Goal: Information Seeking & Learning: Learn about a topic

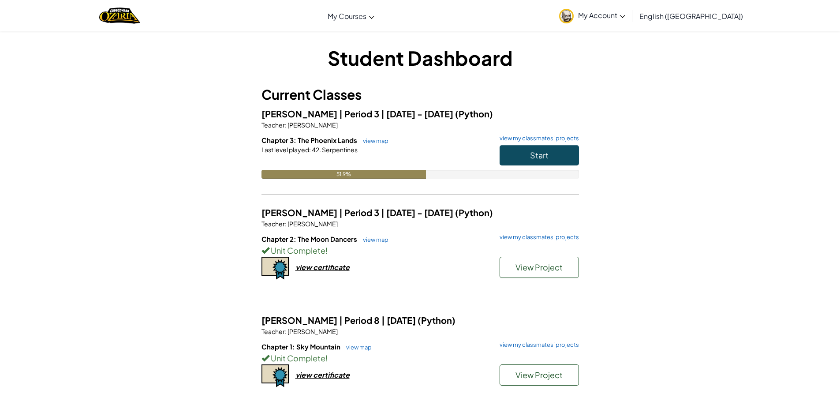
click at [509, 160] on button "Start" at bounding box center [539, 155] width 79 height 20
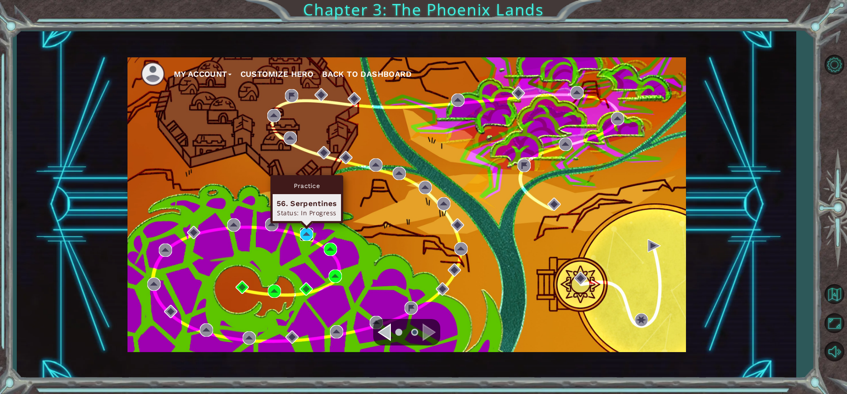
click at [307, 237] on img at bounding box center [306, 234] width 13 height 13
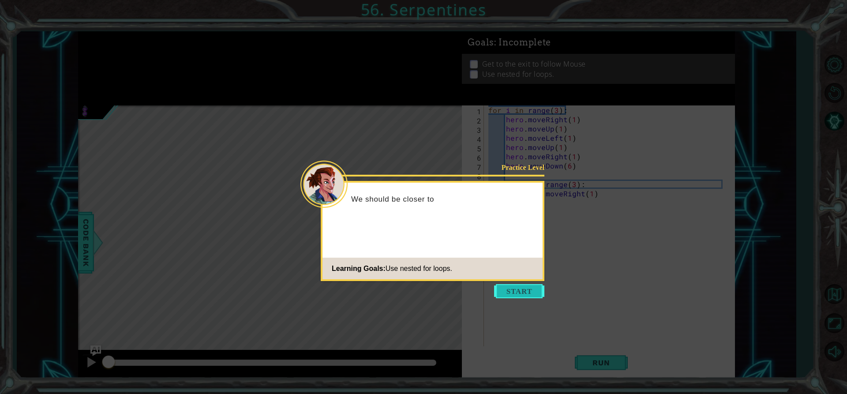
click at [514, 295] on button "Start" at bounding box center [519, 291] width 50 height 14
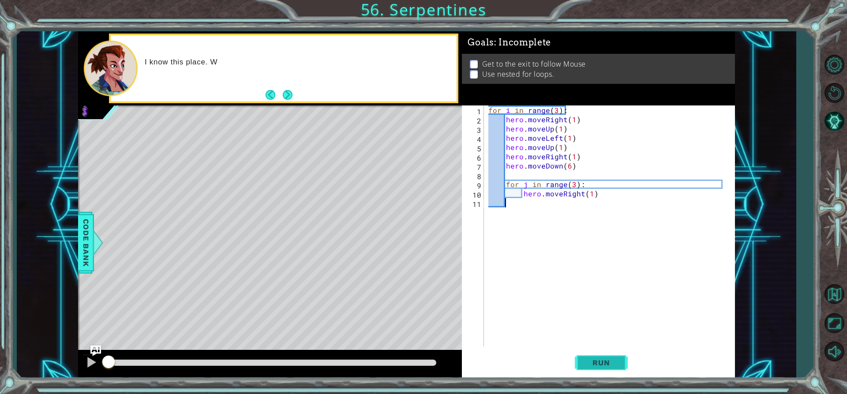
click at [610, 376] on button "Run" at bounding box center [601, 362] width 53 height 27
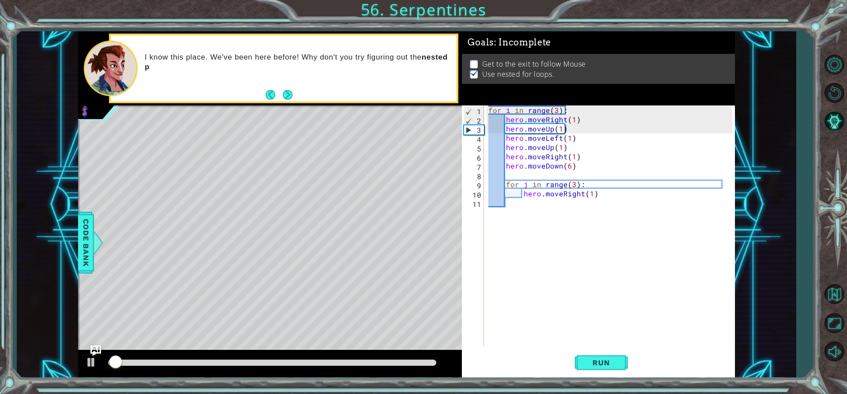
click at [832, 107] on div at bounding box center [834, 207] width 26 height 315
click at [832, 94] on button "Restart Level" at bounding box center [834, 93] width 26 height 26
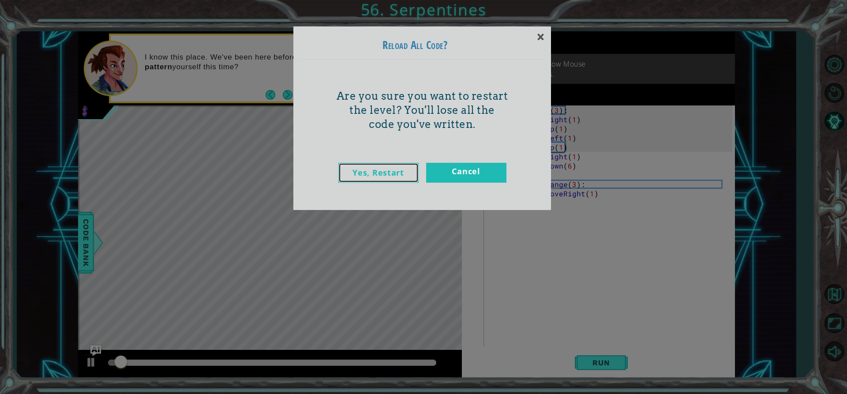
click at [370, 177] on link "Yes, Restart" at bounding box center [378, 173] width 80 height 20
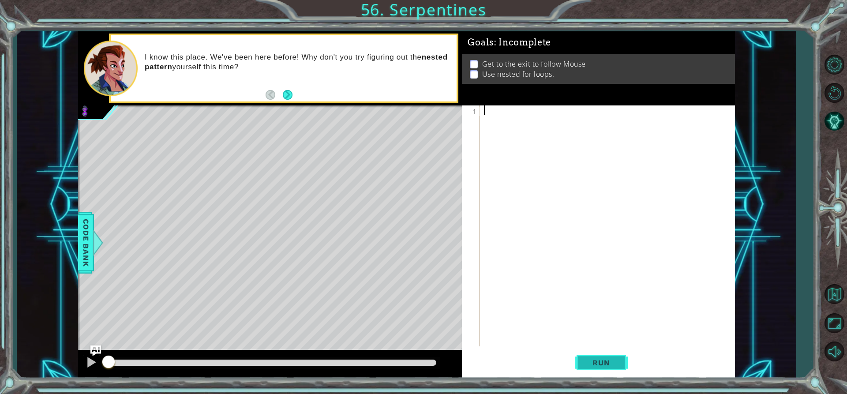
drag, startPoint x: 590, startPoint y: 378, endPoint x: 590, endPoint y: 372, distance: 5.7
click at [590, 372] on div "1 ההההההההההההההההההההההההההההההההההההההההההההההההההההההההההההההההההההההההההההה…" at bounding box center [598, 241] width 273 height 273
click at [590, 371] on button "Run" at bounding box center [601, 362] width 53 height 27
type textarea "h"
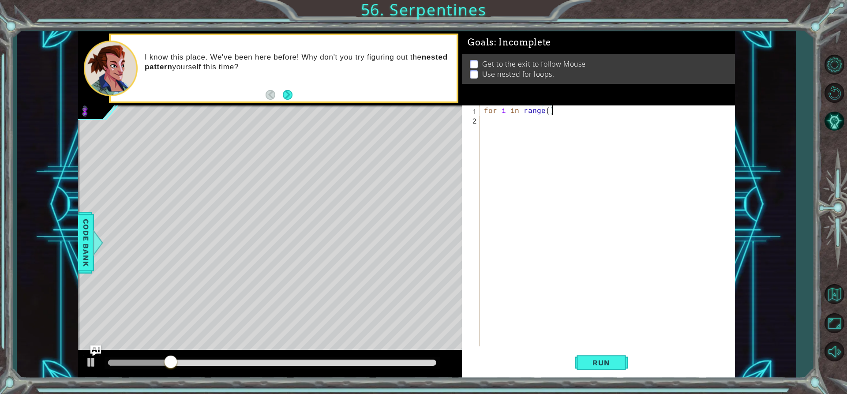
click at [546, 108] on div "for i in range ( )" at bounding box center [609, 234] width 255 height 259
click at [547, 109] on div "for i in range ( )" at bounding box center [607, 225] width 250 height 241
click at [557, 106] on div "for i in range ( 1 )" at bounding box center [609, 234] width 255 height 259
type textarea "for i in range(1):"
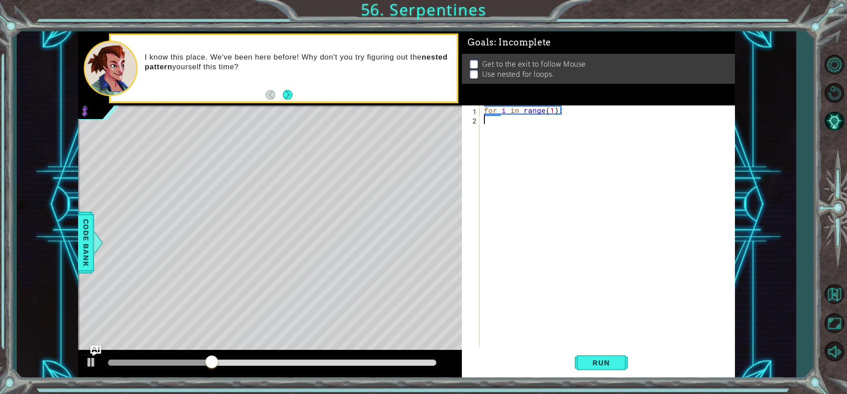
click at [532, 121] on div "for i in range ( 1 ) :" at bounding box center [609, 234] width 255 height 259
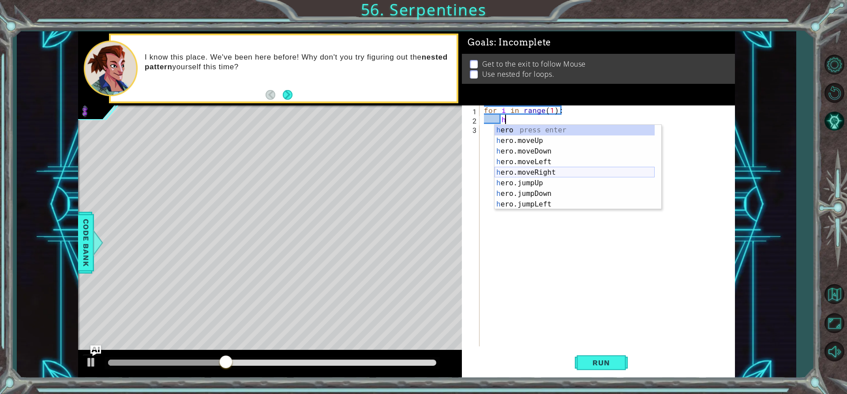
click at [550, 173] on div "h ero press enter h ero.moveUp press enter h ero.moveDown press enter h ero.mov…" at bounding box center [575, 178] width 160 height 106
type textarea "hero.moveRight(1)"
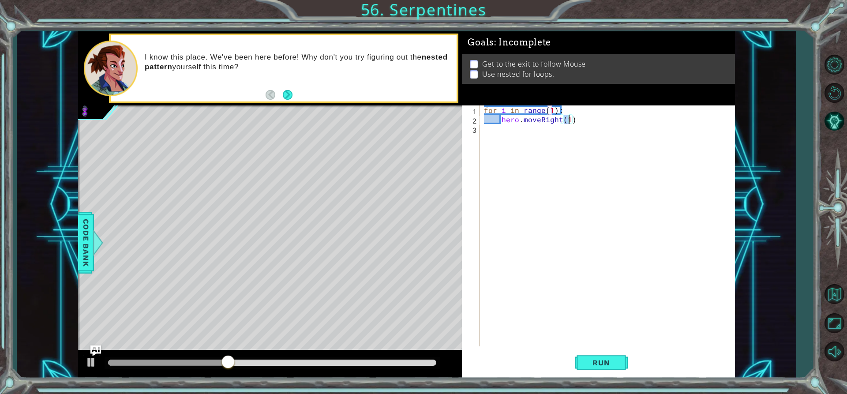
click at [504, 140] on div "for i in range ( 1 ) : hero . moveRight ( 1 )" at bounding box center [609, 234] width 255 height 259
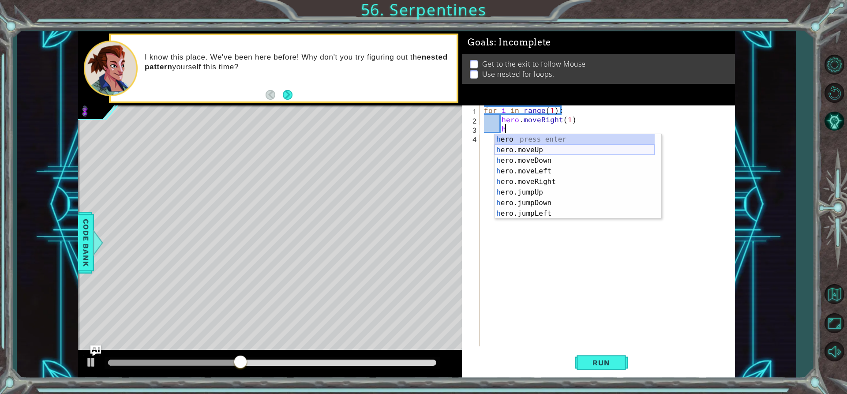
click at [552, 150] on div "h ero press enter h ero.moveUp press enter h ero.moveDown press enter h ero.mov…" at bounding box center [575, 187] width 160 height 106
type textarea "hero.moveUp(1)"
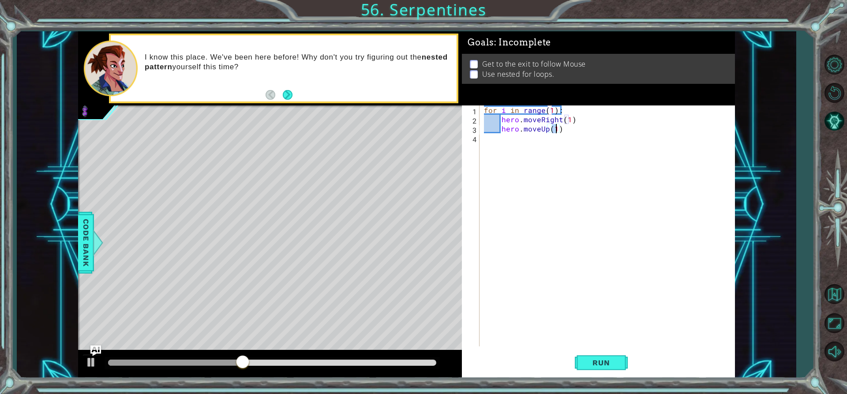
click at [530, 144] on div "for i in range ( 1 ) : hero . moveRight ( 1 ) hero . moveUp ( 1 )" at bounding box center [609, 234] width 255 height 259
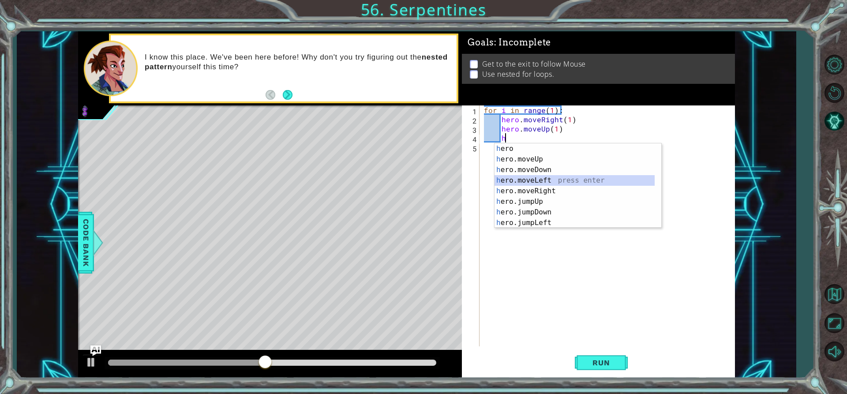
click at [544, 183] on div "h ero press enter h ero.moveUp press enter h ero.moveDown press enter h ero.mov…" at bounding box center [575, 196] width 160 height 106
type textarea "hero.moveLeft(1)"
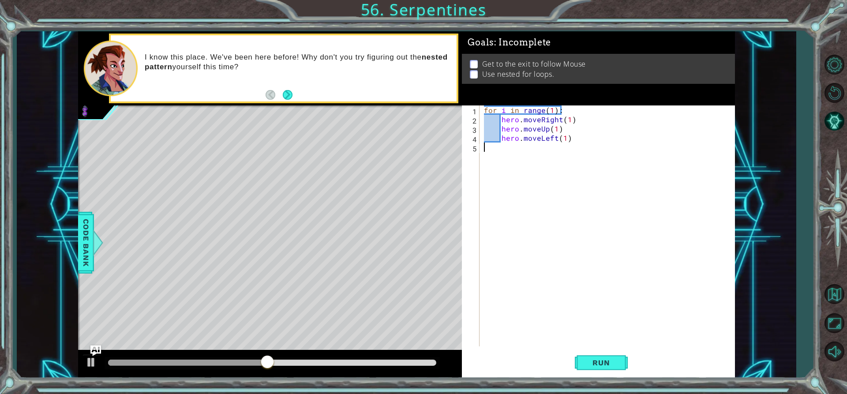
click at [507, 157] on div "for i in range ( 1 ) : hero . moveRight ( 1 ) hero . moveUp ( 1 ) hero . moveLe…" at bounding box center [609, 234] width 255 height 259
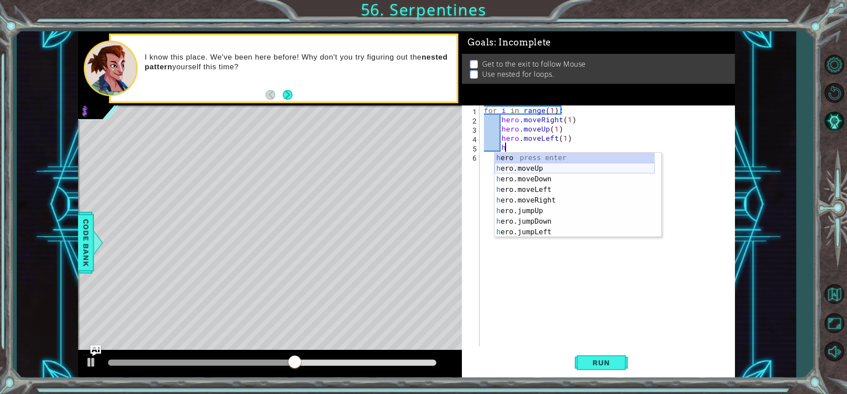
click at [542, 168] on div "h ero press enter h ero.moveUp press enter h ero.moveDown press enter h ero.mov…" at bounding box center [575, 206] width 160 height 106
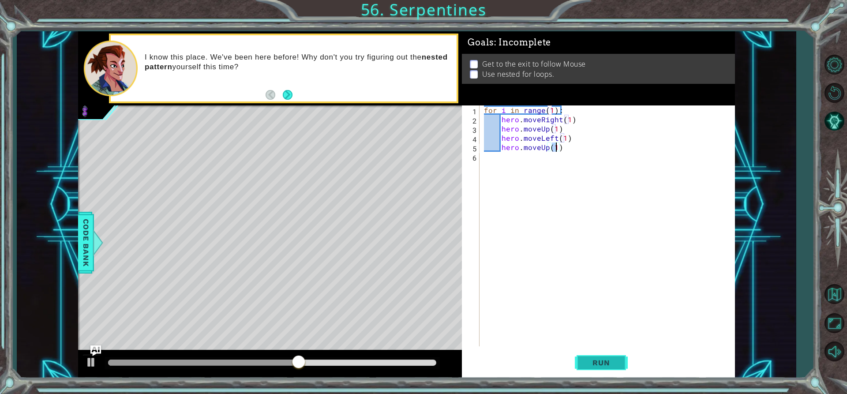
click at [581, 372] on button "Run" at bounding box center [601, 362] width 53 height 27
drag, startPoint x: 115, startPoint y: 360, endPoint x: 120, endPoint y: 356, distance: 6.6
click at [118, 358] on div at bounding box center [115, 363] width 16 height 16
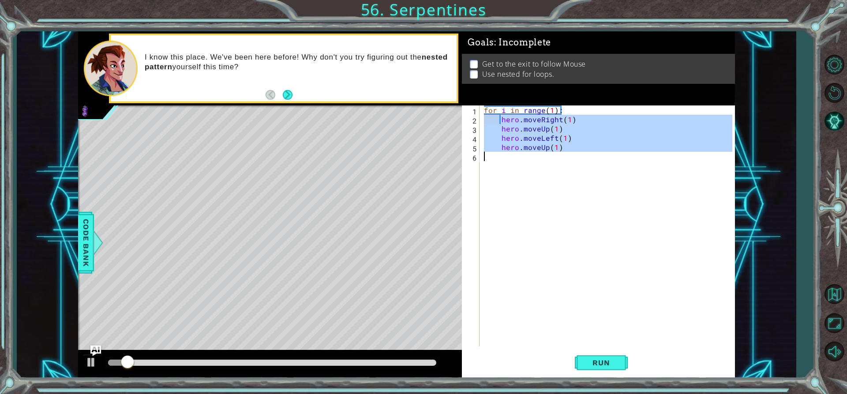
drag, startPoint x: 502, startPoint y: 120, endPoint x: 558, endPoint y: 154, distance: 65.5
click at [558, 154] on div "for i in range ( 1 ) : hero . moveRight ( 1 ) hero . moveUp ( 1 ) hero . moveLe…" at bounding box center [609, 234] width 255 height 259
type textarea "hero.moveUp(1)"
click at [498, 159] on div "for i in range ( 1 ) : hero . moveRight ( 1 ) hero . moveUp ( 1 ) hero . moveLe…" at bounding box center [607, 225] width 250 height 241
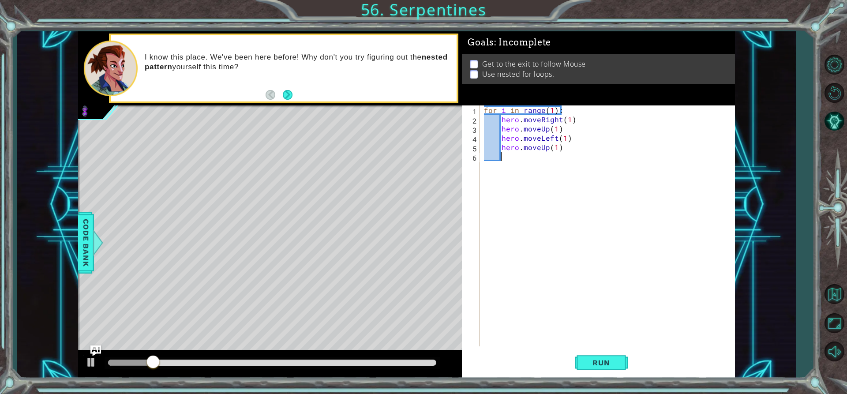
click at [503, 158] on div "for i in range ( 1 ) : hero . moveRight ( 1 ) hero . moveUp ( 1 ) hero . moveLe…" at bounding box center [609, 234] width 255 height 259
paste textarea "Code Area"
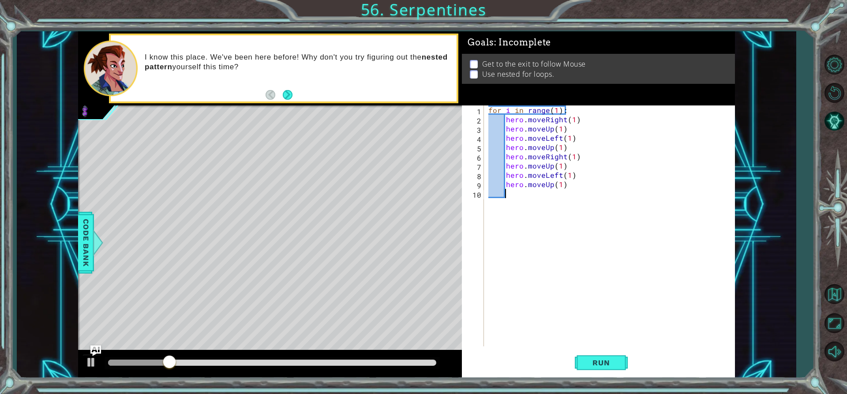
click at [505, 196] on div "for i in range ( 1 ) : hero . moveRight ( 1 ) hero . moveUp ( 1 ) hero . moveLe…" at bounding box center [612, 234] width 251 height 259
paste textarea "Code Area"
click at [499, 214] on div "for i in range ( 1 ) : hero . moveRight ( 1 ) hero . moveUp ( 1 ) hero . moveLe…" at bounding box center [612, 234] width 251 height 259
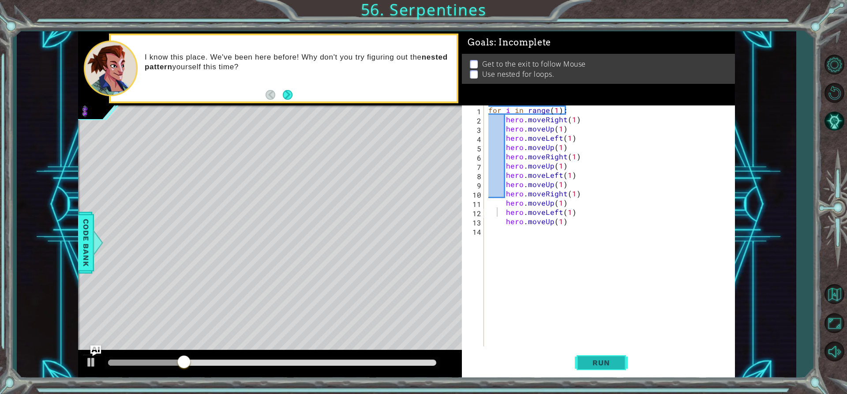
click at [589, 359] on span "Run" at bounding box center [601, 362] width 35 height 9
drag, startPoint x: 128, startPoint y: 371, endPoint x: 160, endPoint y: 357, distance: 34.2
click at [160, 357] on div at bounding box center [160, 363] width 16 height 16
click at [486, 208] on div "hero.moveLeft(1) 1 2 3 4 5 6 7 8 9 10 11 12 13 14 for i in range ( 1 ) : hero .…" at bounding box center [597, 225] width 270 height 241
click at [489, 225] on div "for i in range ( 1 ) : hero . moveRight ( 1 ) hero . moveUp ( 1 ) hero . moveLe…" at bounding box center [612, 234] width 251 height 259
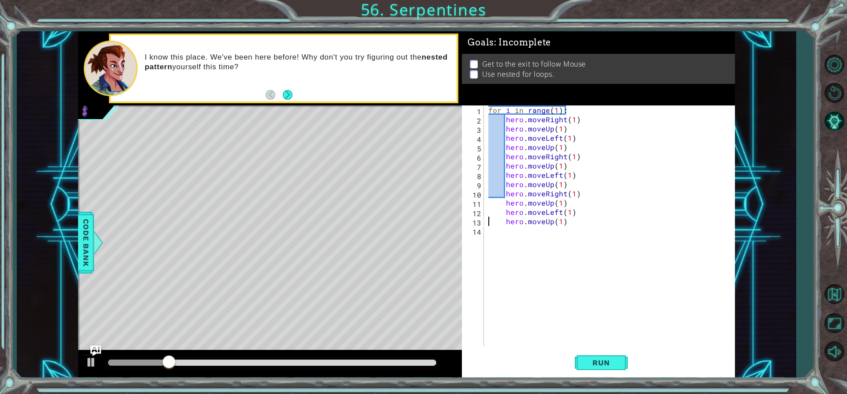
type textarea "hero.moveUp(1)"
click at [489, 235] on div "for i in range ( 1 ) : hero . moveRight ( 1 ) hero . moveUp ( 1 ) hero . moveLe…" at bounding box center [612, 234] width 251 height 259
click at [508, 247] on div "for i in range ( 1 ) : hero . moveRight ( 1 ) hero . moveUp ( 1 ) hero . moveLe…" at bounding box center [612, 234] width 251 height 259
click at [501, 248] on div "for i in range ( 1 ) : hero . moveRight ( 1 ) hero . moveUp ( 1 ) hero . moveLe…" at bounding box center [612, 234] width 251 height 259
click at [491, 245] on div "for i in range ( 1 ) : hero . moveRight ( 1 ) hero . moveUp ( 1 ) hero . moveLe…" at bounding box center [612, 234] width 251 height 259
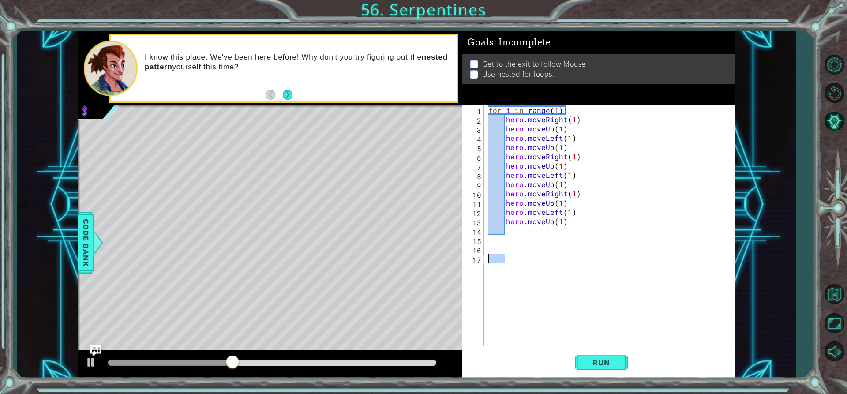
click at [480, 257] on div "17" at bounding box center [474, 259] width 20 height 9
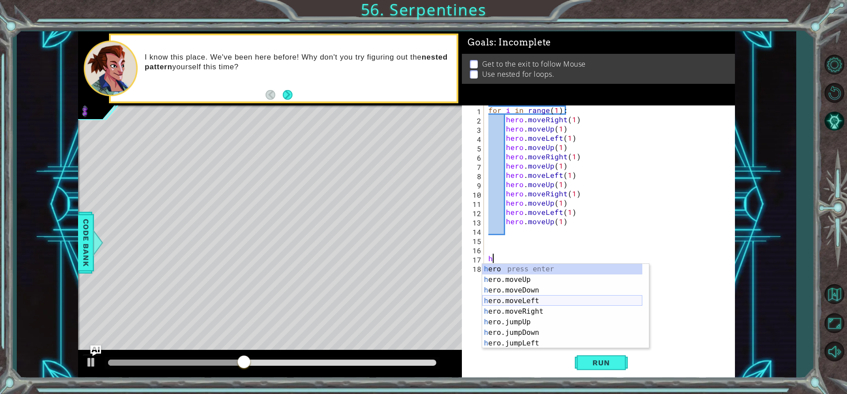
click at [557, 306] on div "h ero press enter h ero.moveUp press enter h ero.moveDown press enter h ero.mov…" at bounding box center [562, 317] width 160 height 106
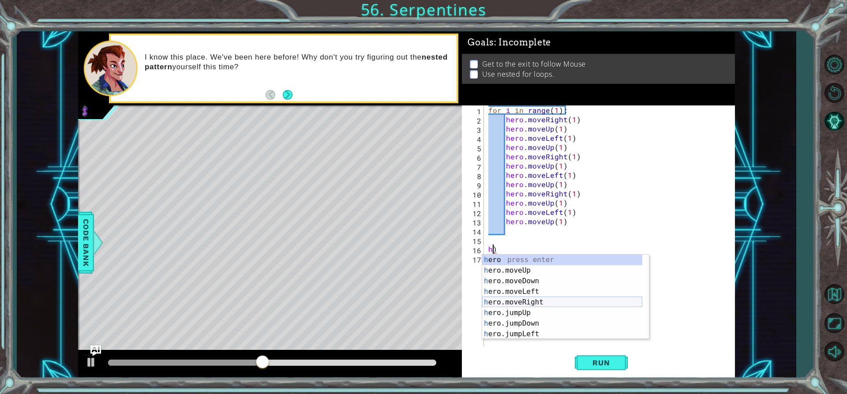
click at [537, 300] on div "h ero press enter h ero.moveUp press enter h ero.moveDown press enter h ero.mov…" at bounding box center [562, 308] width 160 height 106
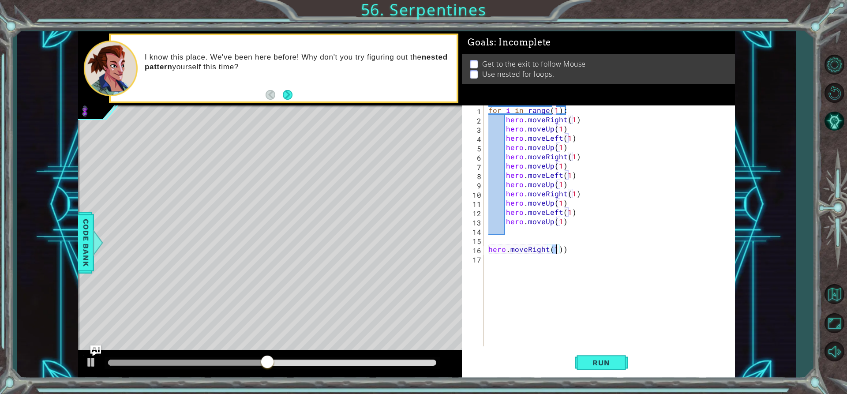
click at [559, 248] on div "for i in range ( 1 ) : hero . moveRight ( 1 ) hero . moveUp ( 1 ) hero . moveLe…" at bounding box center [612, 234] width 251 height 259
click at [566, 250] on div "for i in range ( 1 ) : hero . moveRight ( 1 ) hero . moveUp ( 1 ) hero . moveLe…" at bounding box center [612, 234] width 251 height 259
click at [558, 250] on div "for i in range ( 1 ) : hero . moveRight ( 1 ) hero . moveUp ( 1 ) hero . moveLe…" at bounding box center [612, 234] width 251 height 259
type textarea "hero.moveRight(2)"
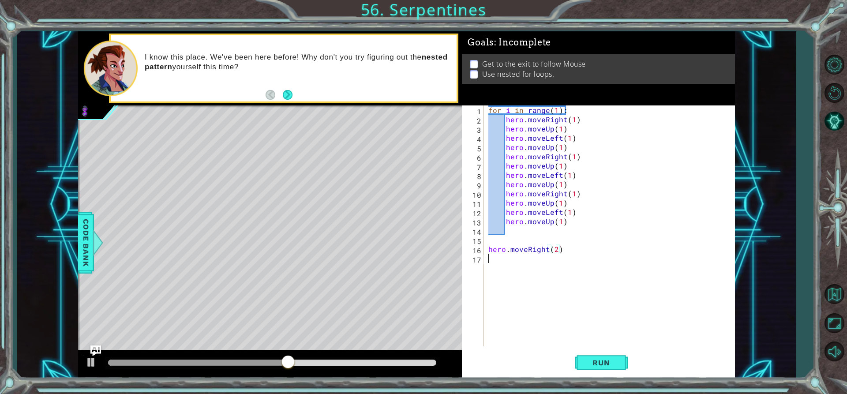
click at [523, 274] on div "for i in range ( 1 ) : hero . moveRight ( 1 ) hero . moveUp ( 1 ) hero . moveLe…" at bounding box center [612, 234] width 251 height 259
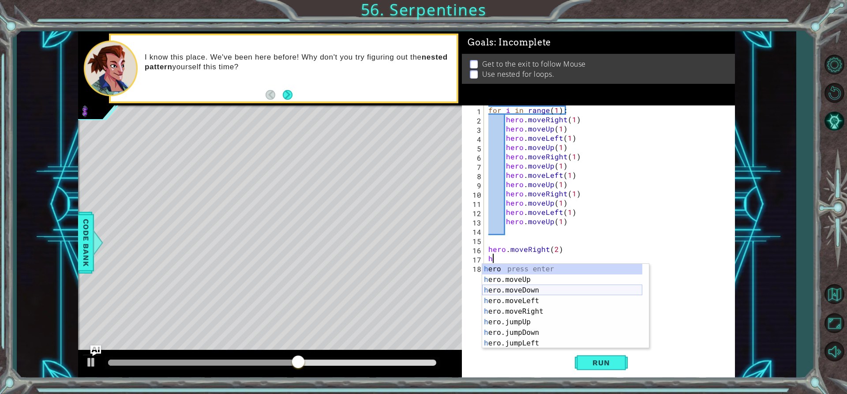
click at [552, 291] on div "h ero press enter h ero.moveUp press enter h ero.moveDown press enter h ero.mov…" at bounding box center [562, 317] width 160 height 106
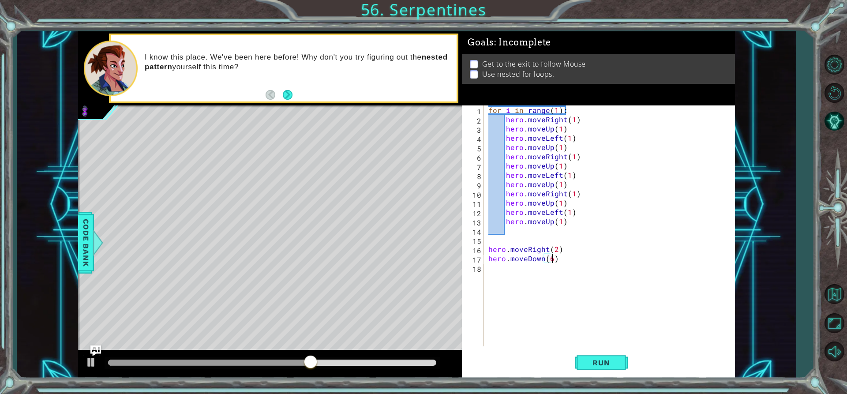
scroll to position [0, 4]
type textarea "hero.moveDown(6)"
click at [592, 368] on button "Run" at bounding box center [601, 362] width 53 height 27
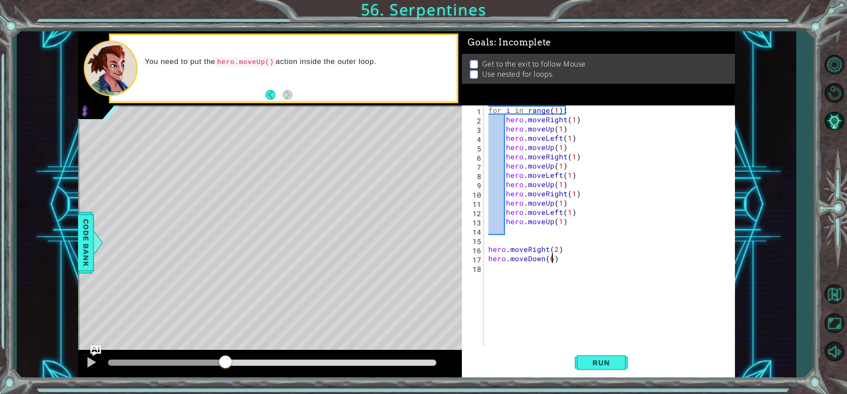
drag, startPoint x: 126, startPoint y: 360, endPoint x: 226, endPoint y: 366, distance: 100.3
click at [226, 366] on div at bounding box center [225, 363] width 16 height 16
click at [509, 277] on div "for i in range ( 1 ) : hero . moveRight ( 1 ) hero . moveUp ( 1 ) hero . moveLe…" at bounding box center [612, 234] width 251 height 259
type textarea "h"
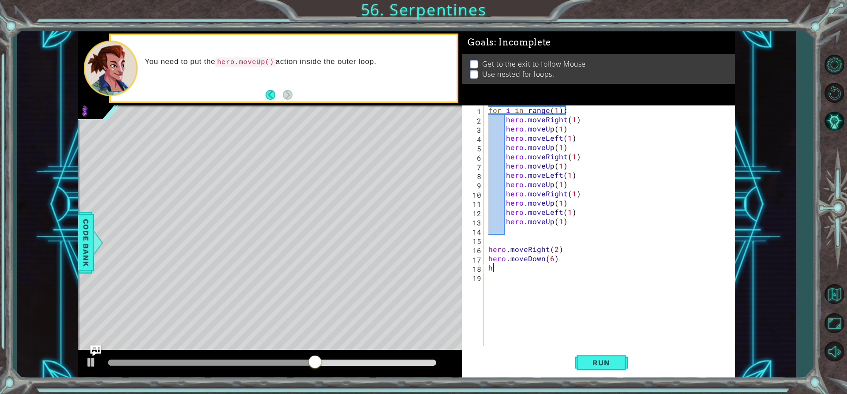
drag, startPoint x: 487, startPoint y: 266, endPoint x: 498, endPoint y: 271, distance: 12.2
click at [498, 271] on div "for i in range ( 1 ) : hero . moveRight ( 1 ) hero . moveUp ( 1 ) hero . moveLe…" at bounding box center [612, 234] width 251 height 259
paste textarea "hero.moveRight(1)"
click at [487, 270] on div "for i in range ( 1 ) : hero . moveRight ( 1 ) hero . moveUp ( 1 ) hero . moveLe…" at bounding box center [612, 234] width 251 height 259
type textarea "hero.moveRight(1)"
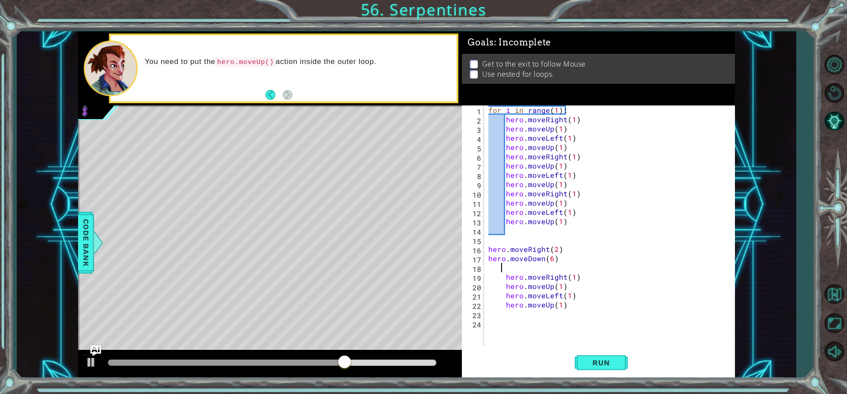
click at [500, 265] on div "for i in range ( 1 ) : hero . moveRight ( 1 ) hero . moveUp ( 1 ) hero . moveLe…" at bounding box center [612, 234] width 251 height 259
click at [489, 110] on div "for i in range ( 1 ) : hero . moveRight ( 1 ) hero . moveUp ( 1 ) hero . moveLe…" at bounding box center [612, 234] width 251 height 259
click at [489, 110] on div "for i in range ( 1 ) : hero . moveRight ( 1 ) hero . moveUp ( 1 ) hero . moveLe…" at bounding box center [610, 225] width 246 height 241
drag, startPoint x: 488, startPoint y: 109, endPoint x: 508, endPoint y: 115, distance: 20.5
click at [507, 115] on div "for i in range ( 1 ) : hero . moveRight ( 1 ) hero . moveUp ( 1 ) hero . moveLe…" at bounding box center [612, 234] width 251 height 259
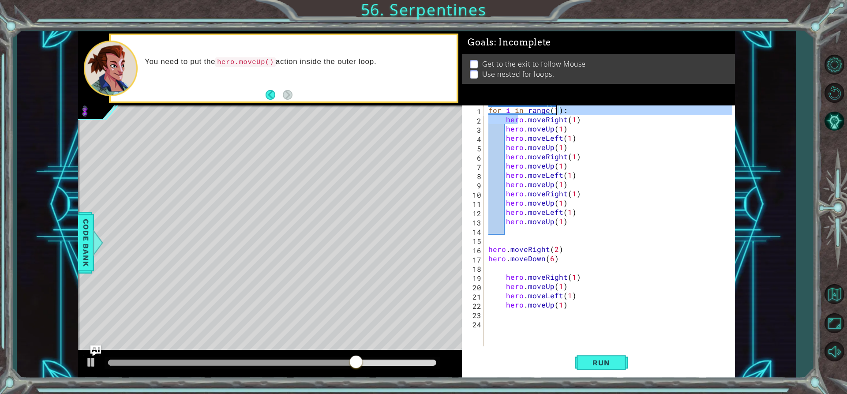
drag, startPoint x: 526, startPoint y: 116, endPoint x: 505, endPoint y: 106, distance: 23.7
click at [527, 107] on div "for i in range ( 1 ) : hero . moveRight ( 1 ) hero . moveUp ( 1 ) hero . moveLe…" at bounding box center [612, 234] width 251 height 259
drag, startPoint x: 487, startPoint y: 106, endPoint x: 575, endPoint y: 109, distance: 87.9
click at [575, 109] on div "for i in range ( 1 ) : hero . moveRight ( 1 ) hero . moveUp ( 1 ) hero . moveLe…" at bounding box center [612, 234] width 251 height 259
type textarea "for i in range(1):"
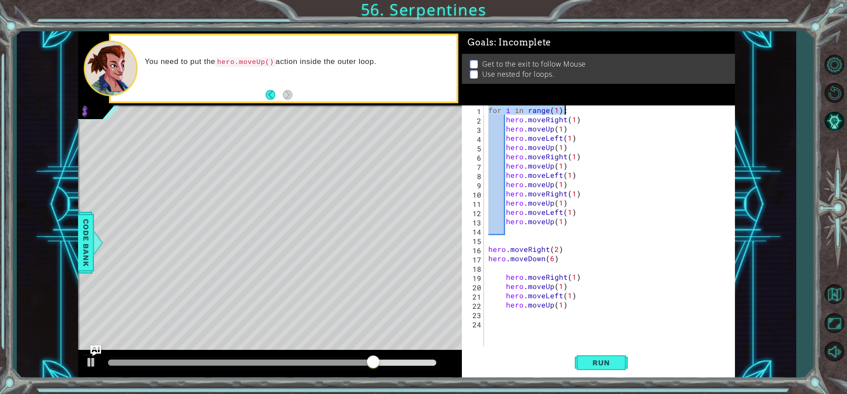
click at [485, 269] on div "for i in range(1): 1 2 3 4 5 6 7 8 9 10 11 12 13 14 15 16 17 18 19 20 21 22 23 …" at bounding box center [597, 225] width 270 height 241
click at [488, 266] on div "for i in range ( 1 ) : hero . moveRight ( 1 ) hero . moveUp ( 1 ) hero . moveLe…" at bounding box center [612, 234] width 251 height 259
paste textarea "for i in range(1):"
click at [491, 266] on div "for i in range ( 1 ) : hero . moveRight ( 1 ) hero . moveUp ( 1 ) hero . moveLe…" at bounding box center [612, 234] width 251 height 259
click at [492, 268] on div "for i in range ( 1 ) : hero . moveRight ( 1 ) hero . moveUp ( 1 ) hero . moveLe…" at bounding box center [612, 234] width 251 height 259
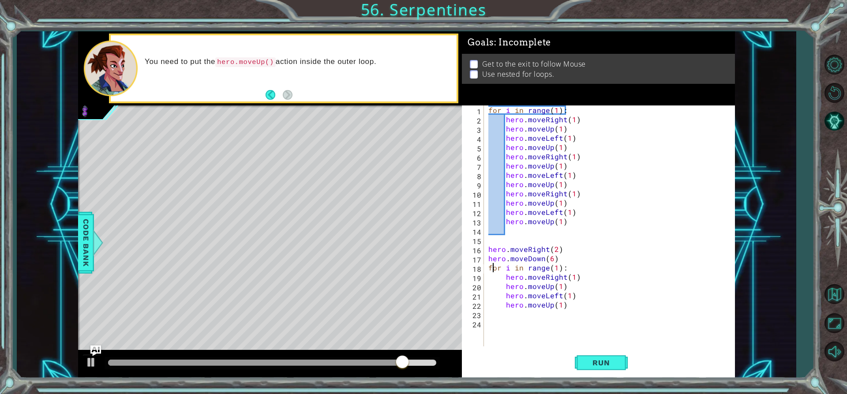
click at [488, 267] on div "for i in range ( 1 ) : hero . moveRight ( 1 ) hero . moveUp ( 1 ) hero . moveLe…" at bounding box center [612, 234] width 251 height 259
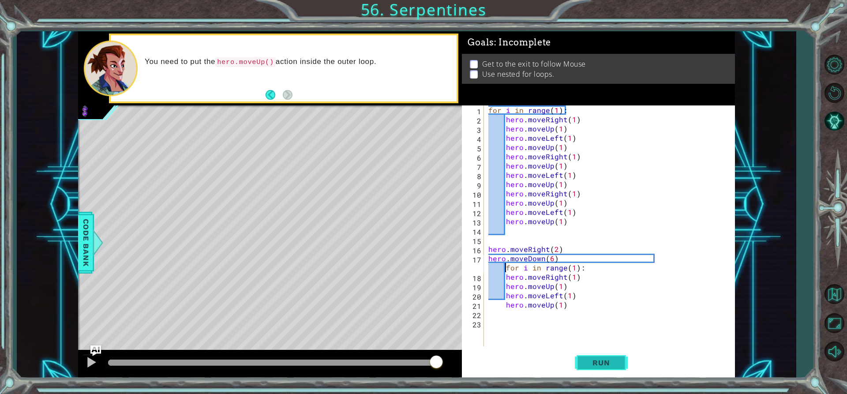
click at [576, 363] on button "Run" at bounding box center [601, 362] width 53 height 27
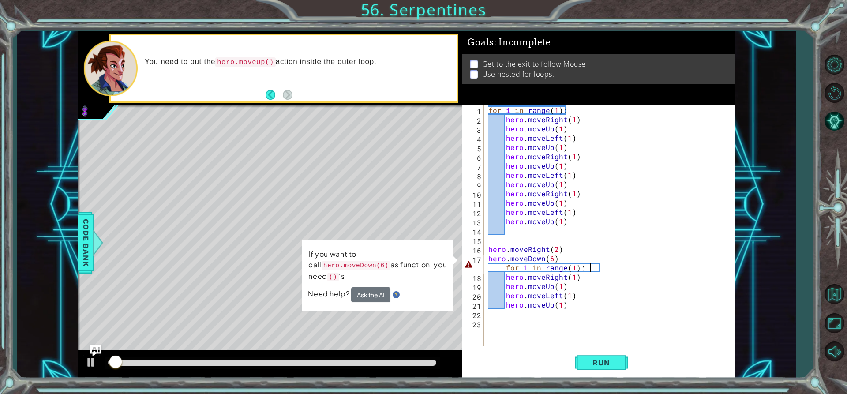
click at [590, 266] on div "for i in range ( 1 ) : hero . moveRight ( 1 ) hero . moveUp ( 1 ) hero . moveLe…" at bounding box center [612, 234] width 251 height 259
click at [598, 269] on div "for i in range ( 1 ) : hero . moveRight ( 1 ) hero . moveUp ( 1 ) hero . moveLe…" at bounding box center [612, 234] width 251 height 259
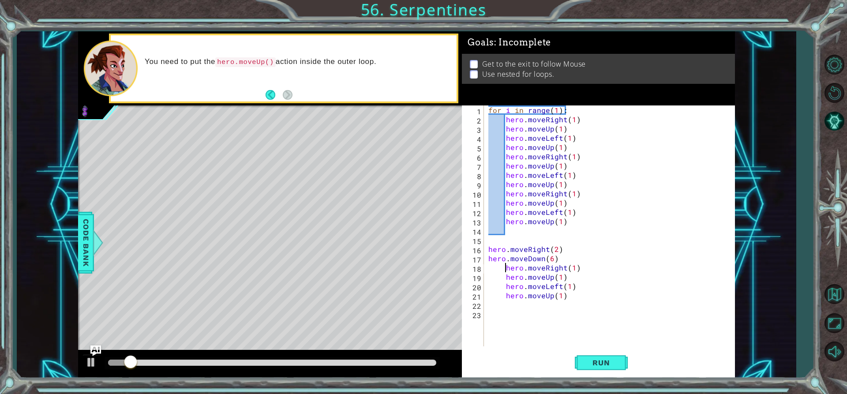
click at [506, 267] on div "for i in range ( 1 ) : hero . moveRight ( 1 ) hero . moveUp ( 1 ) hero . moveLe…" at bounding box center [612, 234] width 251 height 259
type textarea "hero.moveRight(1)"
click at [508, 267] on div "for i in range ( 1 ) : hero . moveRight ( 1 ) hero . moveUp ( 1 ) hero . moveLe…" at bounding box center [612, 234] width 251 height 259
type textarea "h"
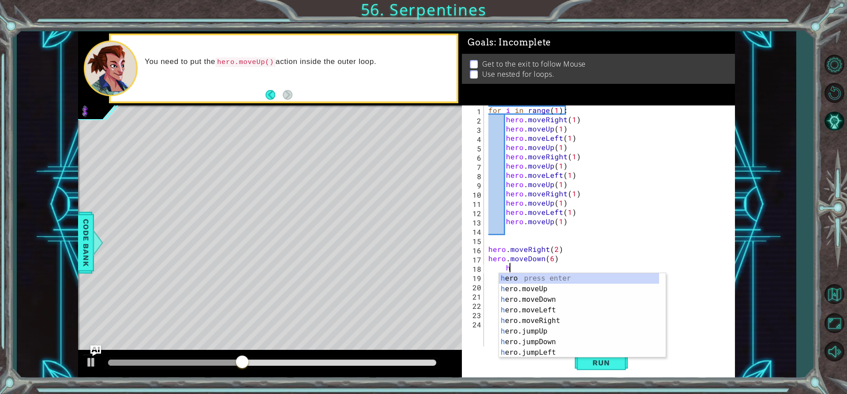
scroll to position [0, 0]
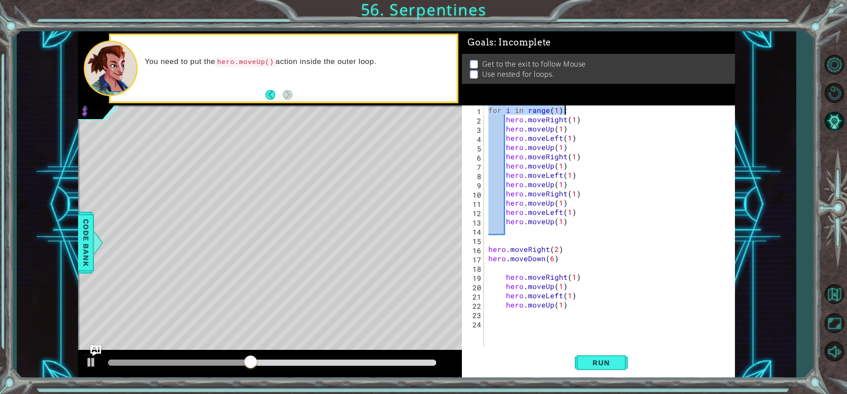
drag, startPoint x: 490, startPoint y: 106, endPoint x: 581, endPoint y: 114, distance: 90.8
click at [581, 114] on div "for i in range ( 1 ) : hero . moveRight ( 1 ) hero . moveUp ( 1 ) hero . moveLe…" at bounding box center [612, 234] width 251 height 259
type textarea "for i in range(1):"
click at [495, 269] on div "for i in range ( 1 ) : hero . moveRight ( 1 ) hero . moveUp ( 1 ) hero . moveLe…" at bounding box center [612, 234] width 251 height 259
click at [488, 268] on div "for i in range ( 1 ) : hero . moveRight ( 1 ) hero . moveUp ( 1 ) hero . moveLe…" at bounding box center [612, 234] width 251 height 259
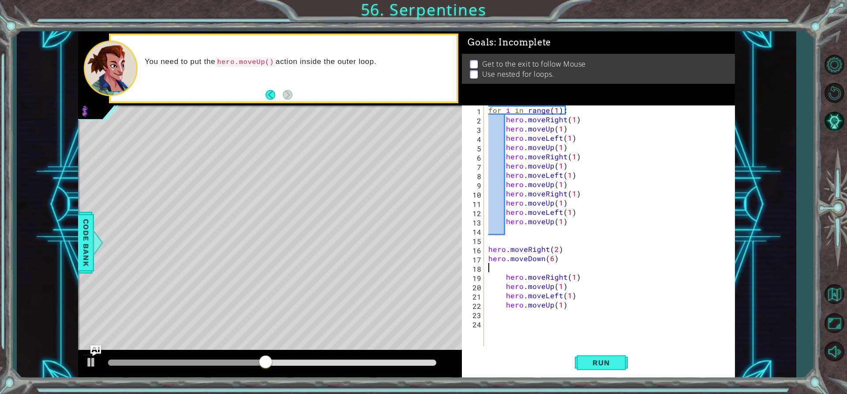
click at [485, 267] on div "1 2 3 4 5 6 7 8 9 10 11 12 13 14 15 16 17 18 19 20 21 22 23 24 for i in range (…" at bounding box center [597, 225] width 270 height 241
click at [489, 267] on div "for i in range ( 1 ) : hero . moveRight ( 1 ) hero . moveUp ( 1 ) hero . moveLe…" at bounding box center [612, 234] width 251 height 259
paste textarea "for i in range(1):"
click at [581, 360] on button "Run" at bounding box center [601, 362] width 53 height 27
drag, startPoint x: 111, startPoint y: 366, endPoint x: 376, endPoint y: 382, distance: 265.2
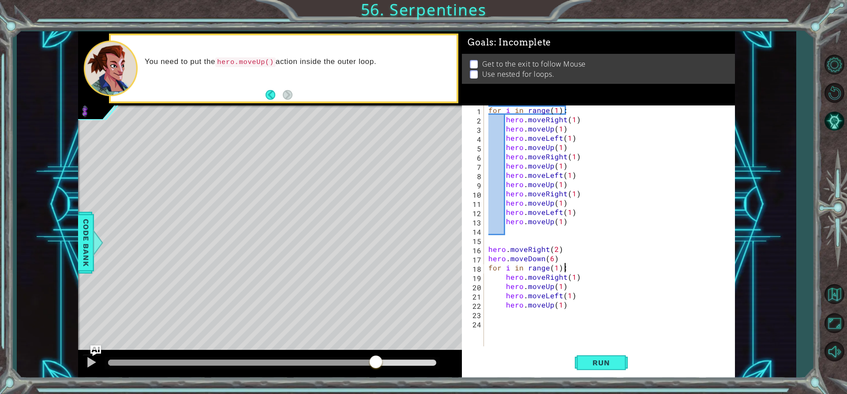
click at [376, 382] on div "1 ההההההההההההההההההההההההההההההההההההההההההההההההההההההההההההההההההההההההההההה…" at bounding box center [423, 197] width 847 height 394
click at [569, 309] on div "for i in range ( 1 ) : hero . moveRight ( 1 ) hero . moveUp ( 1 ) hero . moveLe…" at bounding box center [612, 234] width 251 height 259
click at [565, 265] on div "for i in range ( 1 ) : hero . moveRight ( 1 ) hero . moveUp ( 1 ) hero . moveLe…" at bounding box center [612, 234] width 251 height 259
click at [586, 270] on div "for i in range ( 1 ) : hero . moveRight ( 1 ) hero . moveUp ( 1 ) hero . moveLe…" at bounding box center [612, 234] width 251 height 259
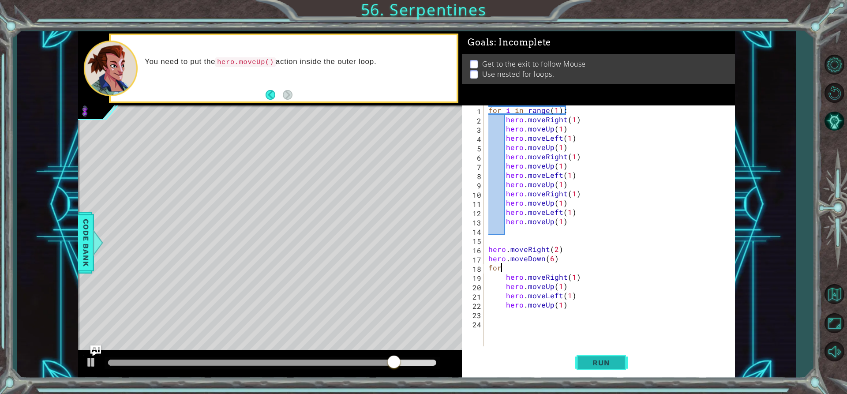
type textarea "f"
click at [596, 358] on span "Run" at bounding box center [601, 362] width 35 height 9
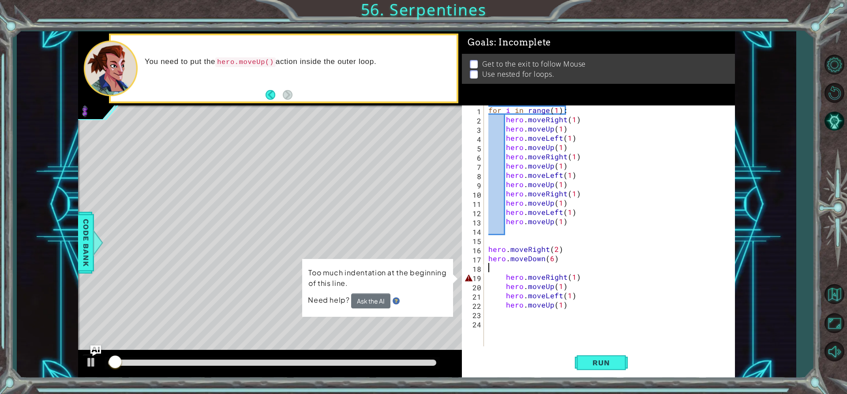
click at [504, 280] on div "for i in range ( 1 ) : hero . moveRight ( 1 ) hero . moveUp ( 1 ) hero . moveLe…" at bounding box center [612, 234] width 251 height 259
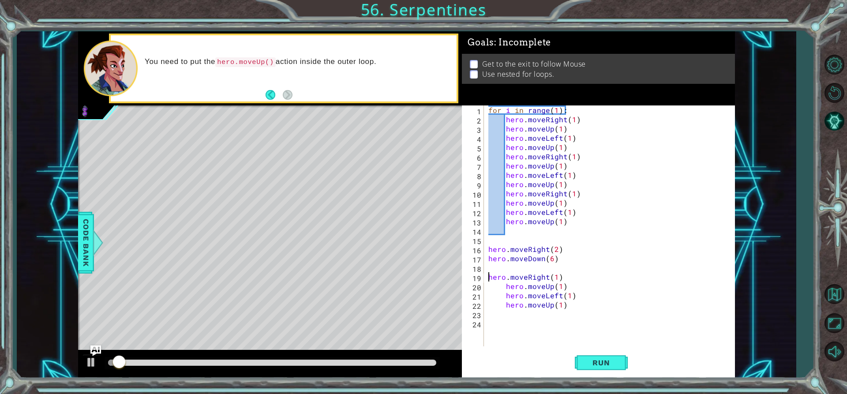
click at [502, 287] on div "for i in range ( 1 ) : hero . moveRight ( 1 ) hero . moveUp ( 1 ) hero . moveLe…" at bounding box center [612, 234] width 251 height 259
click at [504, 283] on div "for i in range ( 1 ) : hero . moveRight ( 1 ) hero . moveUp ( 1 ) hero . moveLe…" at bounding box center [612, 234] width 251 height 259
click at [506, 296] on div "for i in range ( 1 ) : hero . moveRight ( 1 ) hero . moveUp ( 1 ) hero . moveLe…" at bounding box center [612, 234] width 251 height 259
click at [506, 302] on div "for i in range ( 1 ) : hero . moveRight ( 1 ) hero . moveUp ( 1 ) hero . moveLe…" at bounding box center [612, 234] width 251 height 259
type textarea "hero.moveUp(1)"
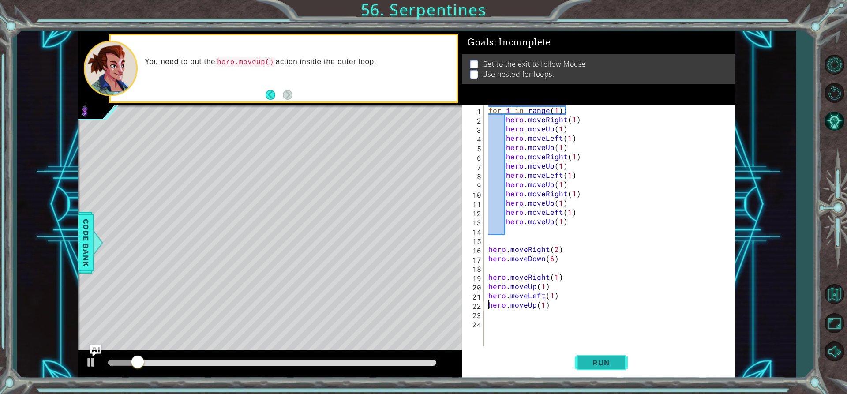
click at [586, 366] on span "Run" at bounding box center [601, 362] width 35 height 9
click at [131, 367] on div at bounding box center [273, 363] width 336 height 12
drag, startPoint x: 113, startPoint y: 360, endPoint x: 204, endPoint y: 371, distance: 91.1
click at [204, 371] on div at bounding box center [270, 364] width 384 height 28
click at [550, 311] on div "for i in range ( 1 ) : hero . moveRight ( 1 ) hero . moveUp ( 1 ) hero . moveLe…" at bounding box center [612, 234] width 251 height 259
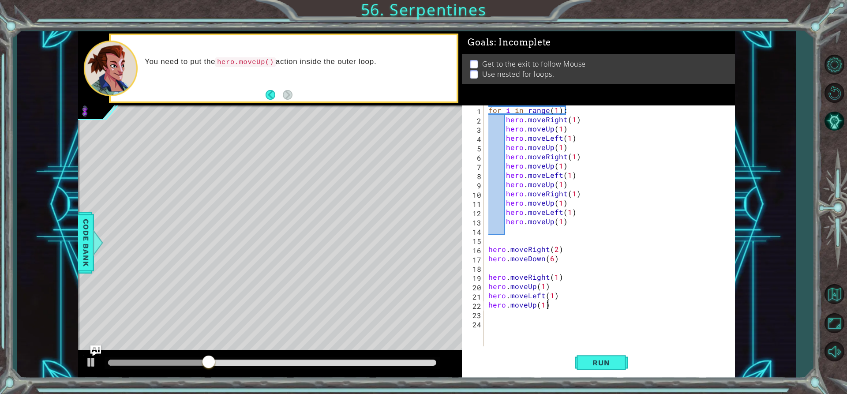
click at [550, 307] on div "for i in range ( 1 ) : hero . moveRight ( 1 ) hero . moveUp ( 1 ) hero . moveLe…" at bounding box center [612, 234] width 251 height 259
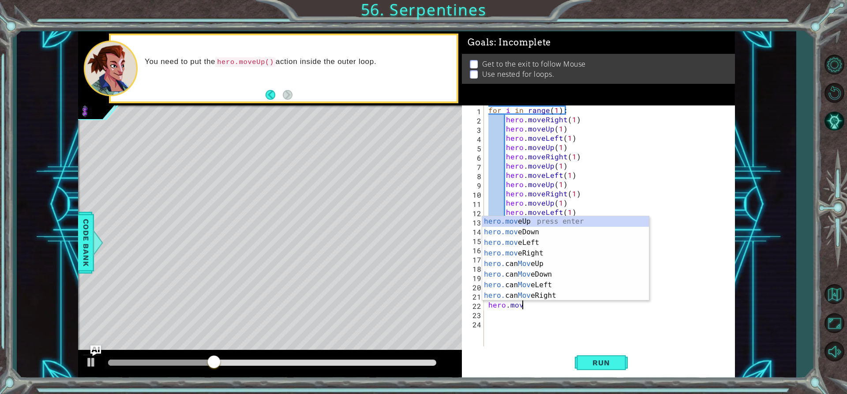
type textarea "h"
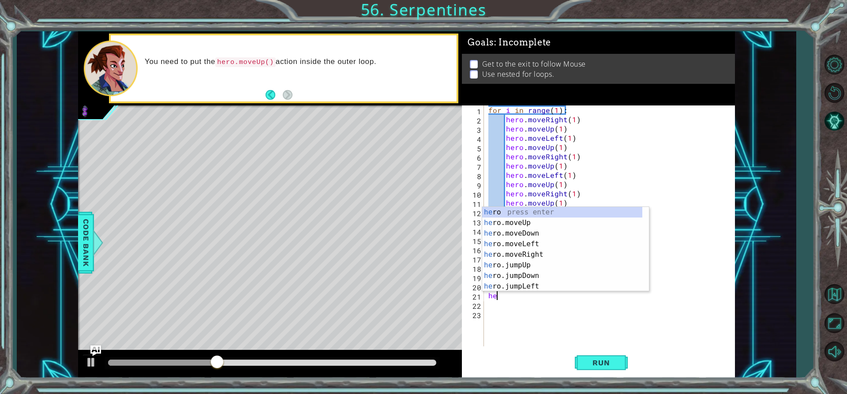
type textarea "h"
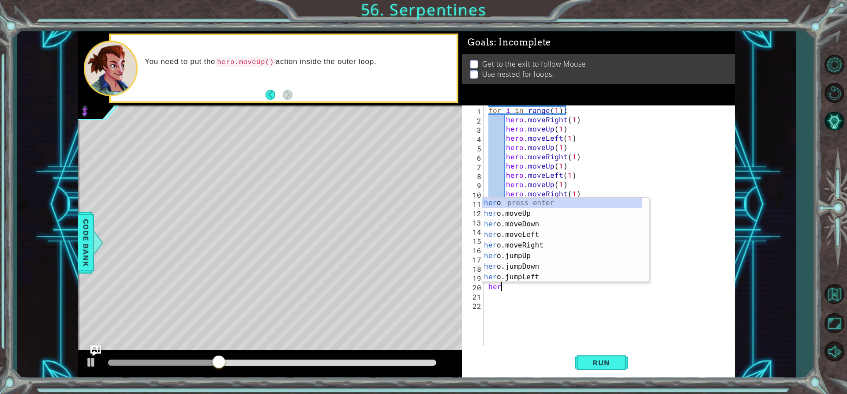
type textarea "h"
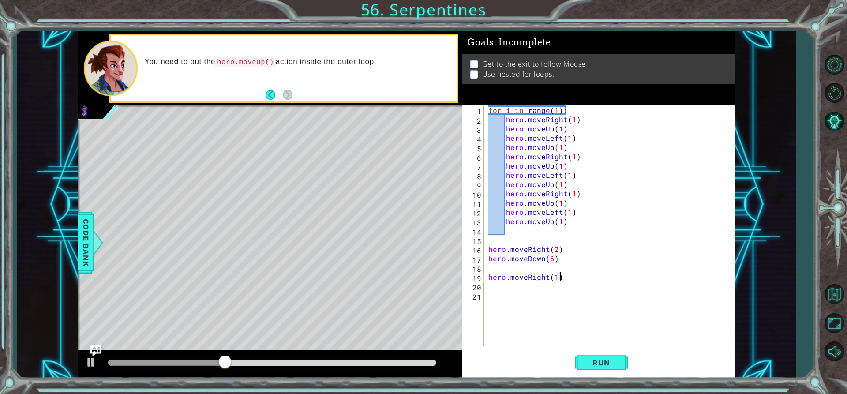
click at [555, 281] on div "for i in range ( 1 ) : hero . moveRight ( 1 ) hero . moveUp ( 1 ) hero . moveLe…" at bounding box center [612, 234] width 251 height 259
click at [580, 364] on button "Run" at bounding box center [601, 362] width 53 height 27
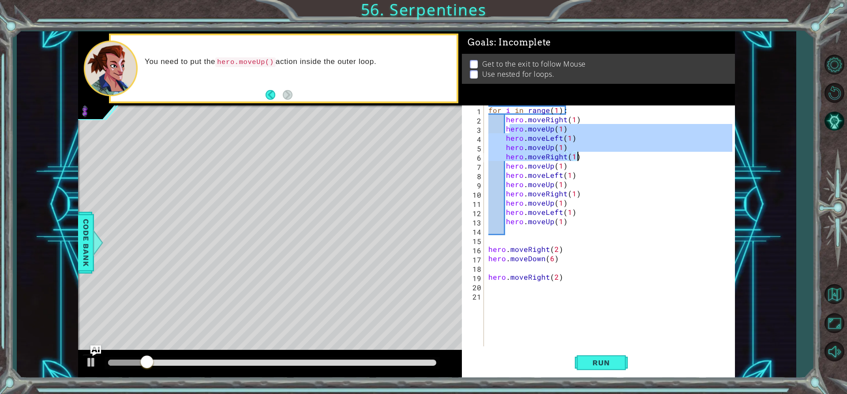
drag, startPoint x: 507, startPoint y: 128, endPoint x: 577, endPoint y: 156, distance: 75.5
click at [577, 156] on div "for i in range ( 1 ) : hero . moveRight ( 1 ) hero . moveUp ( 1 ) hero . moveLe…" at bounding box center [612, 234] width 251 height 259
type textarea "hero.moveUp(1) hero.moveRight(1)"
click at [501, 287] on div "for i in range ( 1 ) : hero . moveRight ( 1 ) hero . moveUp ( 1 ) hero . moveLe…" at bounding box center [612, 234] width 251 height 259
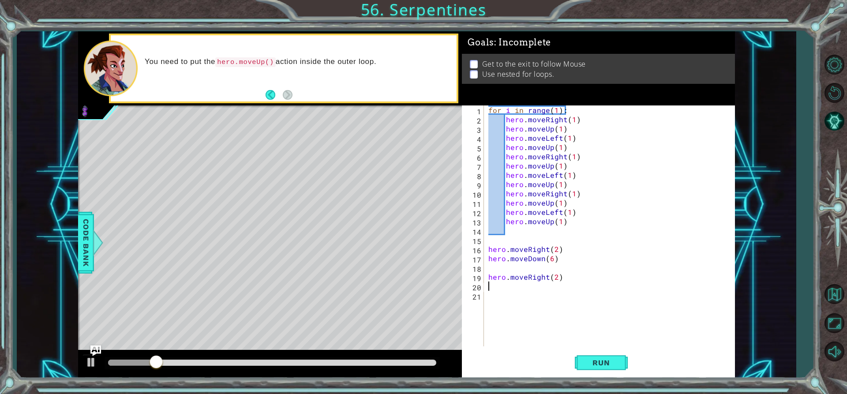
scroll to position [0, 0]
paste textarea "hero.moveRight(1)"
click at [489, 288] on div "for i in range ( 1 ) : hero . moveRight ( 1 ) hero . moveUp ( 1 ) hero . moveLe…" at bounding box center [612, 234] width 251 height 259
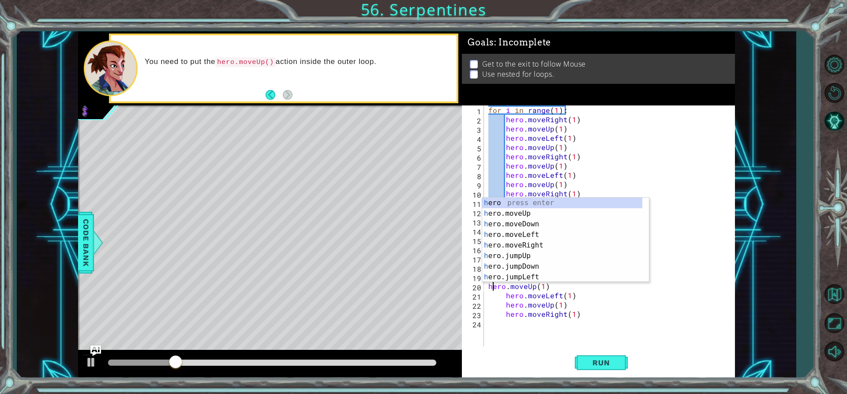
click at [508, 301] on div "for i in range ( 1 ) : hero . moveRight ( 1 ) hero . moveUp ( 1 ) hero . moveLe…" at bounding box center [612, 234] width 251 height 259
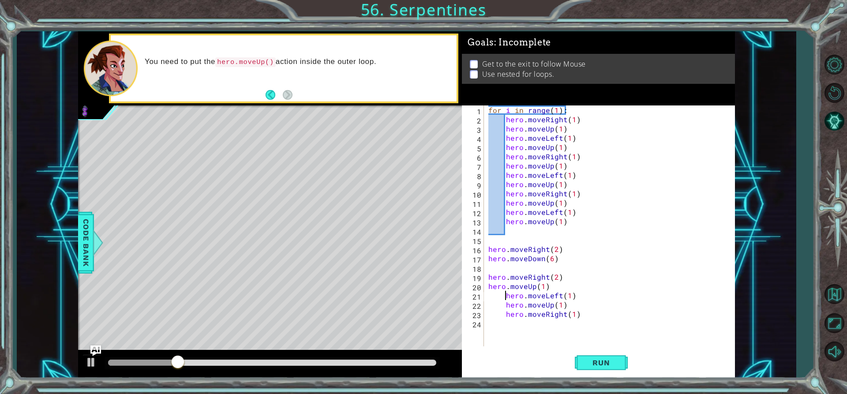
click at [506, 295] on div "for i in range ( 1 ) : hero . moveRight ( 1 ) hero . moveUp ( 1 ) hero . moveLe…" at bounding box center [612, 234] width 251 height 259
click at [507, 302] on div "for i in range ( 1 ) : hero . moveRight ( 1 ) hero . moveUp ( 1 ) hero . moveLe…" at bounding box center [612, 234] width 251 height 259
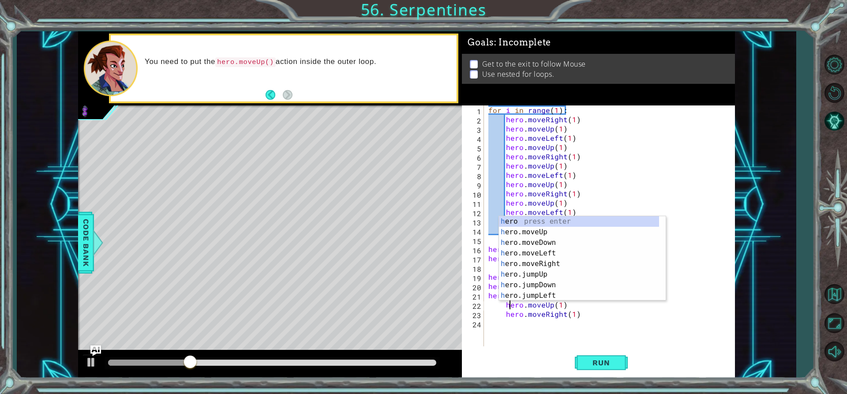
click at [503, 304] on div "for i in range ( 1 ) : hero . moveRight ( 1 ) hero . moveUp ( 1 ) hero . moveLe…" at bounding box center [612, 234] width 251 height 259
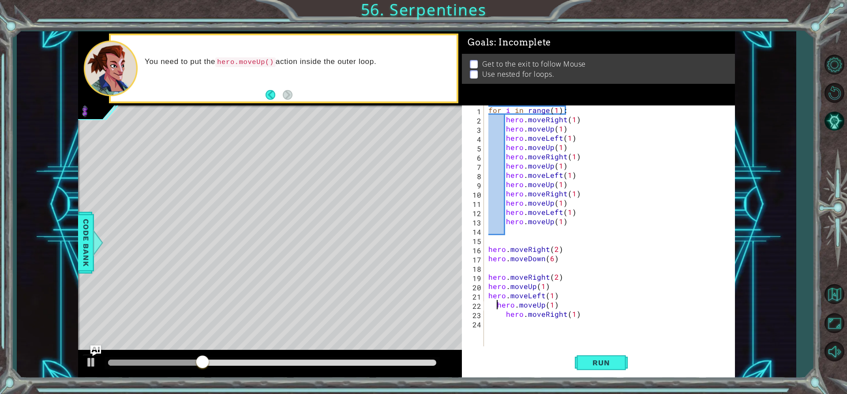
click at [497, 304] on div "for i in range ( 1 ) : hero . moveRight ( 1 ) hero . moveUp ( 1 ) hero . moveLe…" at bounding box center [612, 234] width 251 height 259
click at [508, 313] on div "for i in range ( 1 ) : hero . moveRight ( 1 ) hero . moveUp ( 1 ) hero . moveLe…" at bounding box center [612, 234] width 251 height 259
click at [507, 312] on div "for i in range ( 1 ) : hero . moveRight ( 1 ) hero . moveUp ( 1 ) hero . moveLe…" at bounding box center [612, 234] width 251 height 259
type textarea "hero.moveRight(1)"
click at [591, 361] on span "Run" at bounding box center [601, 362] width 35 height 9
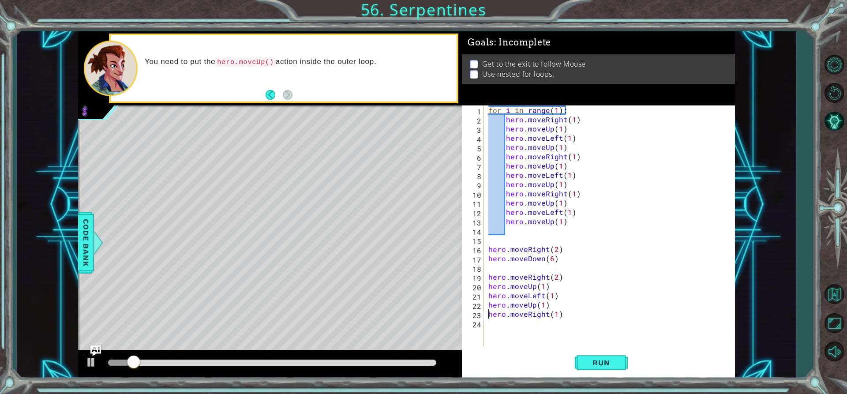
scroll to position [0, 0]
paste textarea "hero.moveRight(1)"
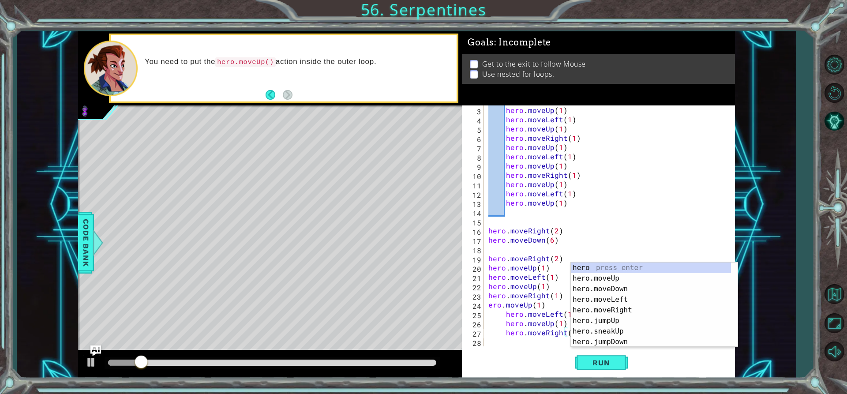
scroll to position [19, 0]
click at [489, 302] on div "hero . moveUp ( 1 ) hero . moveLeft ( 1 ) hero . moveUp ( 1 ) hero . moveRight …" at bounding box center [609, 234] width 244 height 259
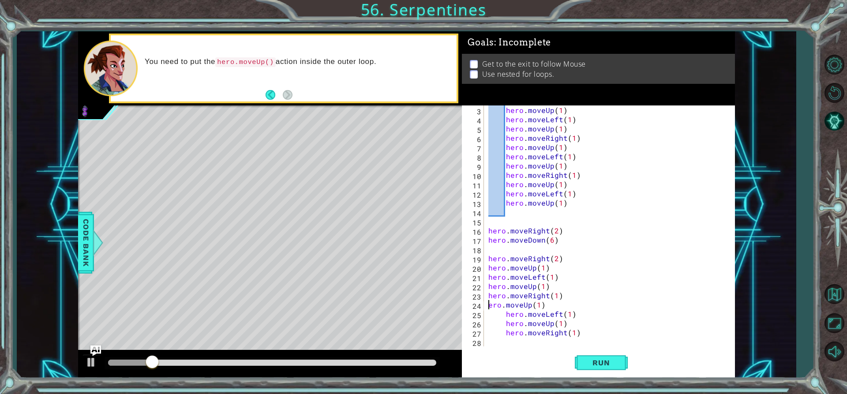
scroll to position [0, 0]
click at [505, 317] on div "hero . moveUp ( 1 ) hero . moveLeft ( 1 ) hero . moveUp ( 1 ) hero . moveRight …" at bounding box center [609, 234] width 244 height 259
click at [502, 323] on div "hero . moveUp ( 1 ) hero . moveLeft ( 1 ) hero . moveUp ( 1 ) hero . moveRight …" at bounding box center [609, 234] width 244 height 259
click at [501, 326] on div "hero . moveUp ( 1 ) hero . moveLeft ( 1 ) hero . moveUp ( 1 ) hero . moveRight …" at bounding box center [609, 234] width 244 height 259
click at [505, 334] on div "hero . moveUp ( 1 ) hero . moveLeft ( 1 ) hero . moveUp ( 1 ) hero . moveRight …" at bounding box center [609, 234] width 244 height 259
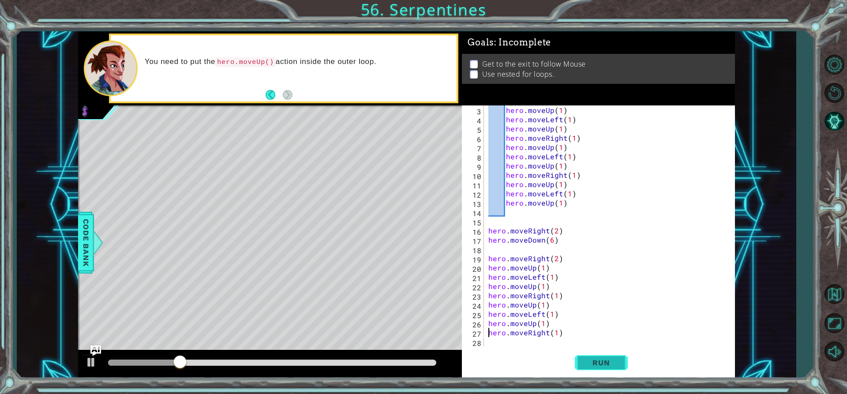
type textarea "hero.moveRight(1)"
click at [610, 361] on span "Run" at bounding box center [601, 362] width 35 height 9
click at [489, 346] on div "hero.moveRight(1) 3 4 5 6 7 8 9 10 11 12 13 14 15 16 17 18 19 20 21 22 23 24 25…" at bounding box center [598, 241] width 273 height 273
click at [489, 345] on div "hero . moveUp ( 1 ) hero . moveLeft ( 1 ) hero . moveUp ( 1 ) hero . moveRight …" at bounding box center [609, 234] width 244 height 259
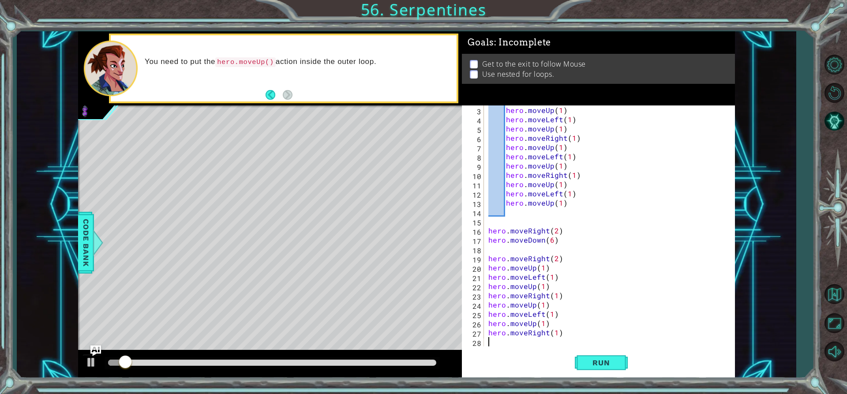
paste textarea "hero.moveRight(1)"
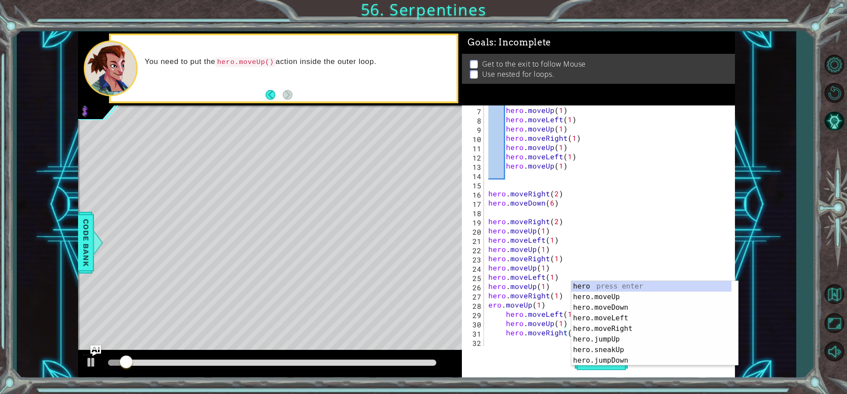
scroll to position [56, 0]
click at [487, 307] on div "hero . moveUp ( 1 ) hero . moveLeft ( 1 ) hero . moveUp ( 1 ) hero . moveRight …" at bounding box center [609, 234] width 244 height 259
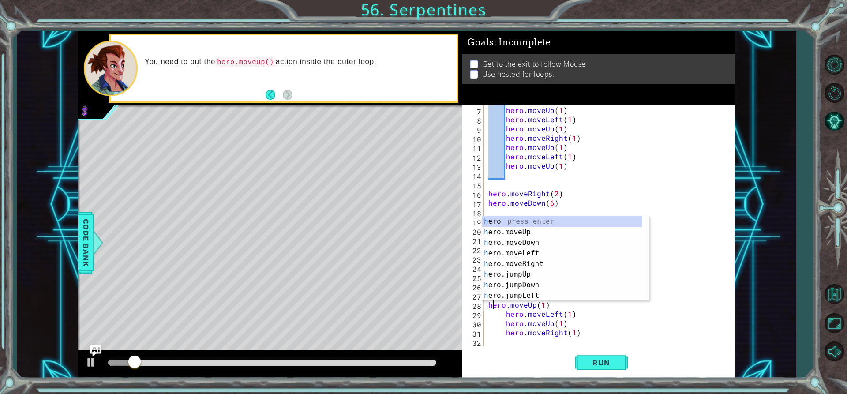
scroll to position [0, 0]
click at [507, 316] on div "hero . moveUp ( 1 ) hero . moveLeft ( 1 ) hero . moveUp ( 1 ) hero . moveRight …" at bounding box center [609, 234] width 244 height 259
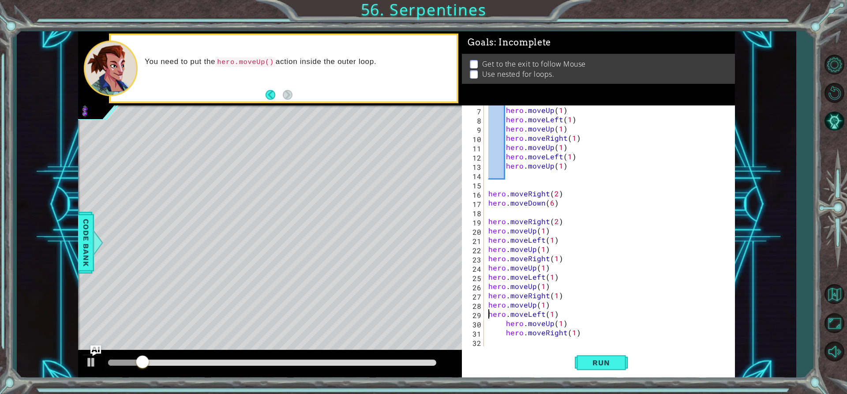
click at [503, 319] on div "hero . moveUp ( 1 ) hero . moveLeft ( 1 ) hero . moveUp ( 1 ) hero . moveRight …" at bounding box center [609, 234] width 244 height 259
click at [506, 320] on div "hero . moveUp ( 1 ) hero . moveLeft ( 1 ) hero . moveUp ( 1 ) hero . moveRight …" at bounding box center [609, 234] width 244 height 259
click at [505, 334] on div "hero . moveUp ( 1 ) hero . moveLeft ( 1 ) hero . moveUp ( 1 ) hero . moveRight …" at bounding box center [609, 234] width 244 height 259
click at [600, 354] on button "Run" at bounding box center [601, 362] width 53 height 27
click at [554, 330] on div "hero . moveUp ( 1 ) hero . moveLeft ( 1 ) hero . moveUp ( 1 ) hero . moveRight …" at bounding box center [609, 234] width 244 height 259
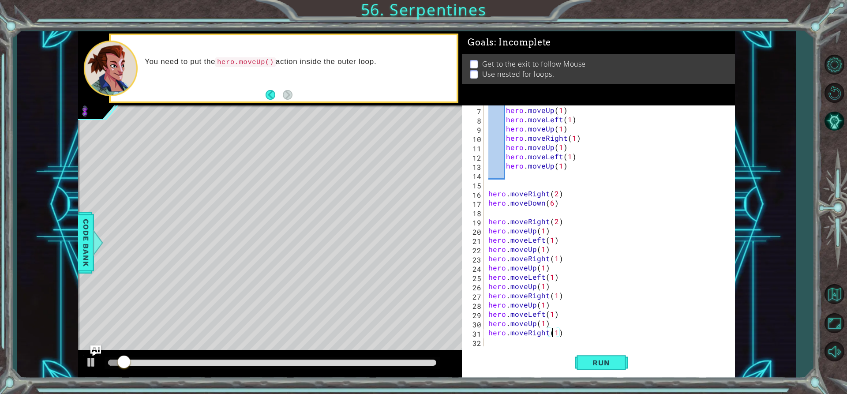
click at [554, 330] on div "hero . moveUp ( 1 ) hero . moveLeft ( 1 ) hero . moveUp ( 1 ) hero . moveRight …" at bounding box center [609, 234] width 244 height 259
click at [557, 330] on div "hero . moveUp ( 1 ) hero . moveLeft ( 1 ) hero . moveUp ( 1 ) hero . moveRight …" at bounding box center [609, 234] width 244 height 259
type textarea "hero.moveRight(2)"
click at [592, 356] on button "Run" at bounding box center [601, 362] width 53 height 27
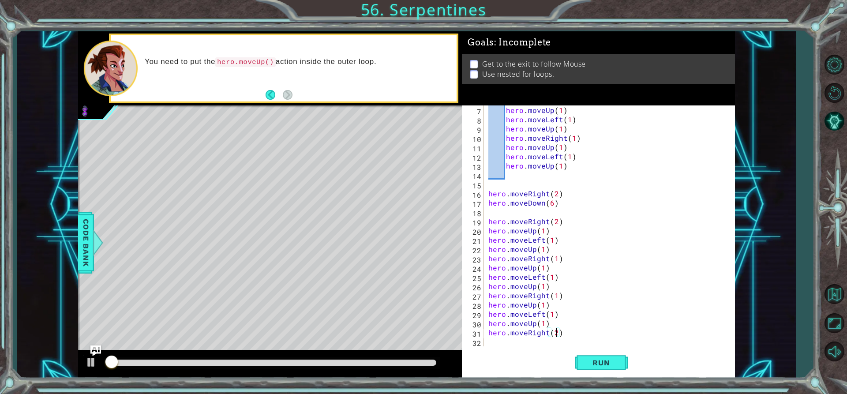
drag, startPoint x: 500, startPoint y: 329, endPoint x: 496, endPoint y: 333, distance: 5.6
click at [496, 333] on div "hero . moveUp ( 1 ) hero . moveLeft ( 1 ) hero . moveUp ( 1 ) hero . moveRight …" at bounding box center [609, 234] width 244 height 259
click at [492, 339] on div "hero . moveUp ( 1 ) hero . moveLeft ( 1 ) hero . moveUp ( 1 ) hero . moveRight …" at bounding box center [609, 234] width 244 height 259
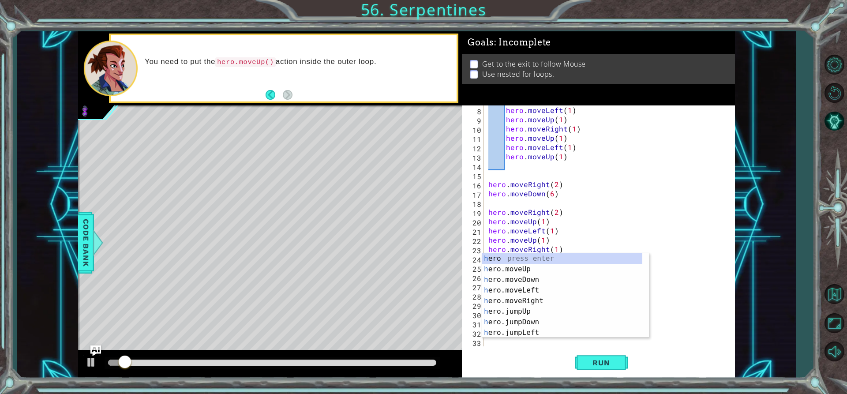
scroll to position [65, 0]
click at [566, 281] on div "h ero press enter h ero.moveUp press enter h ero.moveDown press enter h ero.mov…" at bounding box center [562, 306] width 160 height 106
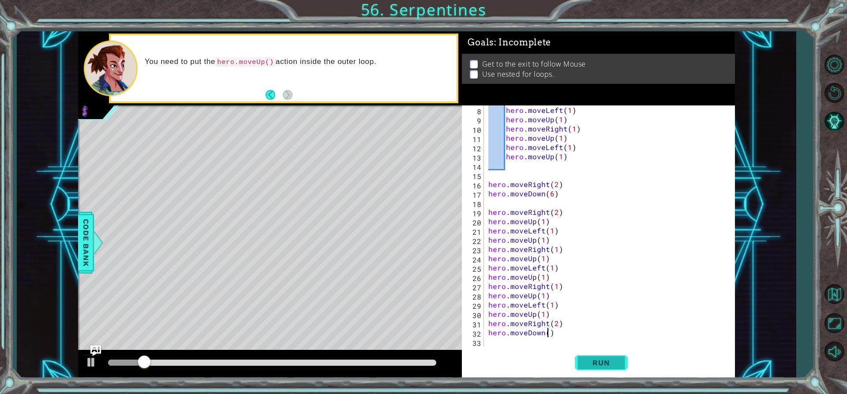
scroll to position [0, 4]
click at [600, 361] on span "Run" at bounding box center [601, 362] width 35 height 9
drag, startPoint x: 124, startPoint y: 357, endPoint x: 343, endPoint y: 353, distance: 219.7
click at [343, 353] on div at bounding box center [270, 364] width 384 height 28
type textarea "hero.moveDown(6)"
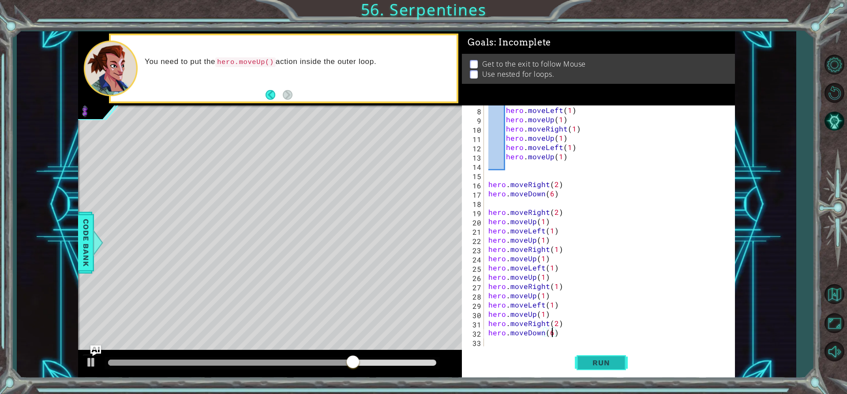
click at [600, 359] on span "Run" at bounding box center [601, 362] width 35 height 9
drag, startPoint x: 110, startPoint y: 361, endPoint x: 252, endPoint y: 370, distance: 142.8
click at [224, 370] on div at bounding box center [216, 363] width 16 height 16
click at [489, 348] on div "hero.moveDown(6) 8 9 10 11 12 13 14 15 16 17 18 19 20 21 22 23 24 25 26 27 28 2…" at bounding box center [598, 241] width 273 height 273
click at [490, 342] on div "hero . moveLeft ( 1 ) hero . moveUp ( 1 ) hero . moveRight ( 1 ) hero . moveUp …" at bounding box center [609, 234] width 244 height 259
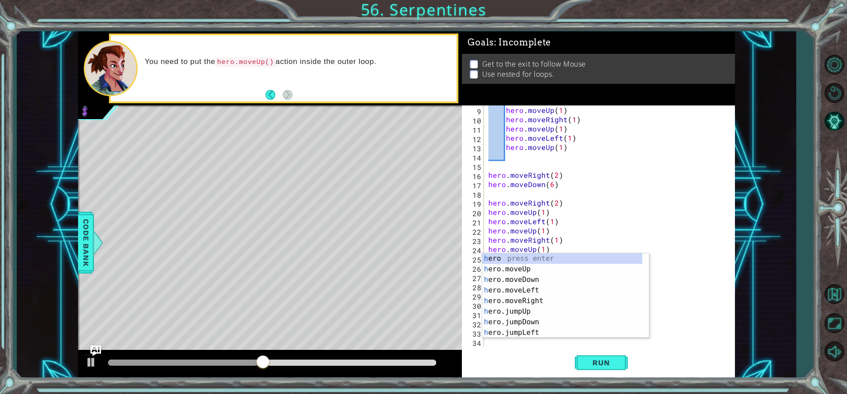
scroll to position [74, 0]
click at [540, 300] on div "h ero press enter h ero.moveUp press enter h ero.moveDown press enter h ero.mov…" at bounding box center [562, 306] width 160 height 106
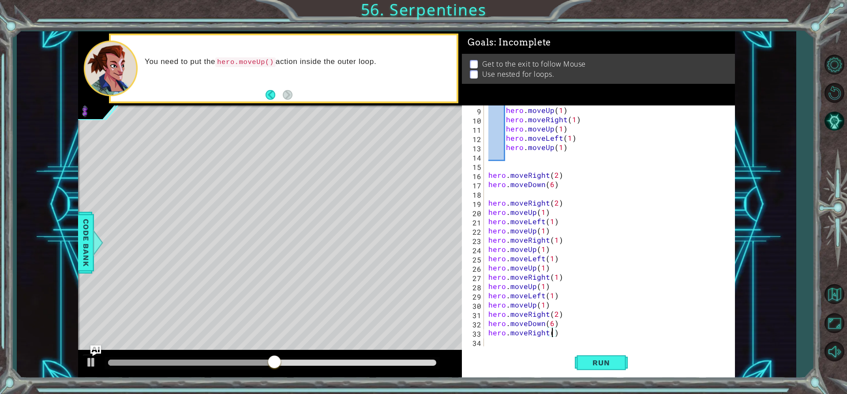
type textarea "hero.moveRight(2)"
click at [492, 345] on div "hero . moveUp ( 1 ) hero . moveRight ( 1 ) hero . moveUp ( 1 ) hero . moveLeft …" at bounding box center [609, 234] width 244 height 259
drag, startPoint x: 492, startPoint y: 345, endPoint x: 737, endPoint y: 286, distance: 251.6
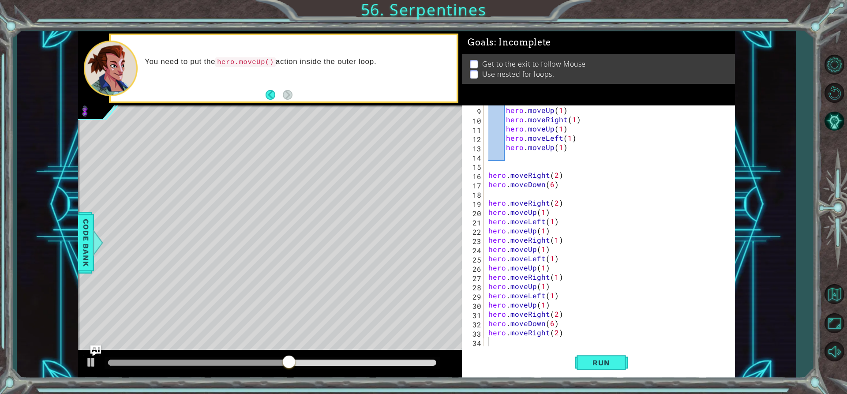
click at [737, 286] on div "1 ההההההההההההההההההההההההההההההההההההההההההההההההההההההההההההההההההההההההההההה…" at bounding box center [406, 204] width 779 height 347
click at [487, 341] on div "hero . moveUp ( 1 ) hero . moveRight ( 1 ) hero . moveUp ( 1 ) hero . moveLeft …" at bounding box center [609, 234] width 244 height 259
paste textarea "hero.moveRight(1)"
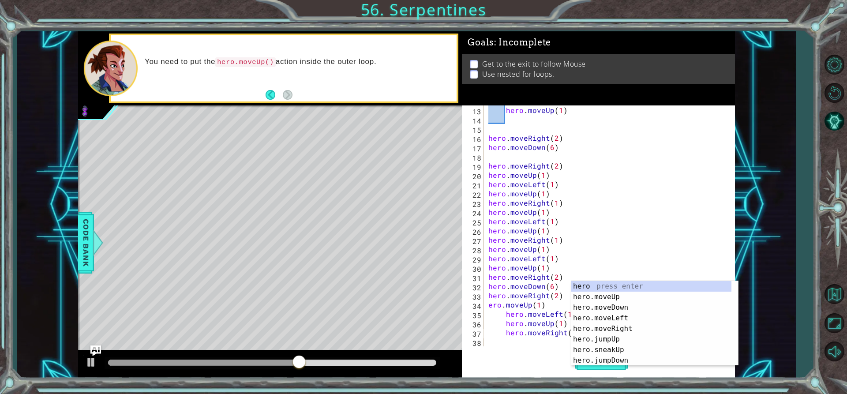
scroll to position [111, 0]
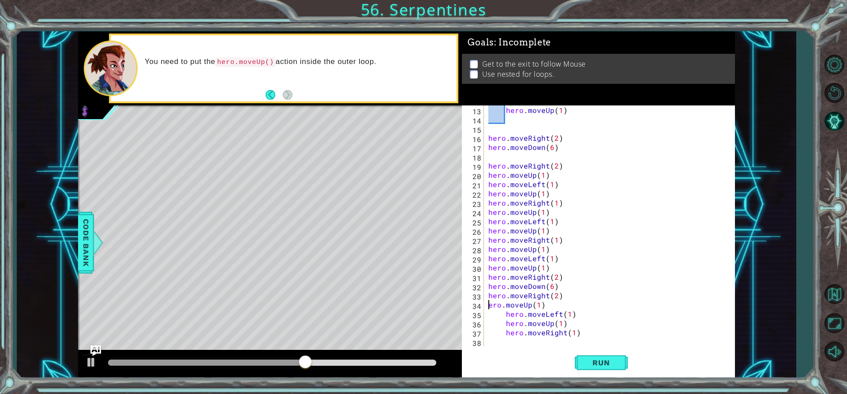
click at [490, 302] on div "hero . moveUp ( 1 ) hero . moveRight ( 2 ) hero . moveDown ( 6 ) hero . moveRig…" at bounding box center [609, 234] width 244 height 259
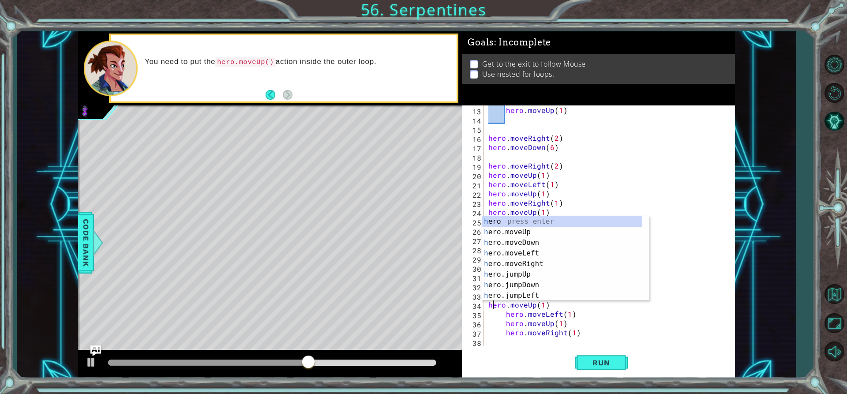
scroll to position [0, 0]
click at [508, 315] on div "hero . moveUp ( 1 ) hero . moveRight ( 2 ) hero . moveDown ( 6 ) hero . moveRig…" at bounding box center [609, 234] width 244 height 259
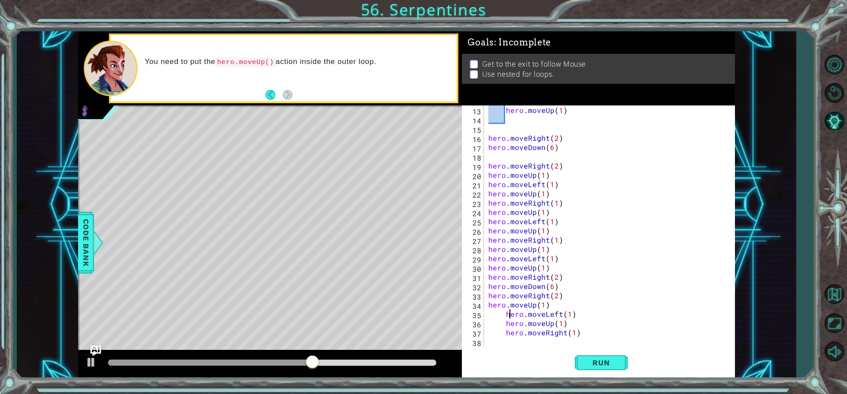
click at [502, 312] on div "hero . moveUp ( 1 ) hero . moveRight ( 2 ) hero . moveDown ( 6 ) hero . moveRig…" at bounding box center [609, 234] width 244 height 259
click at [505, 313] on div "hero . moveUp ( 1 ) hero . moveRight ( 2 ) hero . moveDown ( 6 ) hero . moveRig…" at bounding box center [609, 234] width 244 height 259
click at [506, 325] on div "hero . moveUp ( 1 ) hero . moveRight ( 2 ) hero . moveDown ( 6 ) hero . moveRig…" at bounding box center [609, 234] width 244 height 259
click at [506, 327] on div "hero . moveUp ( 1 ) hero . moveRight ( 2 ) hero . moveDown ( 6 ) hero . moveRig…" at bounding box center [609, 234] width 244 height 259
click at [506, 329] on div "hero . moveUp ( 1 ) hero . moveRight ( 2 ) hero . moveDown ( 6 ) hero . moveRig…" at bounding box center [609, 234] width 244 height 259
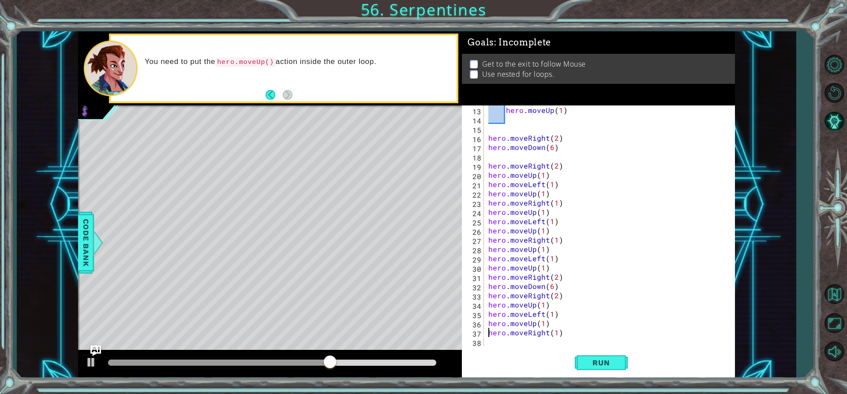
type textarea "hero.moveRight(1)"
click at [486, 340] on div "hero.moveRight(1) 13 14 15 16 17 18 19 20 21 22 23 24 25 26 27 28 29 30 31 32 3…" at bounding box center [597, 225] width 270 height 241
click at [487, 341] on div "hero . moveUp ( 1 ) hero . moveRight ( 2 ) hero . moveDown ( 6 ) hero . moveRig…" at bounding box center [609, 234] width 244 height 259
paste textarea "hero.moveRight(1)"
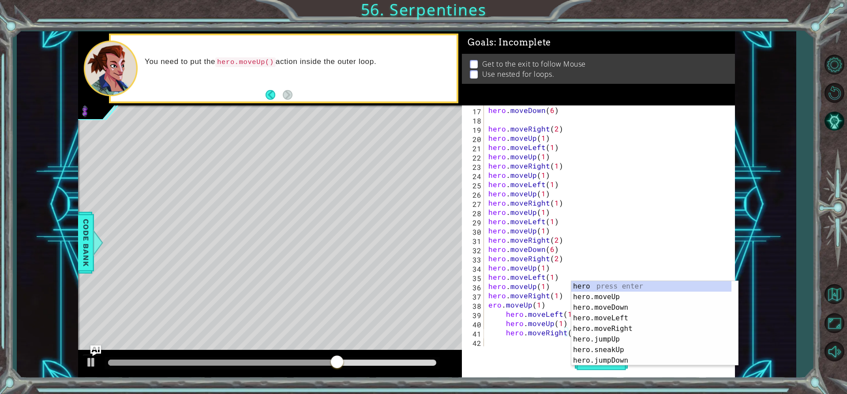
scroll to position [148, 0]
click at [490, 307] on div "hero . moveDown ( 6 ) hero . moveRight ( 2 ) hero . moveUp ( 1 ) hero . moveLef…" at bounding box center [609, 234] width 244 height 259
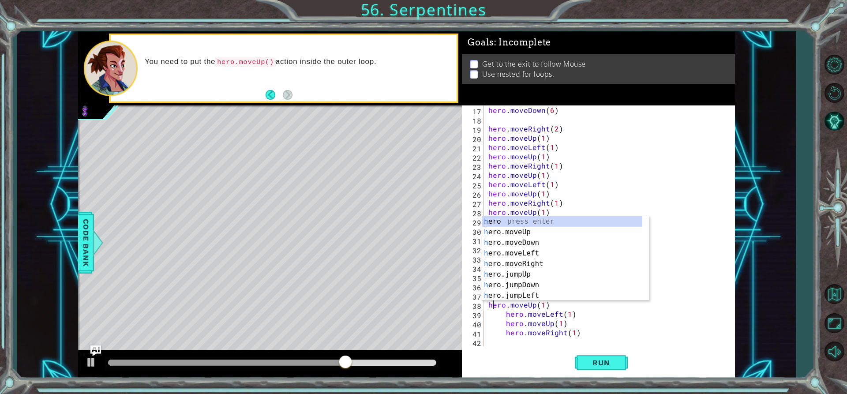
scroll to position [0, 0]
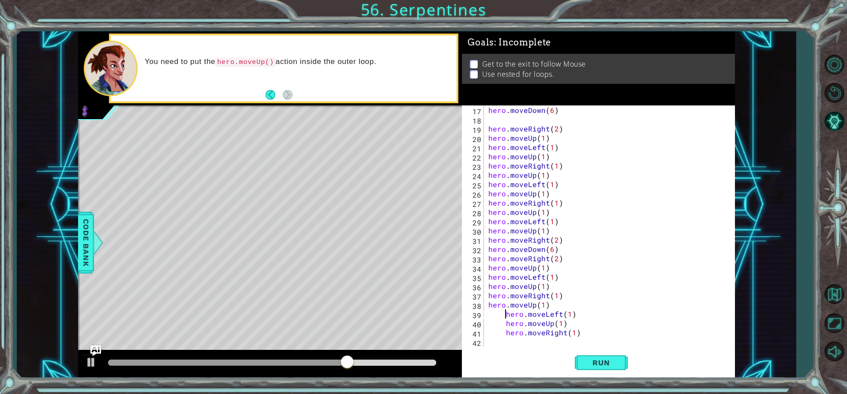
click at [505, 313] on div "hero . moveDown ( 6 ) hero . moveRight ( 2 ) hero . moveUp ( 1 ) hero . moveLef…" at bounding box center [609, 234] width 244 height 259
click at [506, 321] on div "hero . moveDown ( 6 ) hero . moveRight ( 2 ) hero . moveUp ( 1 ) hero . moveLef…" at bounding box center [609, 234] width 244 height 259
click at [505, 330] on div "hero . moveDown ( 6 ) hero . moveRight ( 2 ) hero . moveUp ( 1 ) hero . moveLef…" at bounding box center [609, 234] width 244 height 259
type textarea "hero.moveRight(1)"
click at [604, 357] on button "Run" at bounding box center [601, 362] width 53 height 27
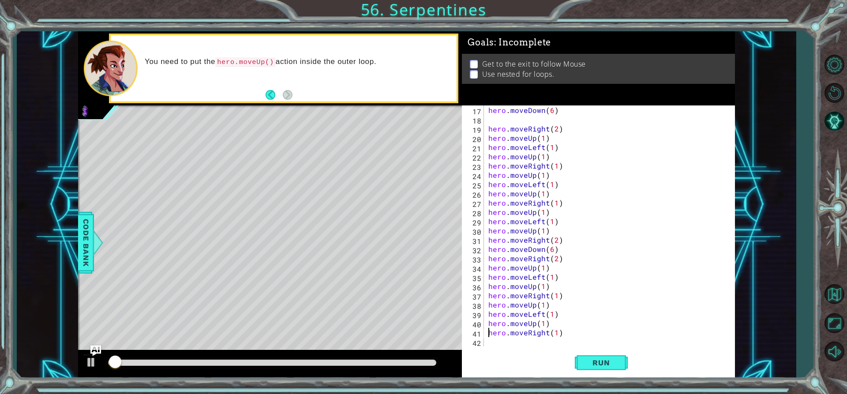
click at [484, 343] on div "hero.moveRight(1) 17 18 19 20 21 22 23 24 25 26 27 28 29 30 31 32 33 34 35 36 3…" at bounding box center [597, 225] width 270 height 241
click at [485, 343] on div "hero.moveRight(1) 17 18 19 20 21 22 23 24 25 26 27 28 29 30 31 32 33 34 35 36 3…" at bounding box center [597, 225] width 270 height 241
click at [486, 343] on div "hero.moveRight(1) 17 18 19 20 21 22 23 24 25 26 27 28 29 30 31 32 33 34 35 36 3…" at bounding box center [597, 225] width 270 height 241
click at [491, 341] on div "hero . moveDown ( 6 ) hero . moveRight ( 2 ) hero . moveUp ( 1 ) hero . moveLef…" at bounding box center [609, 234] width 244 height 259
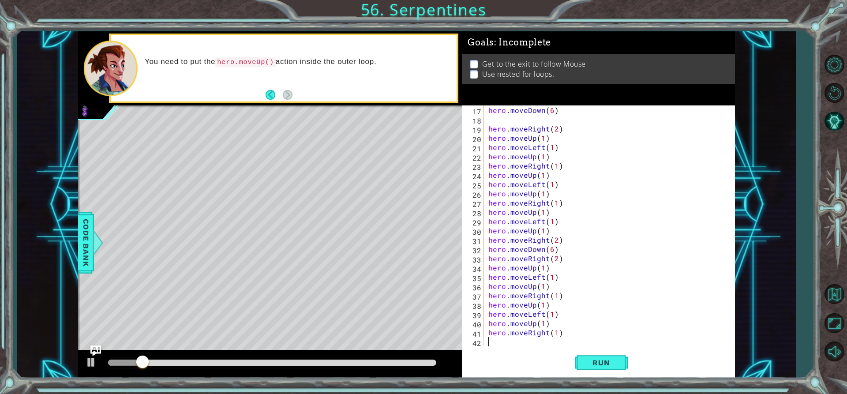
paste textarea "hero.moveRight(1)"
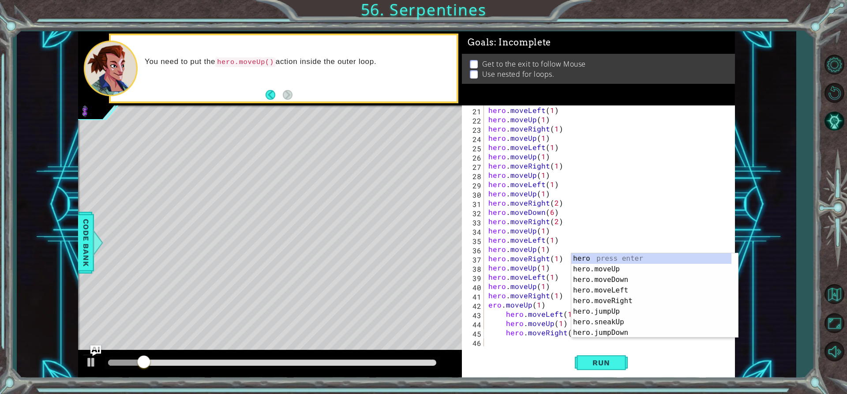
scroll to position [185, 0]
click at [488, 308] on div "hero . moveLeft ( 1 ) hero . moveUp ( 1 ) hero . moveRight ( 1 ) hero . moveUp …" at bounding box center [609, 234] width 244 height 259
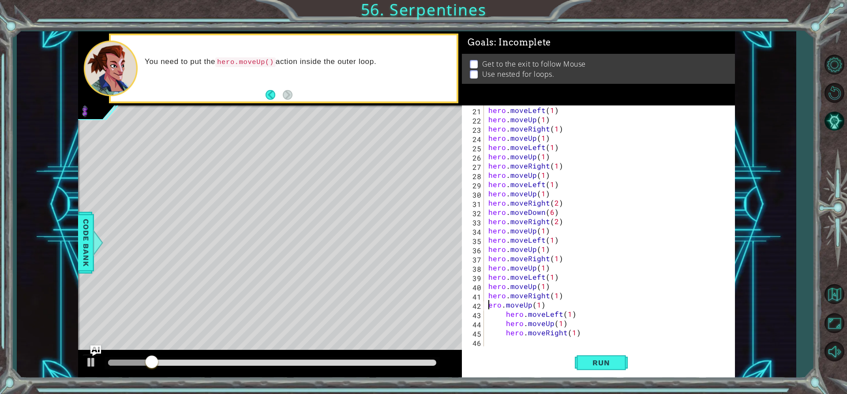
scroll to position [0, 0]
click at [506, 313] on div "hero . moveLeft ( 1 ) hero . moveUp ( 1 ) hero . moveRight ( 1 ) hero . moveUp …" at bounding box center [609, 234] width 244 height 259
click at [502, 325] on div "hero . moveLeft ( 1 ) hero . moveUp ( 1 ) hero . moveRight ( 1 ) hero . moveUp …" at bounding box center [609, 234] width 244 height 259
click at [503, 324] on div "hero . moveLeft ( 1 ) hero . moveUp ( 1 ) hero . moveRight ( 1 ) hero . moveUp …" at bounding box center [609, 234] width 244 height 259
click at [507, 325] on div "hero . moveLeft ( 1 ) hero . moveUp ( 1 ) hero . moveRight ( 1 ) hero . moveUp …" at bounding box center [609, 234] width 244 height 259
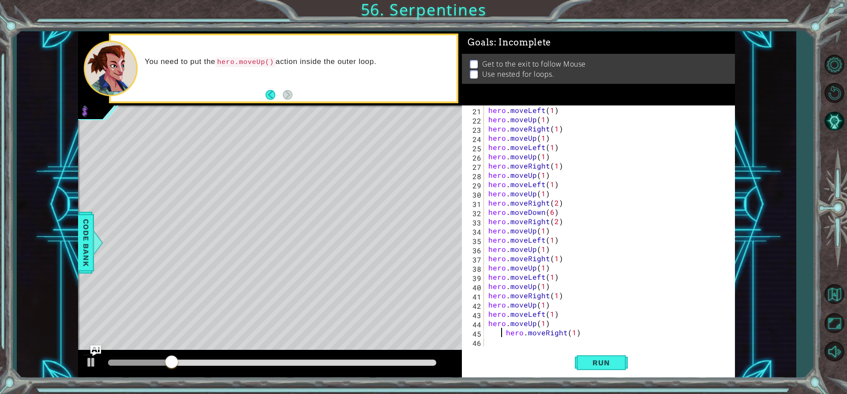
click at [504, 332] on div "hero . moveLeft ( 1 ) hero . moveUp ( 1 ) hero . moveRight ( 1 ) hero . moveUp …" at bounding box center [609, 234] width 244 height 259
click at [504, 332] on div "hero . moveLeft ( 1 ) hero . moveUp ( 1 ) hero . moveRight ( 1 ) hero . moveUp …" at bounding box center [606, 225] width 239 height 241
click at [598, 363] on span "Run" at bounding box center [601, 362] width 35 height 9
click at [554, 332] on div "hero . moveLeft ( 1 ) hero . moveUp ( 1 ) hero . moveRight ( 1 ) hero . moveUp …" at bounding box center [609, 234] width 244 height 259
click at [556, 332] on div "hero . moveLeft ( 1 ) hero . moveUp ( 1 ) hero . moveRight ( 1 ) hero . moveUp …" at bounding box center [609, 234] width 244 height 259
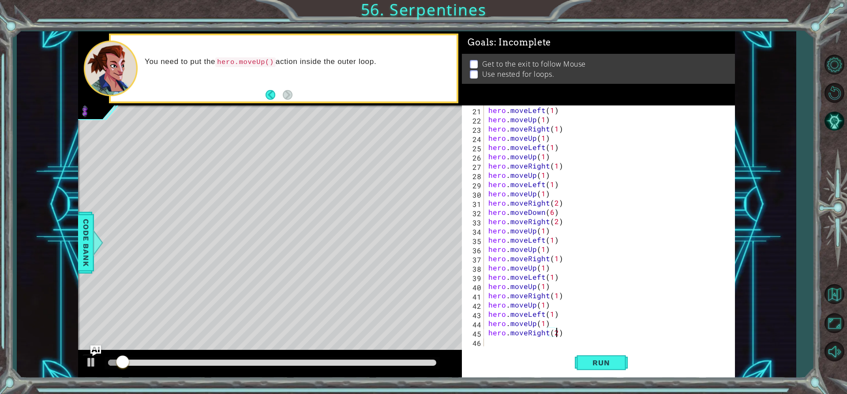
scroll to position [0, 4]
type textarea "hero.moveRight(2)"
click at [579, 351] on button "Run" at bounding box center [601, 362] width 53 height 27
click at [501, 344] on div "hero . moveLeft ( 1 ) hero . moveUp ( 1 ) hero . moveRight ( 1 ) hero . moveUp …" at bounding box center [609, 234] width 244 height 259
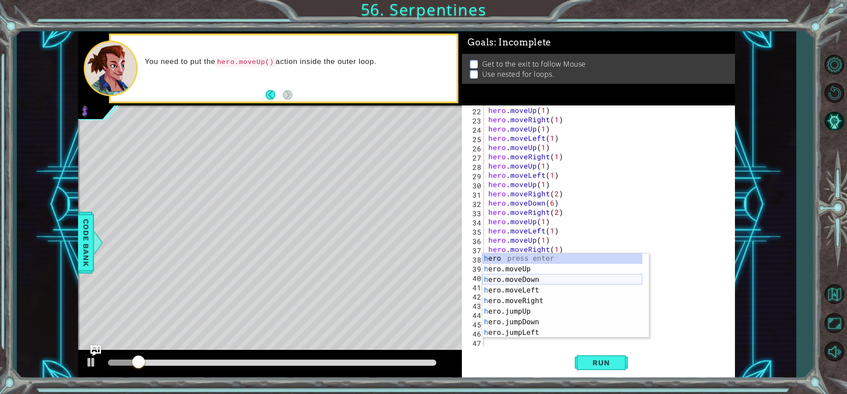
click at [544, 284] on div "h ero press enter h ero.moveUp press enter h ero.moveDown press enter h ero.mov…" at bounding box center [562, 306] width 160 height 106
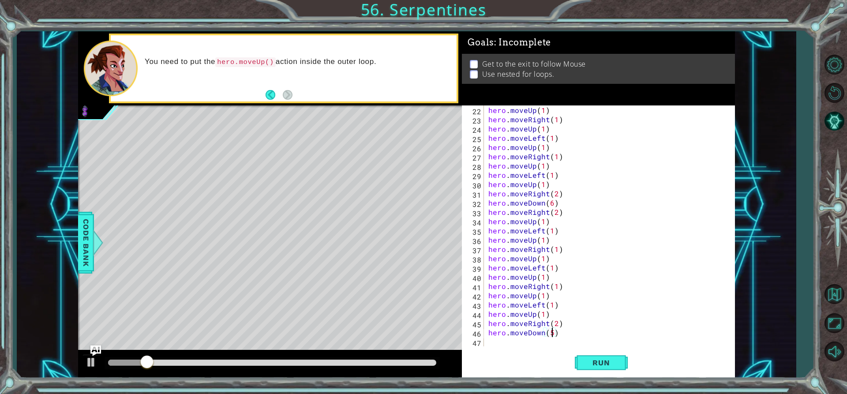
scroll to position [0, 4]
type textarea "hero.moveDown(5)"
click at [585, 355] on button "Run" at bounding box center [601, 362] width 53 height 27
drag, startPoint x: 115, startPoint y: 358, endPoint x: 296, endPoint y: 390, distance: 184.2
click at [296, 390] on div "1 ההההההההההההההההההההההההההההההההההההההההההההההההההההההההההההההההההההההההההההה…" at bounding box center [423, 197] width 847 height 394
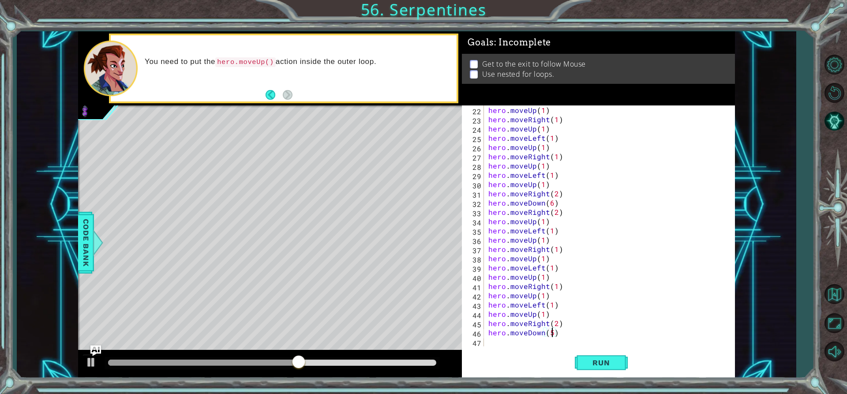
click at [511, 355] on div "Run" at bounding box center [601, 362] width 273 height 27
click at [494, 337] on div "hero . moveUp ( 1 ) hero . moveRight ( 1 ) hero . moveUp ( 1 ) hero . moveLeft …" at bounding box center [609, 234] width 244 height 259
click at [554, 332] on div "hero . moveRight ( 1 ) hero . moveUp ( 1 ) hero . moveLeft ( 1 ) hero . moveUp …" at bounding box center [609, 234] width 244 height 259
click at [559, 332] on div "hero . moveRight ( 1 ) hero . moveUp ( 1 ) hero . moveLeft ( 1 ) hero . moveUp …" at bounding box center [609, 234] width 244 height 259
type textarea "for j in range(1):"
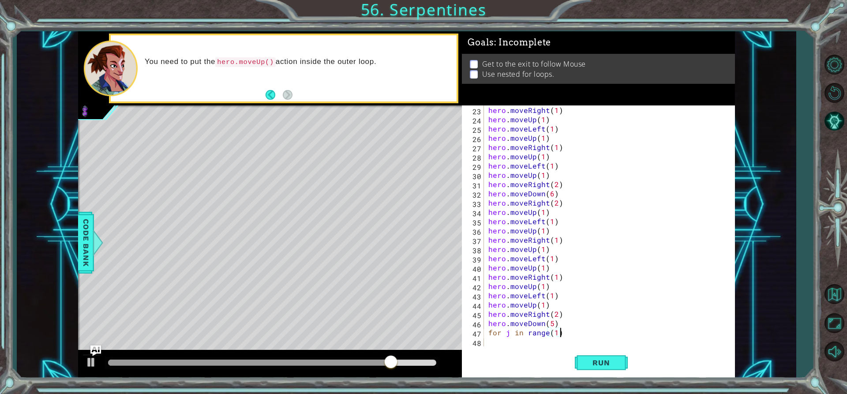
scroll to position [0, 4]
click at [497, 344] on div "hero . moveRight ( 1 ) hero . moveUp ( 1 ) hero . moveLeft ( 1 ) hero . moveUp …" at bounding box center [609, 234] width 244 height 259
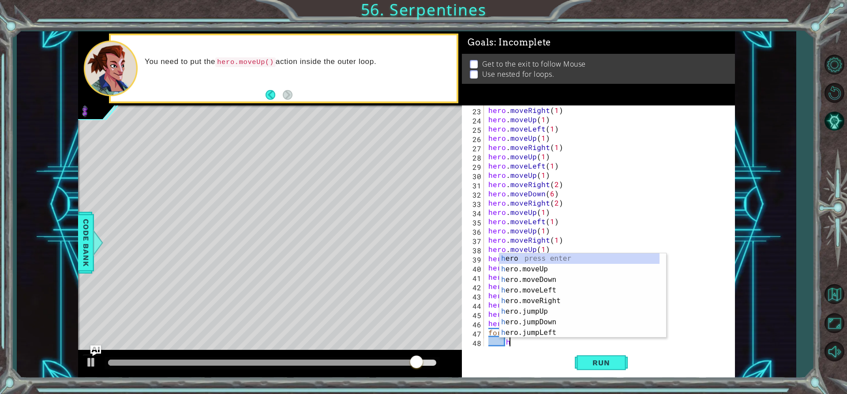
scroll to position [213, 0]
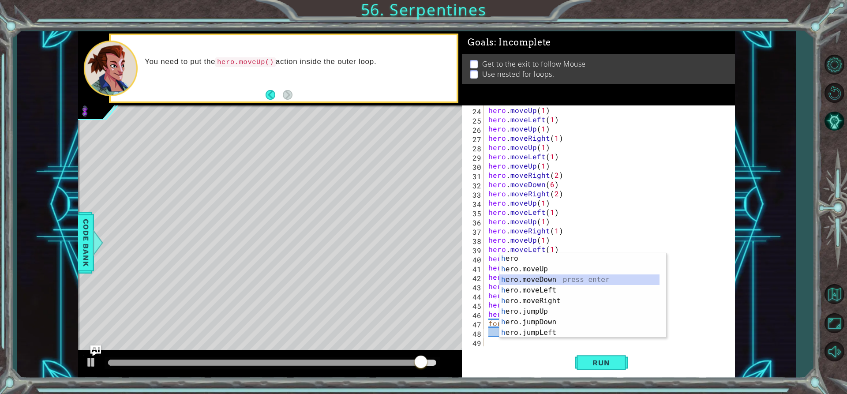
click at [555, 280] on div "h ero press enter h ero.moveUp press enter h ero.moveDown press enter h ero.mov…" at bounding box center [579, 306] width 160 height 106
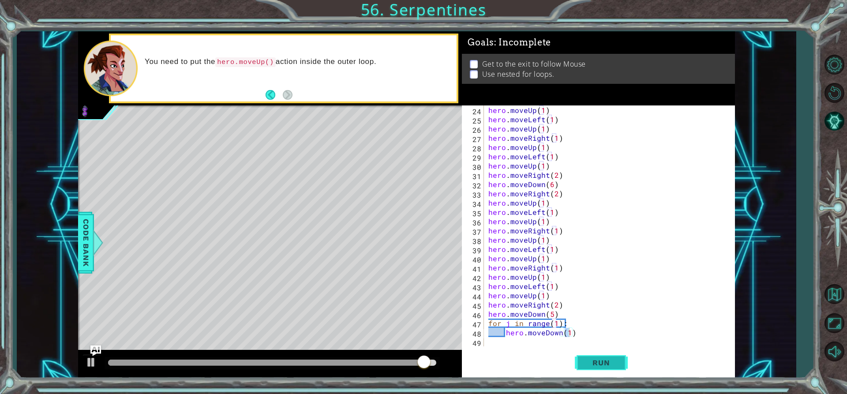
click at [578, 352] on button "Run" at bounding box center [601, 362] width 53 height 27
click at [488, 323] on div "hero . moveUp ( 1 ) hero . moveLeft ( 1 ) hero . moveUp ( 1 ) hero . moveRight …" at bounding box center [609, 234] width 244 height 259
click at [599, 364] on span "Run" at bounding box center [601, 362] width 35 height 9
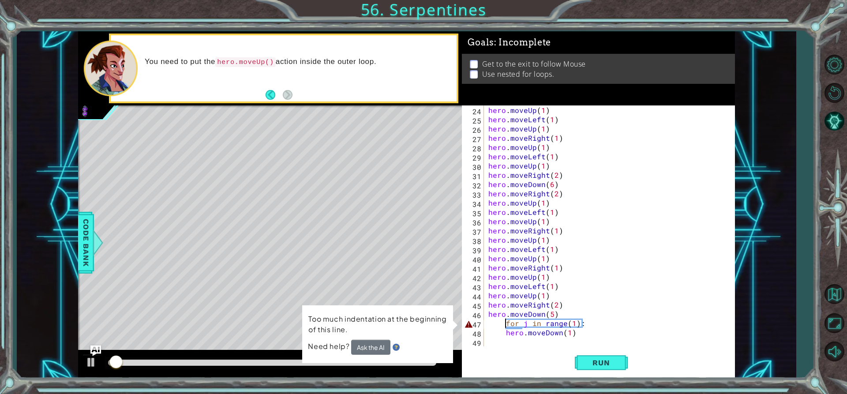
click at [504, 326] on div "hero . moveUp ( 1 ) hero . moveLeft ( 1 ) hero . moveUp ( 1 ) hero . moveRight …" at bounding box center [609, 234] width 244 height 259
click at [506, 330] on div "hero . moveUp ( 1 ) hero . moveLeft ( 1 ) hero . moveUp ( 1 ) hero . moveRight …" at bounding box center [609, 234] width 244 height 259
type textarea "hero.moveDown(1)"
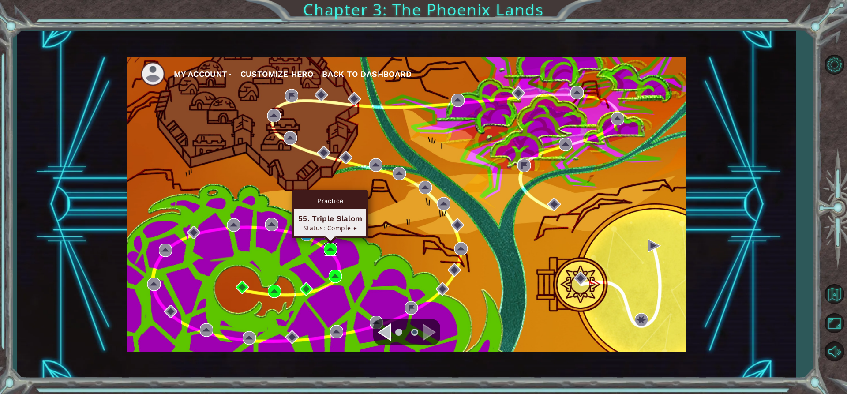
click at [333, 245] on img at bounding box center [330, 249] width 13 height 13
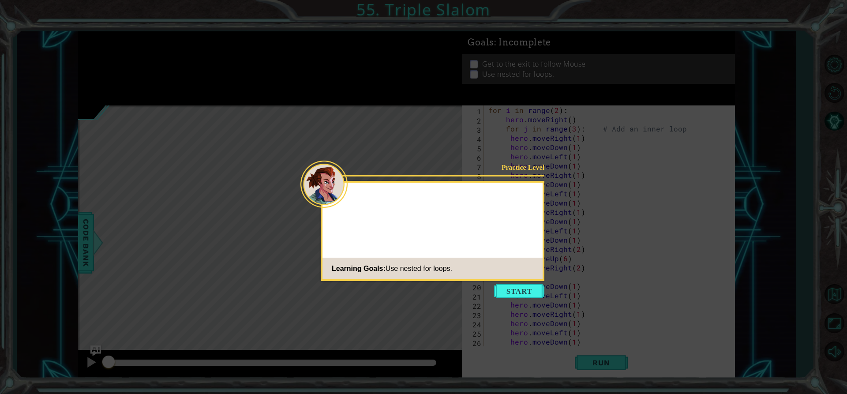
click at [517, 302] on icon at bounding box center [423, 197] width 847 height 394
click at [517, 297] on button "Start" at bounding box center [519, 291] width 50 height 14
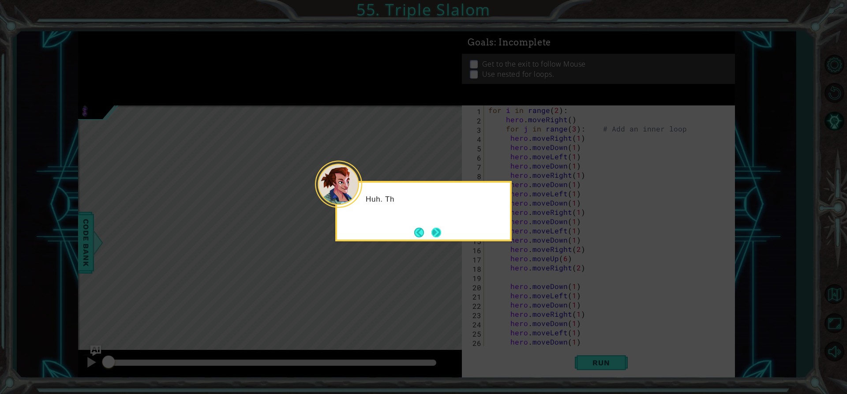
click at [439, 229] on button "Next" at bounding box center [436, 233] width 10 height 10
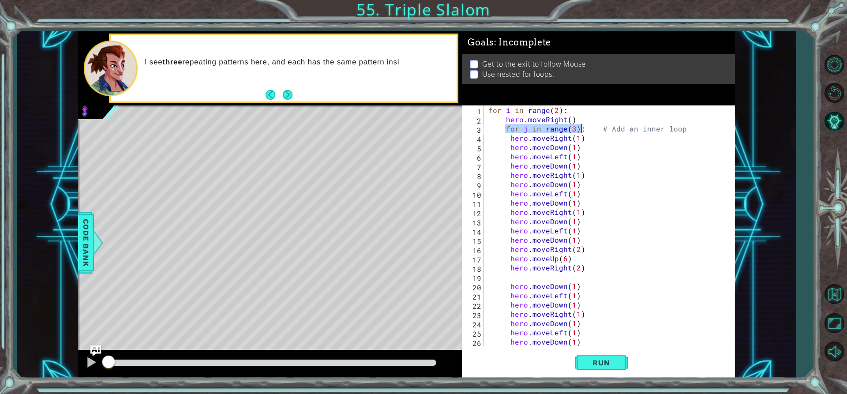
drag, startPoint x: 506, startPoint y: 129, endPoint x: 582, endPoint y: 130, distance: 76.3
click at [582, 130] on div "for i in range ( 2 ) : hero . moveRight ( ) for j in range ( 3 ) : # Add an inn…" at bounding box center [609, 234] width 244 height 259
type textarea "for j in range(3): # Add an inner loop"
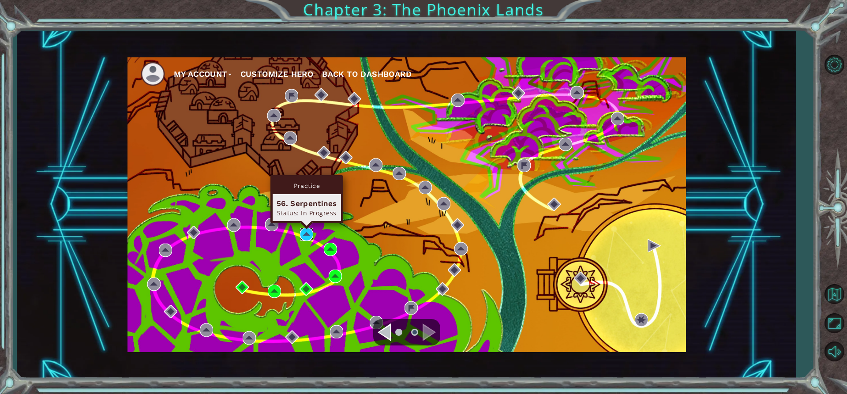
click at [308, 232] on img at bounding box center [306, 234] width 13 height 13
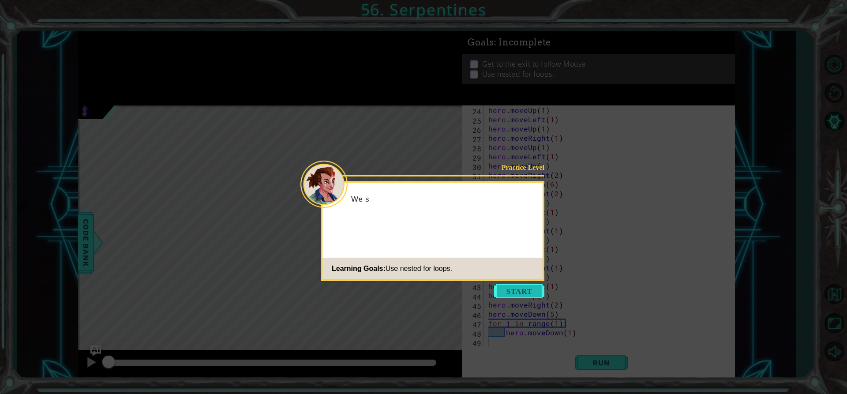
scroll to position [213, 0]
click at [508, 291] on button "Start" at bounding box center [519, 291] width 50 height 14
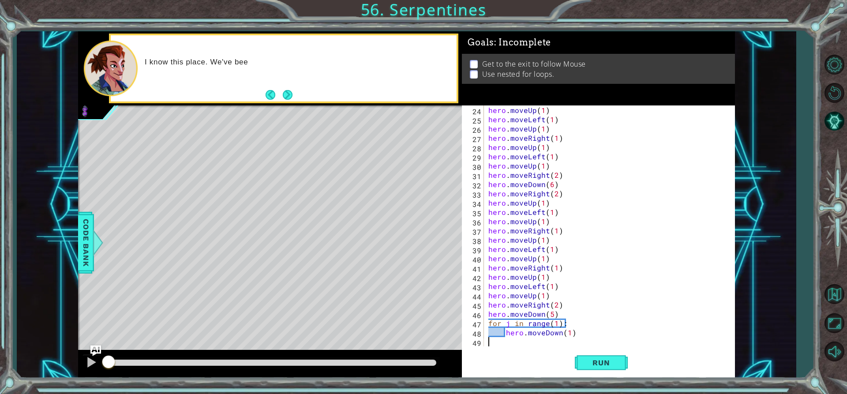
click at [568, 324] on div "hero . moveUp ( 1 ) hero . moveLeft ( 1 ) hero . moveUp ( 1 ) hero . moveRight …" at bounding box center [609, 234] width 244 height 259
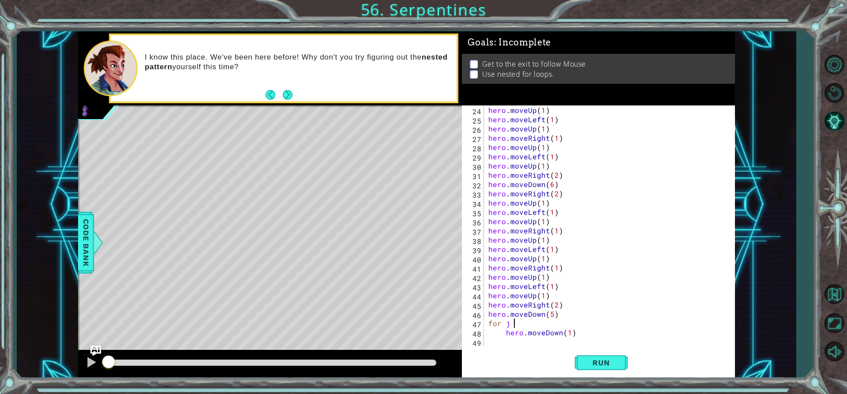
type textarea "f"
paste textarea "for j in range(3):"
click at [489, 318] on div "hero . moveUp ( 1 ) hero . moveLeft ( 1 ) hero . moveUp ( 1 ) hero . moveRight …" at bounding box center [609, 234] width 244 height 259
click at [491, 320] on div "hero . moveUp ( 1 ) hero . moveLeft ( 1 ) hero . moveUp ( 1 ) hero . moveRight …" at bounding box center [609, 234] width 244 height 259
click at [615, 365] on span "Run" at bounding box center [601, 362] width 35 height 9
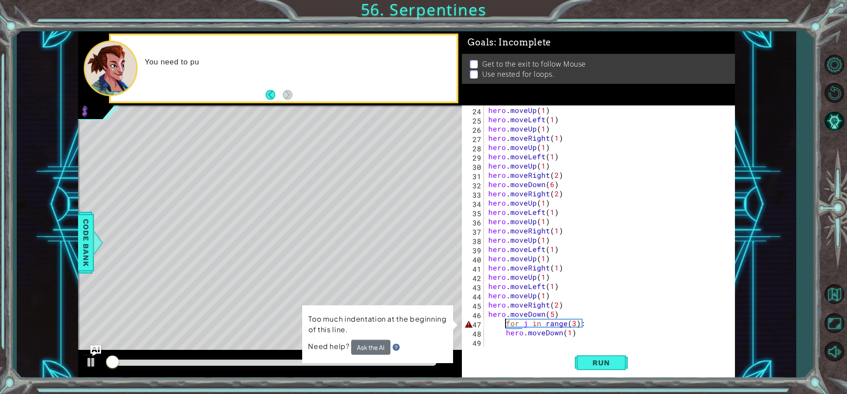
click at [503, 332] on div "hero . moveUp ( 1 ) hero . moveLeft ( 1 ) hero . moveUp ( 1 ) hero . moveRight …" at bounding box center [609, 234] width 244 height 259
click at [508, 333] on div "hero . moveUp ( 1 ) hero . moveLeft ( 1 ) hero . moveUp ( 1 ) hero . moveRight …" at bounding box center [609, 234] width 244 height 259
click at [510, 333] on div "hero . moveUp ( 1 ) hero . moveLeft ( 1 ) hero . moveUp ( 1 ) hero . moveRight …" at bounding box center [609, 234] width 244 height 259
click at [507, 332] on div "hero . moveUp ( 1 ) hero . moveLeft ( 1 ) hero . moveUp ( 1 ) hero . moveRight …" at bounding box center [609, 234] width 244 height 259
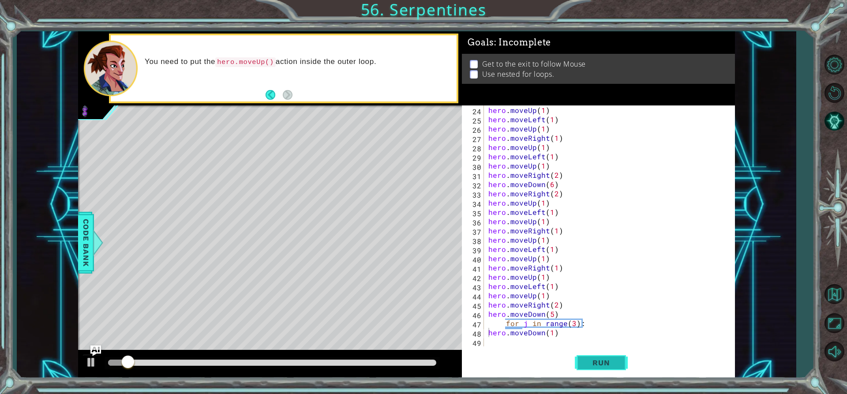
click at [575, 361] on button "Run" at bounding box center [601, 362] width 53 height 27
click at [595, 358] on button "Run" at bounding box center [601, 362] width 53 height 27
click at [594, 360] on span "Run" at bounding box center [601, 362] width 35 height 9
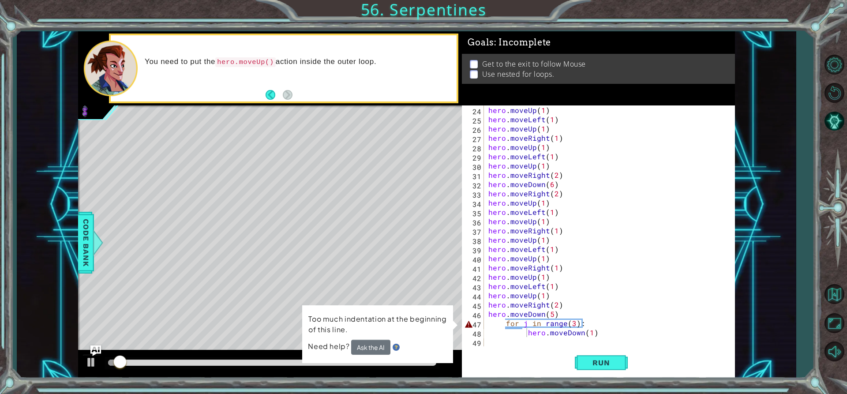
click at [394, 347] on img at bounding box center [396, 347] width 7 height 7
click at [369, 349] on button "Ask the AI" at bounding box center [370, 347] width 39 height 15
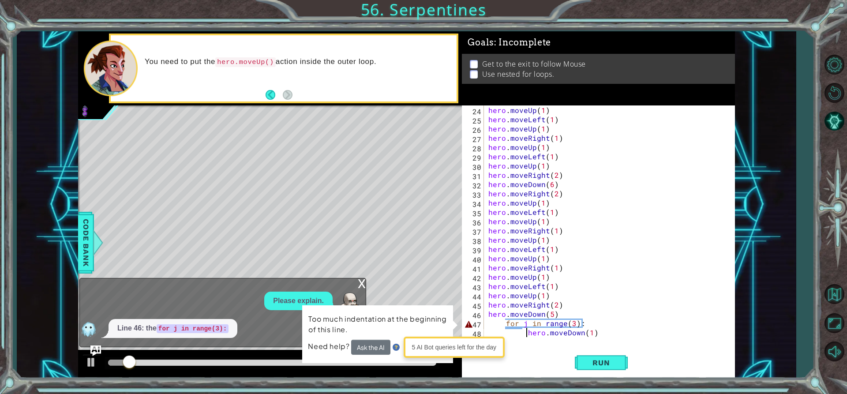
click at [397, 346] on img at bounding box center [396, 347] width 7 height 7
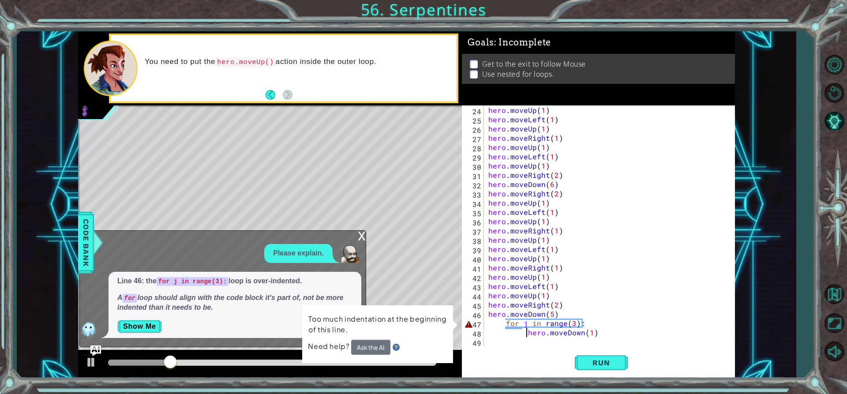
click at [162, 322] on p "Show Me" at bounding box center [234, 326] width 235 height 14
click at [161, 322] on button "Show Me" at bounding box center [139, 326] width 45 height 14
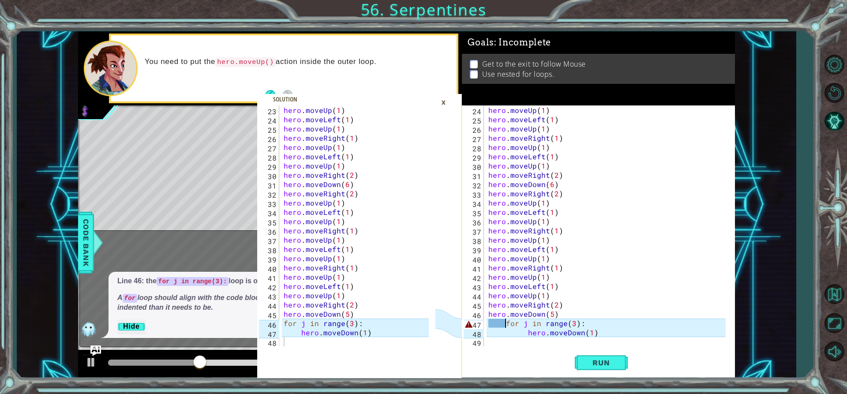
click at [504, 320] on div "hero . moveUp ( 1 ) hero . moveLeft ( 1 ) hero . moveUp ( 1 ) hero . moveRight …" at bounding box center [609, 234] width 244 height 259
click at [508, 320] on div "hero . moveUp ( 1 ) hero . moveLeft ( 1 ) hero . moveUp ( 1 ) hero . moveRight …" at bounding box center [609, 234] width 244 height 259
click at [501, 320] on div "hero . moveUp ( 1 ) hero . moveLeft ( 1 ) hero . moveUp ( 1 ) hero . moveRight …" at bounding box center [609, 234] width 244 height 259
click at [506, 320] on div "hero . moveUp ( 1 ) hero . moveLeft ( 1 ) hero . moveUp ( 1 ) hero . moveRight …" at bounding box center [609, 234] width 244 height 259
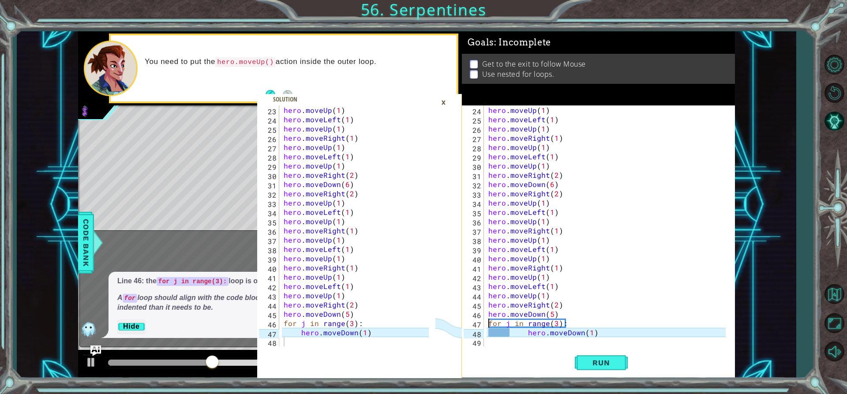
click at [525, 330] on div "hero . moveUp ( 1 ) hero . moveLeft ( 1 ) hero . moveUp ( 1 ) hero . moveRight …" at bounding box center [609, 234] width 244 height 259
click at [527, 330] on div "hero . moveUp ( 1 ) hero . moveLeft ( 1 ) hero . moveUp ( 1 ) hero . moveRight …" at bounding box center [606, 225] width 239 height 241
click at [603, 372] on button "Run" at bounding box center [601, 362] width 53 height 27
click at [448, 104] on div "×" at bounding box center [444, 102] width 14 height 15
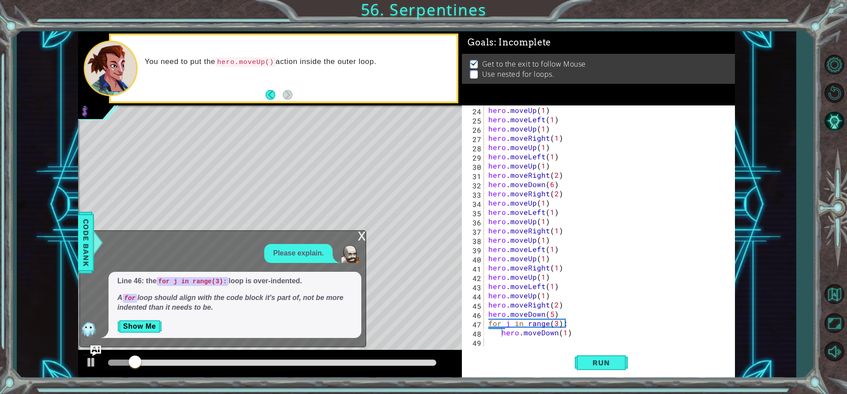
click at [361, 240] on div "x" at bounding box center [362, 235] width 8 height 9
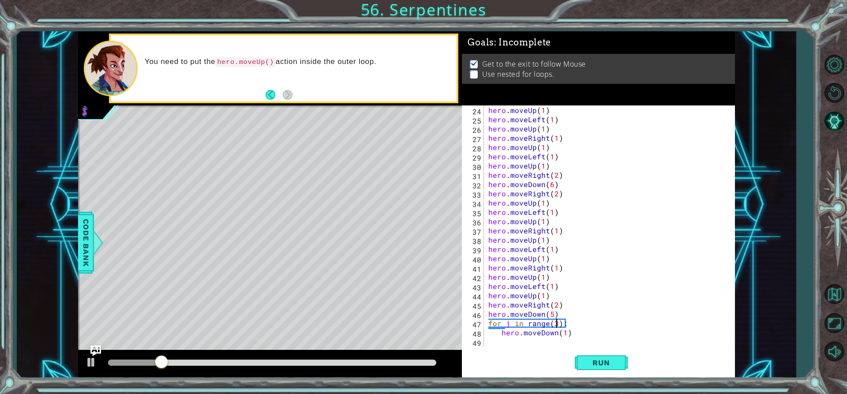
click at [557, 324] on div "hero . moveUp ( 1 ) hero . moveLeft ( 1 ) hero . moveUp ( 1 ) hero . moveRight …" at bounding box center [609, 234] width 244 height 259
type textarea "for j in range(1):"
click at [608, 360] on span "Run" at bounding box center [601, 362] width 35 height 9
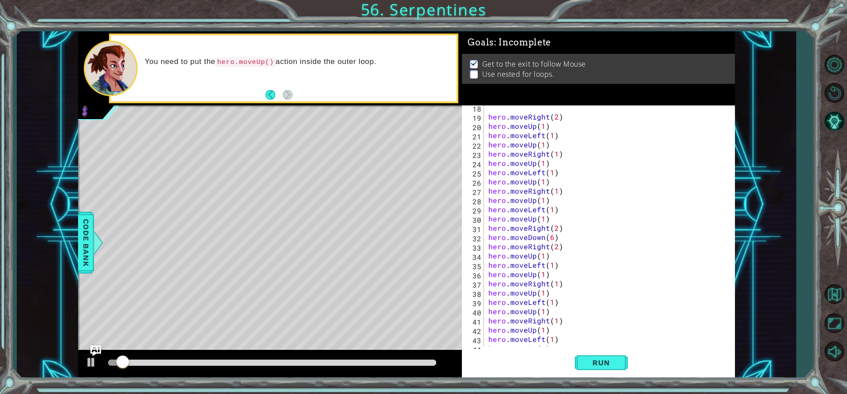
scroll to position [213, 0]
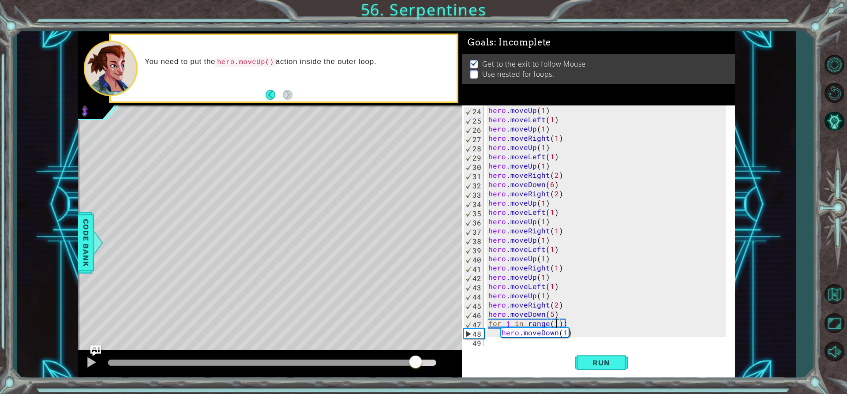
drag, startPoint x: 124, startPoint y: 355, endPoint x: 442, endPoint y: 350, distance: 318.1
click at [415, 358] on div at bounding box center [416, 363] width 16 height 16
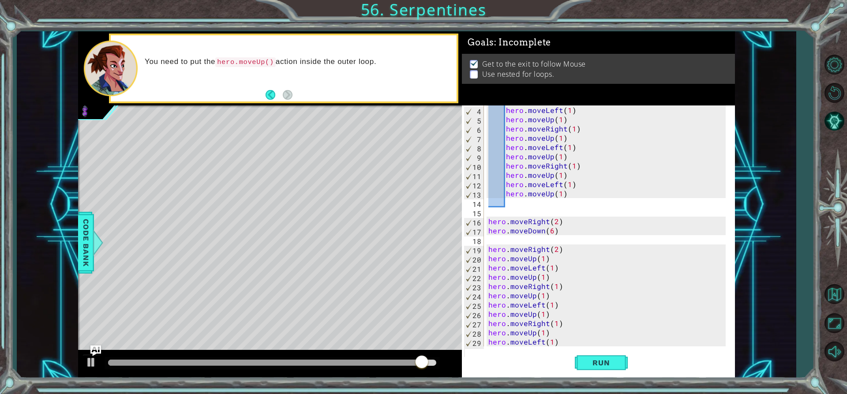
scroll to position [0, 0]
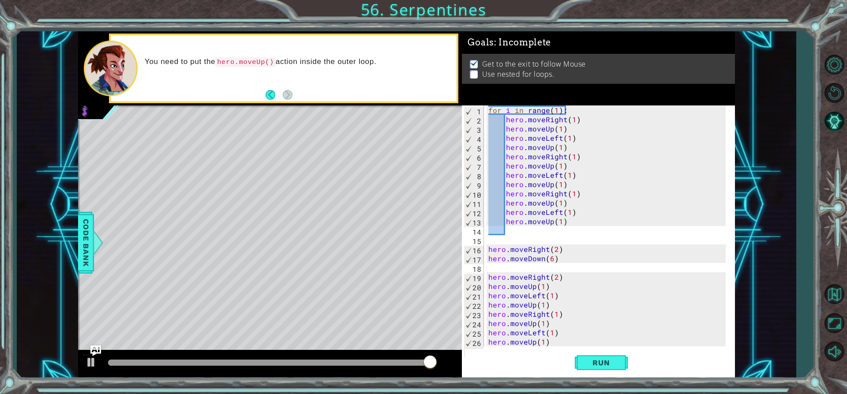
click at [500, 242] on div "for i in range ( 1 ) : hero . moveRight ( 1 ) hero . moveUp ( 1 ) hero . moveLe…" at bounding box center [609, 234] width 244 height 259
click at [509, 229] on div "for i in range ( 1 ) : hero . moveRight ( 1 ) hero . moveUp ( 1 ) hero . moveLe…" at bounding box center [609, 234] width 244 height 259
paste textarea "for j in range(3):"
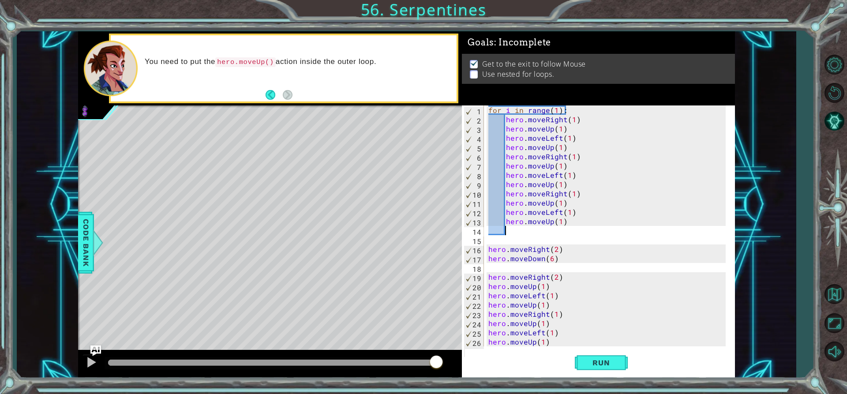
type textarea "for j in range(3):"
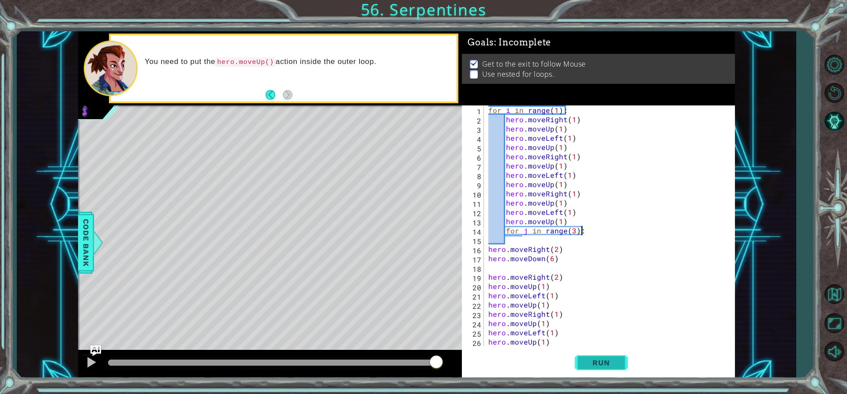
click at [611, 368] on button "Run" at bounding box center [601, 362] width 53 height 27
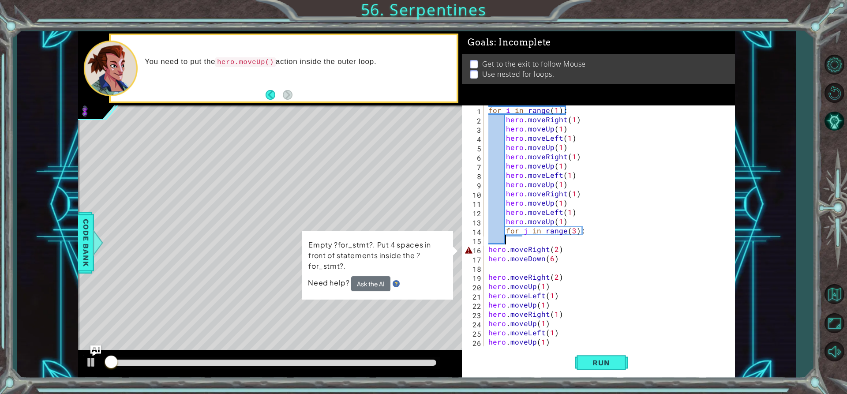
click at [527, 242] on div "for i in range ( 1 ) : hero . moveRight ( 1 ) hero . moveUp ( 1 ) hero . moveLe…" at bounding box center [609, 234] width 244 height 259
click at [523, 239] on div "for i in range ( 1 ) : hero . moveRight ( 1 ) hero . moveUp ( 1 ) hero . moveLe…" at bounding box center [609, 234] width 244 height 259
click at [509, 243] on div "for i in range ( 1 ) : hero . moveRight ( 1 ) hero . moveUp ( 1 ) hero . moveLe…" at bounding box center [609, 234] width 244 height 259
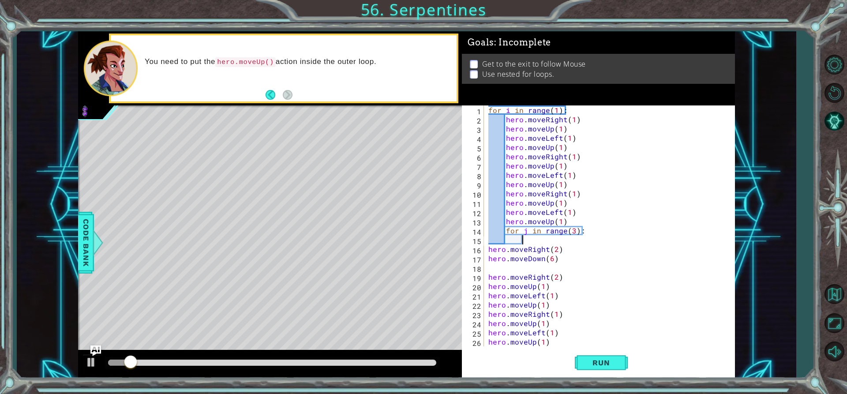
click at [489, 251] on div "for i in range ( 1 ) : hero . moveRight ( 1 ) hero . moveUp ( 1 ) hero . moveLe…" at bounding box center [609, 234] width 244 height 259
type textarea "hero.moveRight(2)"
click at [637, 363] on div "Run" at bounding box center [601, 362] width 273 height 27
click at [620, 363] on button "Run" at bounding box center [601, 362] width 53 height 27
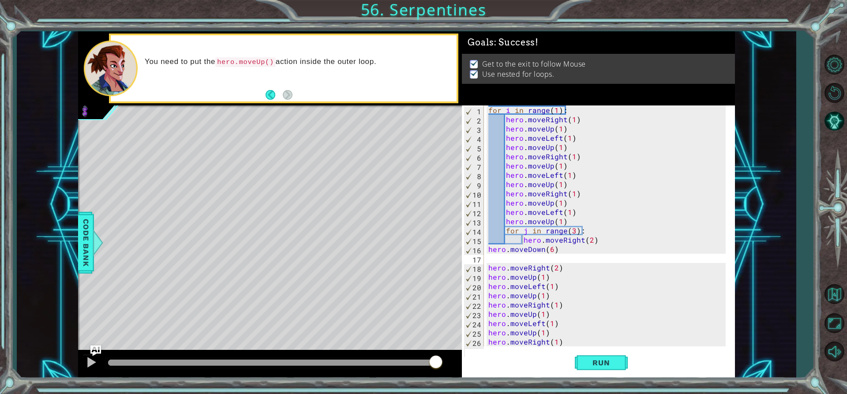
drag, startPoint x: 135, startPoint y: 363, endPoint x: 451, endPoint y: 373, distance: 316.5
click at [451, 373] on body "23 24 25 26 27 28 29 30 31 32 33 34 35 36 37 38 39 40 41 42 43 44 45 46 47 48 h…" at bounding box center [423, 197] width 847 height 394
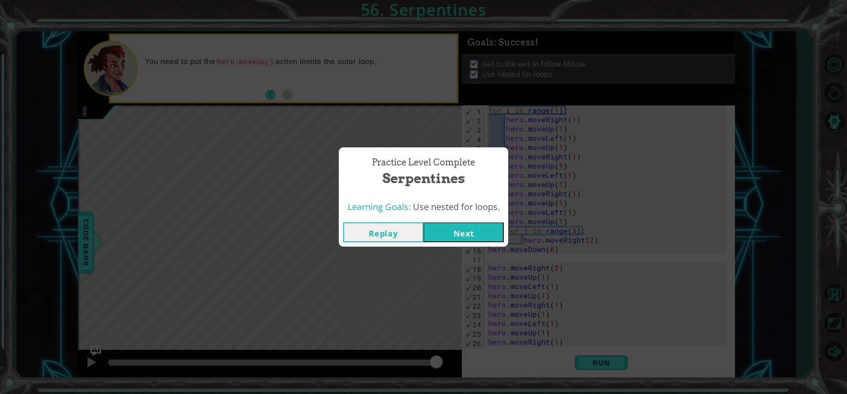
click at [473, 215] on div "Learning Goals: Use nested for loops." at bounding box center [423, 207] width 169 height 22
click at [474, 223] on button "Next" at bounding box center [464, 232] width 80 height 20
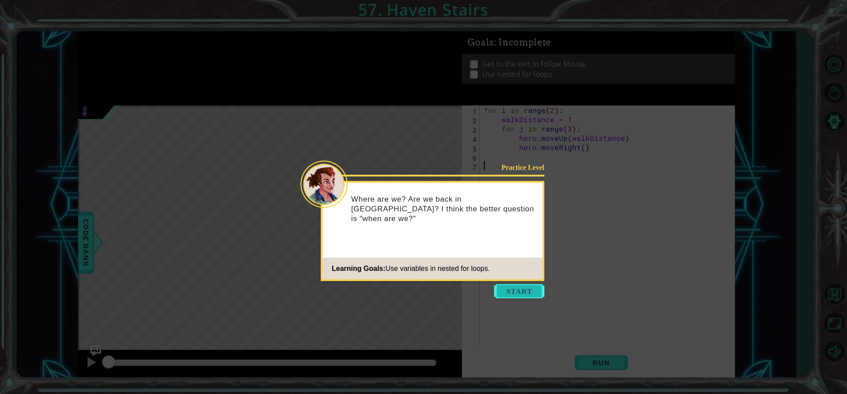
click at [508, 290] on button "Start" at bounding box center [519, 291] width 50 height 14
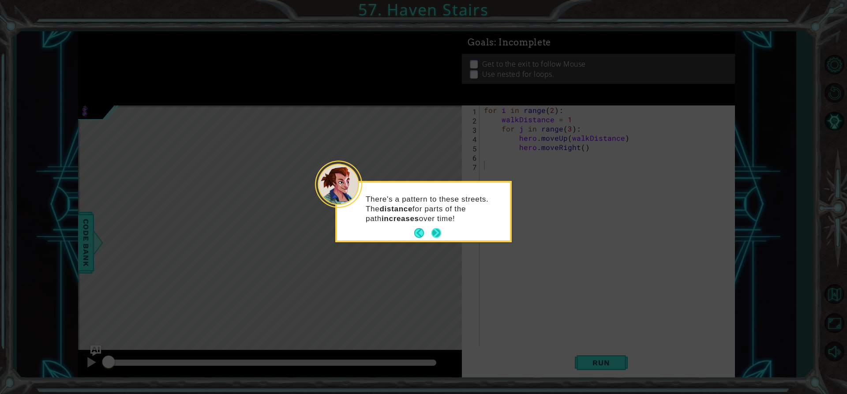
click at [435, 228] on button "Next" at bounding box center [436, 233] width 10 height 10
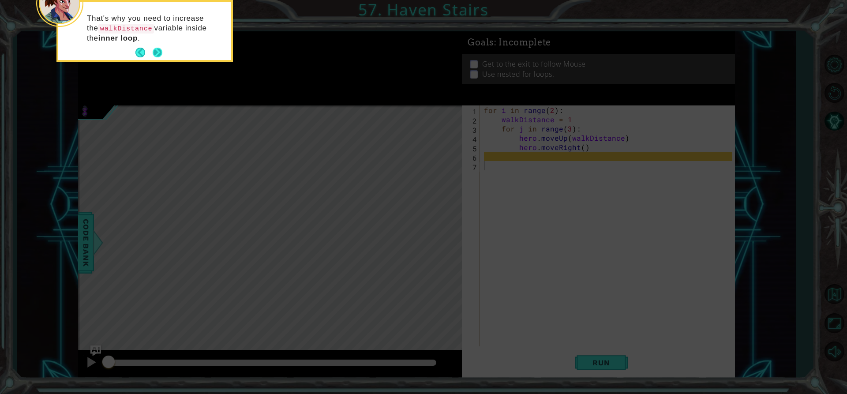
click at [156, 50] on button "Next" at bounding box center [158, 53] width 10 height 10
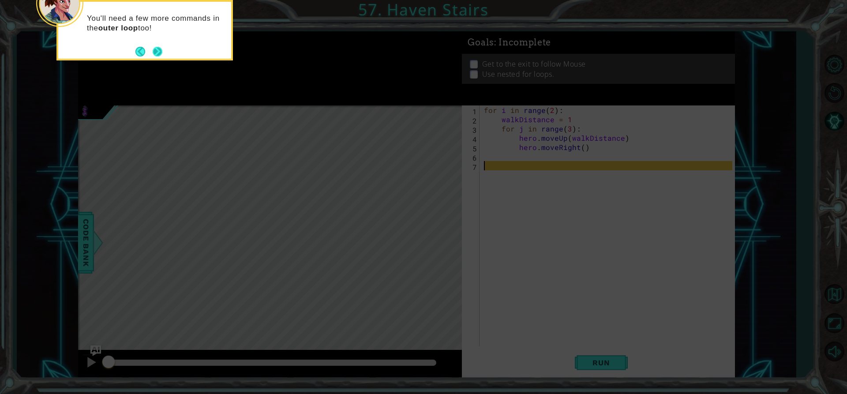
click at [157, 51] on button "Next" at bounding box center [158, 52] width 10 height 10
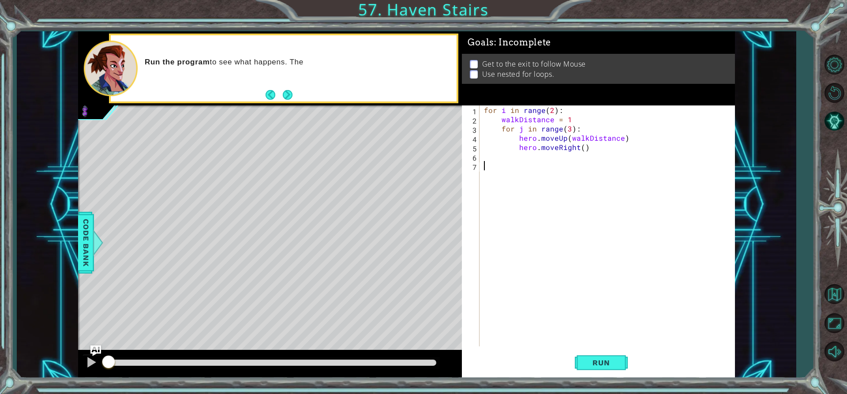
click at [604, 345] on div "for i in range ( 2 ) : walkDistance = 1 for j in range ( 3 ) : hero . moveUp ( …" at bounding box center [609, 234] width 255 height 259
click at [592, 351] on div "1 2 3 4 5 6 7 for i in range ( 2 ) : walkDistance = 1 for j in range ( 3 ) : he…" at bounding box center [598, 241] width 273 height 273
click at [592, 356] on button "Run" at bounding box center [601, 362] width 53 height 27
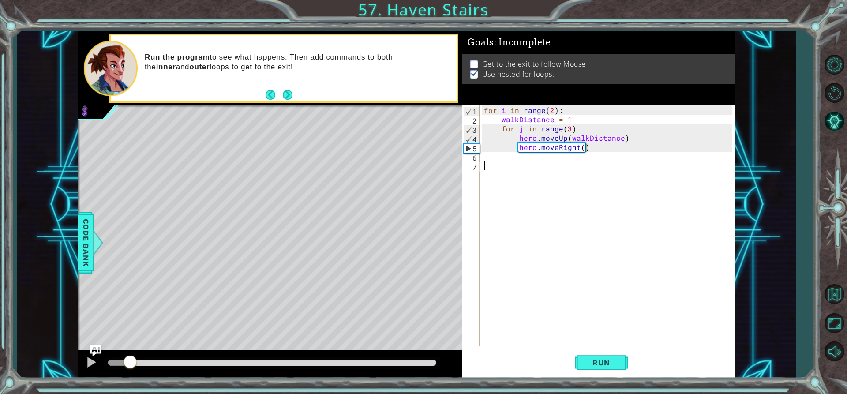
drag, startPoint x: 123, startPoint y: 364, endPoint x: 130, endPoint y: 363, distance: 7.7
click at [130, 363] on div at bounding box center [130, 363] width 16 height 16
click at [532, 162] on div "for i in range ( 2 ) : walkDistance = 1 for j in range ( 3 ) : hero . moveUp ( …" at bounding box center [609, 234] width 255 height 259
click at [480, 151] on div "1 2 3 4 5 6 7 for i in range ( 2 ) : walkDistance = 1 for j in range ( 3 ) : he…" at bounding box center [597, 225] width 270 height 241
drag, startPoint x: 483, startPoint y: 153, endPoint x: 491, endPoint y: 156, distance: 9.3
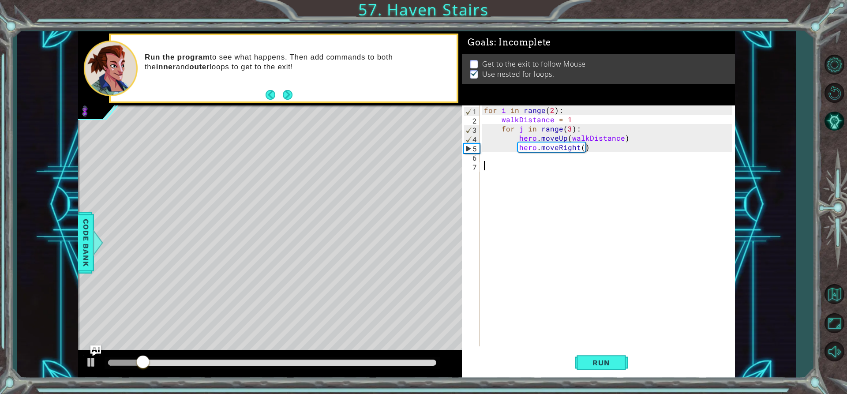
click at [485, 153] on div "for i in range ( 2 ) : walkDistance = 1 for j in range ( 3 ) : hero . moveUp ( …" at bounding box center [609, 234] width 255 height 259
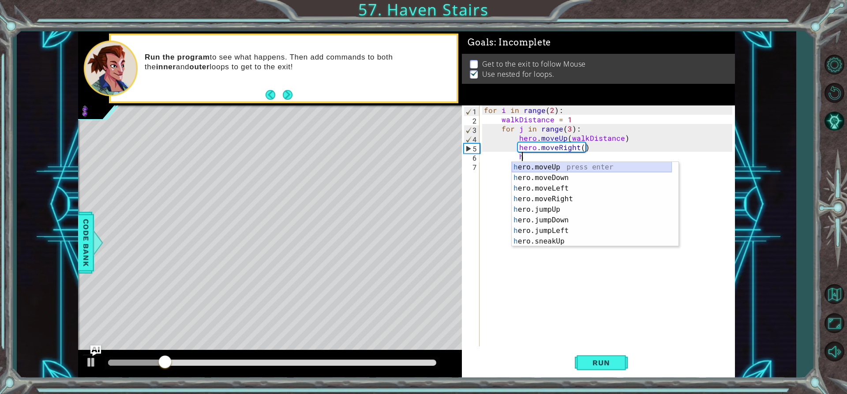
click at [564, 166] on div "h ero.moveUp press enter h ero.moveDown press enter h ero.moveLeft press enter …" at bounding box center [592, 215] width 160 height 106
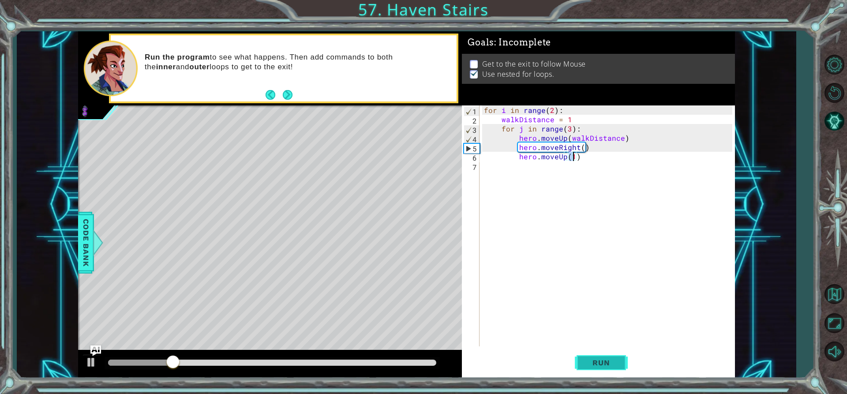
type textarea "hero.moveUp(1)"
click at [603, 361] on span "Run" at bounding box center [601, 362] width 35 height 9
drag, startPoint x: 116, startPoint y: 360, endPoint x: 149, endPoint y: 355, distance: 33.4
click at [149, 355] on div at bounding box center [149, 363] width 16 height 16
click at [560, 169] on div "for i in range ( 2 ) : walkDistance = 1 for j in range ( 3 ) : hero . moveUp ( …" at bounding box center [609, 234] width 255 height 259
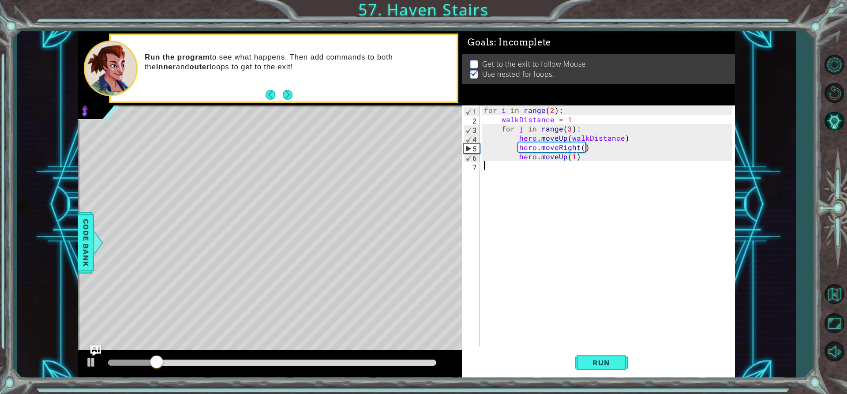
scroll to position [0, 0]
drag, startPoint x: 195, startPoint y: 361, endPoint x: 145, endPoint y: 364, distance: 49.9
click at [145, 364] on div at bounding box center [145, 363] width 16 height 16
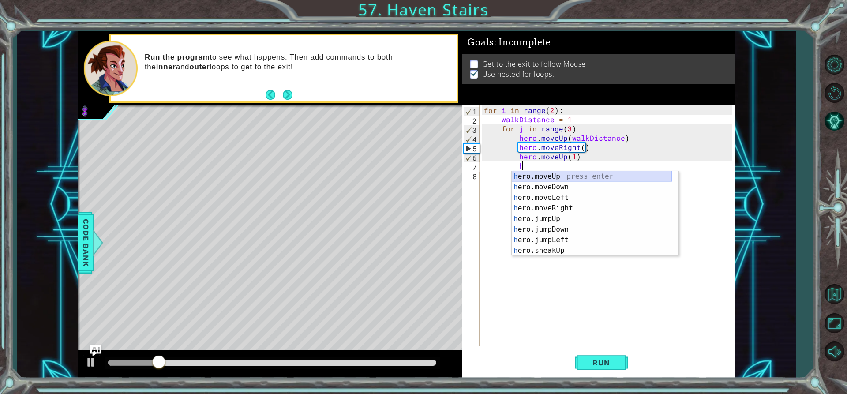
click at [558, 177] on div "h ero.moveUp press enter h ero.moveDown press enter h ero.moveLeft press enter …" at bounding box center [592, 224] width 160 height 106
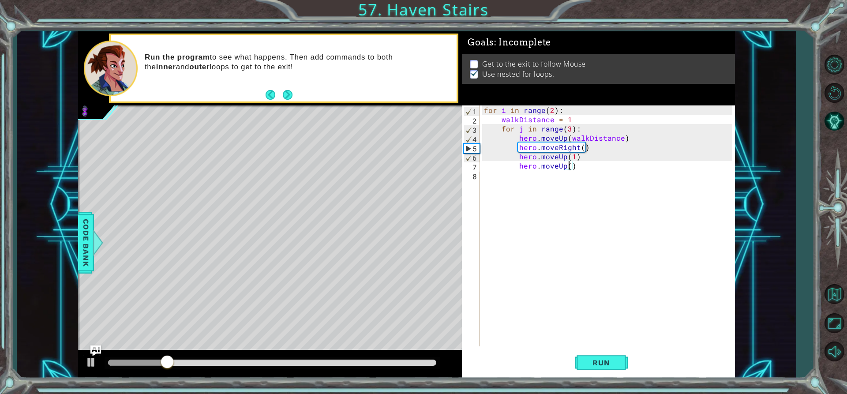
scroll to position [0, 5]
type textarea "hero.moveUp(2)"
click at [602, 367] on span "Run" at bounding box center [601, 362] width 35 height 9
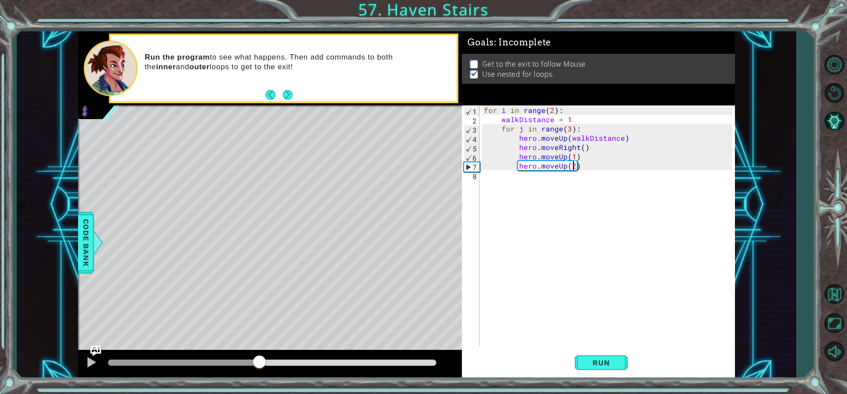
click at [259, 348] on div "methods hero moveUp() moveDown() moveLeft() moveRight() sneakUp() sneakDown() s…" at bounding box center [406, 204] width 657 height 347
click at [578, 176] on div "for i in range ( 2 ) : walkDistance = 1 for j in range ( 3 ) : hero . moveUp ( …" at bounding box center [609, 234] width 255 height 259
click at [577, 169] on div "for i in range ( 2 ) : walkDistance = 1 for j in range ( 3 ) : hero . moveUp ( …" at bounding box center [609, 234] width 255 height 259
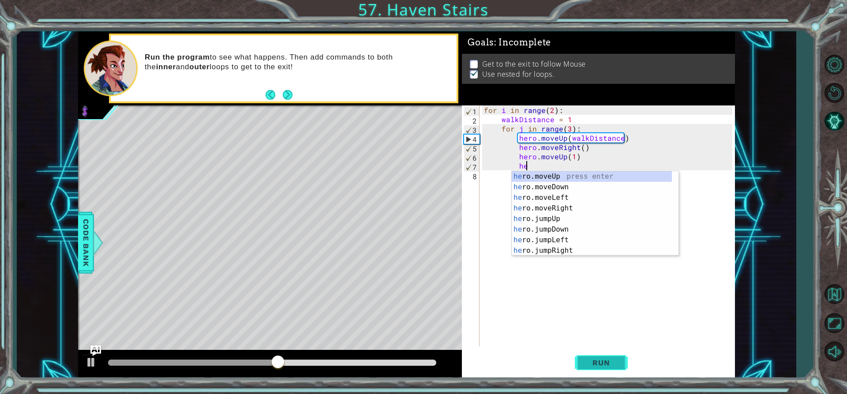
type textarea "h"
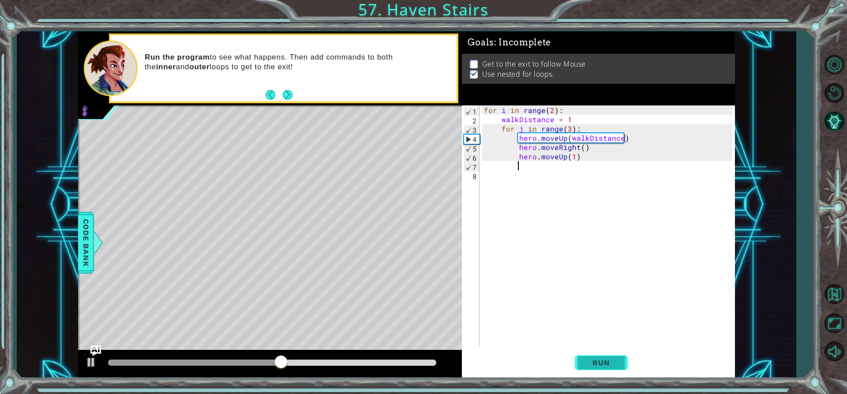
click at [601, 371] on button "Run" at bounding box center [601, 362] width 53 height 27
drag, startPoint x: 134, startPoint y: 353, endPoint x: 187, endPoint y: 350, distance: 53.9
click at [184, 354] on div at bounding box center [270, 364] width 384 height 28
click at [581, 158] on div "for i in range ( 2 ) : walkDistance = 1 for j in range ( 3 ) : hero . moveUp ( …" at bounding box center [609, 234] width 255 height 259
type textarea "hero.moveUp(1)"
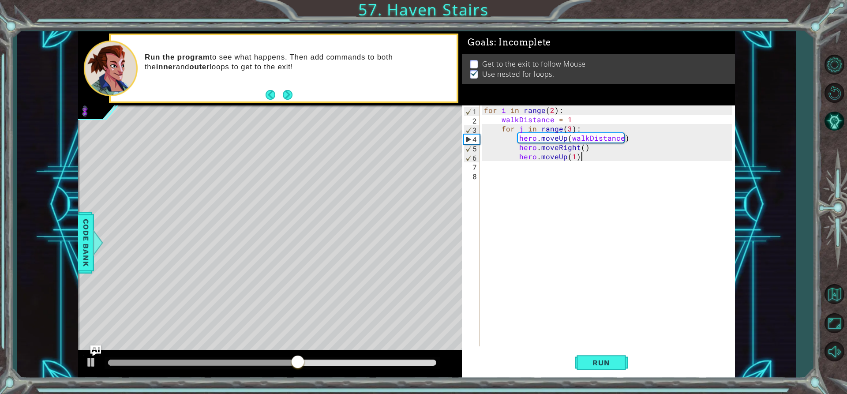
click at [579, 161] on div "for i in range ( 2 ) : walkDistance = 1 for j in range ( 3 ) : hero . moveUp ( …" at bounding box center [609, 234] width 255 height 259
click at [580, 158] on div "for i in range ( 2 ) : walkDistance = 1 for j in range ( 3 ) : hero . moveUp ( …" at bounding box center [609, 234] width 255 height 259
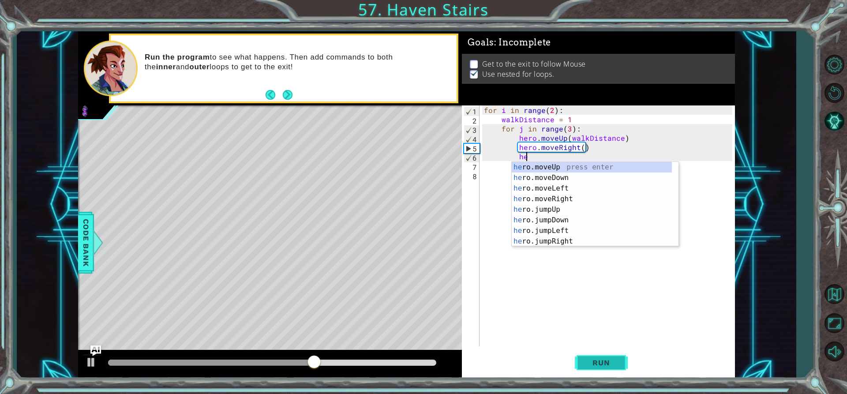
type textarea "h"
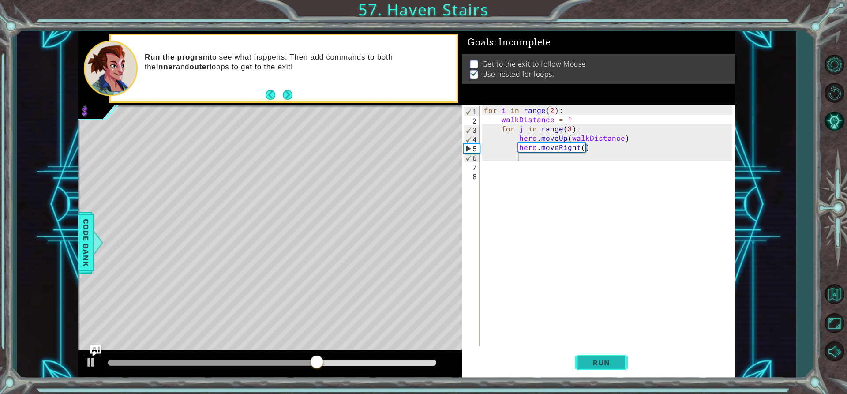
click at [601, 368] on button "Run" at bounding box center [601, 362] width 53 height 27
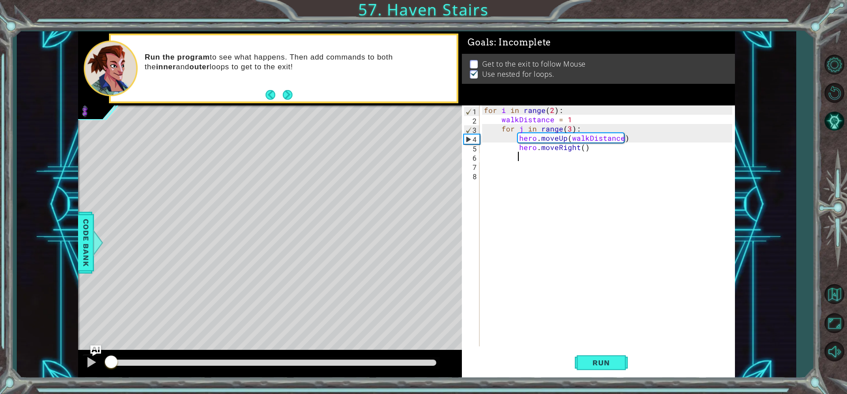
drag, startPoint x: 120, startPoint y: 356, endPoint x: 112, endPoint y: 376, distance: 22.4
click at [112, 376] on div at bounding box center [270, 364] width 384 height 28
click at [462, 165] on div "1 ההההההההההההההההההההההההההההההההההההההההההההההההההההההההההההההההההההההההההההה…" at bounding box center [406, 204] width 657 height 347
click at [476, 161] on div "6" at bounding box center [472, 157] width 16 height 9
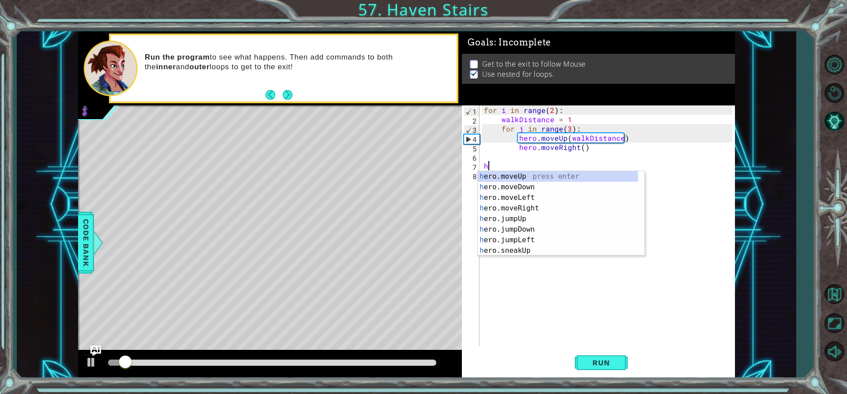
scroll to position [0, 0]
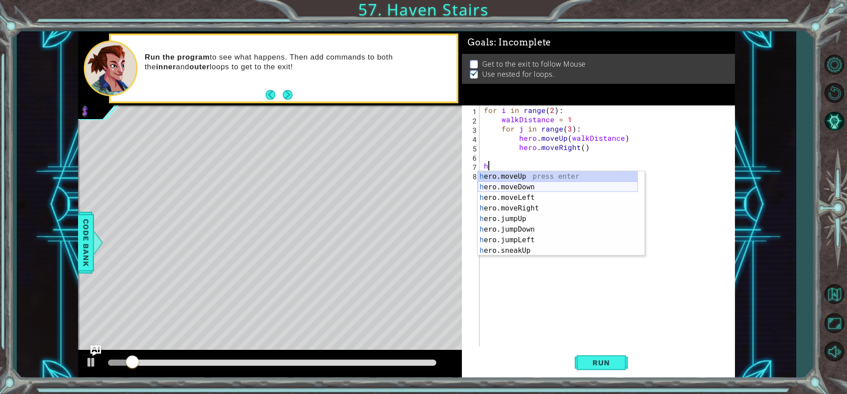
click at [538, 187] on div "h ero.moveUp press enter h ero.moveDown press enter h ero.moveLeft press enter …" at bounding box center [558, 224] width 160 height 106
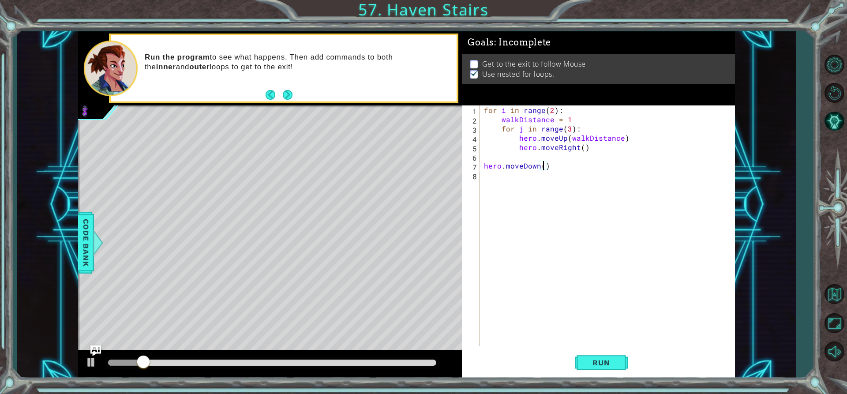
scroll to position [0, 4]
type textarea "hero.moveDown(6)"
click at [600, 352] on button "Run" at bounding box center [601, 362] width 53 height 27
drag, startPoint x: 110, startPoint y: 356, endPoint x: 259, endPoint y: 367, distance: 150.0
click at [259, 367] on div at bounding box center [259, 363] width 16 height 16
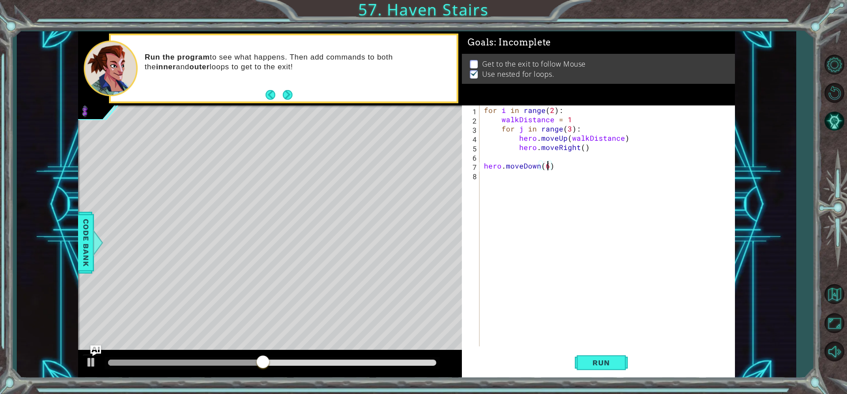
click at [524, 159] on div "for i in range ( 2 ) : walkDistance = 1 for j in range ( 3 ) : hero . moveUp ( …" at bounding box center [609, 234] width 255 height 259
click at [511, 158] on div "for i in range ( 2 ) : walkDistance = 1 for j in range ( 3 ) : hero . moveUp ( …" at bounding box center [609, 234] width 255 height 259
click at [517, 157] on div "for i in range ( 2 ) : walkDistance = 1 for j in range ( 3 ) : hero . moveUp ( …" at bounding box center [609, 234] width 255 height 259
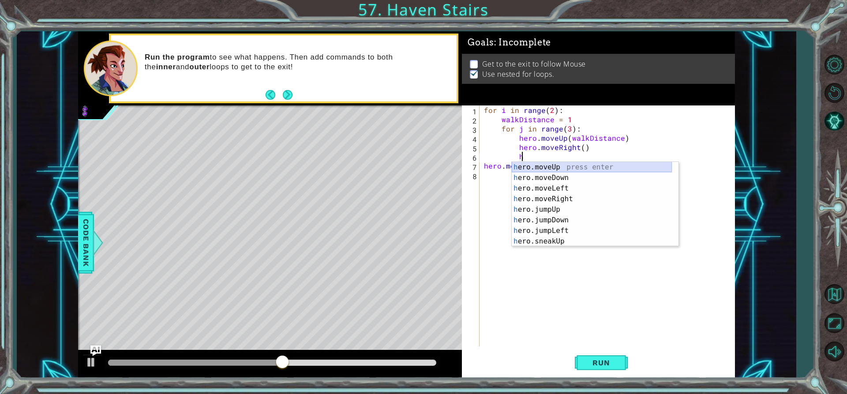
click at [543, 163] on div "h ero.moveUp press enter h ero.moveDown press enter h ero.moveLeft press enter …" at bounding box center [592, 215] width 160 height 106
type textarea "hero.moveUp(1)"
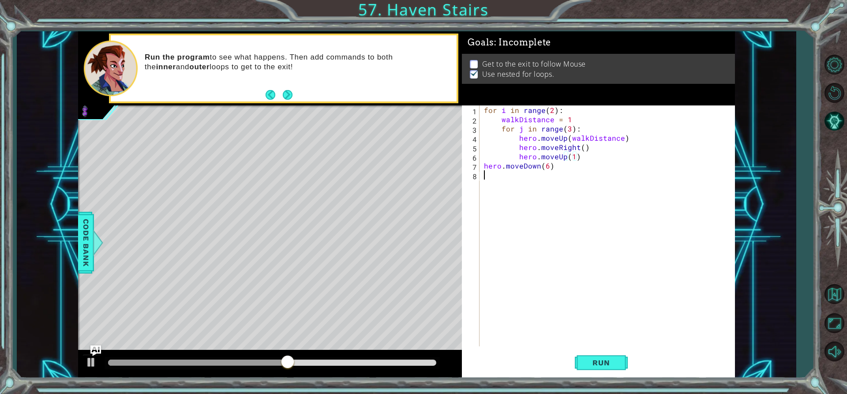
click at [587, 345] on div "for i in range ( 2 ) : walkDistance = 1 for j in range ( 3 ) : hero . moveUp ( …" at bounding box center [609, 234] width 255 height 259
click at [592, 356] on button "Run" at bounding box center [601, 362] width 53 height 27
drag, startPoint x: 109, startPoint y: 358, endPoint x: 347, endPoint y: 387, distance: 240.0
click at [347, 387] on div "1 ההההההההההההההההההההההההההההההההההההההההההההההההההההההההההההההההההההההההההההה…" at bounding box center [423, 197] width 847 height 394
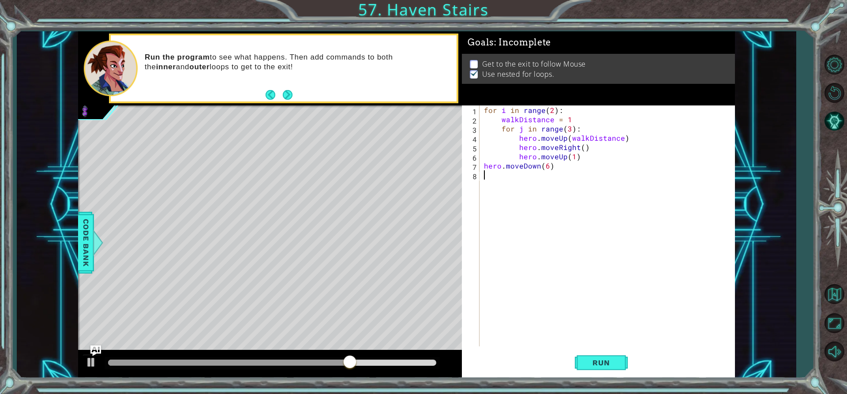
click at [582, 161] on div "for i in range ( 2 ) : walkDistance = 1 for j in range ( 3 ) : hero . moveUp ( …" at bounding box center [609, 234] width 255 height 259
click at [581, 161] on div "for i in range ( 2 ) : walkDistance = 1 for j in range ( 3 ) : hero . moveUp ( …" at bounding box center [609, 234] width 255 height 259
click at [578, 158] on div "for i in range ( 2 ) : walkDistance = 1 for j in range ( 3 ) : hero . moveUp ( …" at bounding box center [609, 234] width 255 height 259
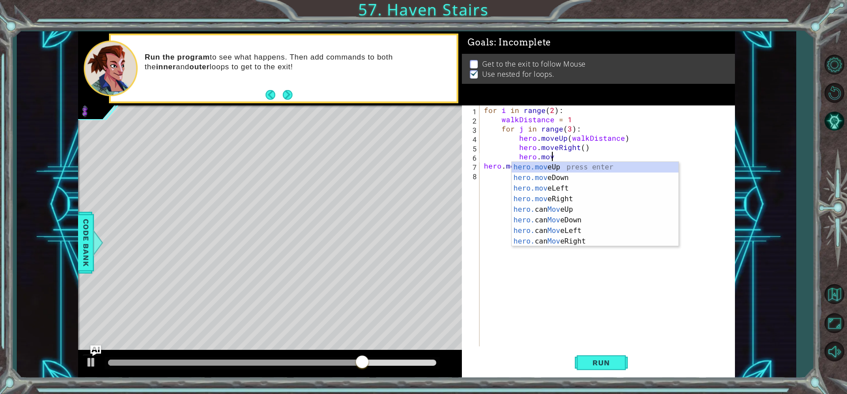
type textarea "h"
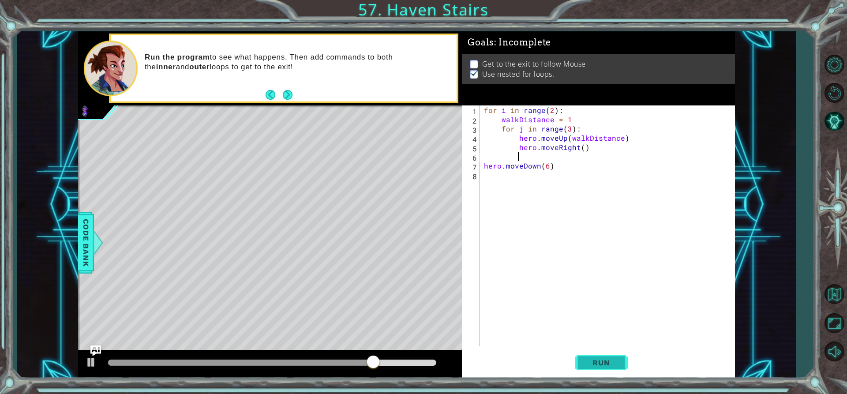
click at [596, 370] on button "Run" at bounding box center [601, 362] width 53 height 27
drag, startPoint x: 109, startPoint y: 364, endPoint x: 338, endPoint y: 360, distance: 229.4
click at [338, 360] on div at bounding box center [338, 363] width 16 height 16
drag, startPoint x: 482, startPoint y: 193, endPoint x: 506, endPoint y: 159, distance: 41.5
click at [485, 187] on div "1 2 3 4 5 6 7 8 for i in range ( 2 ) : walkDistance = 1 for j in range ( 3 ) : …" at bounding box center [597, 225] width 270 height 241
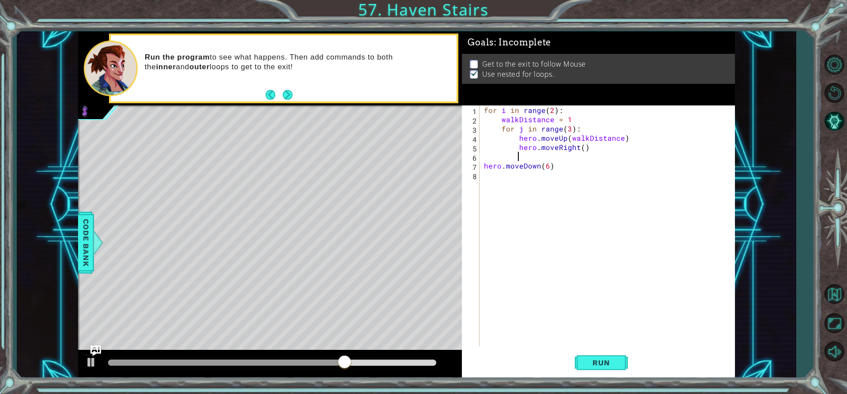
click at [506, 159] on div "for i in range ( 2 ) : walkDistance = 1 for j in range ( 3 ) : hero . moveUp ( …" at bounding box center [609, 234] width 255 height 259
click at [495, 171] on div "for i in range ( 2 ) : walkDistance = 1 for j in range ( 3 ) : hero . moveUp ( …" at bounding box center [609, 234] width 255 height 259
type textarea "hero.moveDown(6)"
click at [490, 166] on div "for i in range ( 2 ) : walkDistance = 1 for j in range ( 3 ) : hero . moveUp ( …" at bounding box center [609, 234] width 255 height 259
click at [488, 180] on div "for i in range ( 2 ) : walkDistance = 1 for j in range ( 3 ) : hero . moveUp ( …" at bounding box center [609, 234] width 255 height 259
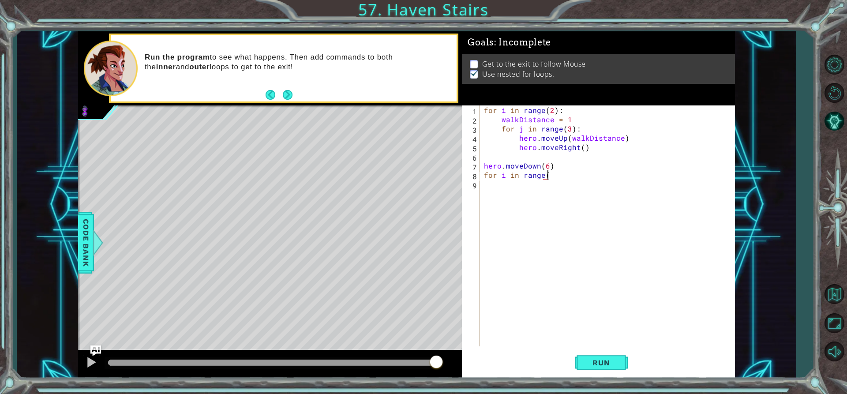
scroll to position [0, 4]
click at [547, 179] on div "for i in range ( 2 ) : walkDistance = 1 for j in range ( 3 ) : hero . moveUp ( …" at bounding box center [609, 234] width 255 height 259
click at [561, 174] on div "for i in range ( 2 ) : walkDistance = 1 for j in range ( 3 ) : hero . moveUp ( …" at bounding box center [609, 234] width 255 height 259
type textarea "for i in range(1):"
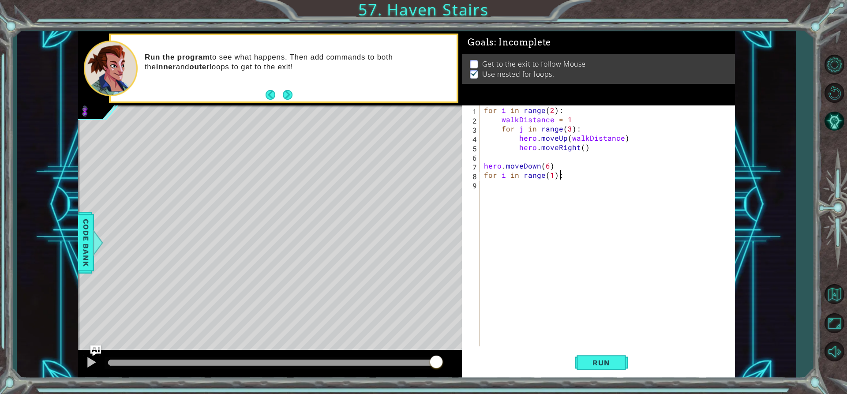
click at [495, 195] on div "for i in range ( 2 ) : walkDistance = 1 for j in range ( 3 ) : hero . moveUp ( …" at bounding box center [609, 234] width 255 height 259
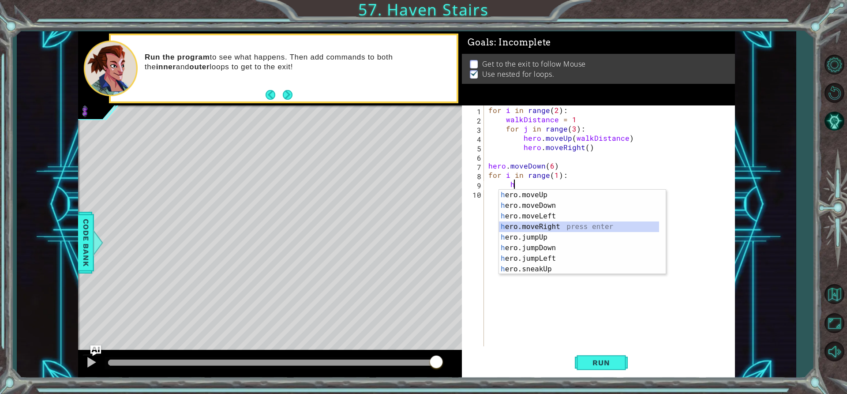
click at [555, 224] on div "h ero.moveUp press enter h ero.moveDown press enter h ero.moveLeft press enter …" at bounding box center [579, 243] width 160 height 106
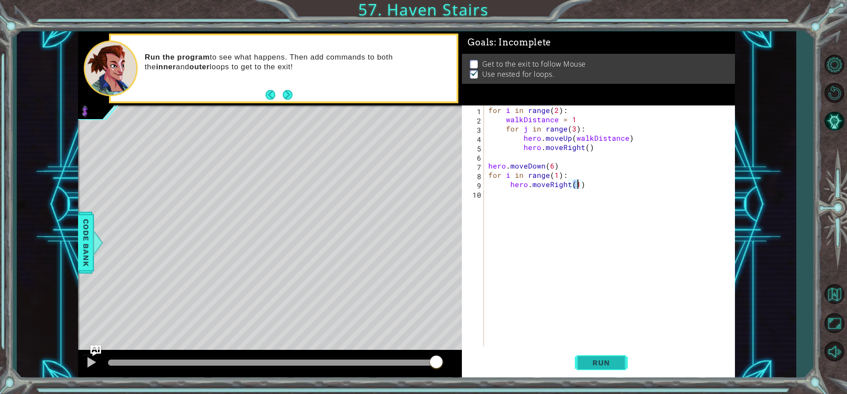
type textarea "hero.moveRight(1)"
click at [597, 367] on button "Run" at bounding box center [601, 362] width 53 height 27
click at [504, 195] on div "for i in range ( 2 ) : walkDistance = 1 for j in range ( 3 ) : hero . moveUp ( …" at bounding box center [612, 234] width 251 height 259
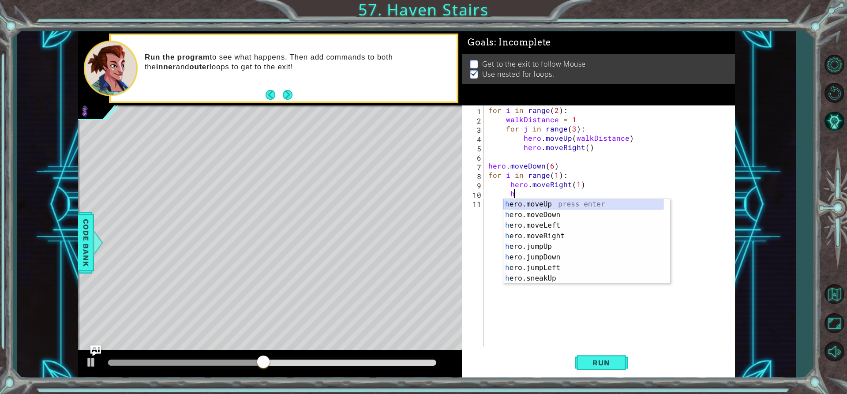
click at [559, 208] on div "h ero.moveUp press enter h ero.moveDown press enter h ero.moveLeft press enter …" at bounding box center [583, 252] width 160 height 106
type textarea "hero.moveUp(1)"
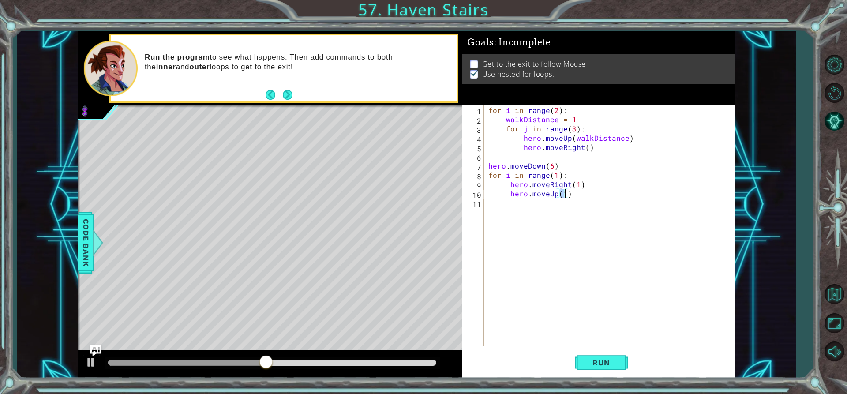
click at [525, 210] on div "for i in range ( 2 ) : walkDistance = 1 for j in range ( 3 ) : hero . moveUp ( …" at bounding box center [612, 234] width 251 height 259
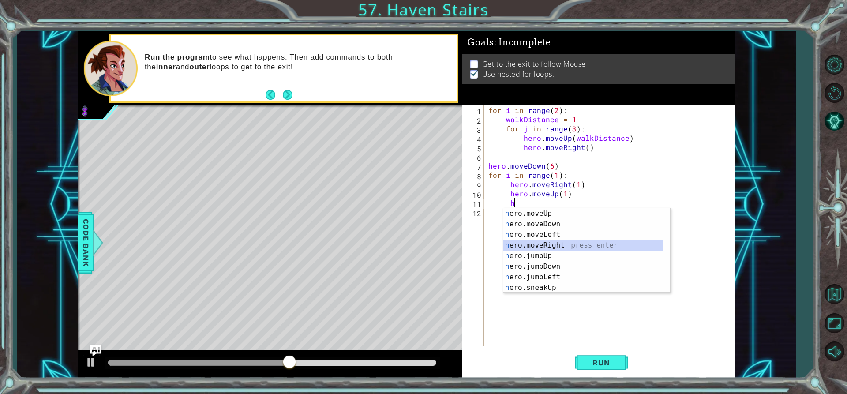
click at [551, 247] on div "h ero.moveUp press enter h ero.moveDown press enter h ero.moveLeft press enter …" at bounding box center [583, 261] width 160 height 106
type textarea "hero.moveRight(1)"
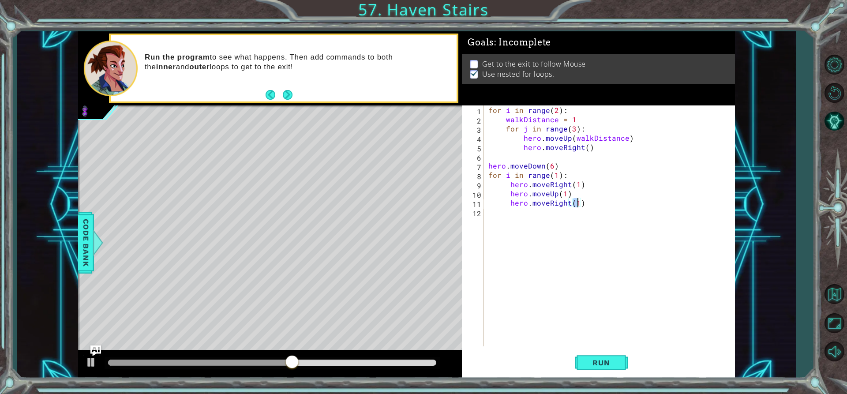
click at [514, 213] on div "for i in range ( 2 ) : walkDistance = 1 for j in range ( 3 ) : hero . moveUp ( …" at bounding box center [612, 234] width 251 height 259
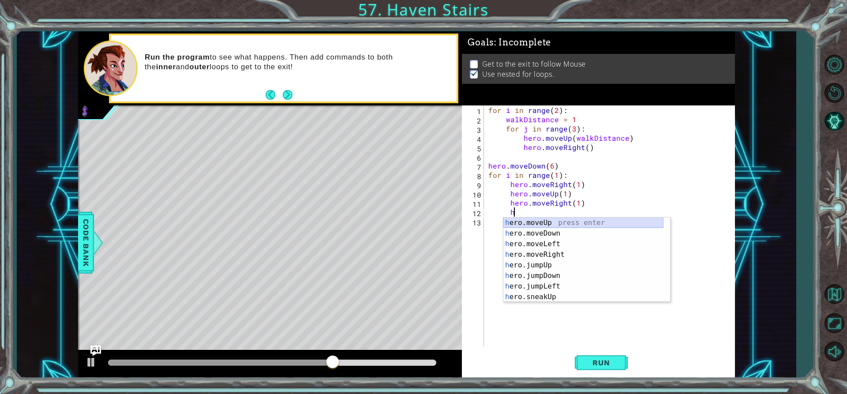
click at [547, 223] on div "h ero.moveUp press enter h ero.moveDown press enter h ero.moveLeft press enter …" at bounding box center [583, 270] width 160 height 106
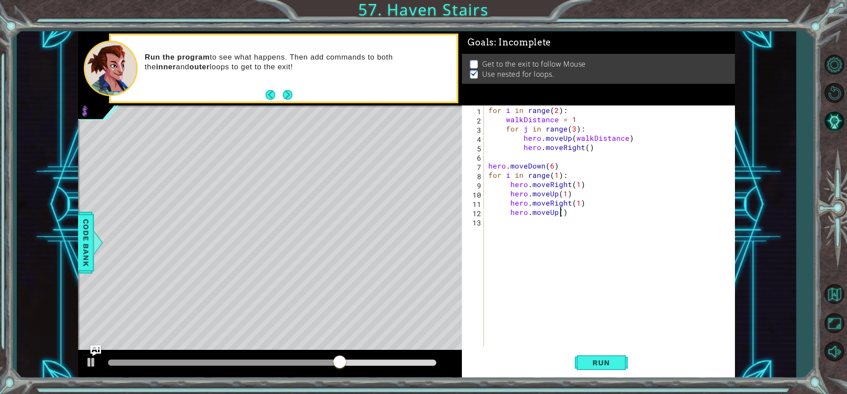
type textarea "hero.moveUp(2)"
click at [524, 222] on div "for i in range ( 2 ) : walkDistance = 1 for j in range ( 3 ) : hero . moveUp ( …" at bounding box center [612, 234] width 251 height 259
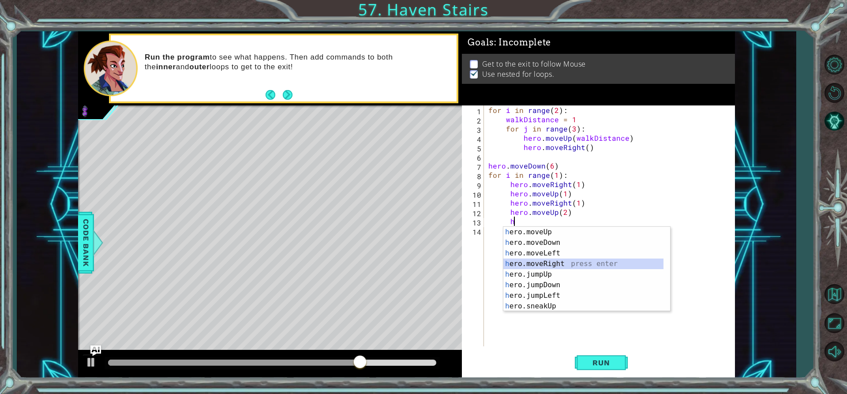
click at [567, 260] on div "h ero.moveUp press enter h ero.moveDown press enter h ero.moveLeft press enter …" at bounding box center [583, 280] width 160 height 106
type textarea "hero.moveRight(1)"
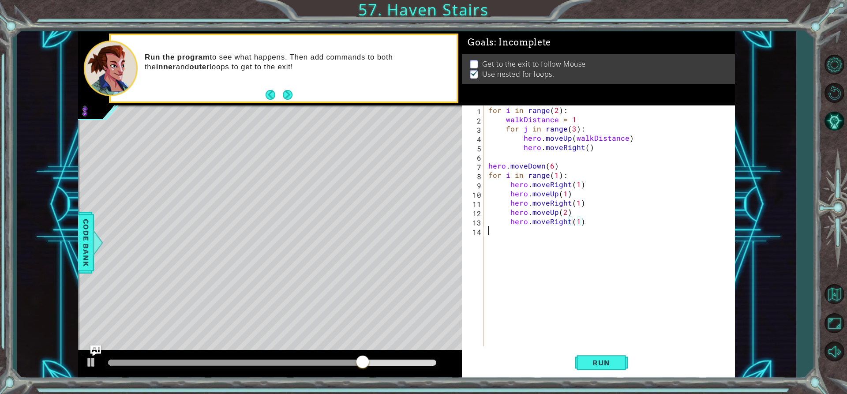
click at [503, 235] on div "for i in range ( 2 ) : walkDistance = 1 for j in range ( 3 ) : hero . moveUp ( …" at bounding box center [612, 234] width 251 height 259
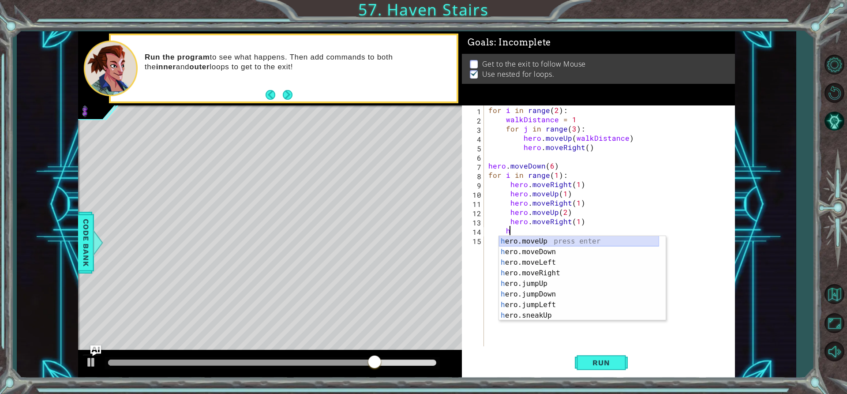
click at [542, 239] on div "h ero.moveUp press enter h ero.moveDown press enter h ero.moveLeft press enter …" at bounding box center [579, 289] width 160 height 106
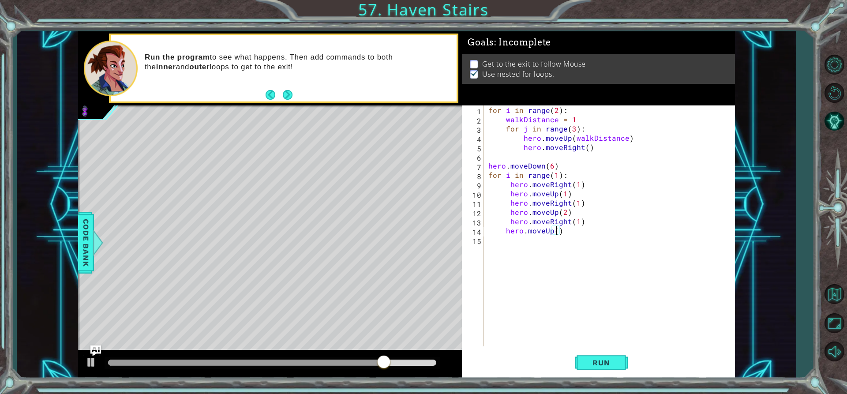
scroll to position [0, 4]
click at [594, 364] on span "Run" at bounding box center [601, 362] width 35 height 9
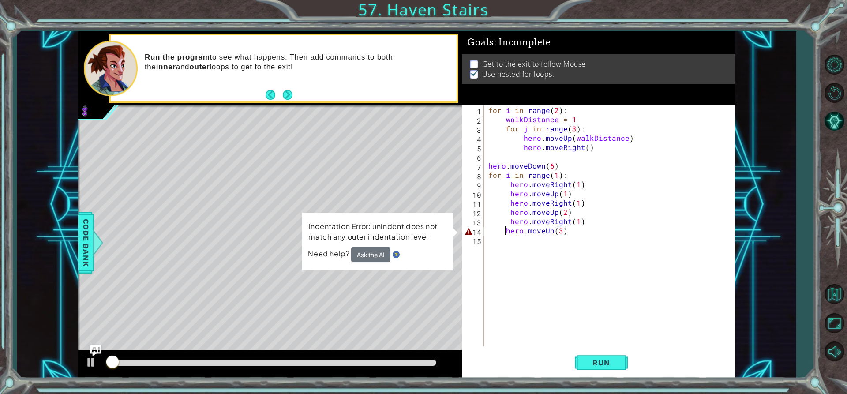
click at [505, 234] on div "for i in range ( 2 ) : walkDistance = 1 for j in range ( 3 ) : hero . moveUp ( …" at bounding box center [612, 234] width 251 height 259
type textarea "hero.moveUp(3)"
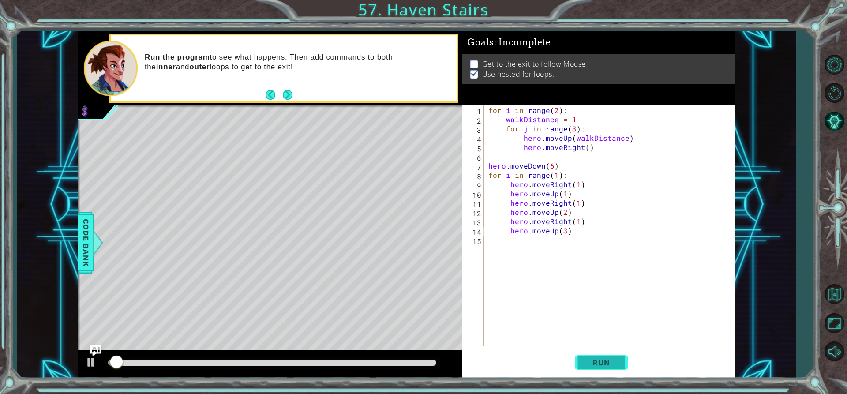
click at [578, 353] on button "Run" at bounding box center [601, 362] width 53 height 27
click at [509, 247] on div "for i in range ( 2 ) : walkDistance = 1 for j in range ( 3 ) : hero . moveUp ( …" at bounding box center [612, 234] width 251 height 259
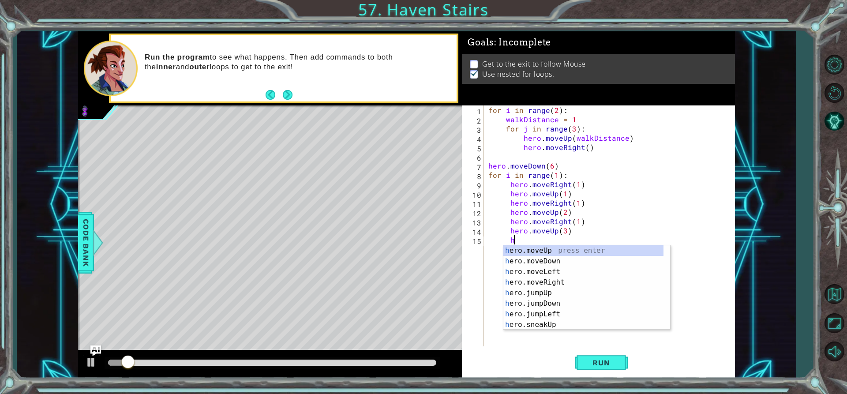
scroll to position [0, 1]
click at [580, 281] on div "h ero.moveUp press enter h ero.moveDown press enter h ero.moveLeft press enter …" at bounding box center [583, 298] width 160 height 106
type textarea "hero.moveRight(1)"
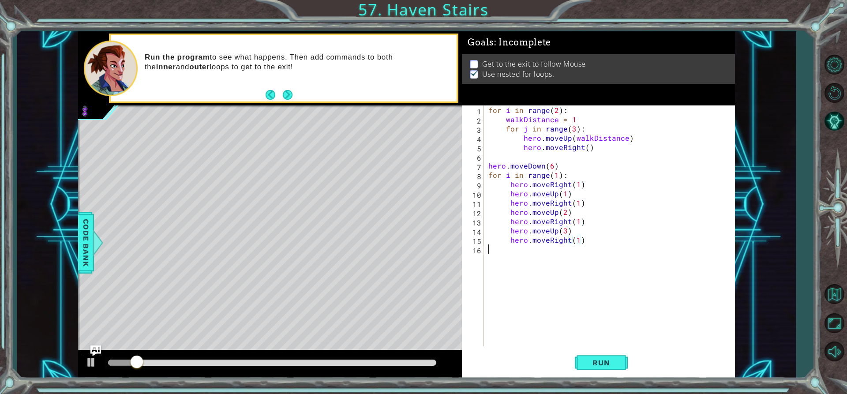
click at [502, 258] on div "for i in range ( 2 ) : walkDistance = 1 for j in range ( 3 ) : hero . moveUp ( …" at bounding box center [612, 234] width 251 height 259
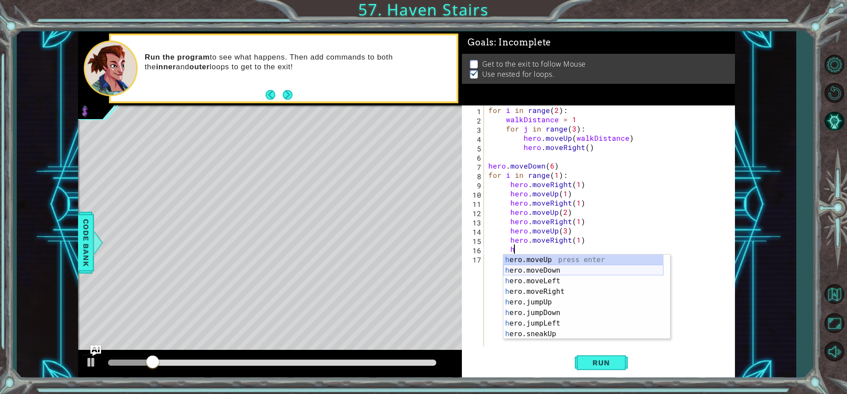
click at [562, 268] on div "h ero.moveUp press enter h ero.moveDown press enter h ero.moveLeft press enter …" at bounding box center [583, 308] width 160 height 106
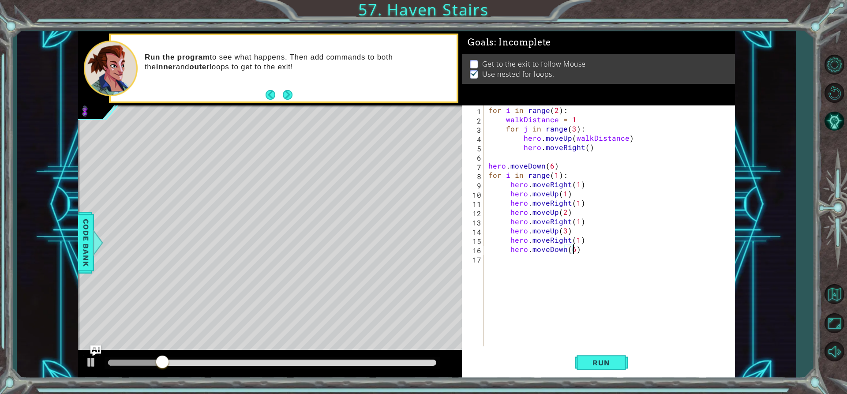
scroll to position [0, 5]
type textarea "hero.moveDown(6)"
click at [598, 360] on span "Run" at bounding box center [601, 362] width 35 height 9
click at [507, 272] on div "for i in range ( 2 ) : walkDistance = 1 for j in range ( 3 ) : hero . moveUp ( …" at bounding box center [612, 234] width 251 height 259
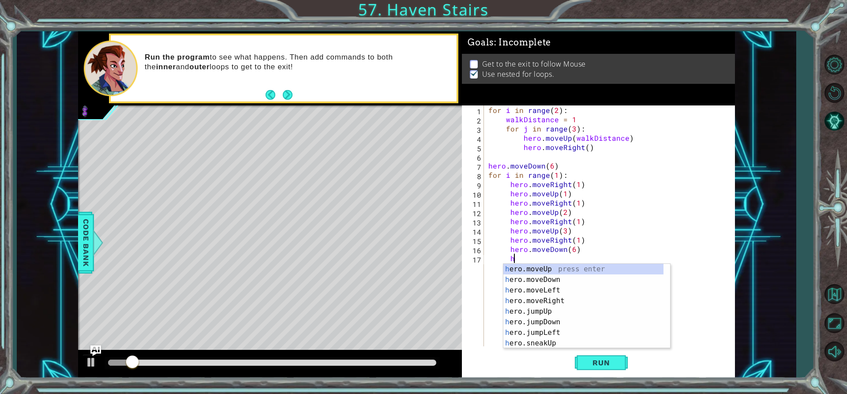
scroll to position [0, 1]
click at [563, 296] on div "h ero.moveUp press enter h ero.moveDown press enter h ero.moveLeft press enter …" at bounding box center [583, 317] width 160 height 106
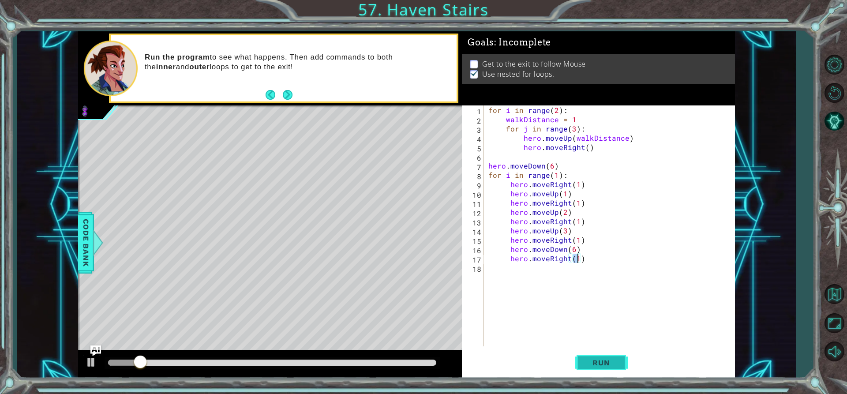
type textarea "hero.moveRight(1)"
click at [586, 371] on button "Run" at bounding box center [601, 362] width 53 height 27
drag, startPoint x: 119, startPoint y: 366, endPoint x: 160, endPoint y: 363, distance: 40.7
click at [160, 363] on div at bounding box center [273, 363] width 336 height 12
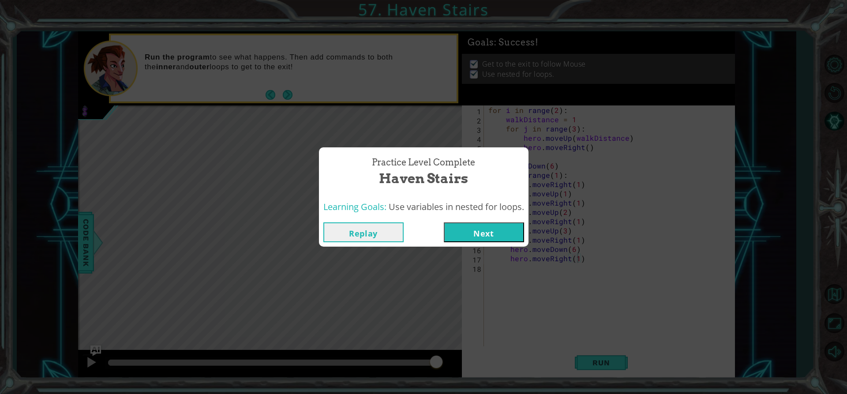
drag, startPoint x: 128, startPoint y: 355, endPoint x: 455, endPoint y: 377, distance: 327.7
click at [455, 377] on body "1 ההההההההההההההההההההההההההההההההההההההההההההההההההההההההההההההההההההההההההההה…" at bounding box center [423, 197] width 847 height 394
click at [466, 235] on button "Next" at bounding box center [484, 232] width 80 height 20
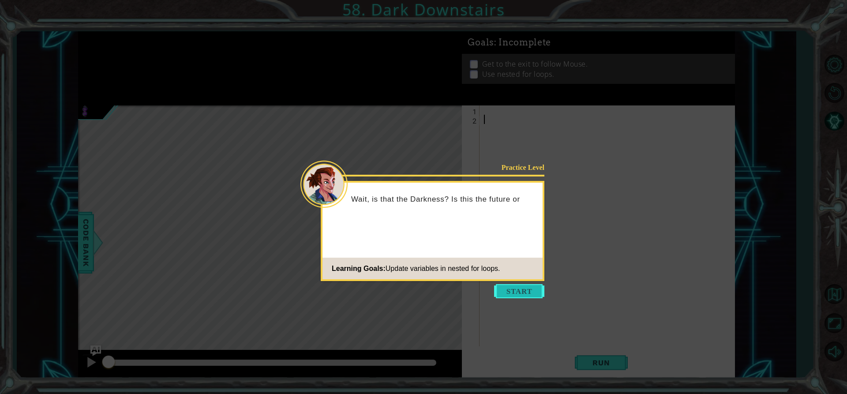
click at [532, 298] on button "Start" at bounding box center [519, 291] width 50 height 14
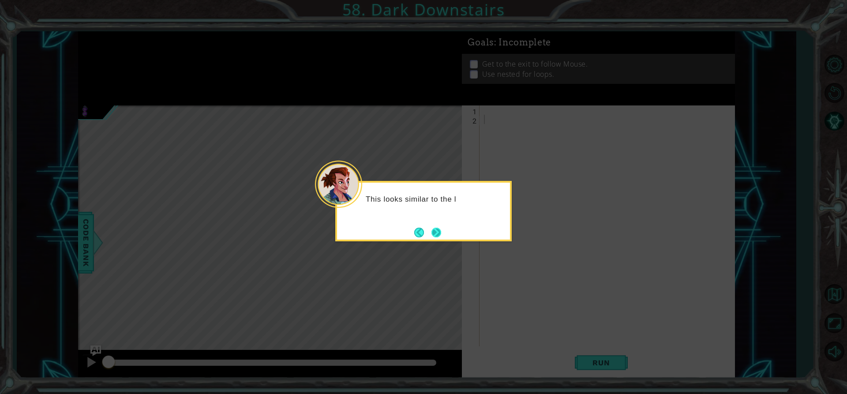
click at [439, 237] on button "Next" at bounding box center [436, 233] width 10 height 10
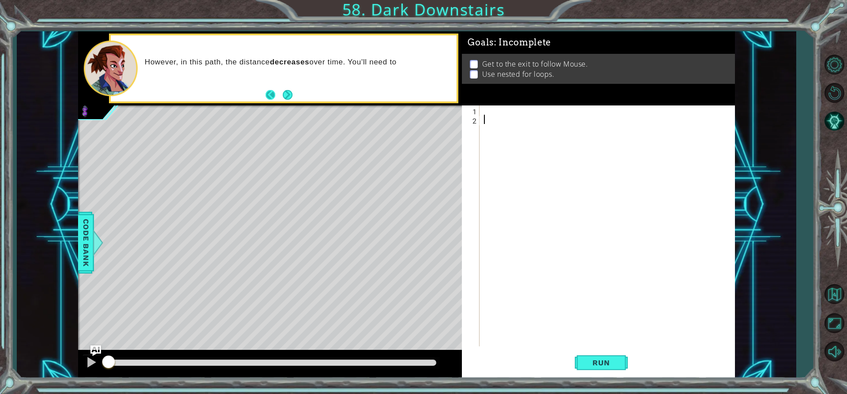
click at [277, 92] on button "Back" at bounding box center [274, 95] width 17 height 10
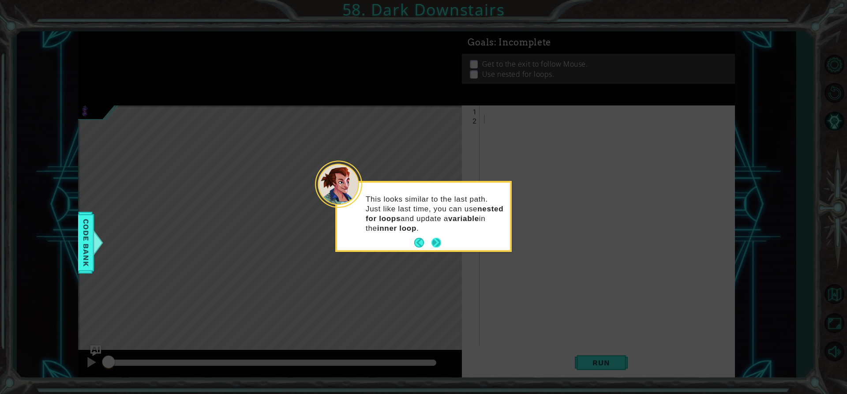
click at [435, 240] on button "Next" at bounding box center [436, 243] width 10 height 10
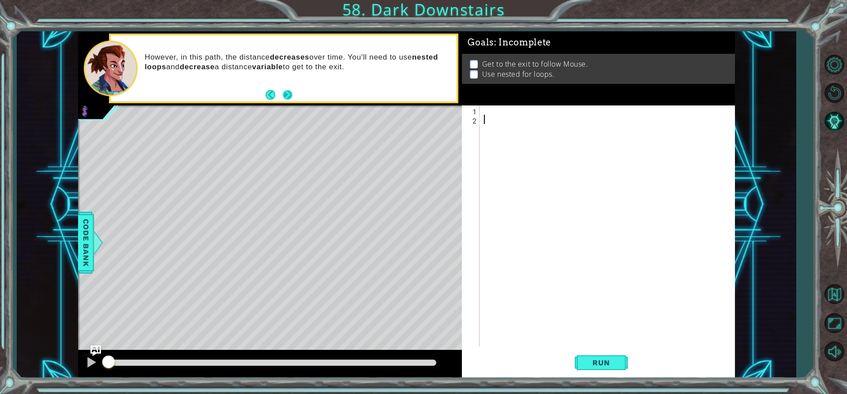
click at [287, 90] on button "Next" at bounding box center [288, 95] width 10 height 10
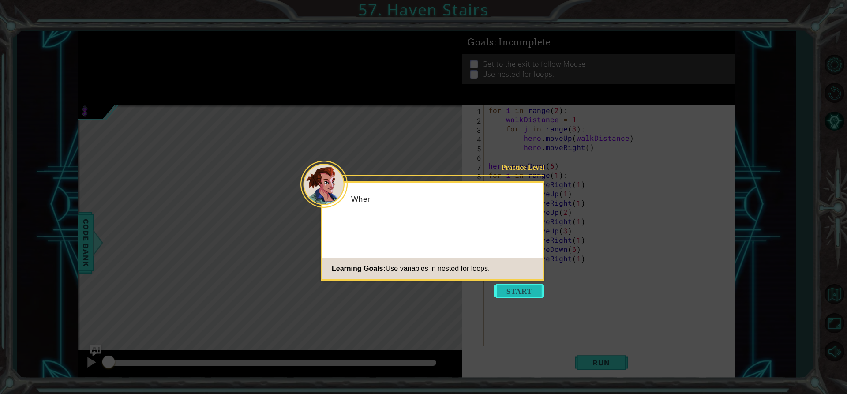
click at [510, 289] on button "Start" at bounding box center [519, 291] width 50 height 14
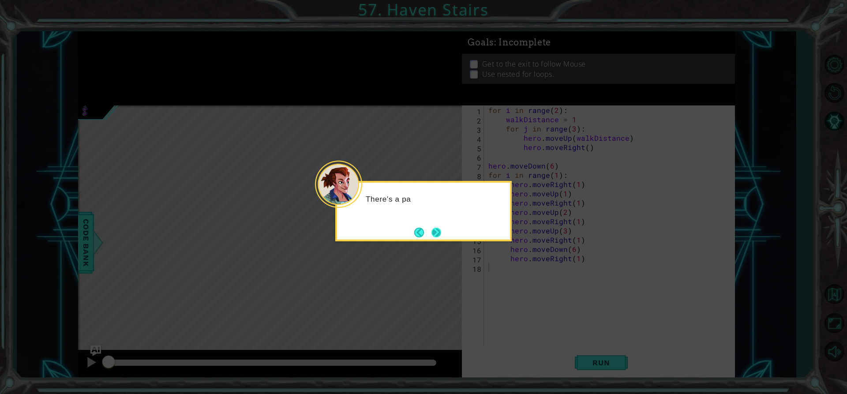
click at [441, 228] on button "Next" at bounding box center [436, 233] width 10 height 10
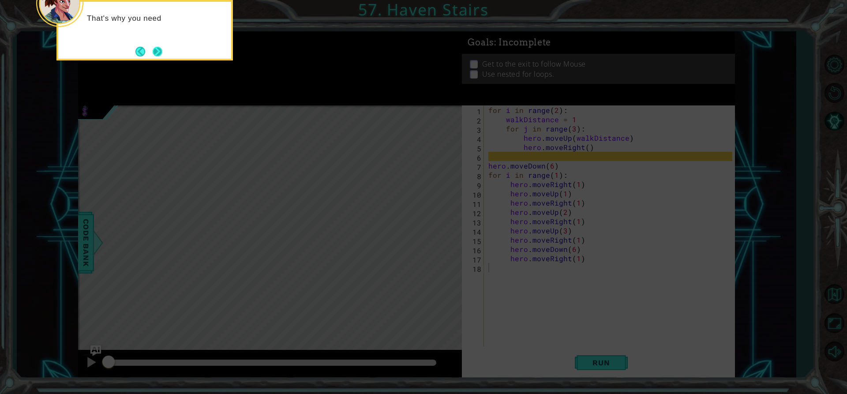
click at [162, 47] on button "Next" at bounding box center [158, 52] width 10 height 10
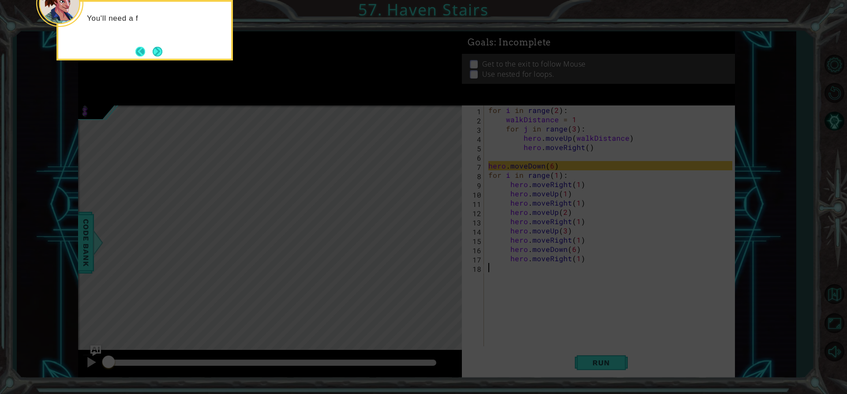
click at [149, 49] on button "Back" at bounding box center [143, 52] width 17 height 10
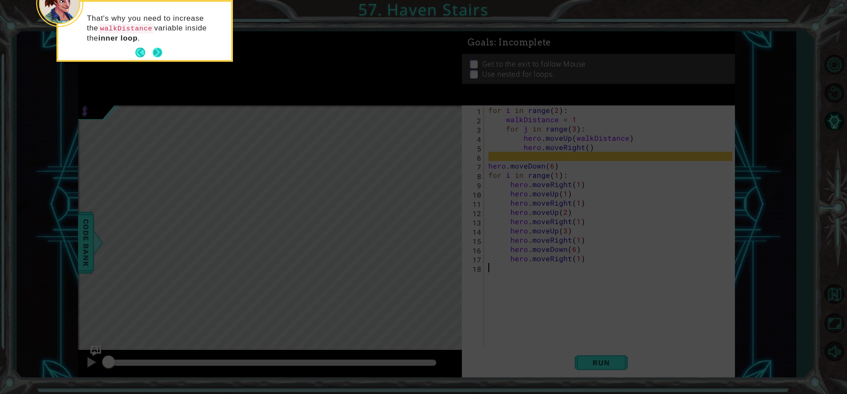
click at [156, 52] on button "Next" at bounding box center [158, 53] width 10 height 10
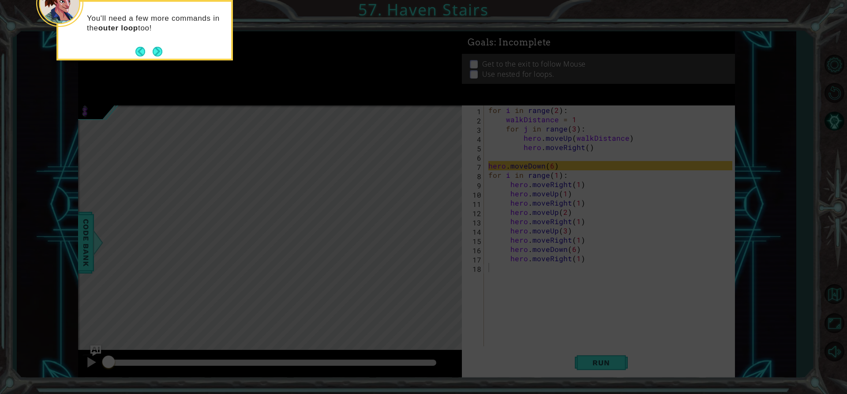
click at [156, 52] on button "Next" at bounding box center [158, 52] width 10 height 10
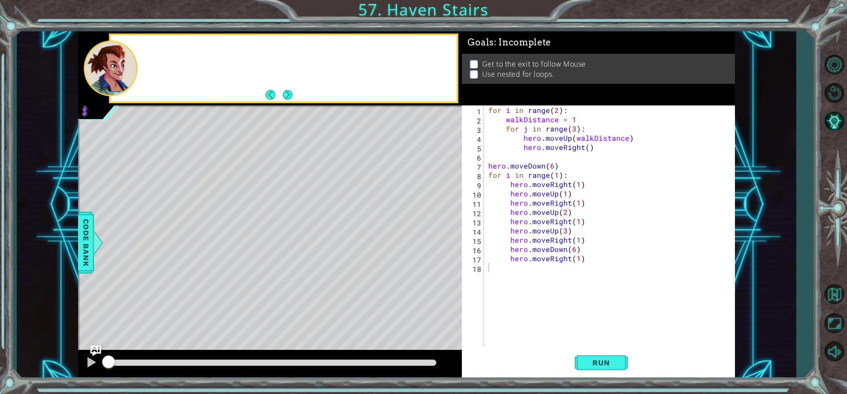
click at [156, 52] on div at bounding box center [284, 68] width 346 height 66
type textarea "for j in range(3):"
click at [515, 125] on div "for i in range ( 2 ) : walkDistance = 1 for j in range ( 3 ) : hero . moveUp ( …" at bounding box center [612, 234] width 250 height 259
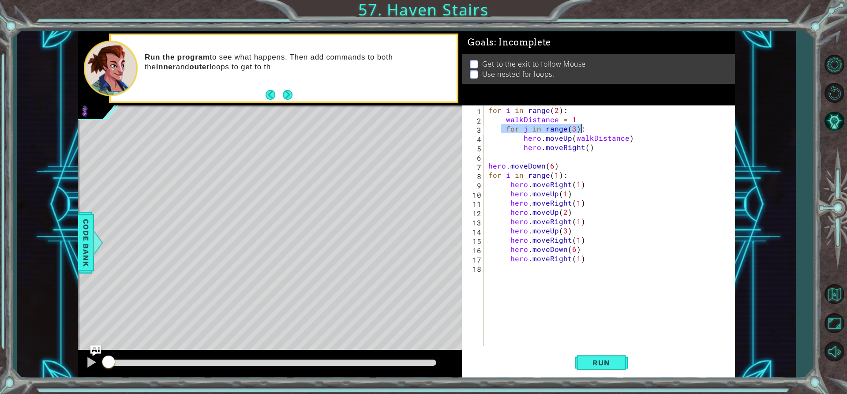
drag, startPoint x: 502, startPoint y: 128, endPoint x: 582, endPoint y: 126, distance: 79.9
click at [582, 126] on div "for i in range ( 2 ) : walkDistance = 1 for j in range ( 3 ) : hero . moveUp ( …" at bounding box center [612, 234] width 250 height 259
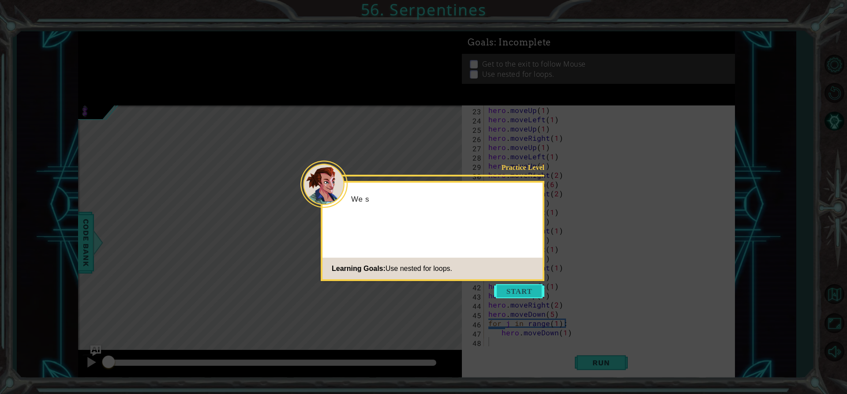
scroll to position [204, 0]
click at [516, 293] on button "Start" at bounding box center [519, 291] width 50 height 14
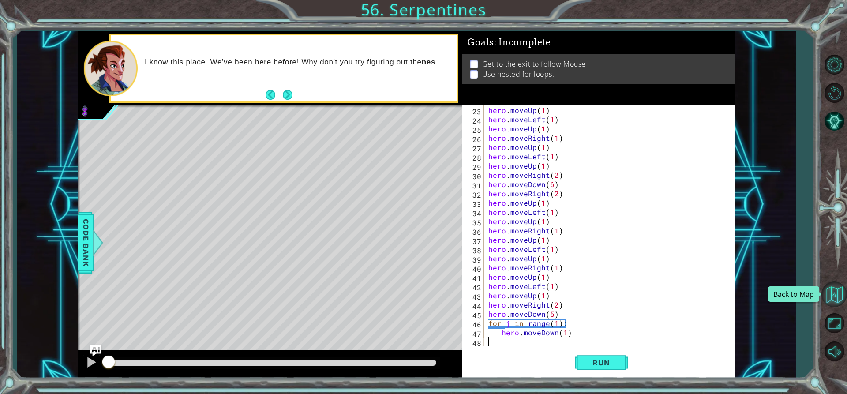
click at [839, 305] on button "Back to Map" at bounding box center [834, 294] width 26 height 26
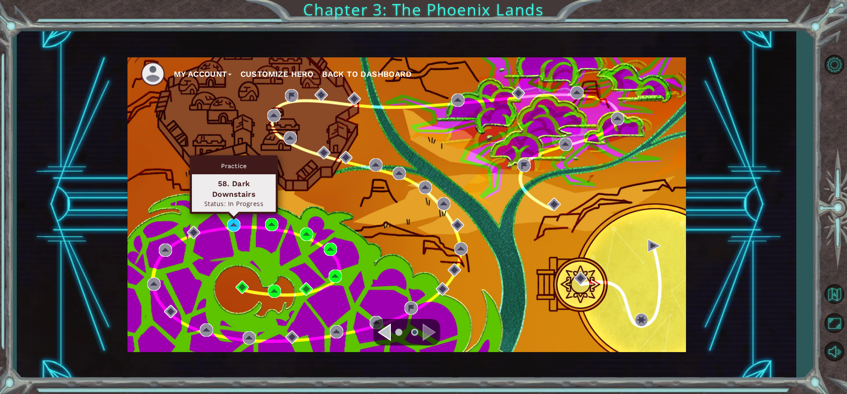
click at [234, 214] on div "Practice 58. Dark Downstairs Status: In Progress" at bounding box center [234, 184] width 88 height 59
click at [229, 229] on img at bounding box center [233, 224] width 13 height 13
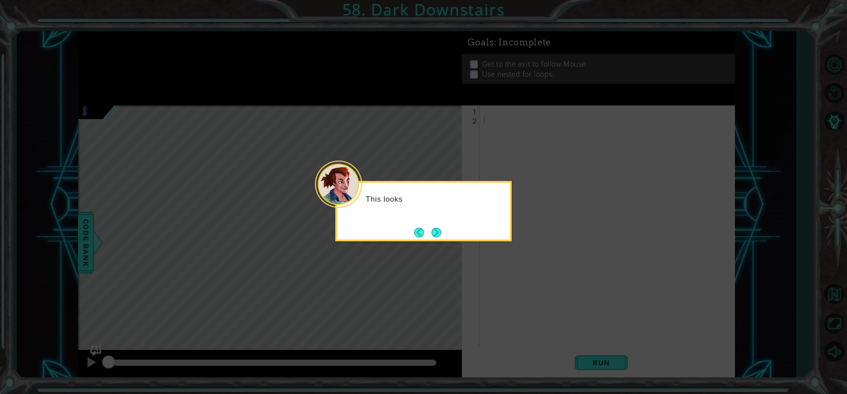
click at [439, 244] on icon at bounding box center [423, 197] width 847 height 394
click at [438, 236] on button "Next" at bounding box center [436, 233] width 10 height 10
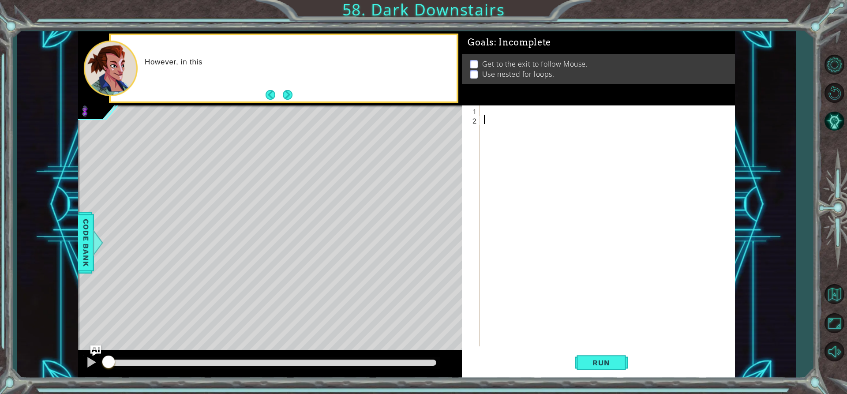
click at [481, 117] on div "1 2 ההההההההההההההההההההההההההההההההההההההההההההההההההההההההההההההההההההההההההה…" at bounding box center [597, 225] width 270 height 241
drag, startPoint x: 481, startPoint y: 117, endPoint x: 472, endPoint y: 154, distance: 37.6
paste textarea "for j in range(3):"
type textarea "for j in range(3):"
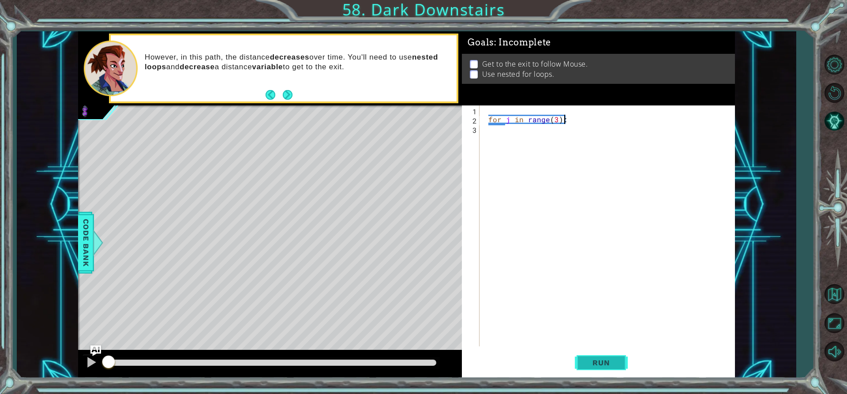
click at [618, 363] on span "Run" at bounding box center [601, 362] width 35 height 9
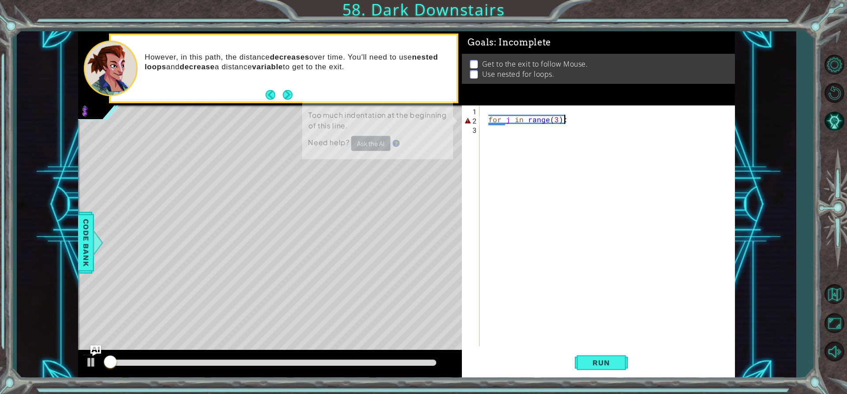
click at [504, 132] on div "for j in range ( 3 ) :" at bounding box center [609, 234] width 255 height 259
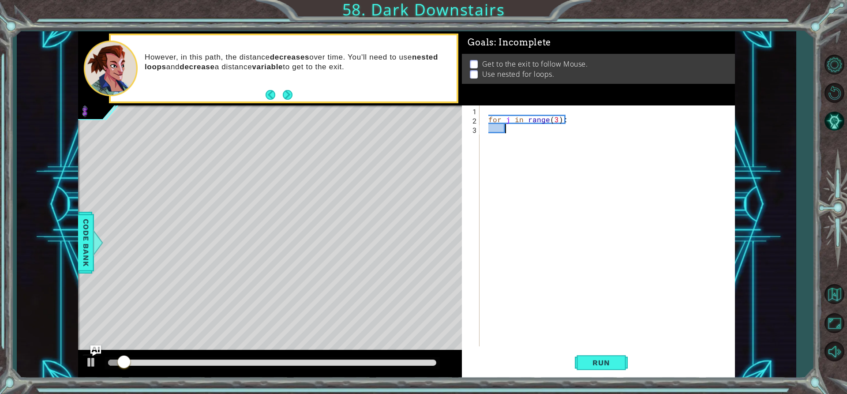
scroll to position [0, 1]
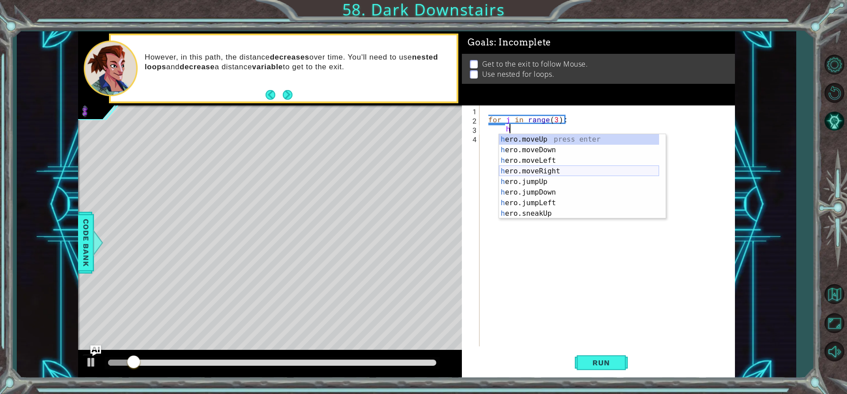
click at [559, 166] on div "h ero.moveUp press enter h ero.moveDown press enter h ero.moveLeft press enter …" at bounding box center [579, 187] width 160 height 106
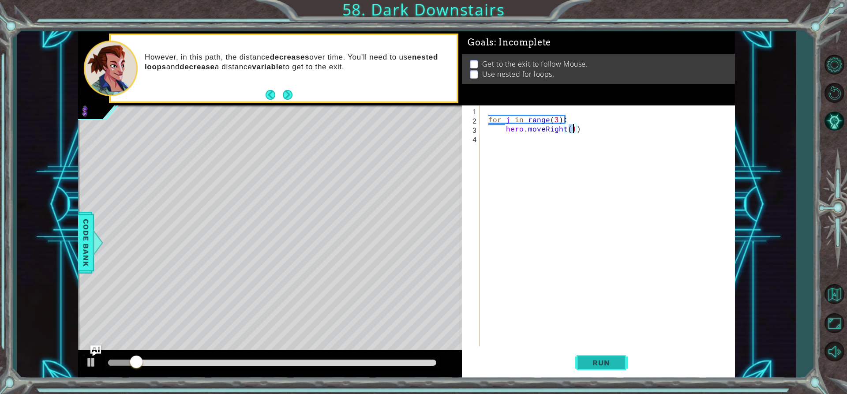
click at [602, 365] on span "Run" at bounding box center [601, 362] width 35 height 9
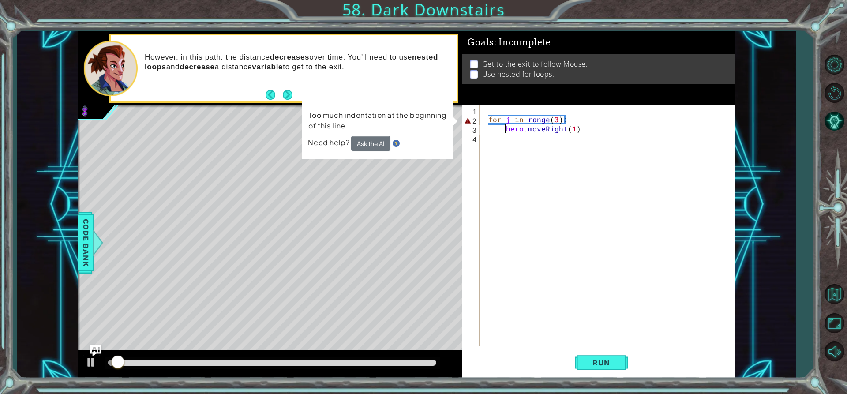
click at [506, 128] on div "for j in range ( 3 ) : hero . moveRight ( 1 )" at bounding box center [609, 234] width 255 height 259
click at [486, 117] on div "for j in range ( 3 ) : hero . moveRight ( 1 )" at bounding box center [609, 234] width 255 height 259
click at [493, 117] on div "for j in range ( 3 ) : hero . moveRight ( 1 )" at bounding box center [609, 234] width 255 height 259
click at [489, 116] on div "for j in range ( 3 ) : hero . moveRight ( 1 )" at bounding box center [609, 234] width 255 height 259
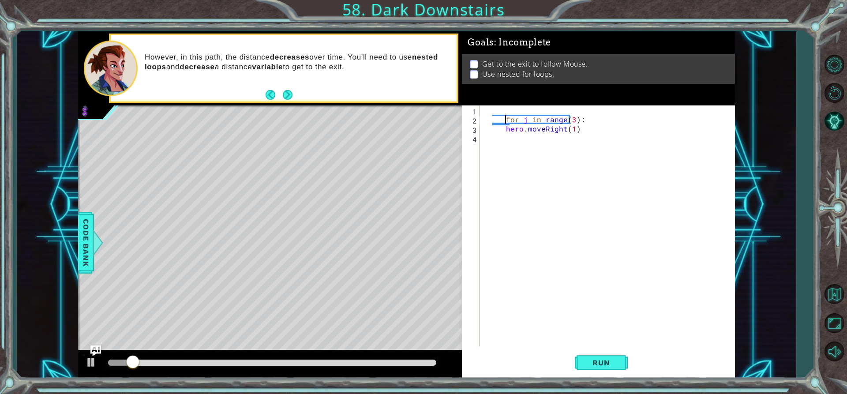
type textarea "for j in range(3):"
drag, startPoint x: 592, startPoint y: 342, endPoint x: 590, endPoint y: 354, distance: 12.2
click at [590, 354] on div "for j in range(3): 1 2 3 4 for j in range ( 3 ) : hero . moveRight ( 1 ) הההההה…" at bounding box center [598, 241] width 273 height 273
click at [590, 354] on button "Run" at bounding box center [601, 362] width 53 height 27
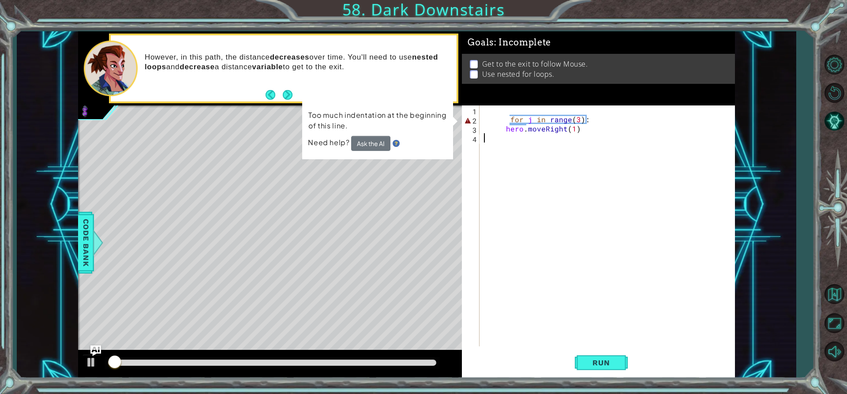
type textarea "hero.moveRight(1)"
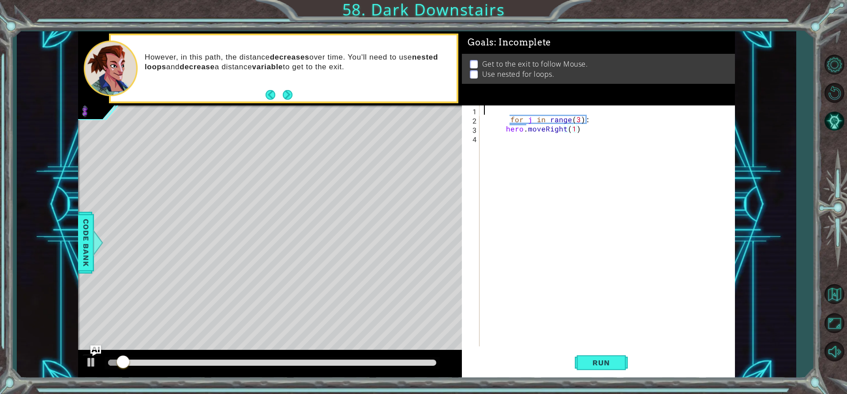
click at [506, 114] on div "for j in range ( 3 ) : hero . moveRight ( 1 )" at bounding box center [609, 234] width 255 height 259
click at [512, 116] on div "for j in range ( 3 ) : hero . moveRight ( 1 )" at bounding box center [609, 234] width 255 height 259
click at [510, 116] on div "for j in range ( 3 ) : hero . moveRight ( 1 )" at bounding box center [609, 234] width 255 height 259
click at [605, 365] on span "Run" at bounding box center [601, 362] width 35 height 9
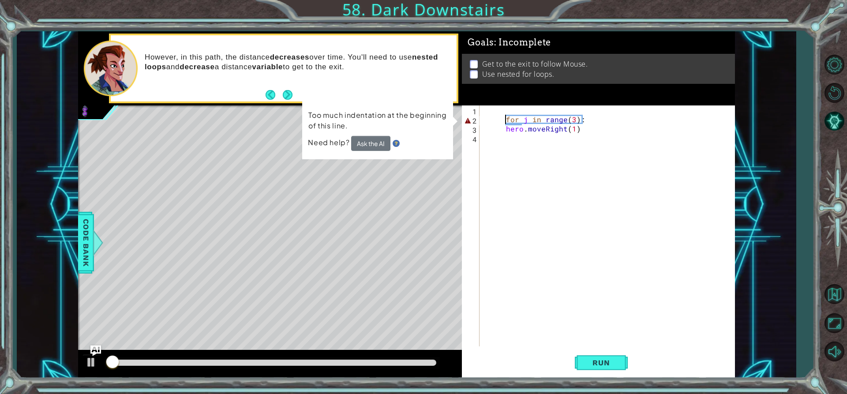
click at [511, 129] on div "for j in range ( 3 ) : hero . moveRight ( 1 )" at bounding box center [609, 234] width 255 height 259
click at [507, 131] on div "for j in range ( 3 ) : hero . moveRight ( 1 )" at bounding box center [609, 234] width 255 height 259
click at [504, 131] on div "for j in range ( 3 ) : hero . moveRight ( 1 )" at bounding box center [607, 225] width 250 height 241
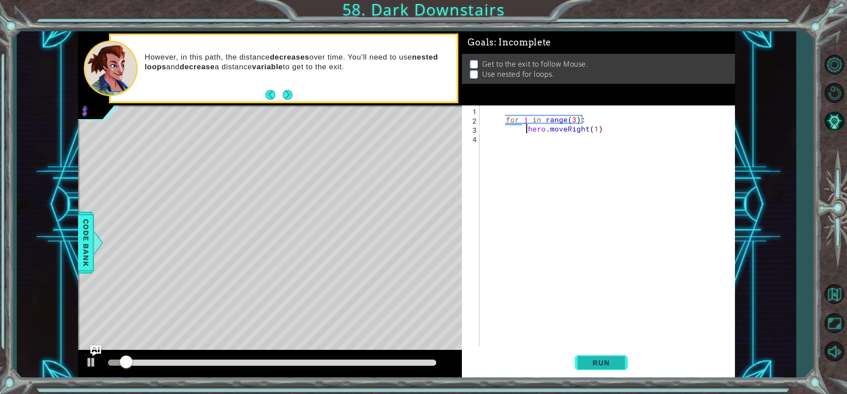
click at [589, 361] on span "Run" at bounding box center [601, 362] width 35 height 9
click at [504, 131] on div "for j in range ( 3 ) : hero . moveRight ( 1 )" at bounding box center [609, 234] width 255 height 259
click at [607, 128] on div "for j in range ( 3 ) : hero . moveRight ( 1 )" at bounding box center [609, 234] width 255 height 259
click at [521, 130] on div "for j in range ( 3 ) : hero . moveRight ( 1 )" at bounding box center [609, 234] width 255 height 259
click at [606, 129] on div "for j in range ( 3 ) : hero . moveRight ( 1 )" at bounding box center [609, 234] width 255 height 259
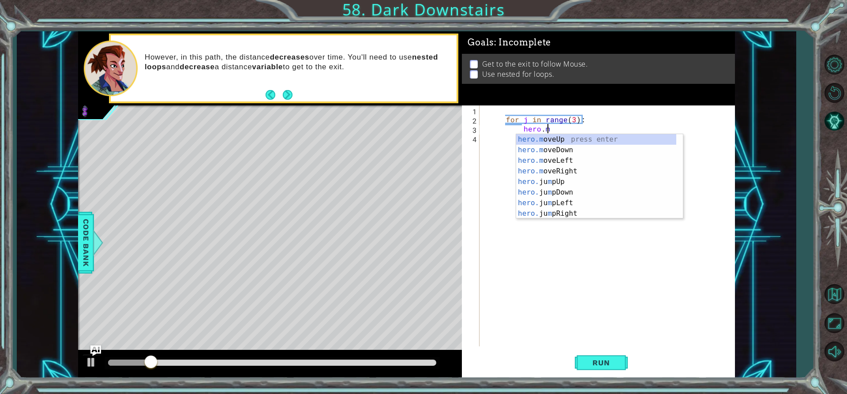
type textarea "h"
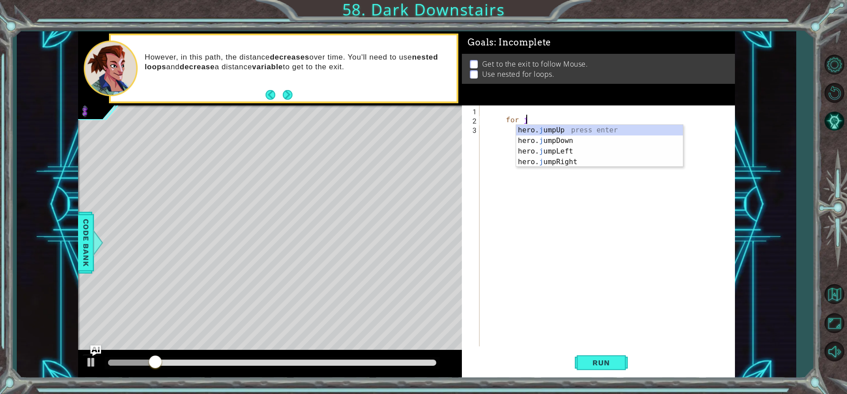
type textarea "f"
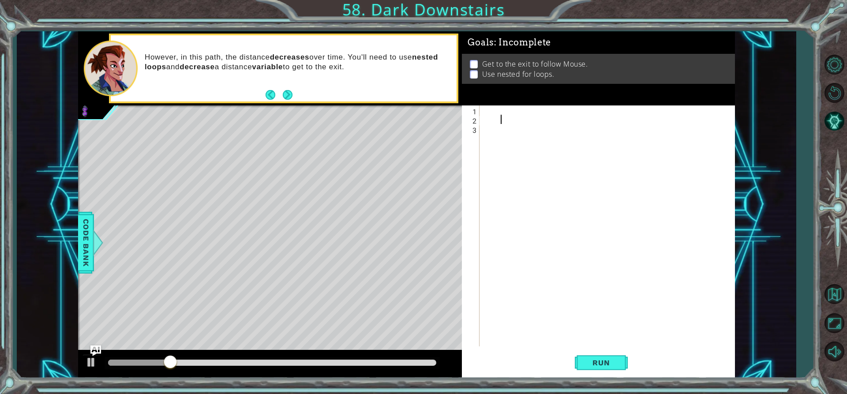
drag, startPoint x: 501, startPoint y: 120, endPoint x: 495, endPoint y: 118, distance: 6.8
click at [499, 120] on div at bounding box center [609, 234] width 255 height 259
click at [490, 116] on div at bounding box center [609, 234] width 255 height 259
click at [480, 113] on div "1 2 3 ההההההההההההההההההההההההההההההההההההההההההההההההההההההההההההההההההההההההה…" at bounding box center [597, 225] width 270 height 241
drag, startPoint x: 480, startPoint y: 113, endPoint x: 485, endPoint y: 111, distance: 4.8
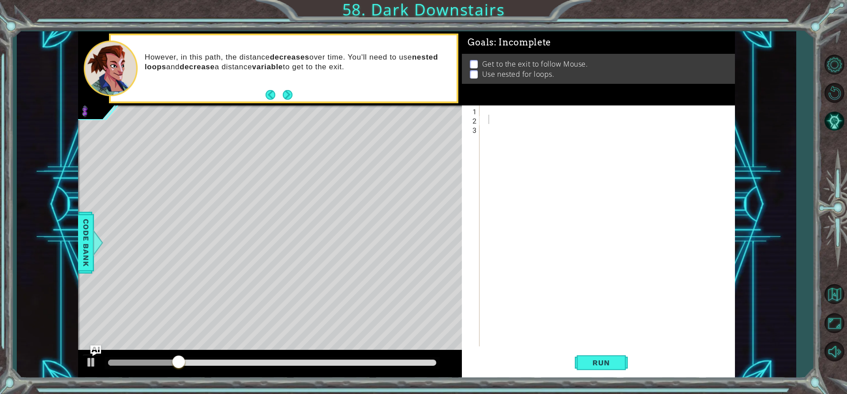
click at [482, 112] on div "1 2 3 ההההההההההההההההההההההההההההההההההההההההההההההההההההההההההההההההההההההההה…" at bounding box center [597, 225] width 270 height 241
click at [485, 111] on div at bounding box center [609, 234] width 255 height 259
click at [544, 109] on div "for i in range ( )" at bounding box center [609, 234] width 255 height 259
click at [544, 110] on div "for i in range ( )" at bounding box center [609, 234] width 255 height 259
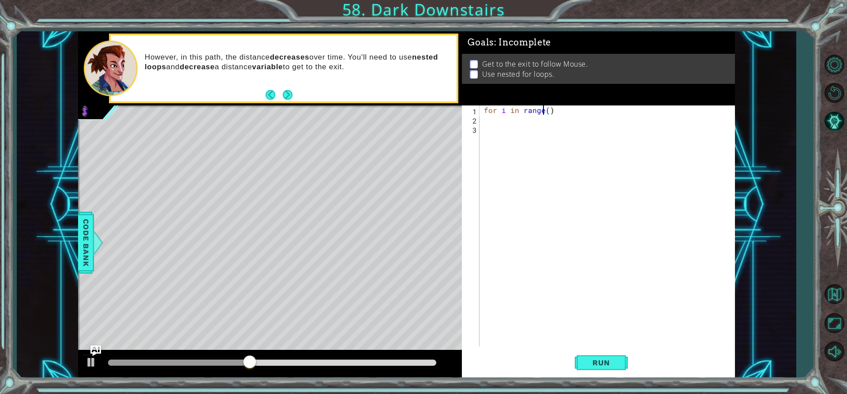
click at [547, 111] on div "for i in range ( )" at bounding box center [609, 234] width 255 height 259
click at [557, 105] on div "for i in range ( 1 )" at bounding box center [609, 234] width 255 height 259
type textarea "for i in range(1):"
click at [503, 124] on div "for i in range ( 1 ) :" at bounding box center [609, 234] width 255 height 259
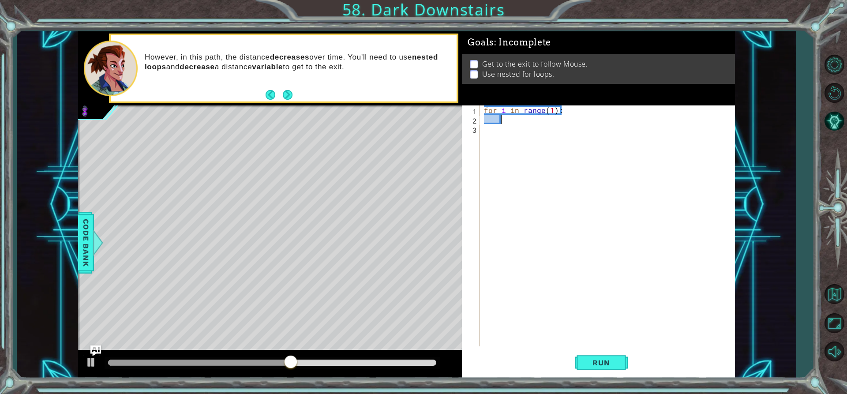
scroll to position [0, 1]
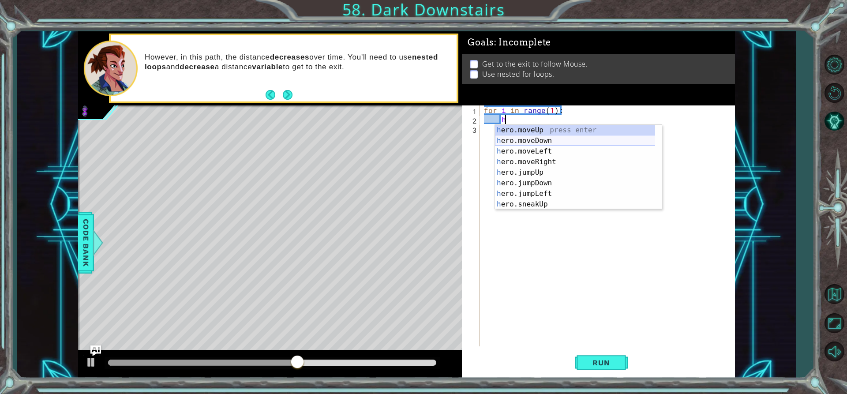
click at [527, 138] on div "h ero.moveUp press enter h ero.moveDown press enter h ero.moveLeft press enter …" at bounding box center [578, 178] width 167 height 106
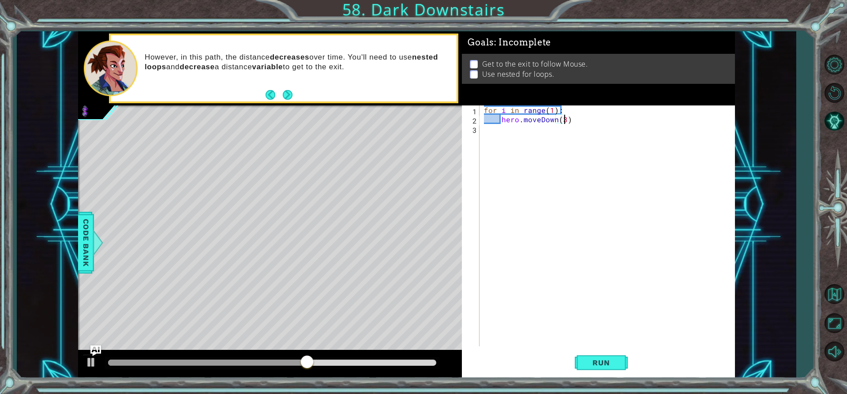
scroll to position [0, 5]
type textarea "hero.moveDown(3)"
click at [611, 361] on span "Run" at bounding box center [601, 362] width 35 height 9
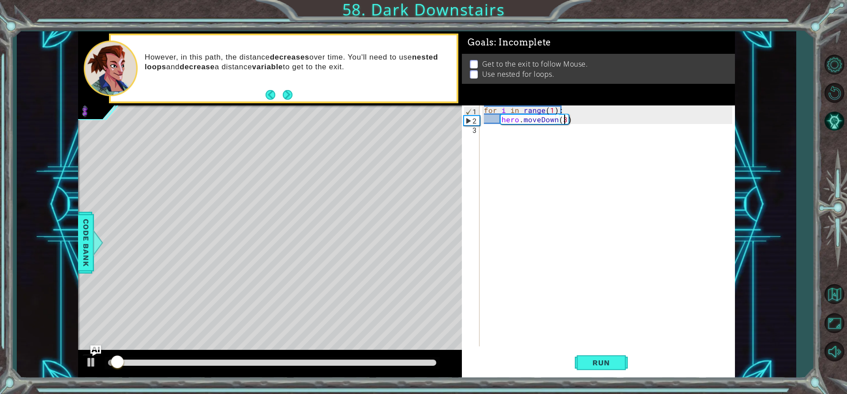
click at [514, 142] on div "for i in range ( 1 ) : hero . moveDown ( 3 )" at bounding box center [609, 234] width 255 height 259
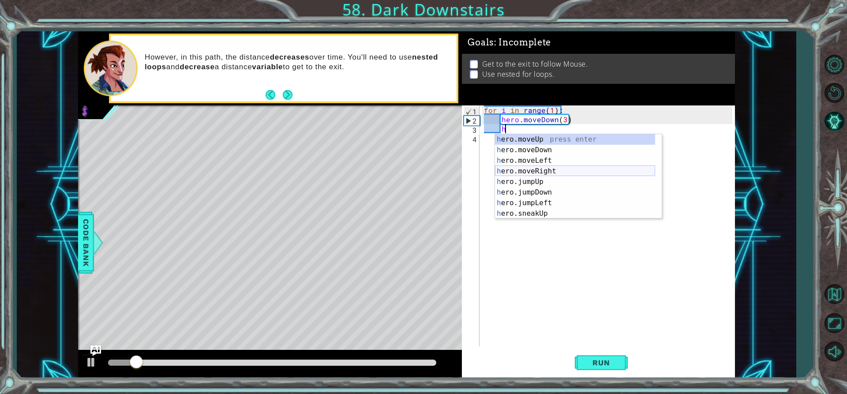
click at [550, 168] on div "h ero.moveUp press enter h ero.moveDown press enter h ero.moveLeft press enter …" at bounding box center [575, 187] width 160 height 106
type textarea "hero.moveRight(1)"
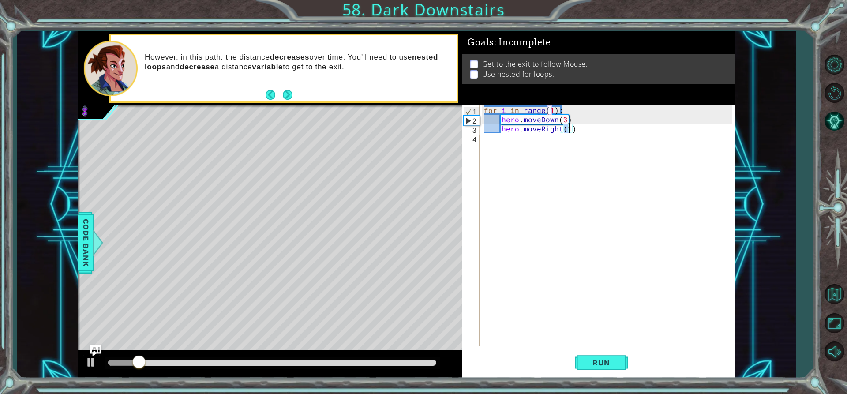
click at [511, 131] on div "for i in range ( 1 ) : hero . moveDown ( 3 ) hero . moveRight ( 1 )" at bounding box center [609, 234] width 255 height 259
click at [510, 144] on div "for i in range ( 1 ) : hero . moveDown ( 3 ) hero . moveRight ( 1 )" at bounding box center [609, 234] width 255 height 259
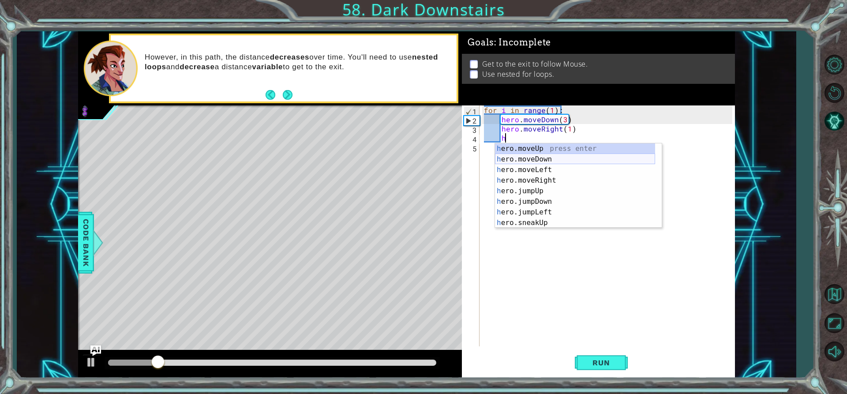
click at [552, 159] on div "h ero.moveUp press enter h ero.moveDown press enter h ero.moveLeft press enter …" at bounding box center [575, 196] width 160 height 106
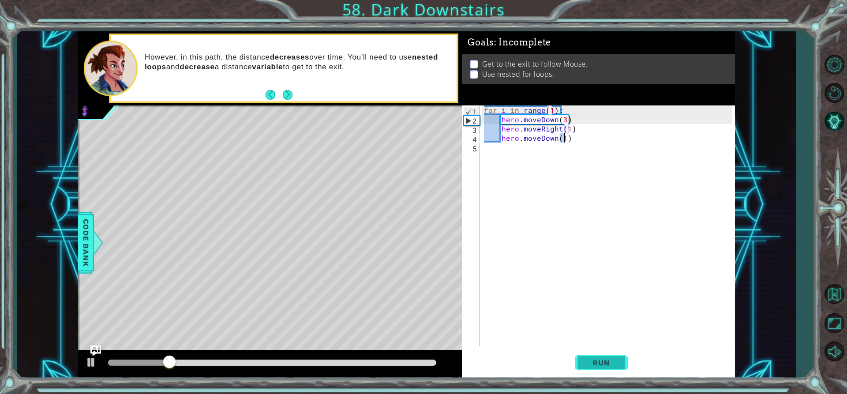
click at [619, 367] on button "Run" at bounding box center [601, 362] width 53 height 27
type textarea "hero.moveDown(3)"
click at [599, 358] on span "Run" at bounding box center [601, 362] width 35 height 9
click at [517, 197] on div "for i in range ( 1 ) : hero . moveDown ( 3 ) hero . moveRight ( 1 ) hero . move…" at bounding box center [609, 234] width 255 height 259
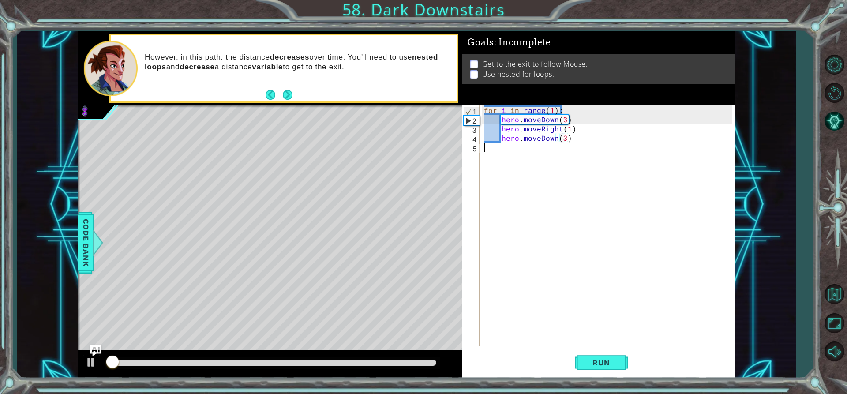
scroll to position [0, 0]
drag, startPoint x: 115, startPoint y: 358, endPoint x: 126, endPoint y: 361, distance: 11.3
click at [126, 361] on div at bounding box center [273, 363] width 336 height 12
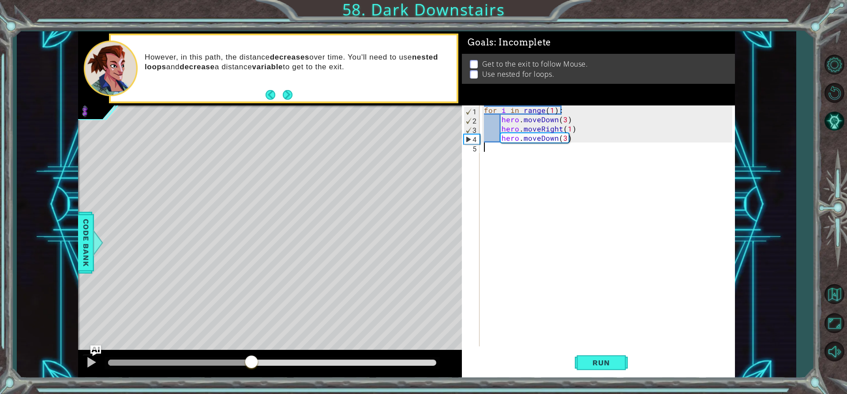
drag, startPoint x: 126, startPoint y: 361, endPoint x: 307, endPoint y: 370, distance: 181.1
click at [259, 370] on div at bounding box center [252, 363] width 16 height 16
click at [501, 152] on div "for i in range ( 1 ) : hero . moveDown ( 3 ) hero . moveRight ( 1 ) hero . move…" at bounding box center [609, 234] width 255 height 259
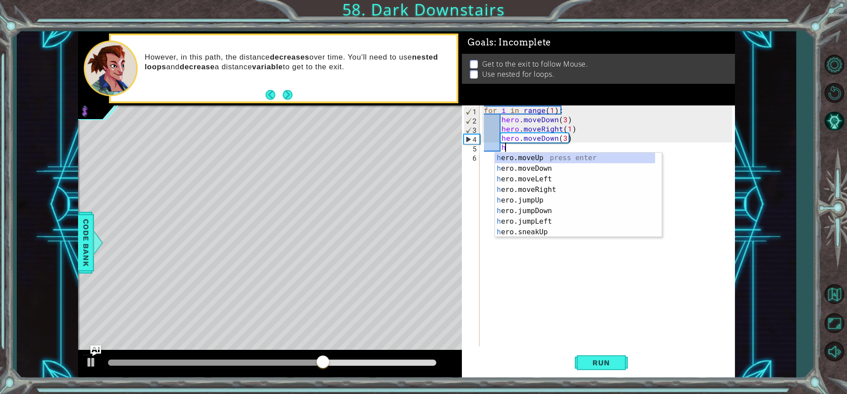
scroll to position [0, 1]
click at [535, 188] on div "h ero.moveUp press enter h ero.moveDown press enter h ero.moveLeft press enter …" at bounding box center [575, 206] width 160 height 106
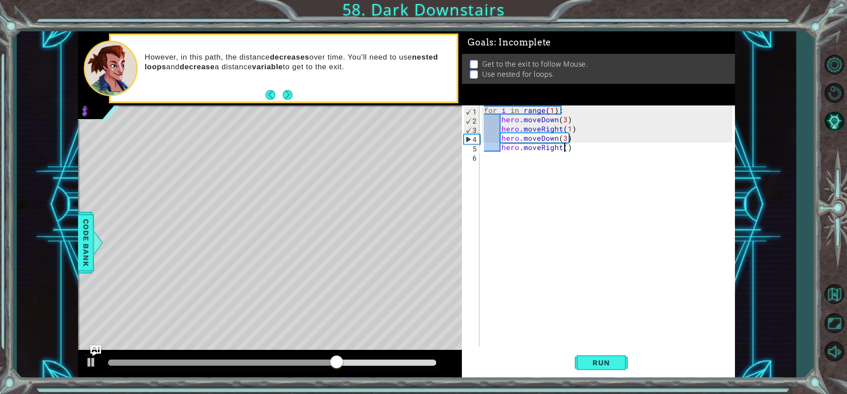
scroll to position [0, 5]
type textarea "hero.moveRight(2)"
click at [609, 372] on button "Run" at bounding box center [601, 362] width 53 height 27
drag, startPoint x: 116, startPoint y: 359, endPoint x: 221, endPoint y: 363, distance: 105.1
click at [221, 363] on div at bounding box center [220, 363] width 16 height 16
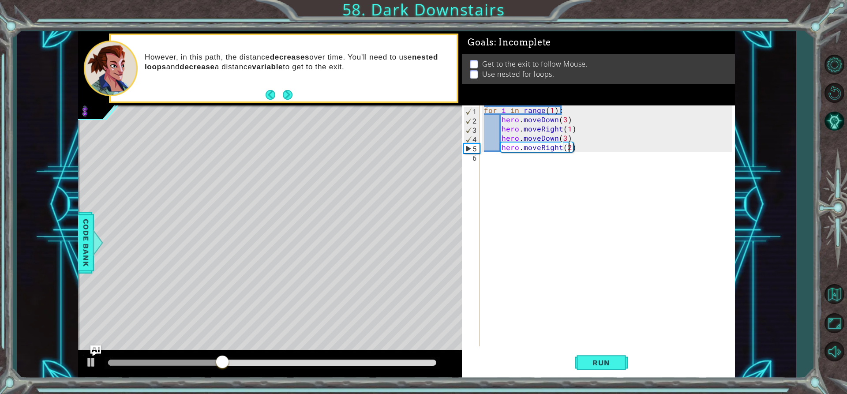
click at [508, 172] on div "for i in range ( 1 ) : hero . moveDown ( 3 ) hero . moveRight ( 1 ) hero . move…" at bounding box center [609, 234] width 255 height 259
type textarea "h"
click at [493, 169] on div "for i in range ( 1 ) : hero . moveDown ( 3 ) hero . moveRight ( 1 ) hero . move…" at bounding box center [609, 234] width 255 height 259
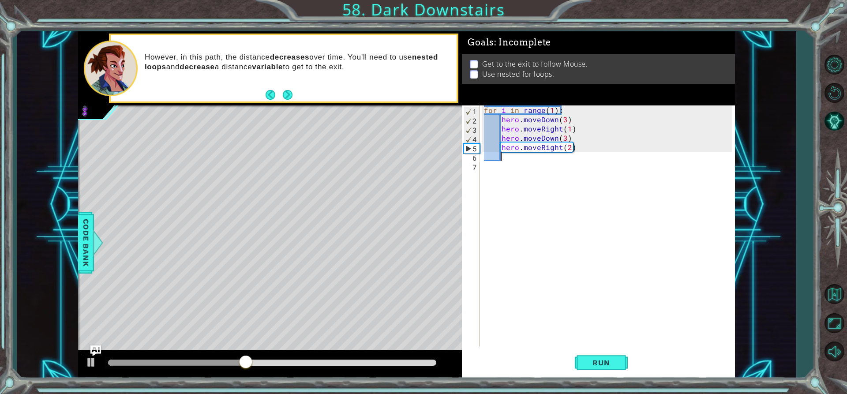
scroll to position [0, 0]
type textarea "h"
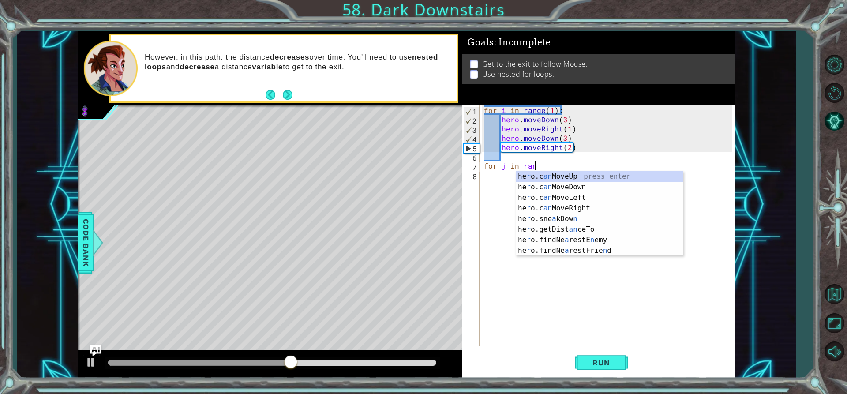
scroll to position [0, 3]
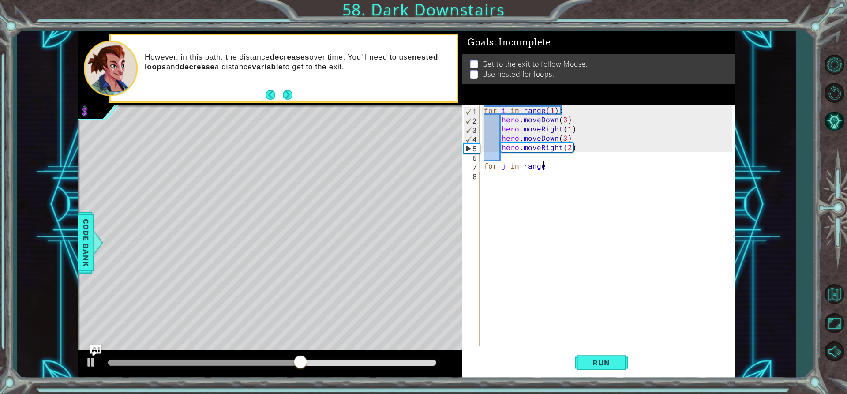
type textarea "for j in range:"
click at [526, 170] on div "for i in range ( 1 ) : hero . moveDown ( 3 ) hero . moveRight ( 1 ) hero . move…" at bounding box center [609, 234] width 255 height 259
click at [544, 168] on div "for i in range ( 1 ) : hero . moveDown ( 3 ) hero . moveRight ( 1 ) hero . move…" at bounding box center [609, 234] width 255 height 259
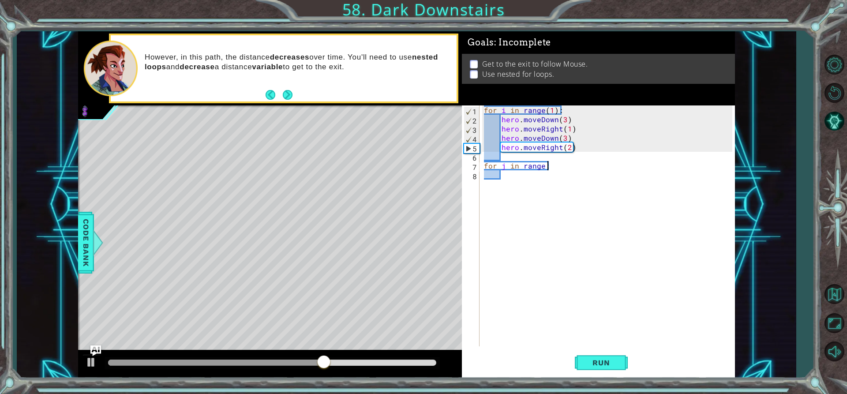
click at [547, 166] on div "for i in range ( 1 ) : hero . moveDown ( 3 ) hero . moveRight ( 1 ) hero . move…" at bounding box center [609, 234] width 255 height 259
click at [546, 166] on div "for i in range ( 1 ) : hero . moveDown ( 3 ) hero . moveRight ( 1 ) hero . move…" at bounding box center [609, 234] width 255 height 259
type textarea "for j in range(1):"
click at [511, 182] on div "for i in range ( 1 ) : hero . moveDown ( 3 ) hero . moveRight ( 1 ) hero . move…" at bounding box center [609, 234] width 255 height 259
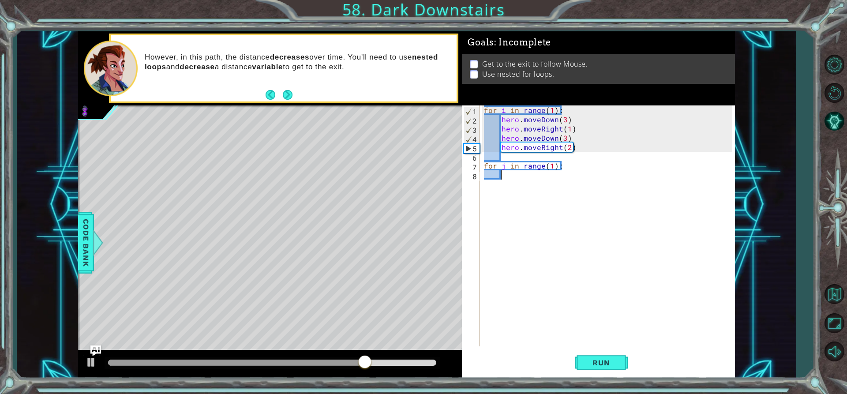
scroll to position [0, 1]
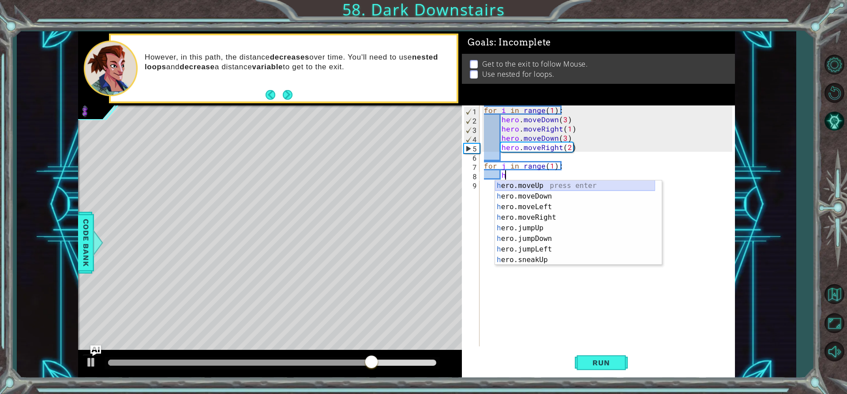
click at [544, 181] on div "h ero.moveUp press enter h ero.moveDown press enter h ero.moveLeft press enter …" at bounding box center [575, 233] width 160 height 106
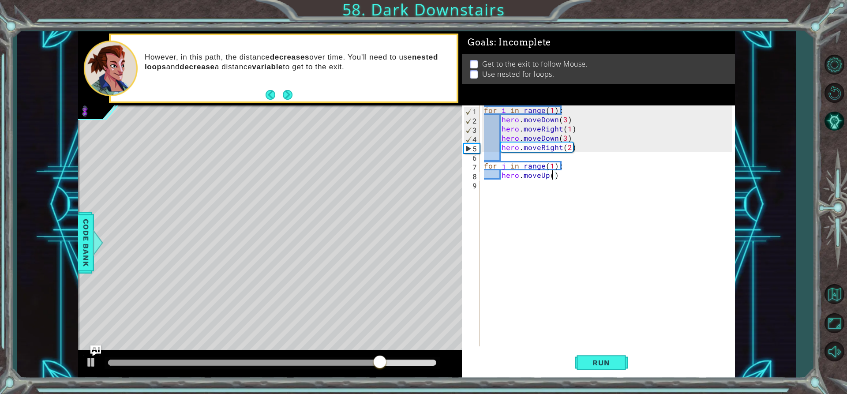
scroll to position [0, 4]
click at [592, 349] on div "hero.moveUp(6) 1 2 3 4 5 6 7 8 9 for i in range ( 1 ) : hero . moveDown ( 3 ) h…" at bounding box center [598, 241] width 273 height 273
click at [587, 358] on button "Run" at bounding box center [601, 362] width 53 height 27
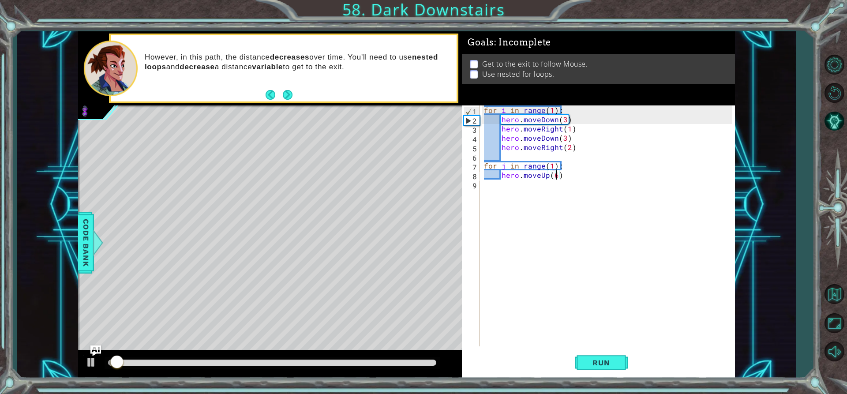
click at [484, 166] on div "for i in range ( 1 ) : hero . moveDown ( 3 ) hero . moveRight ( 1 ) hero . move…" at bounding box center [609, 234] width 255 height 259
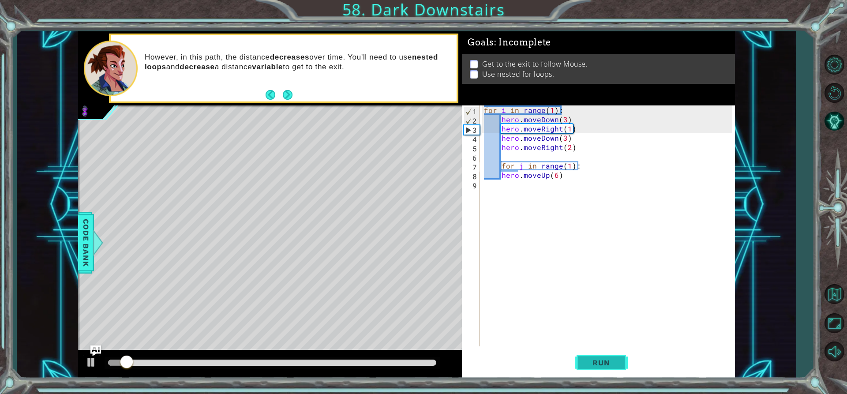
click at [592, 374] on button "Run" at bounding box center [601, 362] width 53 height 27
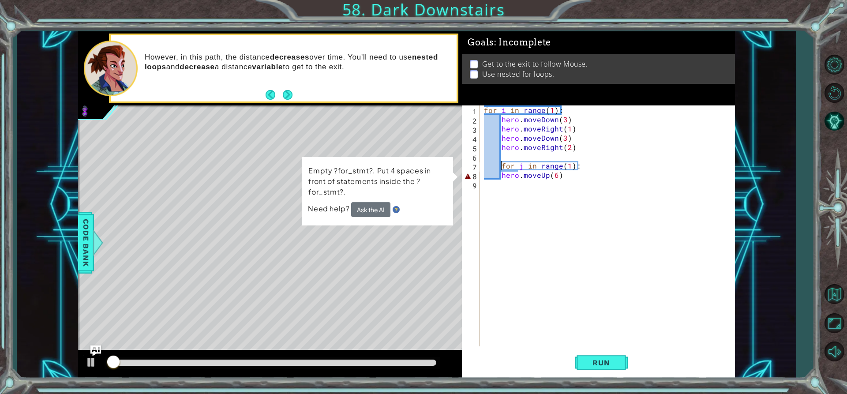
click at [500, 176] on div "for i in range ( 1 ) : hero . moveDown ( 3 ) hero . moveRight ( 1 ) hero . move…" at bounding box center [609, 234] width 255 height 259
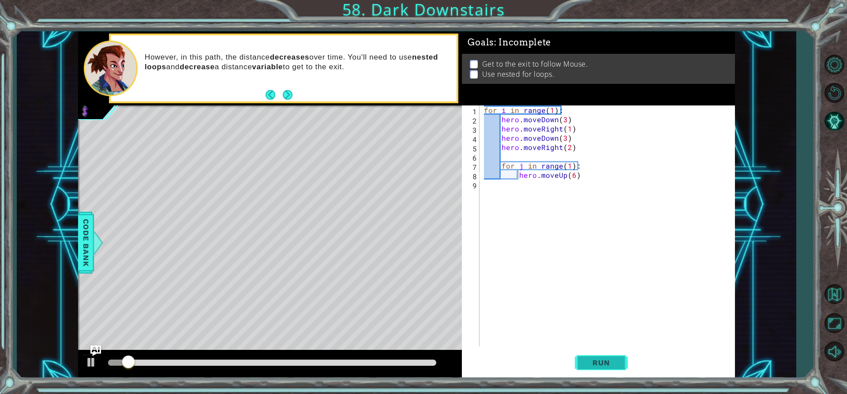
click at [600, 358] on button "Run" at bounding box center [601, 362] width 53 height 27
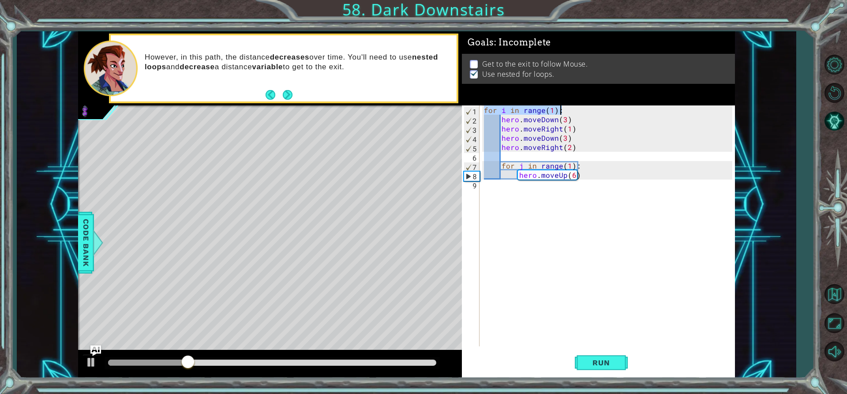
drag, startPoint x: 484, startPoint y: 111, endPoint x: 566, endPoint y: 111, distance: 81.2
click at [566, 111] on div "for i in range ( 1 ) : hero . moveDown ( 3 ) hero . moveRight ( 1 ) hero . move…" at bounding box center [609, 234] width 255 height 259
type textarea "for i in range(1):"
click at [495, 180] on div "for i in range ( 1 ) : hero . moveDown ( 3 ) hero . moveRight ( 1 ) hero . move…" at bounding box center [609, 234] width 255 height 259
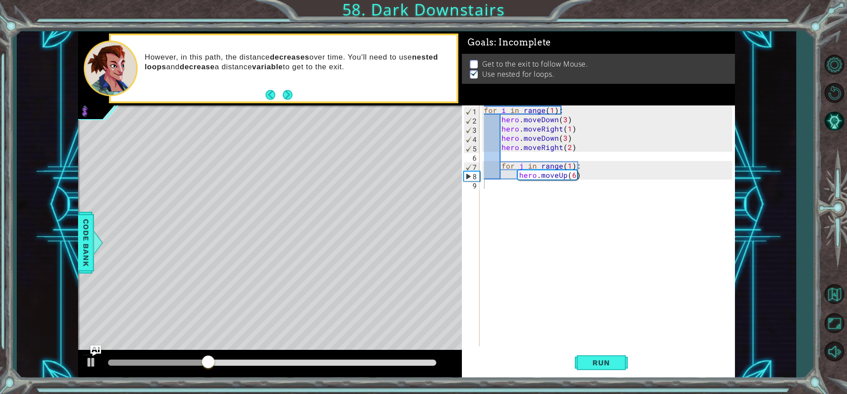
drag, startPoint x: 479, startPoint y: 191, endPoint x: 498, endPoint y: 183, distance: 20.0
click at [465, 220] on div "1 2 3 4 5 6 7 8 9 for i in range ( 1 ) : hero . moveDown ( 3 ) hero . moveRight…" at bounding box center [597, 225] width 270 height 241
paste textarea "for i in range(1):"
type textarea "for i in range(1):"
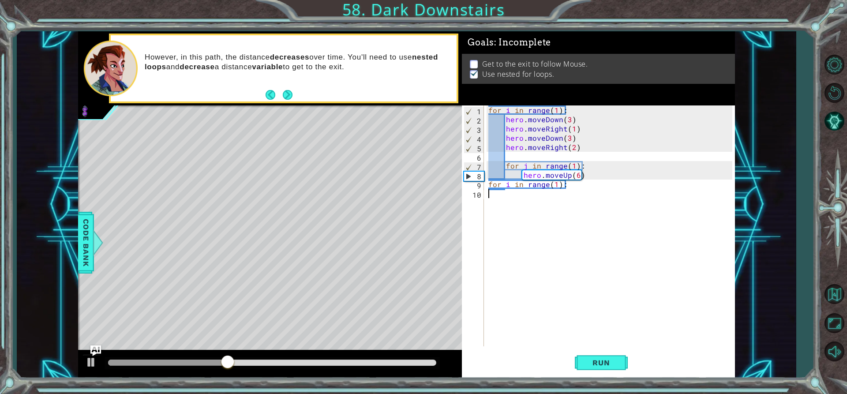
click at [517, 200] on div "for i in range ( 1 ) : hero . moveDown ( 3 ) hero . moveRight ( 1 ) hero . move…" at bounding box center [612, 234] width 251 height 259
drag, startPoint x: 507, startPoint y: 120, endPoint x: 511, endPoint y: 116, distance: 5.6
click at [530, 122] on div "for i in range ( 1 ) : hero . moveDown ( 3 ) hero . moveRight ( 1 ) hero . move…" at bounding box center [612, 234] width 251 height 259
drag, startPoint x: 504, startPoint y: 115, endPoint x: 510, endPoint y: 120, distance: 7.9
click at [510, 120] on div "for i in range ( 1 ) : hero . moveDown ( 3 ) hero . moveRight ( 1 ) hero . move…" at bounding box center [612, 234] width 251 height 259
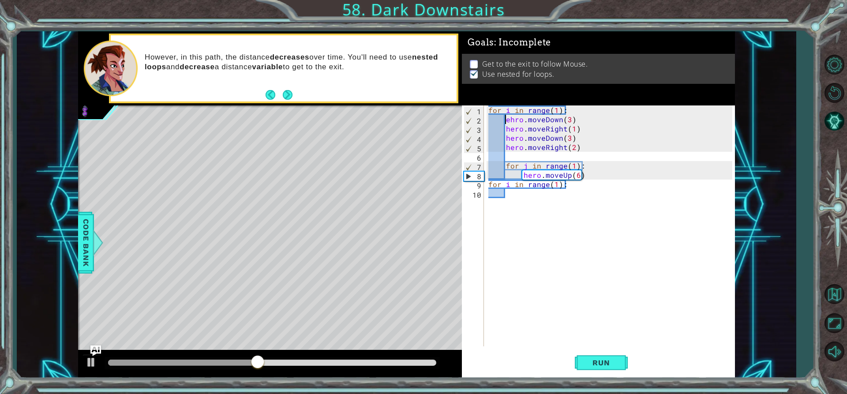
click at [505, 119] on div "for i in range ( 1 ) : ehro . moveDown ( 3 ) hero . moveRight ( 1 ) hero . move…" at bounding box center [612, 234] width 251 height 259
click at [513, 122] on div "for i in range ( 1 ) : ehro . moveDown ( 3 ) hero . moveRight ( 1 ) hero . move…" at bounding box center [612, 234] width 251 height 259
click at [508, 118] on div "for i in range ( 1 ) : ero . moveDown ( 3 ) hero . moveRight ( 1 ) hero . moveD…" at bounding box center [612, 234] width 251 height 259
click at [507, 117] on div "for i in range ( 1 ) : ero . moveDown ( 3 ) hero . moveRight ( 1 ) hero . moveD…" at bounding box center [612, 234] width 251 height 259
click at [505, 118] on div "for i in range ( 1 ) : ero . moveDown ( 3 ) hero . moveRight ( 1 ) hero . moveD…" at bounding box center [612, 234] width 251 height 259
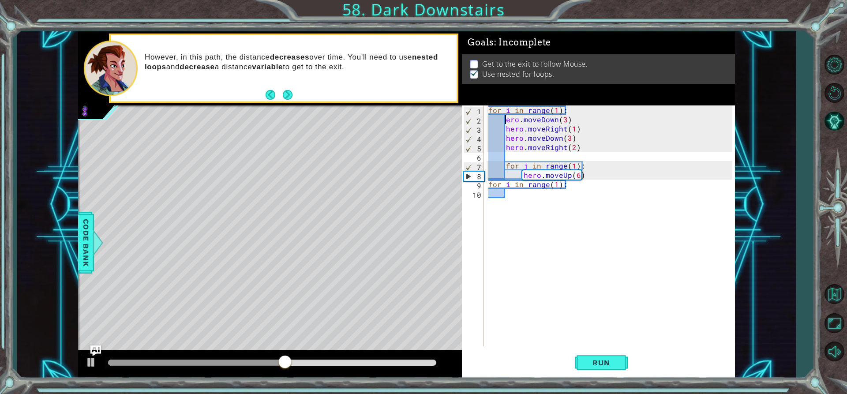
scroll to position [0, 2]
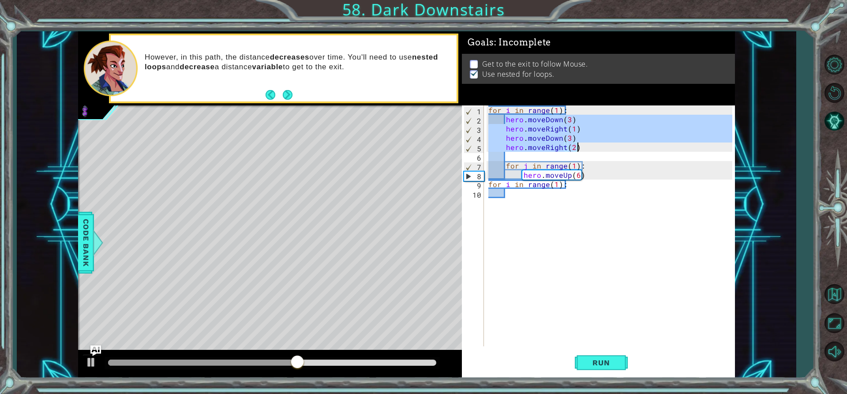
drag, startPoint x: 504, startPoint y: 118, endPoint x: 584, endPoint y: 151, distance: 86.4
click at [584, 151] on div "for i in range ( 1 ) : hero . moveDown ( 3 ) hero . moveRight ( 1 ) hero . move…" at bounding box center [612, 234] width 251 height 259
type textarea "hero.moveDown(3) hero.moveRight(2)"
click at [506, 193] on div "for i in range ( 1 ) : hero . moveDown ( 3 ) hero . moveRight ( 1 ) hero . move…" at bounding box center [612, 234] width 251 height 259
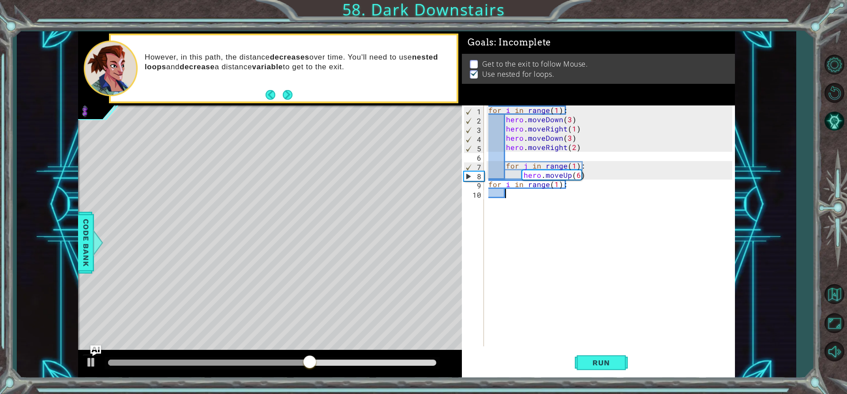
scroll to position [0, 0]
paste textarea "hero.moveRight(2)"
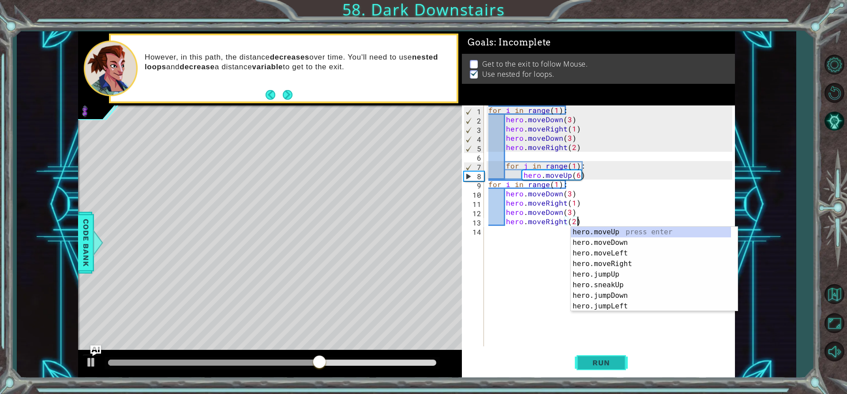
click at [591, 370] on button "Run" at bounding box center [601, 362] width 53 height 27
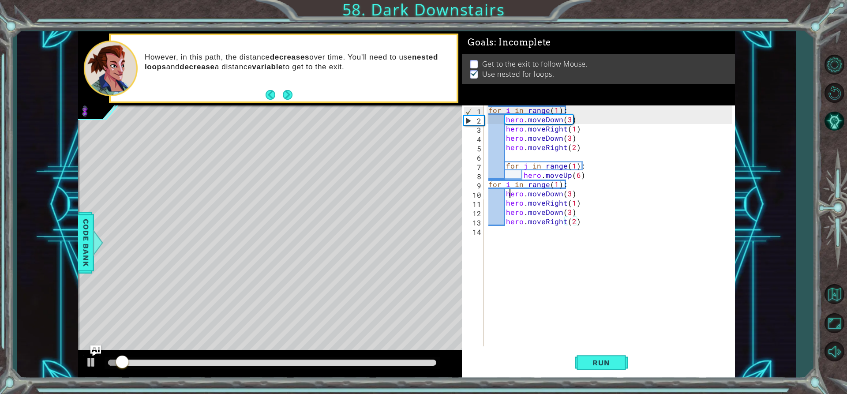
click at [510, 191] on div "for i in range ( 1 ) : hero . moveDown ( 3 ) hero . moveRight ( 1 ) hero . move…" at bounding box center [612, 234] width 251 height 259
click at [507, 192] on div "for i in range ( 1 ) : hero . moveDown ( 3 ) hero . moveRight ( 1 ) hero . move…" at bounding box center [612, 234] width 251 height 259
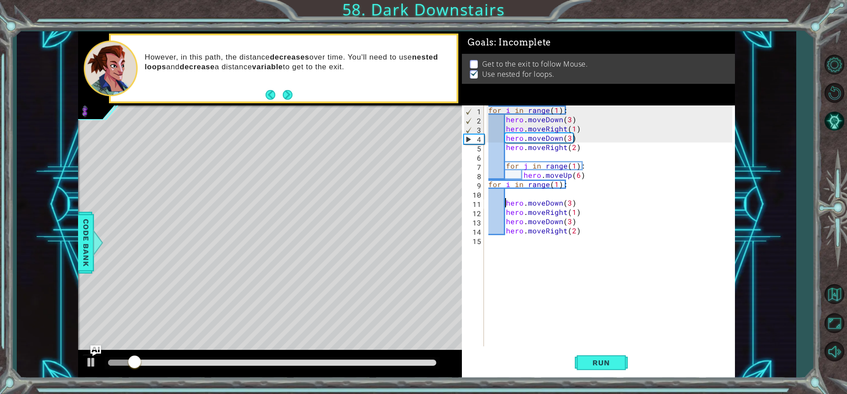
drag, startPoint x: 515, startPoint y: 193, endPoint x: 507, endPoint y: 206, distance: 15.4
click at [509, 202] on div "for i in range ( 1 ) : hero . moveDown ( 3 ) hero . moveRight ( 1 ) hero . move…" at bounding box center [612, 234] width 251 height 259
click at [517, 180] on div "for i in range ( 1 ) : hero . moveDown ( 3 ) hero . moveRight ( 1 ) hero . move…" at bounding box center [612, 234] width 251 height 259
type textarea "for i in range(1):"
click at [510, 193] on div "for i in range ( 1 ) : hero . moveDown ( 3 ) hero . moveRight ( 1 ) hero . move…" at bounding box center [612, 234] width 251 height 259
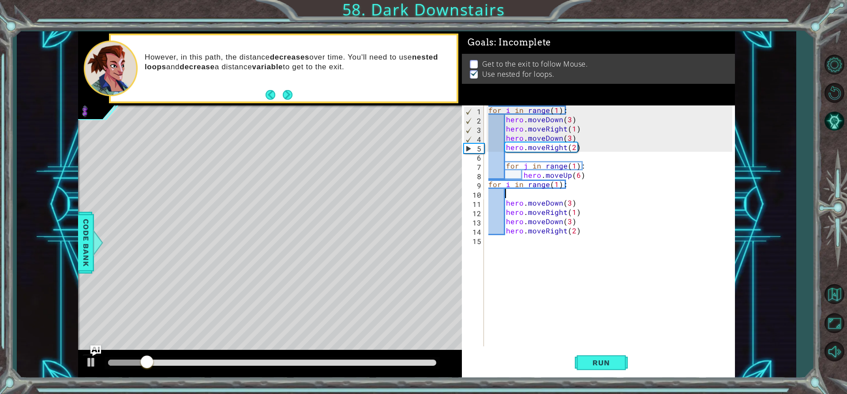
scroll to position [0, 1]
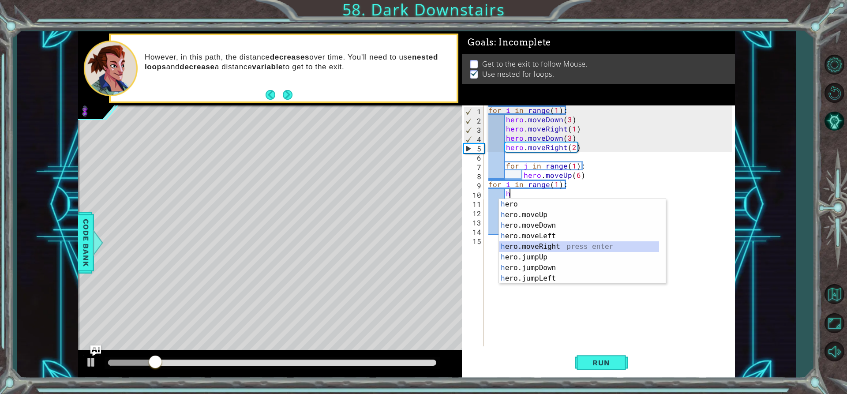
click at [548, 244] on div "h ero press enter h ero.moveUp press enter h ero.moveDown press enter h ero.mov…" at bounding box center [579, 252] width 160 height 106
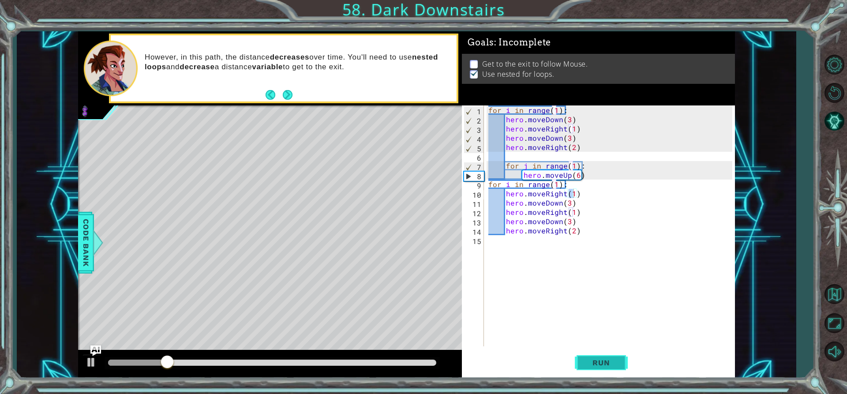
click at [605, 360] on span "Run" at bounding box center [601, 362] width 35 height 9
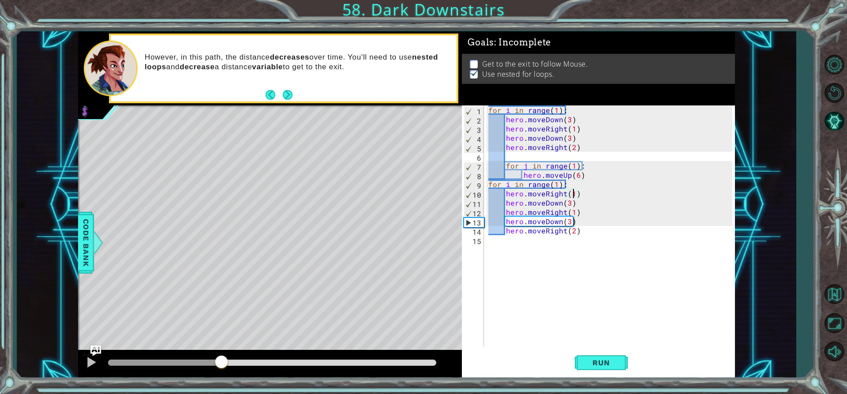
click at [222, 331] on div "methods hero moveUp() moveDown() moveLeft() moveRight() sneakUp() sneakDown() s…" at bounding box center [406, 204] width 657 height 347
click at [570, 217] on div "for i in range ( 1 ) : hero . moveDown ( 3 ) hero . moveRight ( 1 ) hero . move…" at bounding box center [612, 234] width 251 height 259
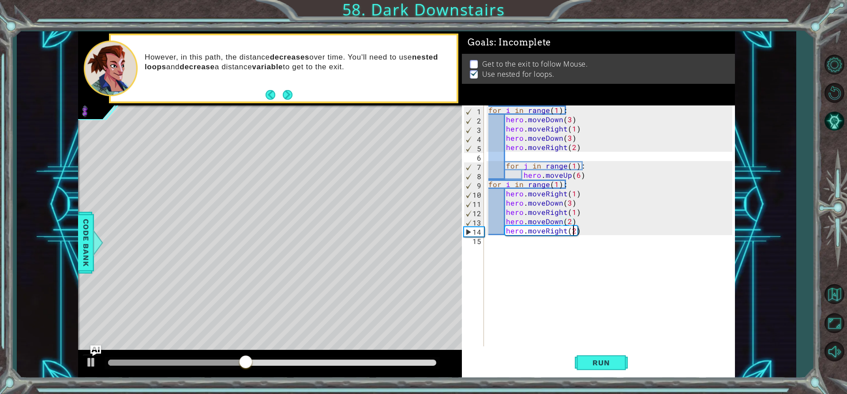
click at [572, 228] on div "for i in range ( 1 ) : hero . moveDown ( 3 ) hero . moveRight ( 1 ) hero . move…" at bounding box center [612, 234] width 251 height 259
type textarea "hero.moveRight(1)"
click at [519, 245] on div "for i in range ( 1 ) : hero . moveDown ( 3 ) hero . moveRight ( 1 ) hero . move…" at bounding box center [612, 234] width 251 height 259
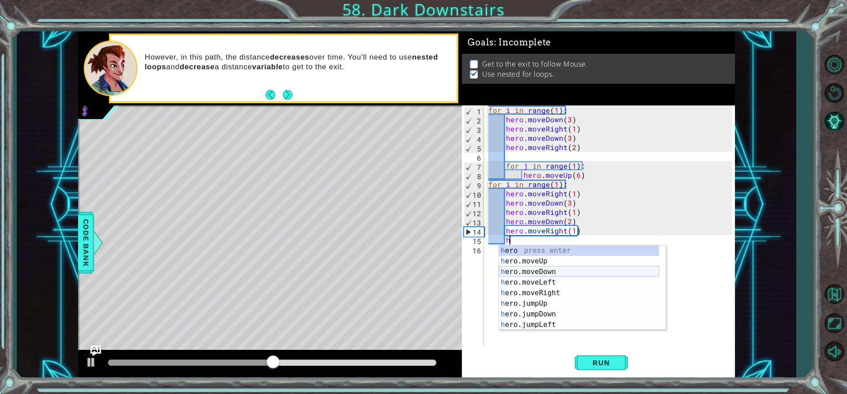
click at [541, 276] on div "h ero press enter h ero.moveUp press enter h ero.moveDown press enter h ero.mov…" at bounding box center [579, 298] width 160 height 106
type textarea "hero.moveDown(1)"
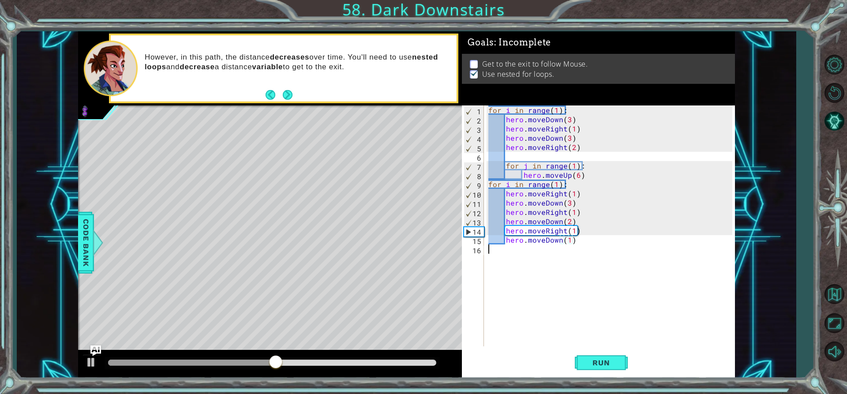
click at [517, 270] on div "for i in range ( 1 ) : hero . moveDown ( 3 ) hero . moveRight ( 1 ) hero . move…" at bounding box center [612, 234] width 251 height 259
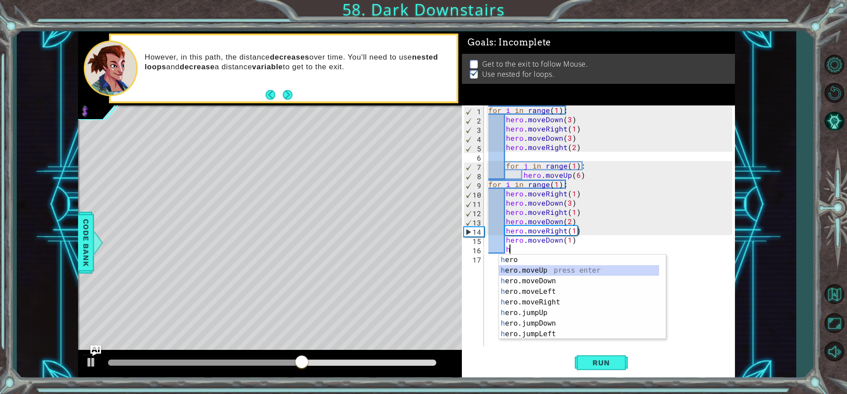
click at [556, 271] on div "h ero press enter h ero.moveUp press enter h ero.moveDown press enter h ero.mov…" at bounding box center [579, 308] width 160 height 106
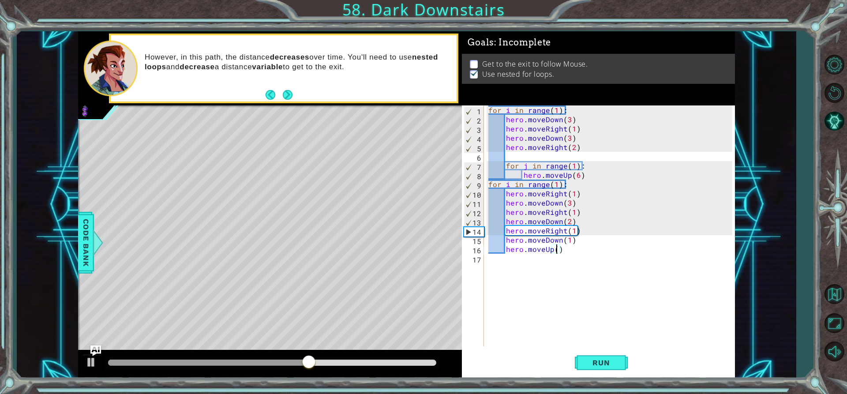
type textarea "hero.moveUp(6)"
click at [533, 264] on div "for i in range ( 1 ) : hero . moveDown ( 3 ) hero . moveRight ( 1 ) hero . move…" at bounding box center [612, 234] width 251 height 259
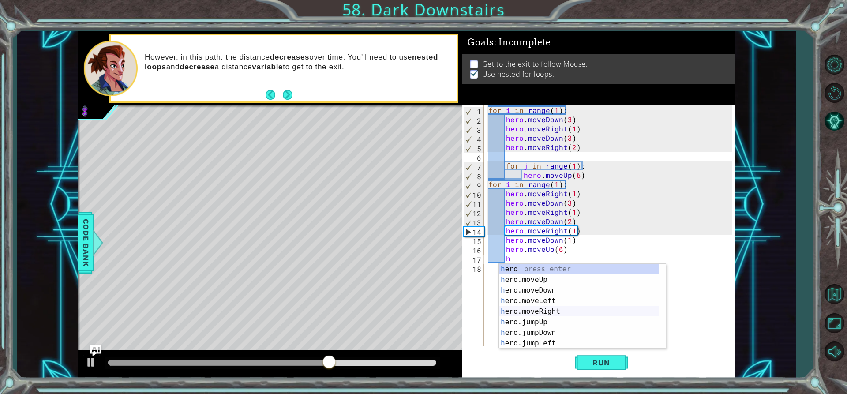
click at [551, 310] on div "h ero press enter h ero.moveUp press enter h ero.moveDown press enter h ero.mov…" at bounding box center [579, 317] width 160 height 106
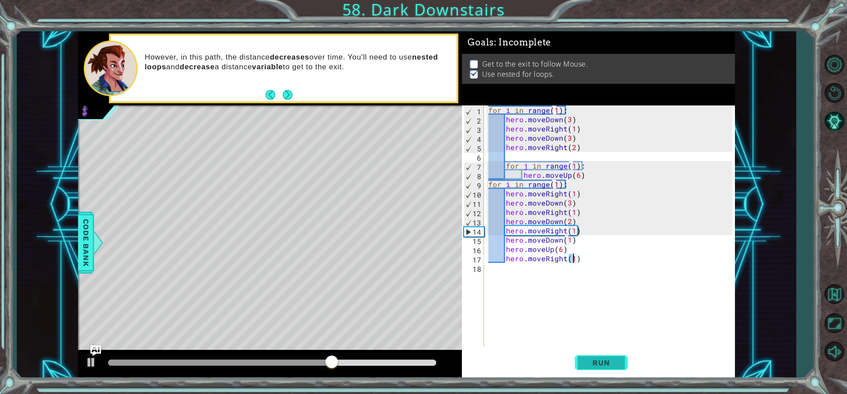
click at [610, 367] on button "Run" at bounding box center [601, 362] width 53 height 27
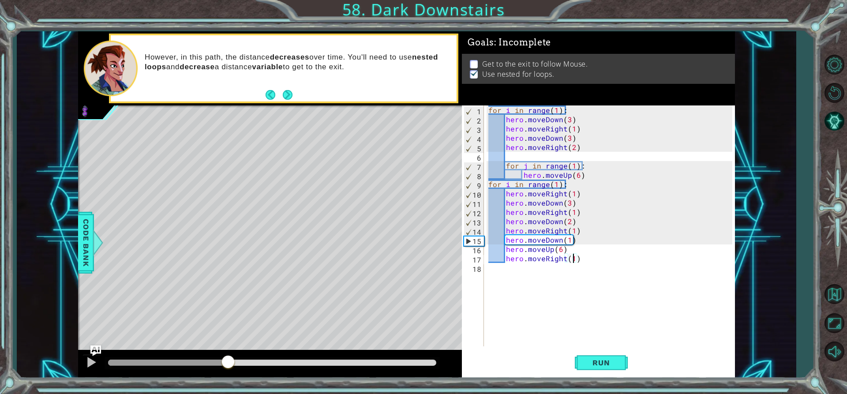
drag, startPoint x: 127, startPoint y: 356, endPoint x: 228, endPoint y: 390, distance: 106.2
click at [228, 390] on div "1 ההההההההההההההההההההההההההההההההההההההההההההההההההההההההההההההההההההההההההההה…" at bounding box center [423, 197] width 847 height 394
click at [570, 247] on div "for i in range ( 1 ) : hero . moveDown ( 3 ) hero . moveRight ( 1 ) hero . move…" at bounding box center [612, 234] width 251 height 259
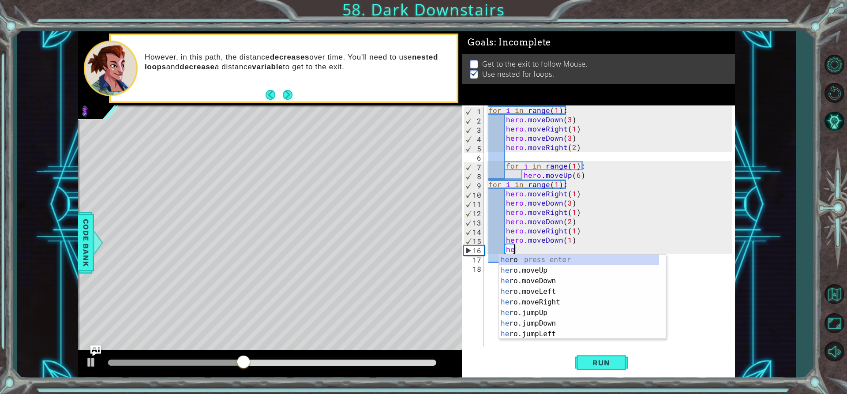
type textarea "h"
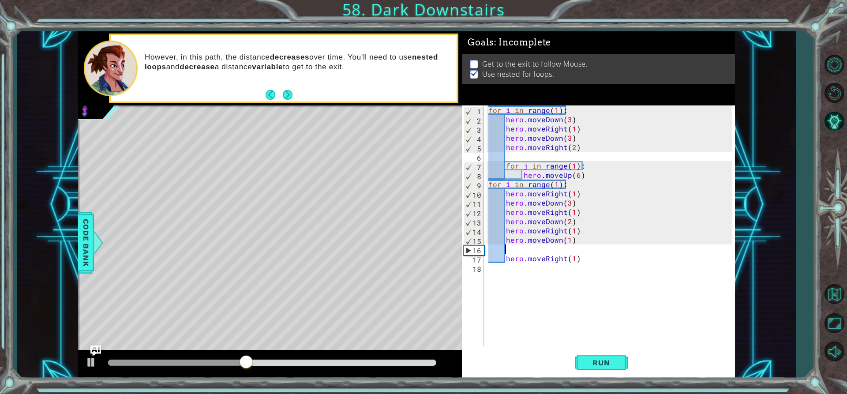
scroll to position [0, 0]
click at [574, 256] on div "for i in range ( 1 ) : hero . moveDown ( 3 ) hero . moveRight ( 1 ) hero . move…" at bounding box center [612, 234] width 251 height 259
click at [578, 257] on div "for i in range ( 1 ) : hero . moveDown ( 3 ) hero . moveRight ( 1 ) hero . move…" at bounding box center [612, 234] width 251 height 259
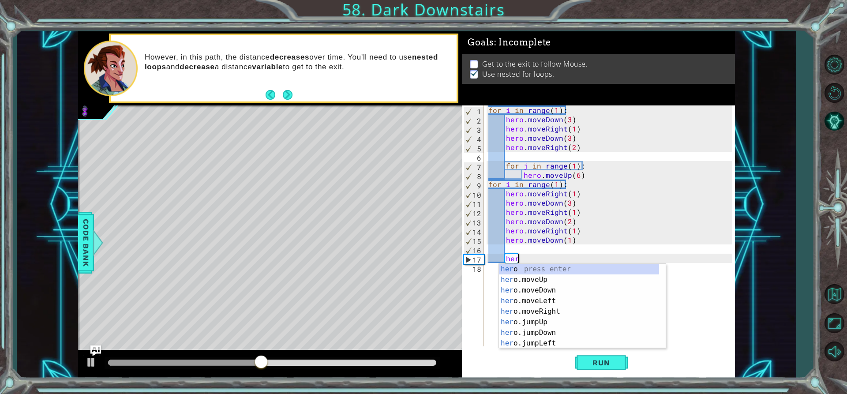
type textarea "h"
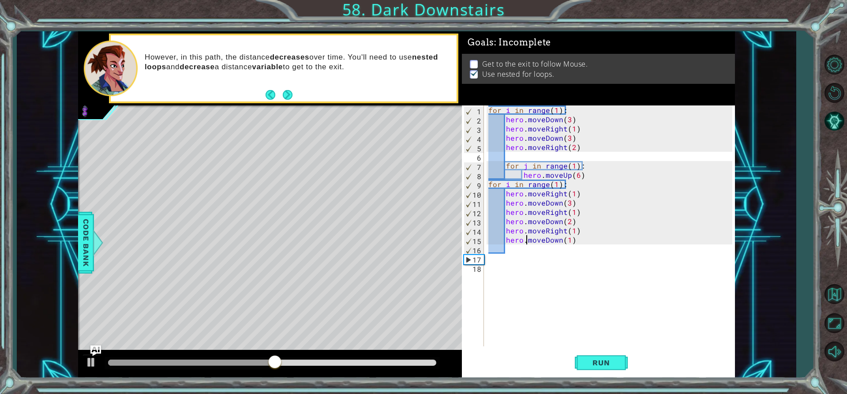
click at [528, 243] on div "for i in range ( 1 ) : hero . moveDown ( 3 ) hero . moveRight ( 1 ) hero . move…" at bounding box center [612, 234] width 251 height 259
type textarea "hero.moveDown(1)"
click at [512, 251] on div "for i in range ( 1 ) : hero . moveDown ( 3 ) hero . moveRight ( 1 ) hero . move…" at bounding box center [612, 234] width 251 height 259
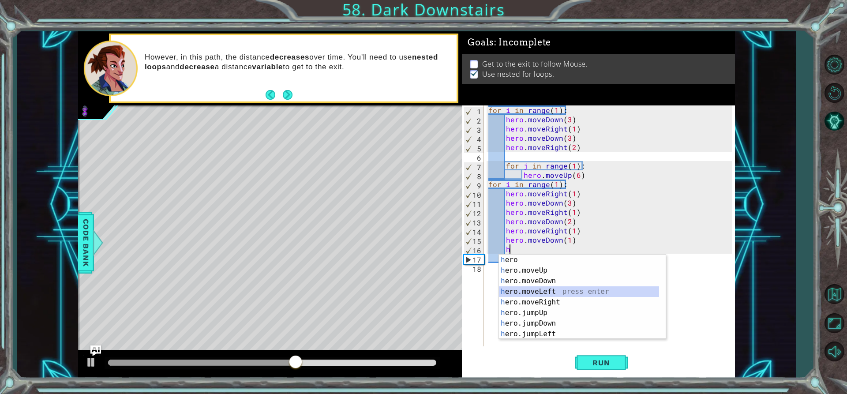
click at [544, 296] on div "h ero press enter h ero.moveUp press enter h ero.moveDown press enter h ero.mov…" at bounding box center [579, 308] width 160 height 106
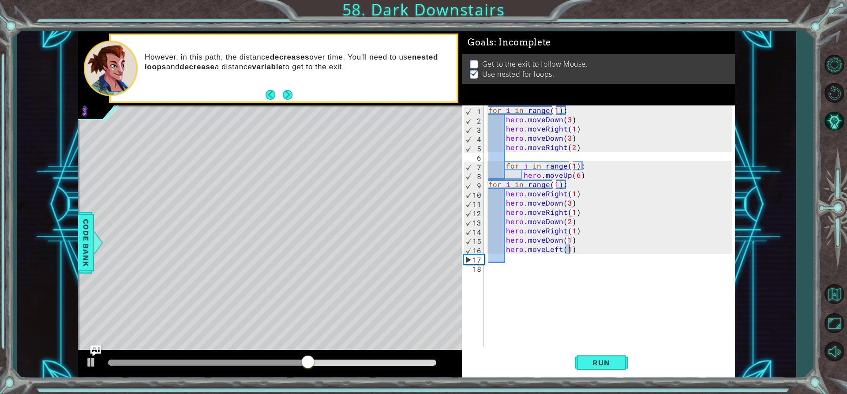
click at [562, 244] on div "for i in range ( 1 ) : hero . moveDown ( 3 ) hero . moveRight ( 1 ) hero . move…" at bounding box center [612, 234] width 251 height 259
click at [562, 253] on div "for i in range ( 1 ) : hero . moveDown ( 3 ) hero . moveRight ( 1 ) hero . move…" at bounding box center [612, 234] width 251 height 259
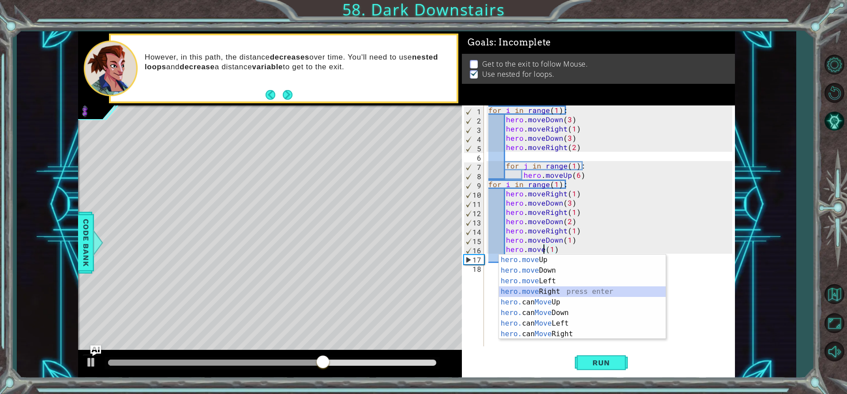
click at [564, 290] on div "hero.move Up press enter hero.move Down press enter hero.move Left press enter …" at bounding box center [582, 308] width 167 height 106
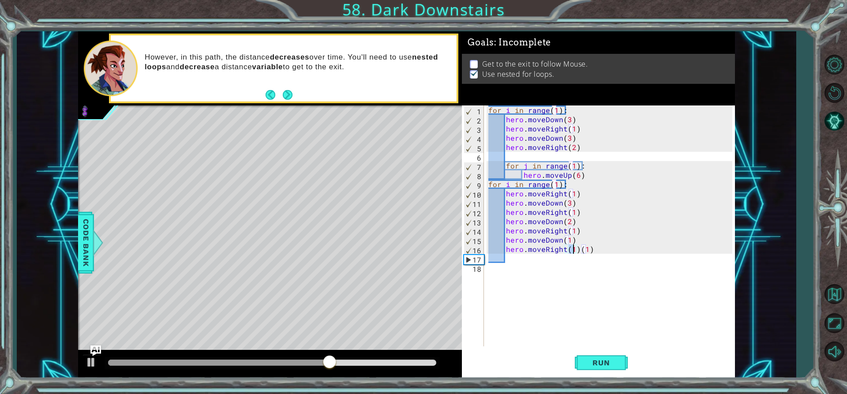
click at [577, 251] on div "for i in range ( 1 ) : hero . moveDown ( 3 ) hero . moveRight ( 1 ) hero . move…" at bounding box center [612, 234] width 251 height 259
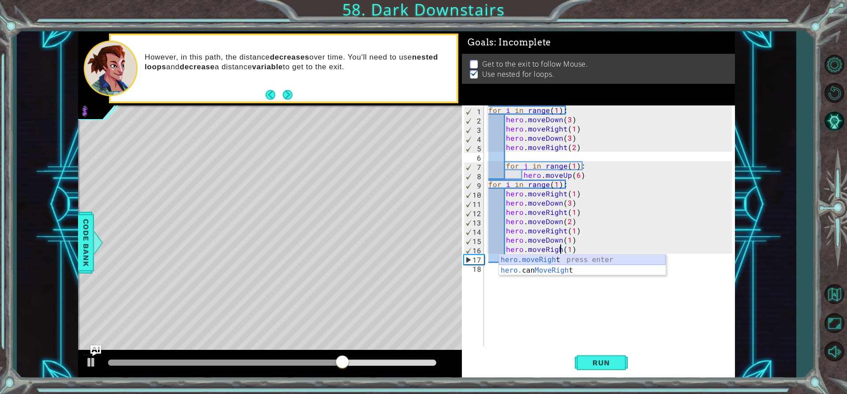
click at [569, 256] on div "hero.moveRigh t press enter hero. can MoveRigh t press enter" at bounding box center [582, 276] width 167 height 42
type textarea "hero.moveRight(1)(1)"
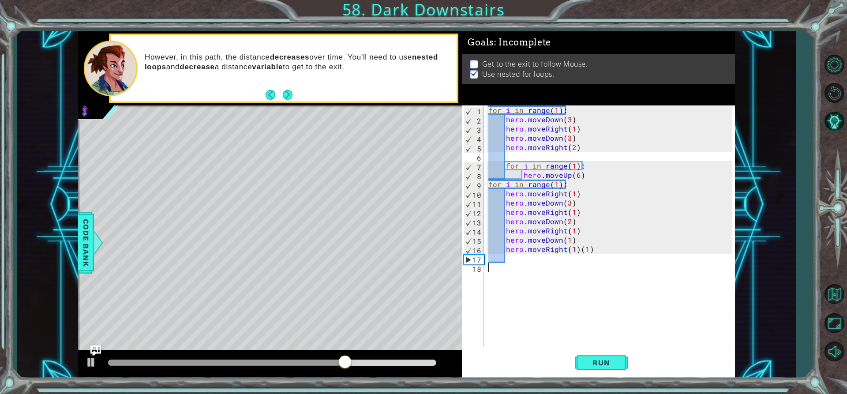
click at [536, 265] on div "for i in range ( 1 ) : hero . moveDown ( 3 ) hero . moveRight ( 1 ) hero . move…" at bounding box center [612, 234] width 251 height 259
click at [580, 251] on div "for i in range ( 1 ) : hero . moveDown ( 3 ) hero . moveRight ( 1 ) hero . move…" at bounding box center [612, 234] width 251 height 259
click at [576, 251] on div "for i in range ( 1 ) : hero . moveDown ( 3 ) hero . moveRight ( 1 ) hero . move…" at bounding box center [612, 234] width 251 height 259
type textarea "hero.moveRight(1)"
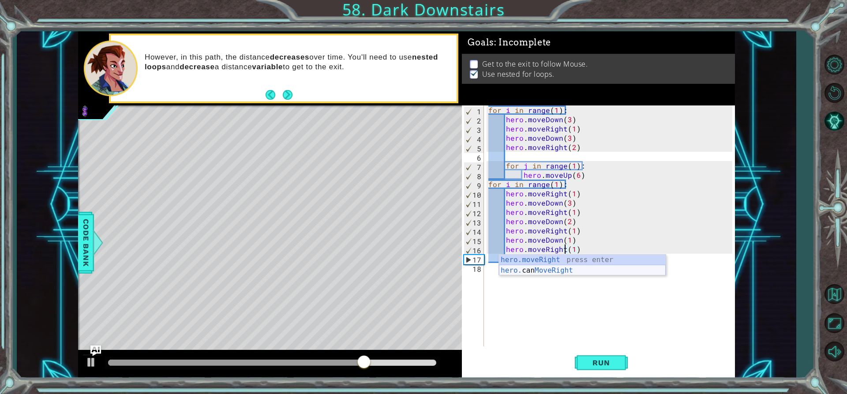
click at [496, 269] on div "for i in range ( 1 ) : hero . moveDown ( 3 ) hero . moveRight ( 1 ) hero . move…" at bounding box center [612, 234] width 251 height 259
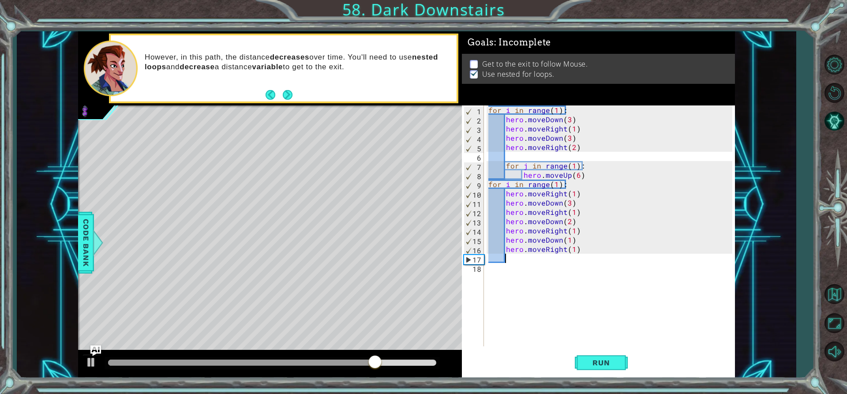
click at [506, 259] on div "for i in range ( 1 ) : hero . moveDown ( 3 ) hero . moveRight ( 1 ) hero . move…" at bounding box center [612, 234] width 251 height 259
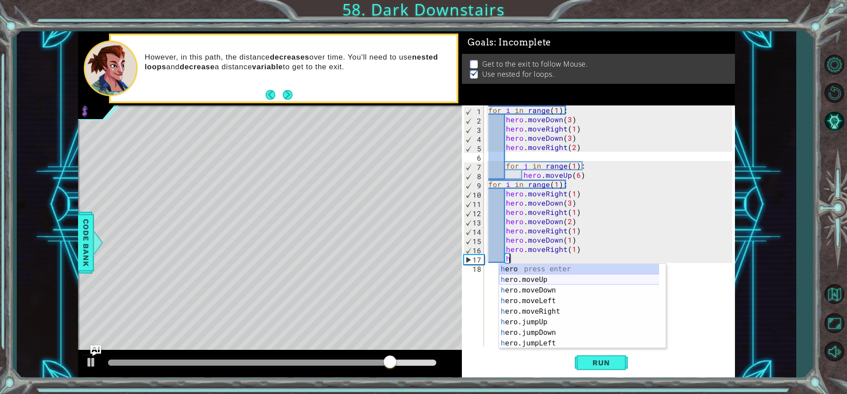
click at [541, 280] on div "h ero press enter h ero.moveUp press enter h ero.moveDown press enter h ero.mov…" at bounding box center [582, 317] width 167 height 106
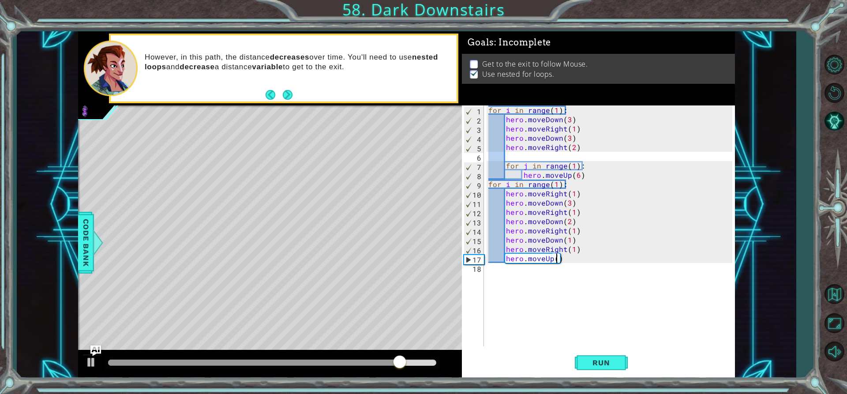
scroll to position [0, 4]
type textarea "hero.moveUp(6)"
click at [619, 363] on span "Run" at bounding box center [601, 362] width 35 height 9
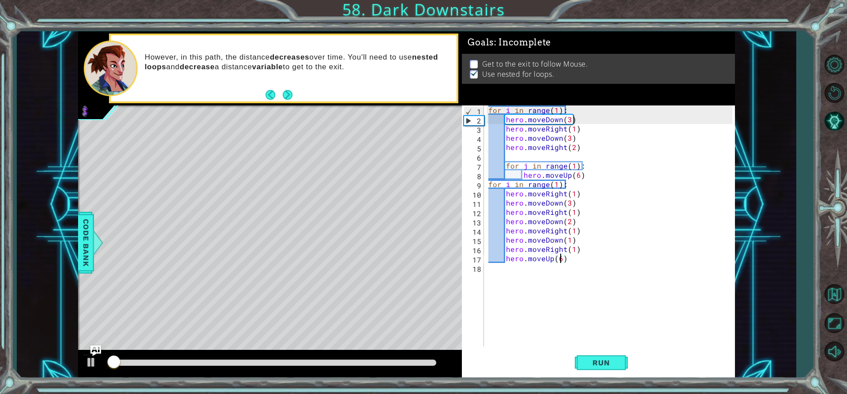
click at [515, 284] on div "1 2 3 4 5 6 7 8 9 10 11 12 13 14 15 16 17 18 for i in range ( 1 ) : hero . move…" at bounding box center [597, 225] width 270 height 241
drag, startPoint x: 515, startPoint y: 284, endPoint x: 487, endPoint y: 272, distance: 30.9
click at [485, 275] on div "1 2 3 4 5 6 7 8 9 10 11 12 13 14 15 16 17 18 for i in range ( 1 ) : hero . move…" at bounding box center [597, 225] width 270 height 241
click at [509, 269] on div "for i in range ( 1 ) : hero . moveDown ( 3 ) hero . moveRight ( 1 ) hero . move…" at bounding box center [612, 234] width 251 height 259
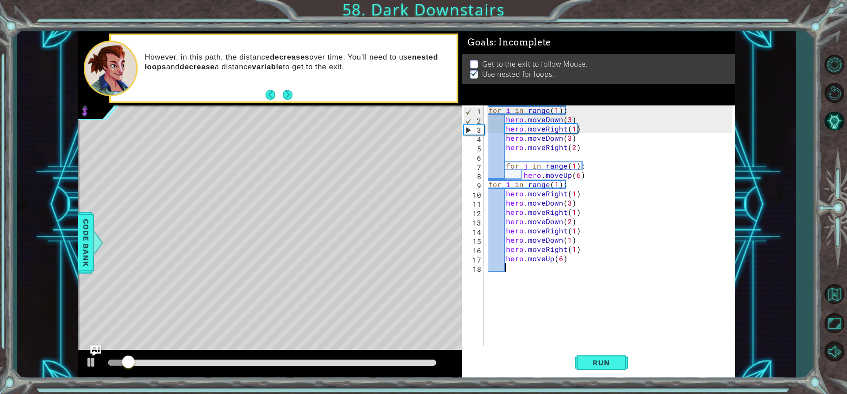
scroll to position [0, 1]
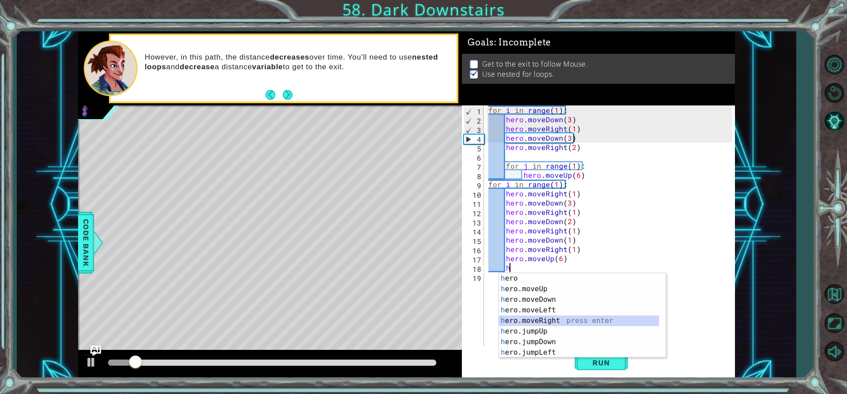
click at [562, 321] on div "h ero press enter h ero.moveUp press enter h ero.moveDown press enter h ero.mov…" at bounding box center [579, 326] width 160 height 106
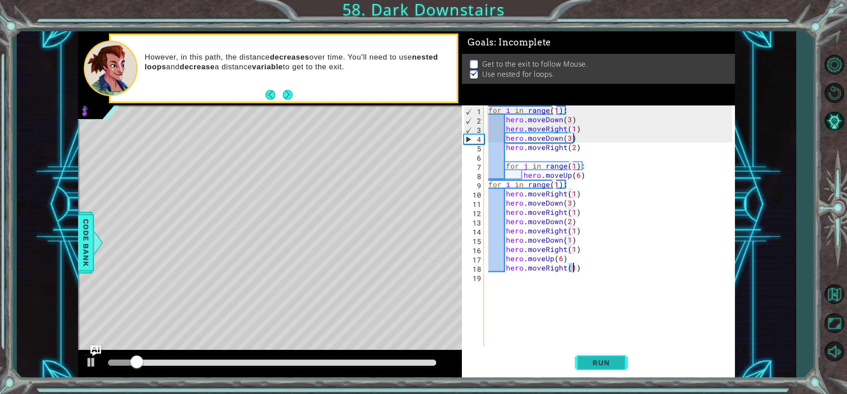
type textarea "hero.moveRight(1)"
click at [587, 364] on span "Run" at bounding box center [601, 362] width 35 height 9
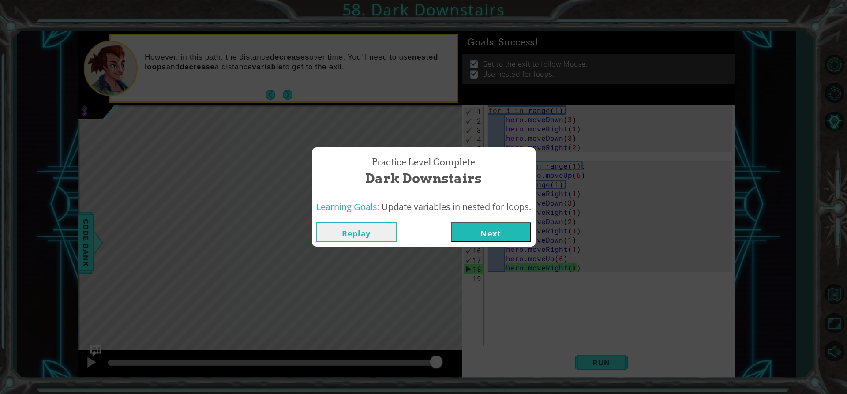
drag, startPoint x: 118, startPoint y: 357, endPoint x: 588, endPoint y: 383, distance: 470.1
click at [588, 383] on body "1 ההההההההההההההההההההההההההההההההההההההההההההההההההההההההההההההההההההההההההההה…" at bounding box center [423, 197] width 847 height 394
click at [481, 222] on button "Next" at bounding box center [491, 232] width 80 height 20
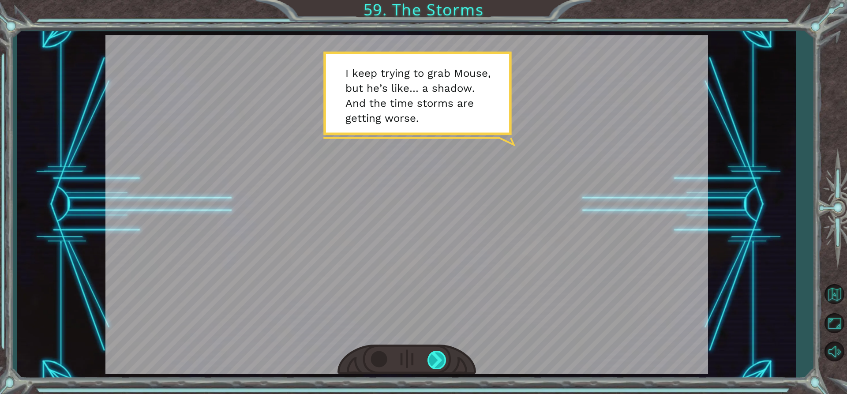
click at [437, 368] on div at bounding box center [406, 360] width 139 height 30
click at [437, 368] on div at bounding box center [437, 360] width 20 height 18
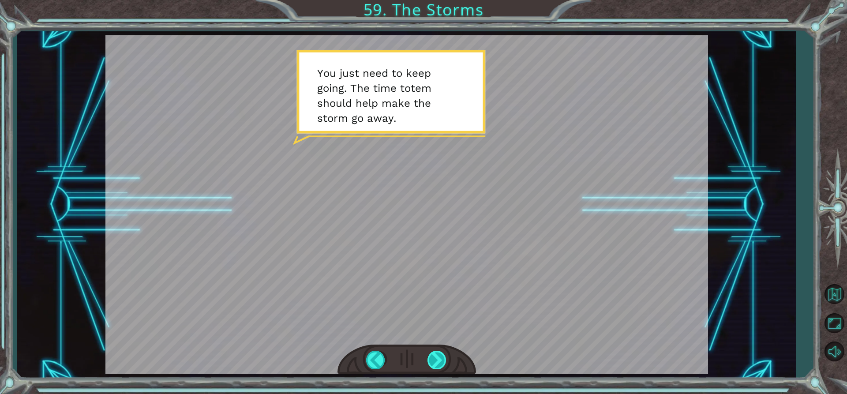
click at [430, 359] on div at bounding box center [437, 360] width 20 height 18
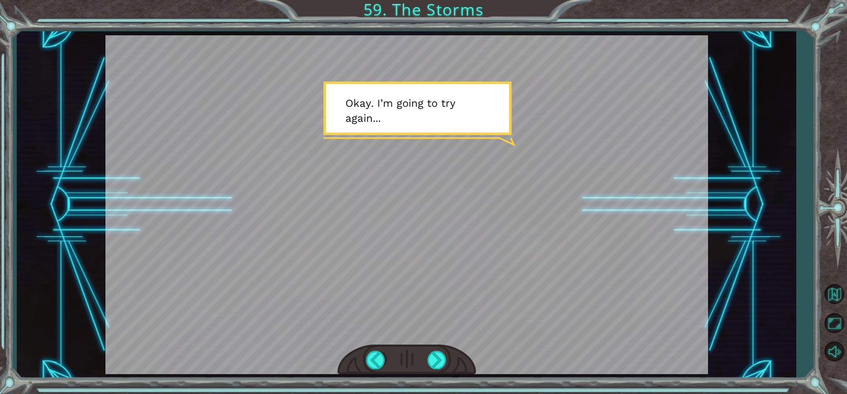
click at [430, 370] on div at bounding box center [406, 360] width 139 height 30
click at [432, 369] on div at bounding box center [437, 360] width 20 height 18
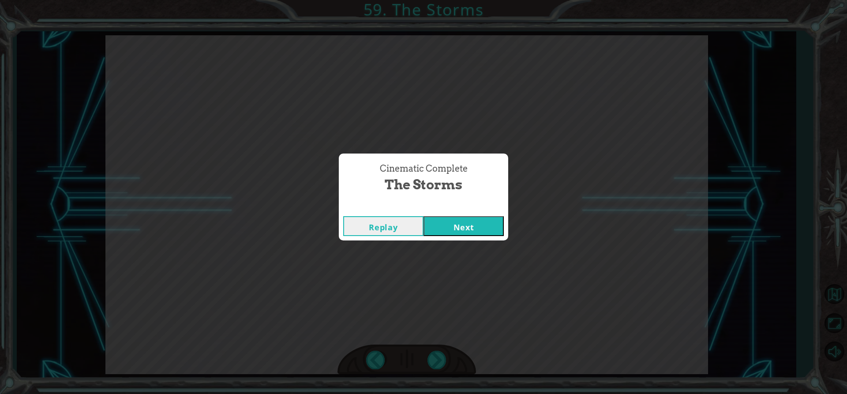
click at [475, 236] on div "Replay Next" at bounding box center [423, 226] width 169 height 29
click at [454, 220] on button "Next" at bounding box center [464, 226] width 80 height 20
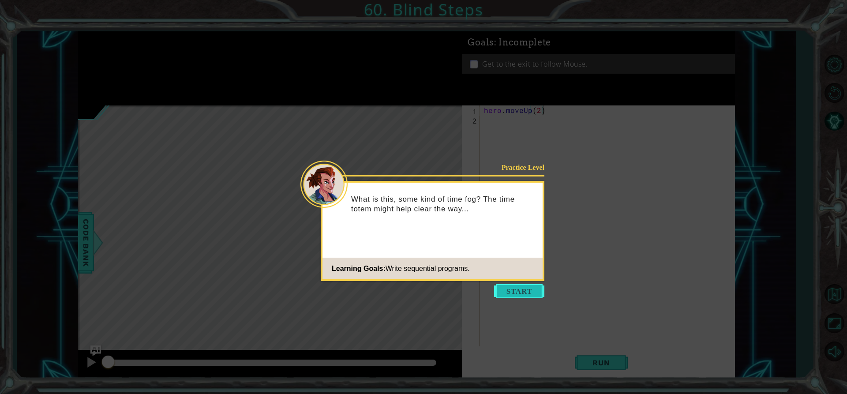
click at [524, 287] on button "Start" at bounding box center [519, 291] width 50 height 14
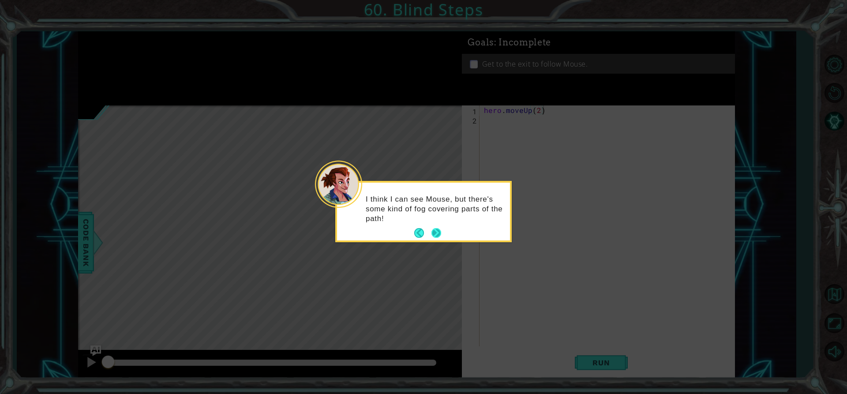
click at [437, 236] on button "Next" at bounding box center [436, 233] width 10 height 10
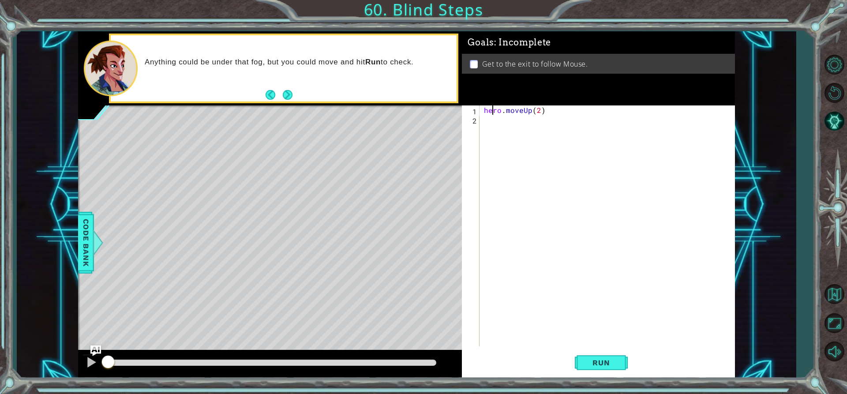
click at [492, 113] on div "hero . moveUp ( 2 )" at bounding box center [609, 234] width 255 height 259
click at [486, 118] on div "hero . moveUp ( 2 )" at bounding box center [609, 234] width 255 height 259
type textarea "h"
click at [592, 361] on span "Run" at bounding box center [601, 362] width 35 height 9
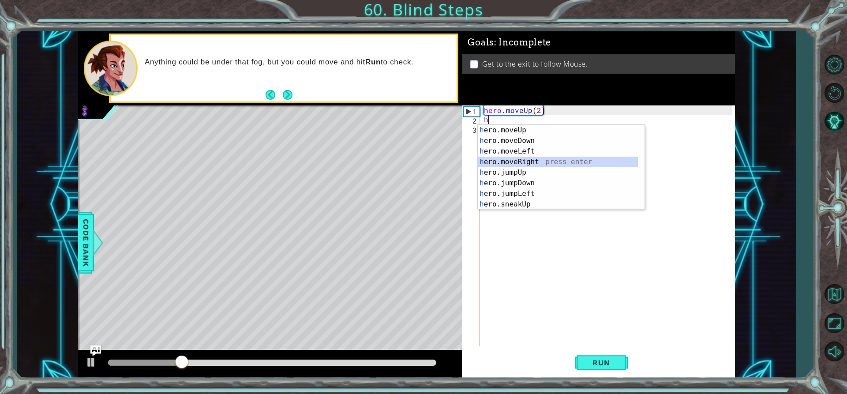
click at [521, 163] on div "h ero.moveUp press enter h ero.moveDown press enter h ero.moveLeft press enter …" at bounding box center [558, 178] width 160 height 106
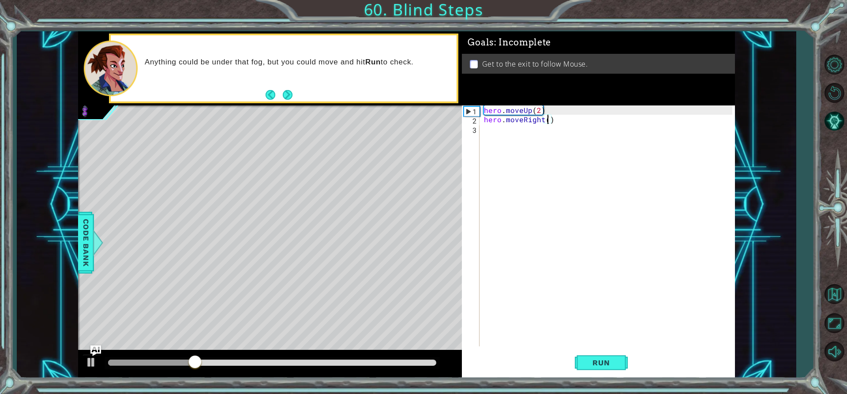
scroll to position [0, 4]
click at [620, 361] on button "Run" at bounding box center [601, 362] width 53 height 27
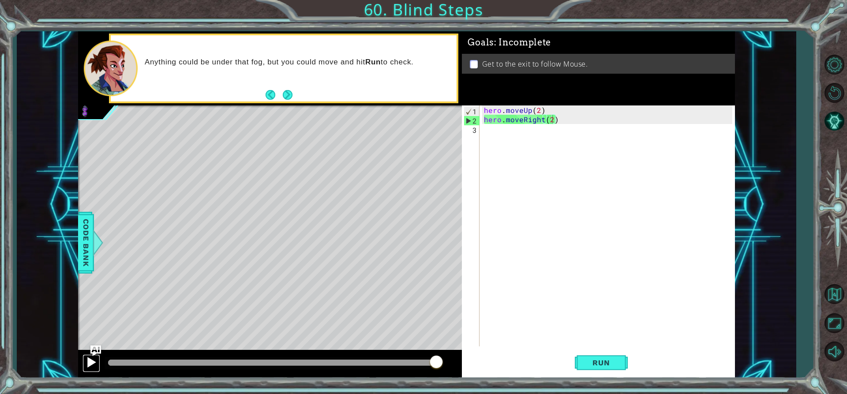
click at [94, 358] on div at bounding box center [91, 361] width 11 height 11
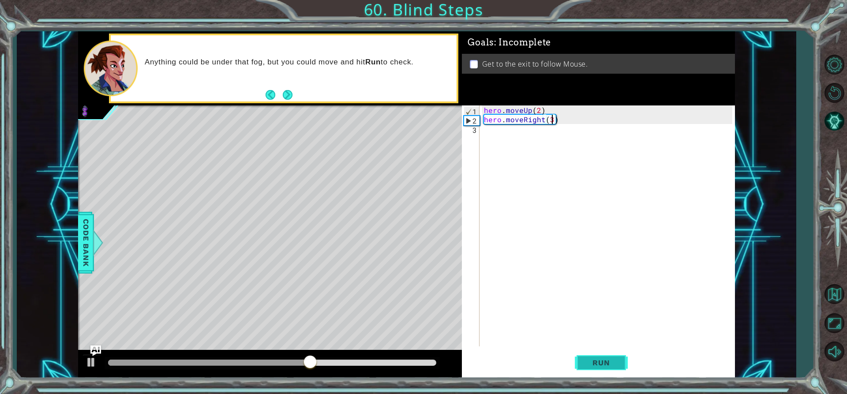
click at [599, 356] on button "Run" at bounding box center [601, 362] width 53 height 27
click at [413, 342] on div "methods hero moveUp() moveDown() moveLeft() moveRight() sneakUp() sneakDown() s…" at bounding box center [406, 204] width 657 height 347
click at [399, 343] on div "methods hero moveUp() moveDown() moveLeft() moveRight() sneakUp() sneakDown() s…" at bounding box center [406, 204] width 657 height 347
click at [521, 120] on div "hero . moveUp ( 2 ) hero . moveRight ( 3 )" at bounding box center [609, 234] width 255 height 259
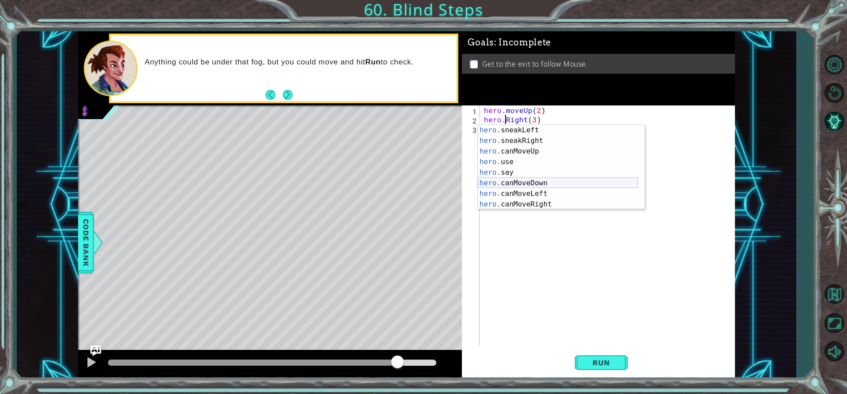
scroll to position [53, 0]
click at [526, 178] on div "hero. jumpDown press enter hero. jumpLeft press enter hero. jumpRight press ent…" at bounding box center [558, 178] width 160 height 106
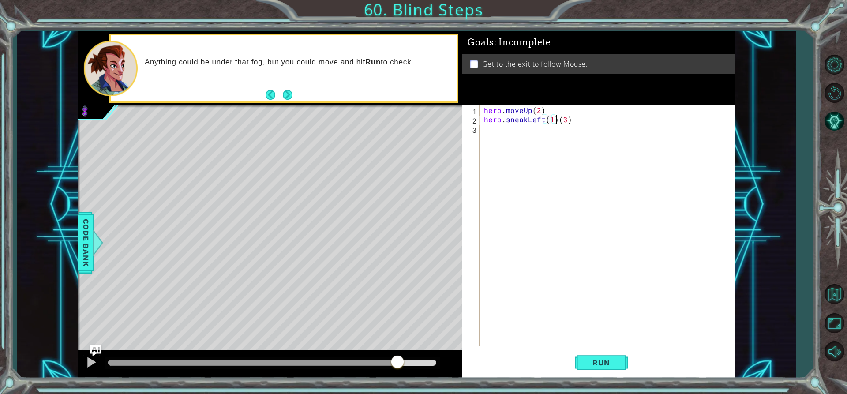
click at [558, 118] on div "hero . moveUp ( 2 ) hero . sneakLeft ( 1 ) ( 3 )" at bounding box center [609, 234] width 255 height 259
click at [606, 356] on button "Run" at bounding box center [601, 362] width 53 height 27
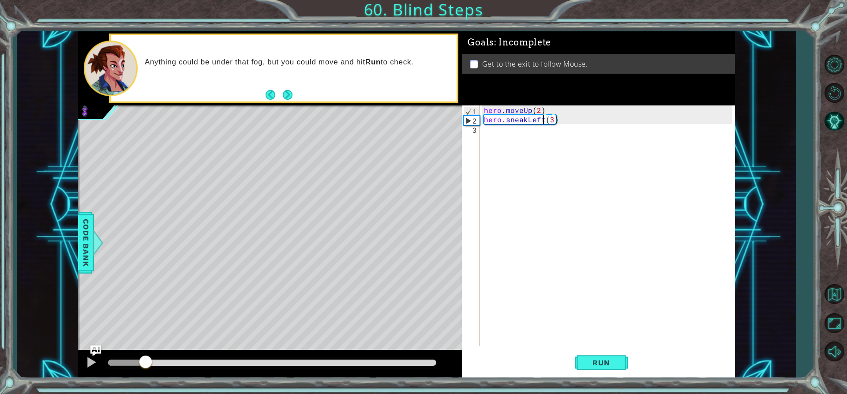
drag, startPoint x: 121, startPoint y: 360, endPoint x: 146, endPoint y: 355, distance: 25.4
click at [146, 355] on div at bounding box center [146, 363] width 16 height 16
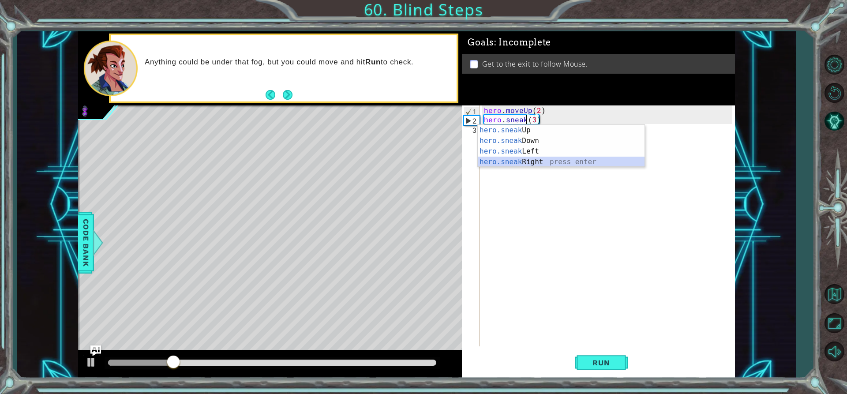
click at [543, 165] on div "hero.sneak Up press enter hero.sneak Down press enter hero.sneak Left press ent…" at bounding box center [561, 157] width 167 height 64
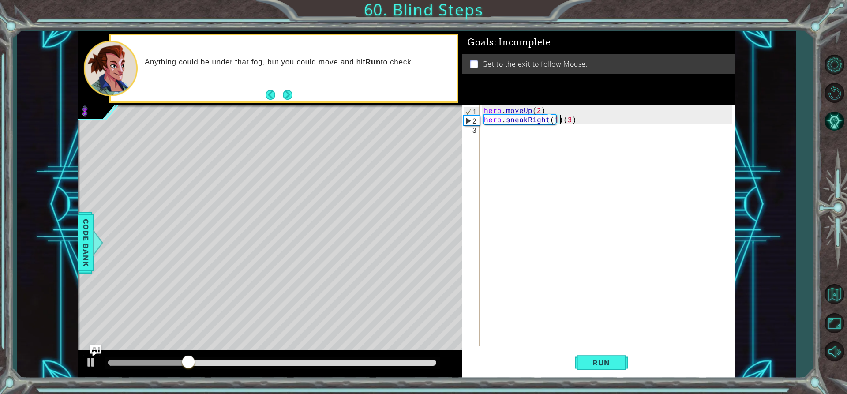
click at [559, 116] on div "hero . moveUp ( 2 ) hero . sneakRight ( 1 ) ( 3 )" at bounding box center [609, 234] width 255 height 259
click at [585, 355] on button "Run" at bounding box center [601, 362] width 53 height 27
click at [413, 325] on div "methods hero moveUp() moveDown() moveLeft() moveRight() sneakUp() sneakDown() s…" at bounding box center [406, 204] width 657 height 347
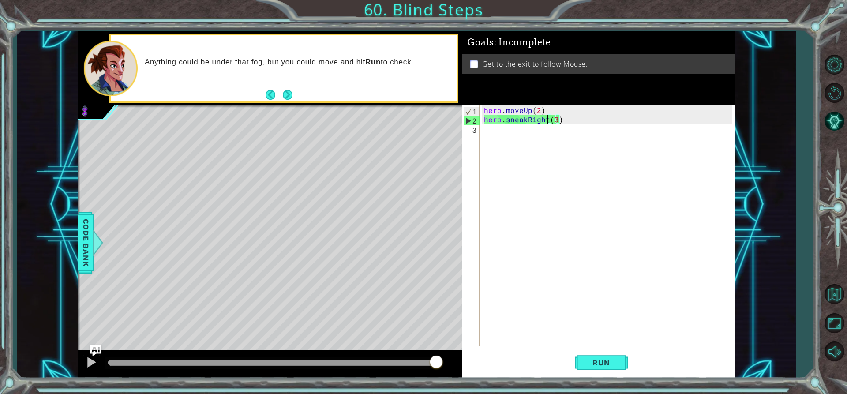
click at [555, 122] on div "hero . moveUp ( 2 ) hero . sneakRight ( 3 )" at bounding box center [609, 234] width 255 height 259
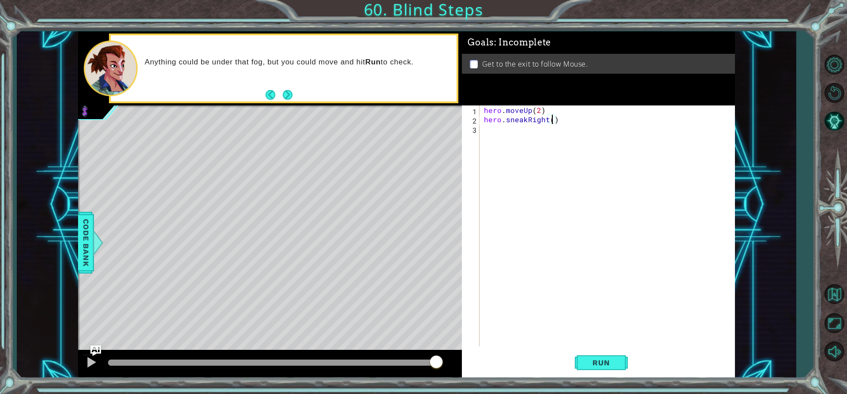
type textarea "hero.sneakRight(2)"
click at [490, 127] on div "hero . moveUp ( 2 ) hero . sneakRight ( 2 )" at bounding box center [609, 234] width 255 height 259
type textarea "h"
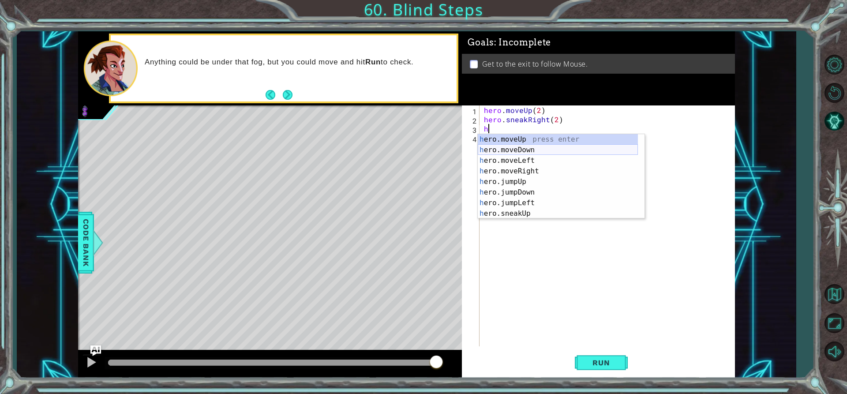
scroll to position [26, 0]
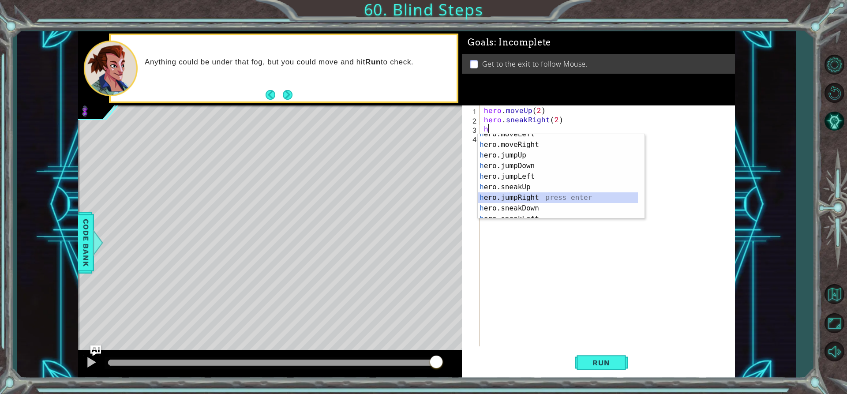
click at [538, 195] on div "h ero.moveLeft press enter h ero.moveRight press enter h ero.jumpUp press enter…" at bounding box center [558, 182] width 160 height 106
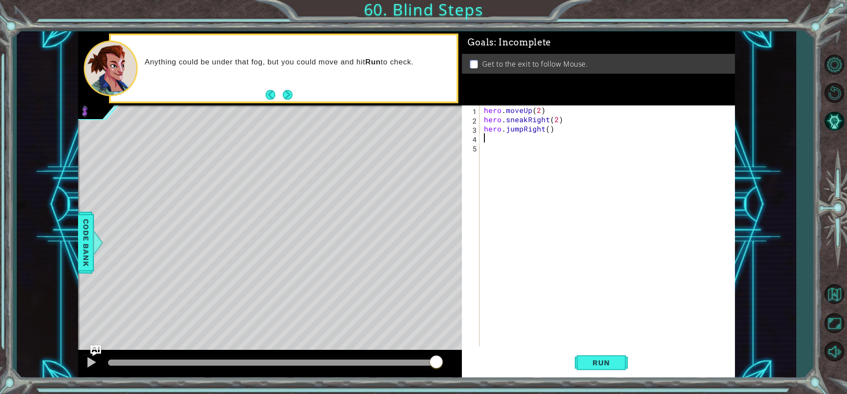
click at [549, 125] on div "hero . moveUp ( 2 ) hero . sneakRight ( 2 ) hero . jumpRight ( )" at bounding box center [609, 234] width 255 height 259
type textarea "hero.jumpRight(1)"
click at [489, 140] on div "hero . moveUp ( 2 ) hero . sneakRight ( 2 ) hero . jumpRight ( 1 )" at bounding box center [609, 234] width 255 height 259
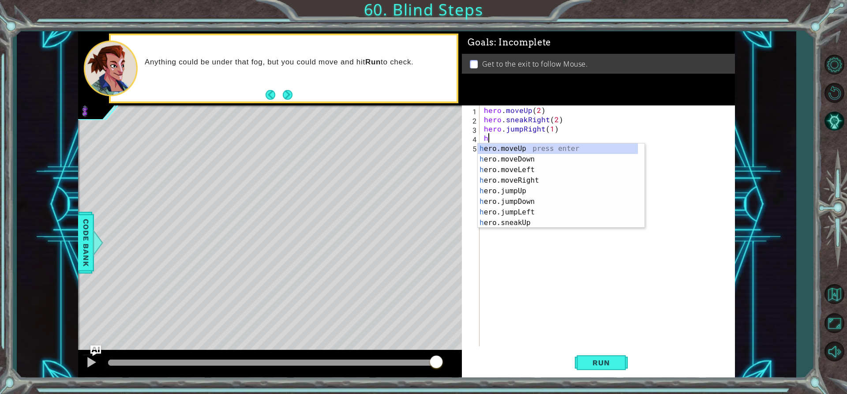
scroll to position [0, 0]
click at [530, 178] on div "h ero.moveUp press enter h ero.moveDown press enter h ero.moveLeft press enter …" at bounding box center [558, 196] width 160 height 106
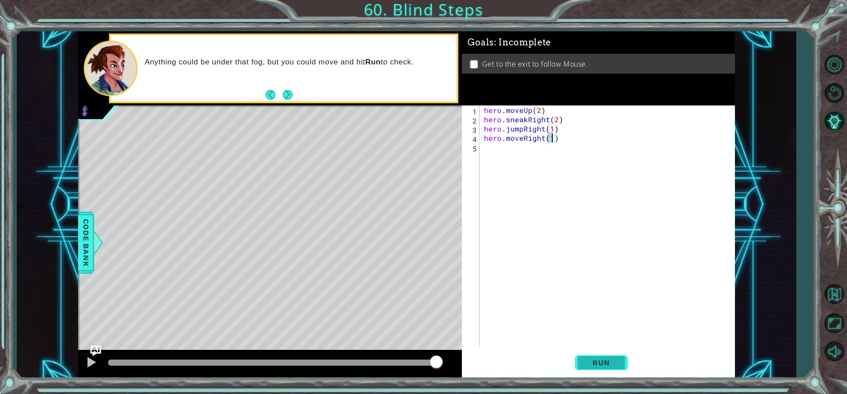
type textarea "hero.moveRight(1)"
click at [608, 374] on button "Run" at bounding box center [601, 362] width 53 height 27
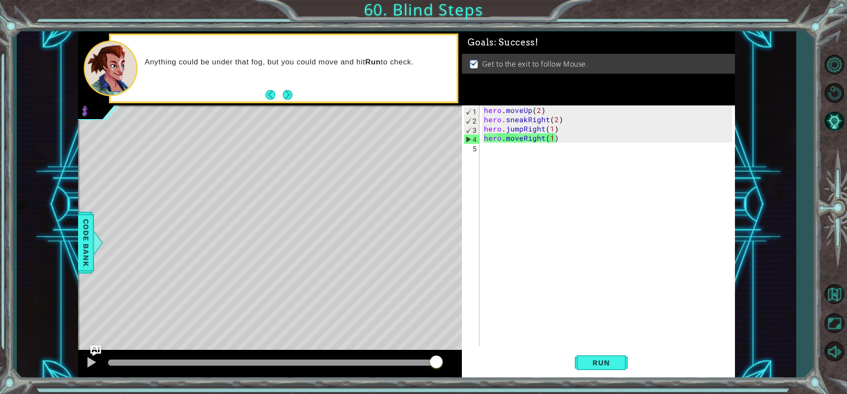
drag, startPoint x: 139, startPoint y: 365, endPoint x: 285, endPoint y: 125, distance: 280.7
click at [499, 340] on body "1 ההההההההההההההההההההההההההההההההההההההההההההההההההההההההההההההההההההההההההההה…" at bounding box center [423, 197] width 847 height 394
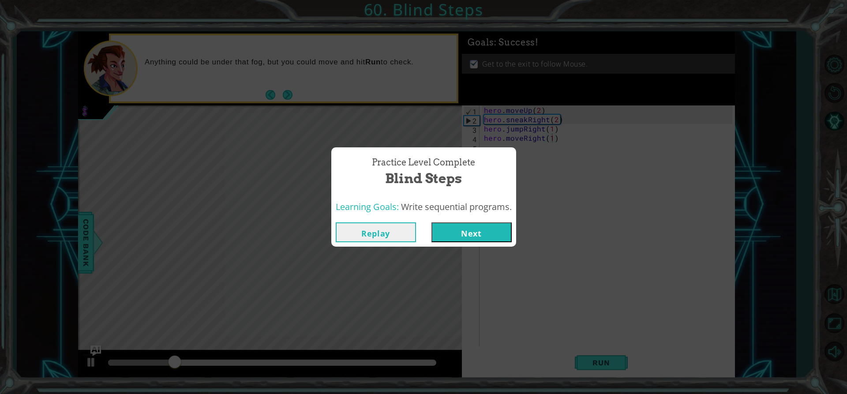
click at [467, 233] on button "Next" at bounding box center [471, 232] width 80 height 20
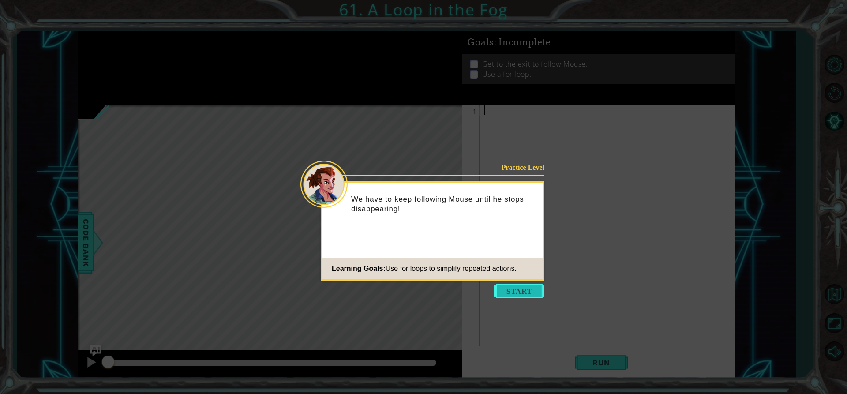
click at [503, 293] on button "Start" at bounding box center [519, 291] width 50 height 14
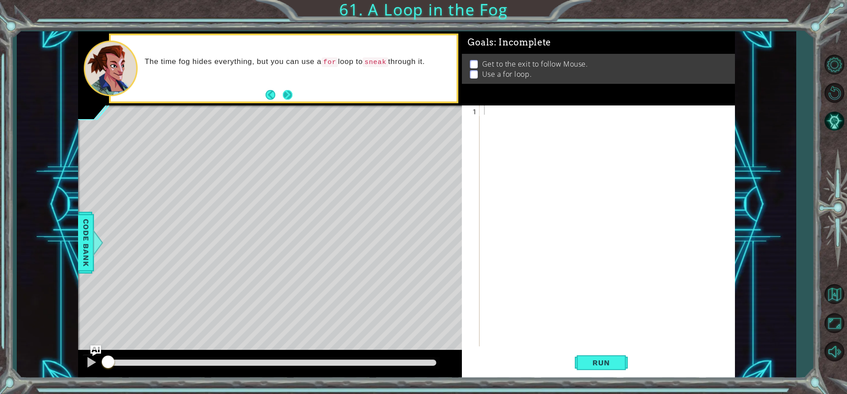
click at [286, 90] on button "Next" at bounding box center [288, 95] width 10 height 10
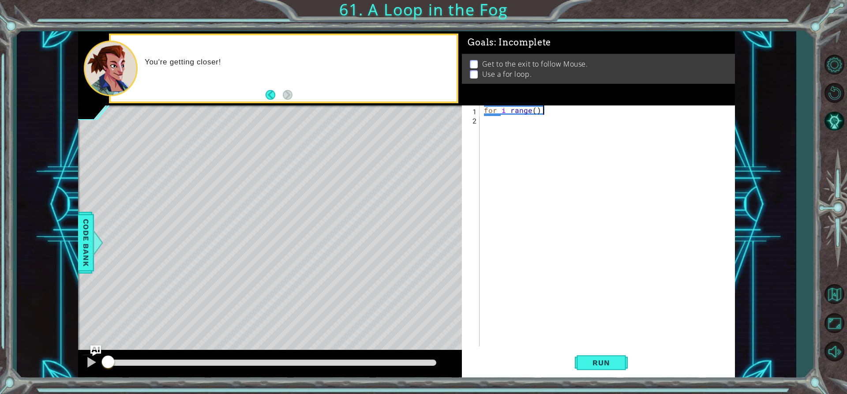
click at [535, 108] on div "for i range ( ) :" at bounding box center [609, 234] width 255 height 259
type textarea "for i range(1):"
click at [489, 123] on div "for i range ( 1 ) :" at bounding box center [609, 234] width 255 height 259
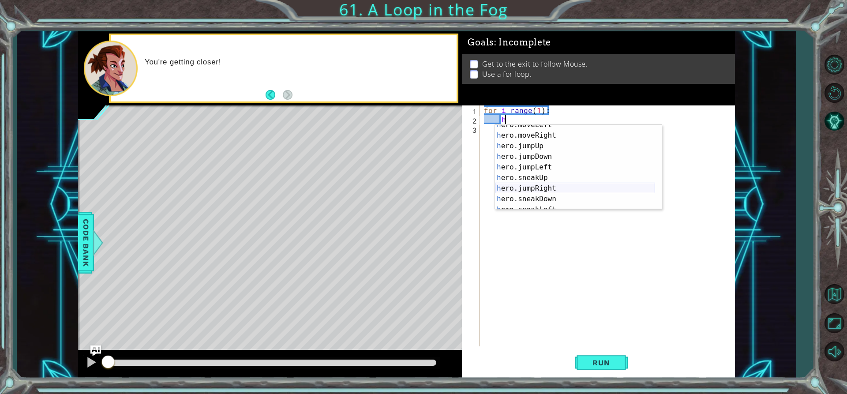
scroll to position [53, 0]
click at [544, 192] on div "h ero.jumpDown press enter h ero.jumpLeft press enter h ero.sneakUp press enter…" at bounding box center [575, 178] width 160 height 106
type textarea "hero.sneakRight(1)"
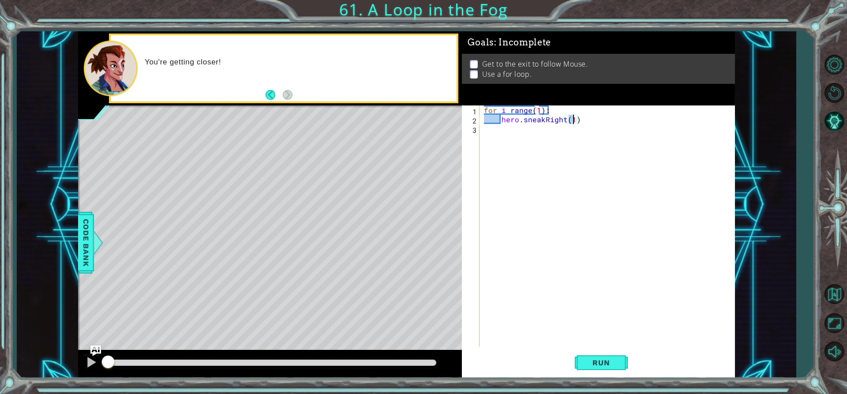
click at [502, 136] on div "for i range ( 1 ) : hero . sneakRight ( 1 )" at bounding box center [609, 234] width 255 height 259
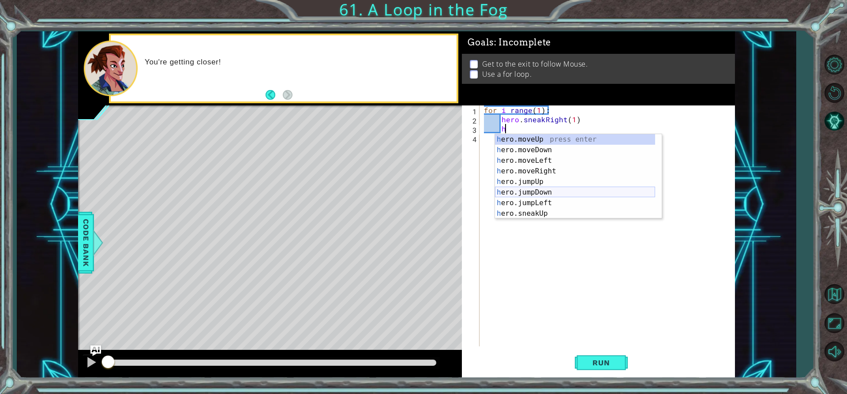
scroll to position [26, 0]
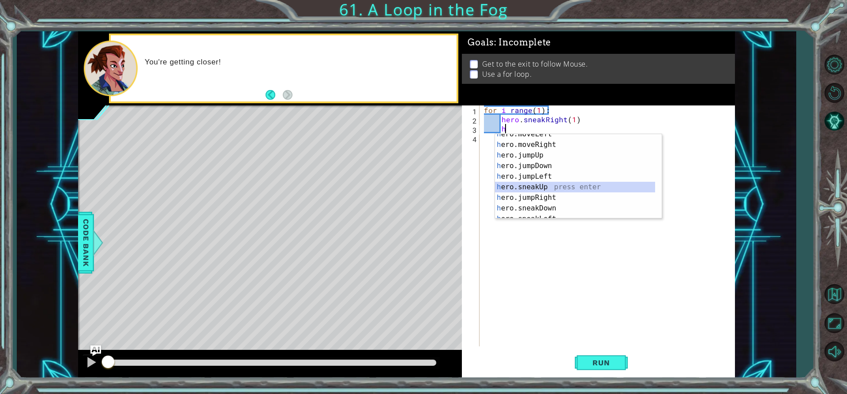
click at [541, 191] on div "h ero.moveLeft press enter h ero.moveRight press enter h ero.jumpUp press enter…" at bounding box center [575, 182] width 160 height 106
type textarea "hero.sneakUp(1)"
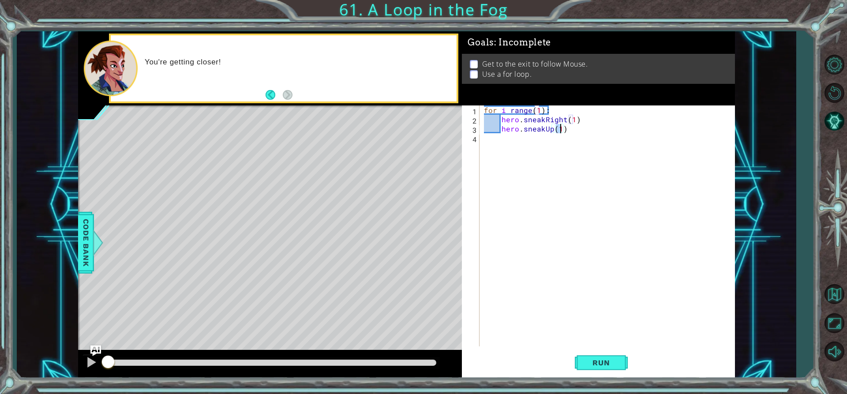
click at [512, 144] on div "for i range ( 1 ) : hero . sneakRight ( 1 ) hero . sneakUp ( 1 )" at bounding box center [609, 234] width 255 height 259
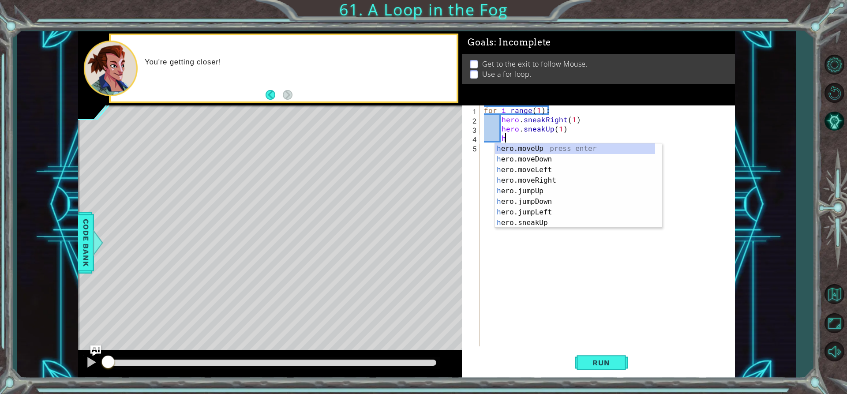
scroll to position [0, 0]
click at [544, 181] on div "h ero.moveUp press enter h ero.moveDown press enter h ero.moveLeft press enter …" at bounding box center [575, 196] width 160 height 106
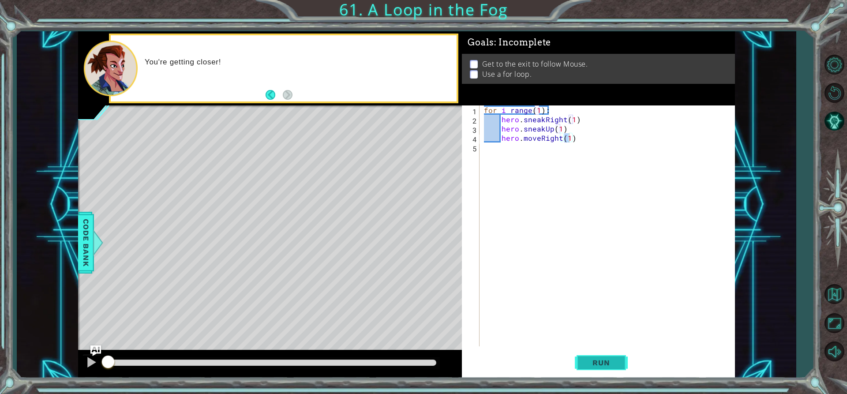
click at [597, 363] on span "Run" at bounding box center [601, 362] width 35 height 9
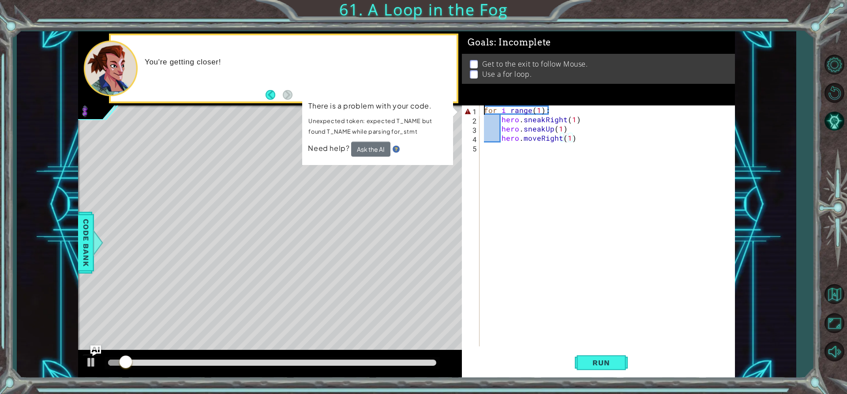
click at [483, 108] on div "for i range ( 1 ) : hero . sneakRight ( 1 ) hero . sneakUp ( 1 ) hero . moveRig…" at bounding box center [609, 234] width 255 height 259
click at [378, 150] on button "Ask the AI" at bounding box center [370, 149] width 39 height 15
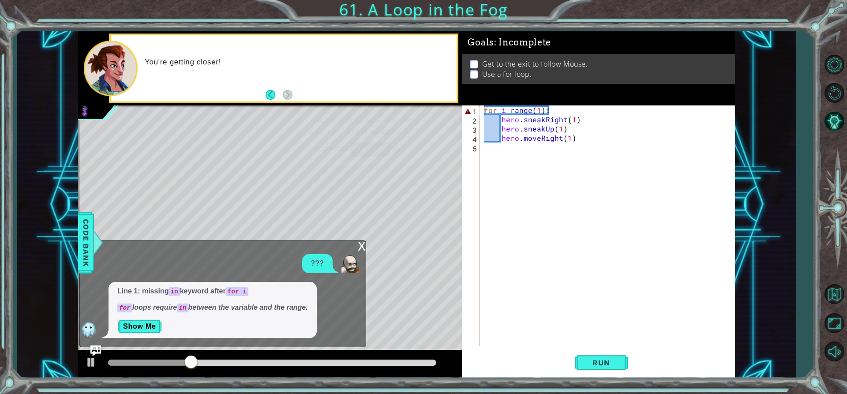
click at [497, 105] on div "Goals : Incomplete Get to the exit to follow Mouse. Use a for loop." at bounding box center [598, 68] width 273 height 74
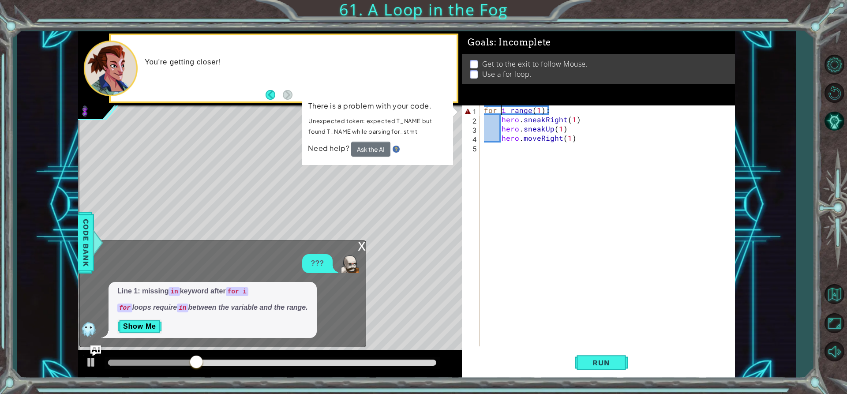
click at [502, 107] on div "for i range ( 1 ) : hero . sneakRight ( 1 ) hero . sneakUp ( 1 ) hero . moveRig…" at bounding box center [609, 234] width 255 height 259
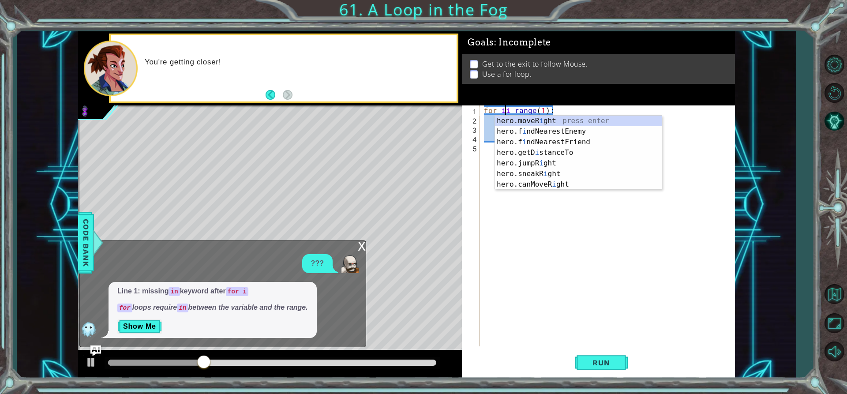
scroll to position [0, 2]
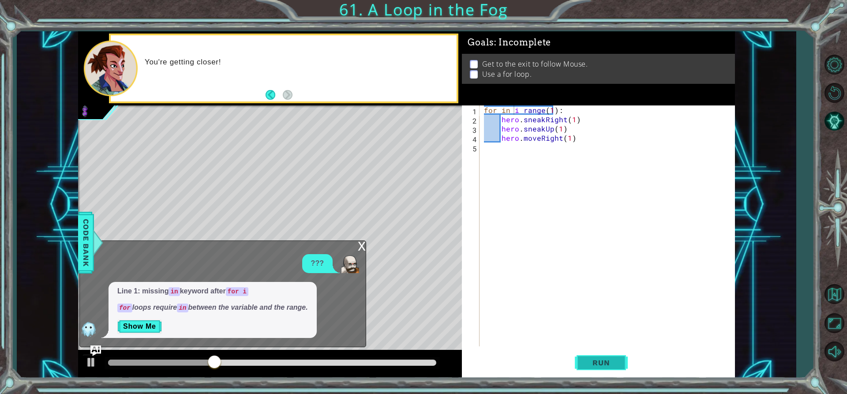
click at [579, 371] on button "Run" at bounding box center [601, 362] width 53 height 27
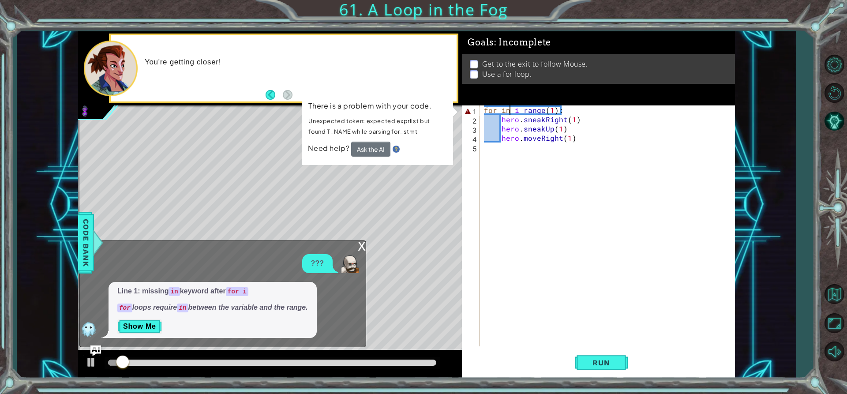
click at [508, 108] on div "for in i range ( 1 ) : hero . sneakRight ( 1 ) hero . sneakUp ( 1 ) hero . move…" at bounding box center [609, 234] width 255 height 259
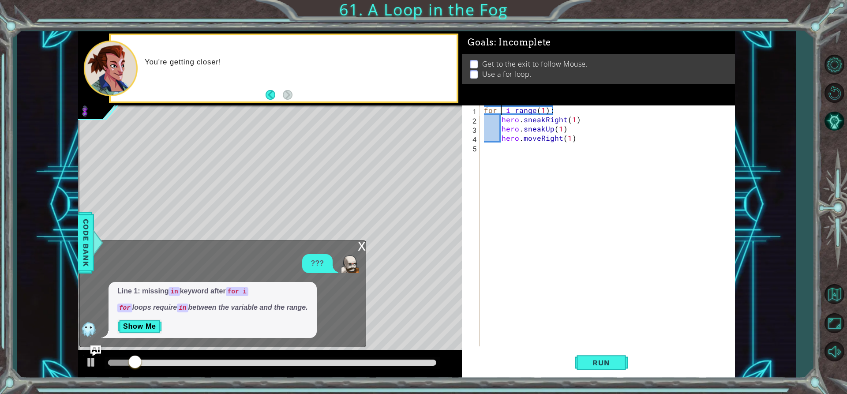
click at [513, 112] on div "for i range ( 1 ) : hero . sneakRight ( 1 ) hero . sneakUp ( 1 ) hero . moveRig…" at bounding box center [609, 234] width 255 height 259
click at [512, 112] on div "for i range ( 1 ) : hero . sneakRight ( 1 ) hero . sneakUp ( 1 ) hero . moveRig…" at bounding box center [609, 234] width 255 height 259
click at [511, 107] on div "for i range ( 1 ) : hero . sneakRight ( 1 ) hero . sneakUp ( 1 ) hero . moveRig…" at bounding box center [609, 234] width 255 height 259
click at [512, 109] on div "for i range ( 1 ) : hero . sneakRight ( 1 ) hero . sneakUp ( 1 ) hero . moveRig…" at bounding box center [609, 234] width 255 height 259
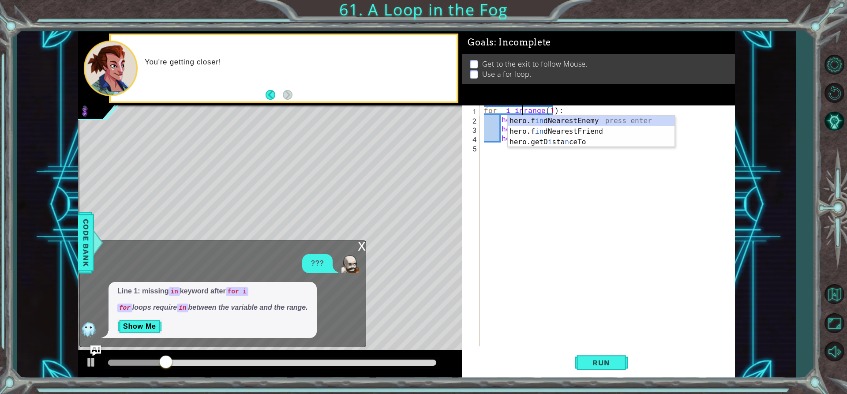
scroll to position [0, 3]
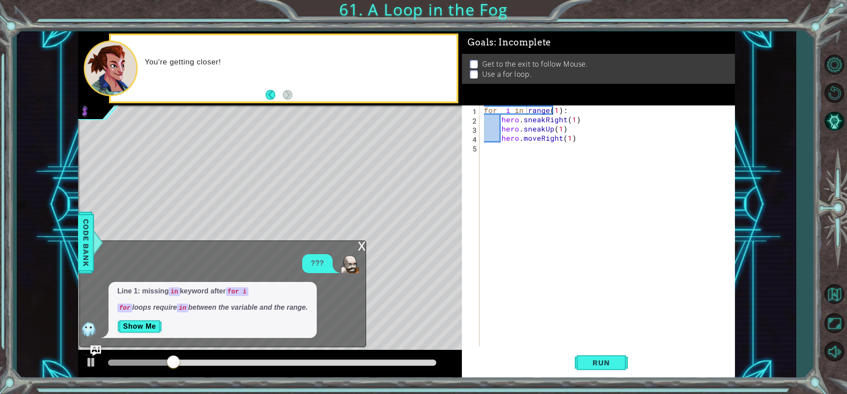
click at [592, 377] on div "for i in range(1): 1 2 3 4 5 for i in range ( 1 ) : hero . sneakRight ( 1 ) her…" at bounding box center [598, 241] width 273 height 273
click at [592, 375] on button "Run" at bounding box center [601, 362] width 53 height 27
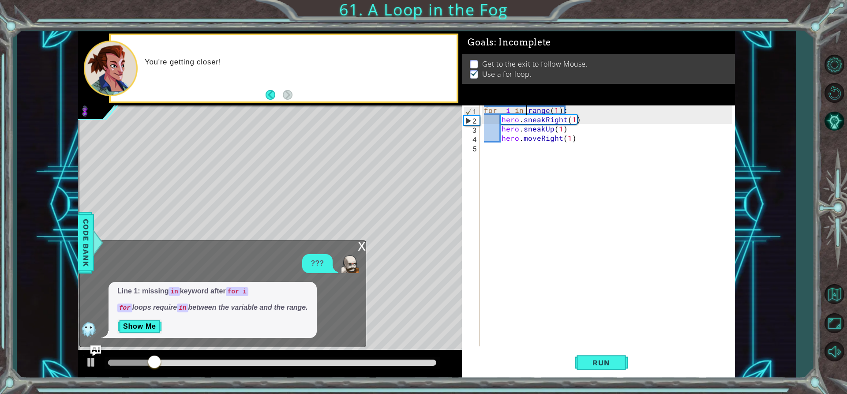
click at [363, 242] on div "x" at bounding box center [362, 245] width 8 height 9
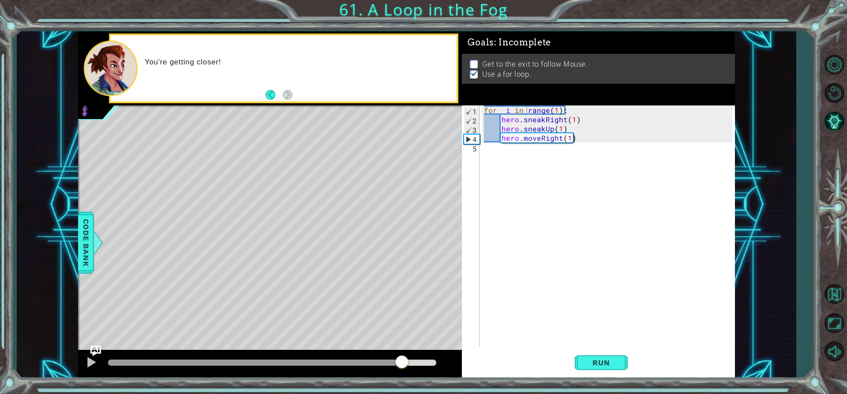
click at [403, 325] on div "methods hero moveUp() moveDown() moveLeft() moveRight() sneakUp() sneakDown() s…" at bounding box center [406, 204] width 657 height 347
click at [538, 134] on div "for i in range ( 1 ) : hero . sneakRight ( 1 ) hero . sneakUp ( 1 ) hero . move…" at bounding box center [609, 234] width 255 height 259
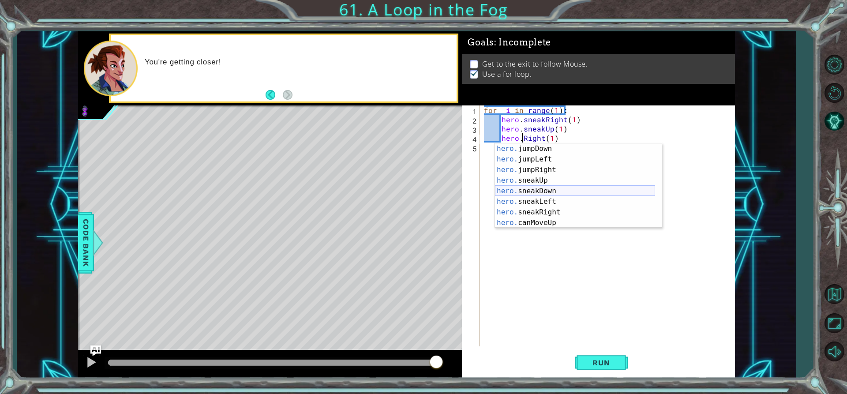
scroll to position [53, 0]
click at [557, 208] on div "hero. jumpDown press enter hero. jumpLeft press enter hero. jumpRight press ent…" at bounding box center [575, 196] width 160 height 106
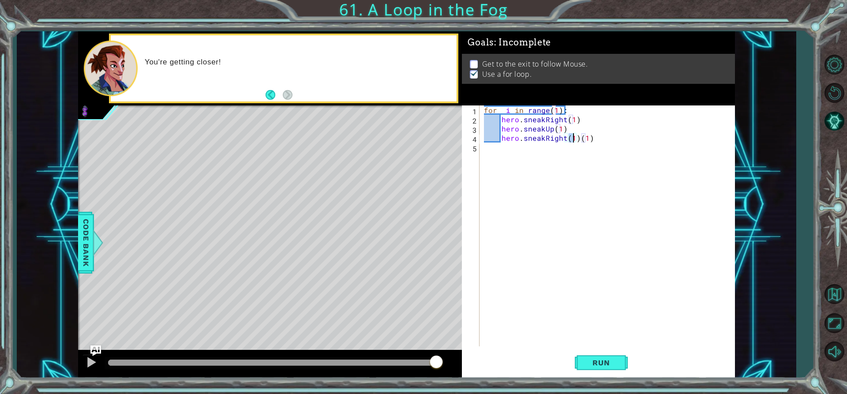
click at [578, 140] on div "for i in range ( 1 ) : hero . sneakRight ( 1 ) hero . sneakUp ( 1 ) hero . snea…" at bounding box center [609, 234] width 255 height 259
type textarea "hero.sneakRight(1)"
click at [601, 364] on span "Run" at bounding box center [601, 362] width 35 height 9
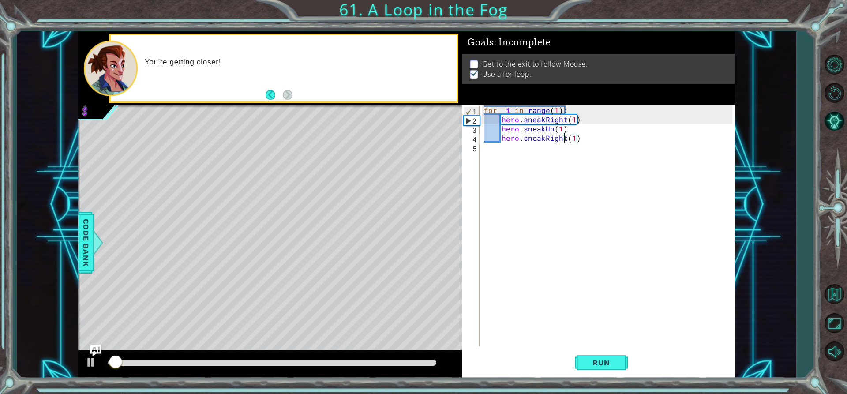
click at [521, 155] on div "for i in range ( 1 ) : hero . sneakRight ( 1 ) hero . sneakUp ( 1 ) hero . snea…" at bounding box center [609, 234] width 255 height 259
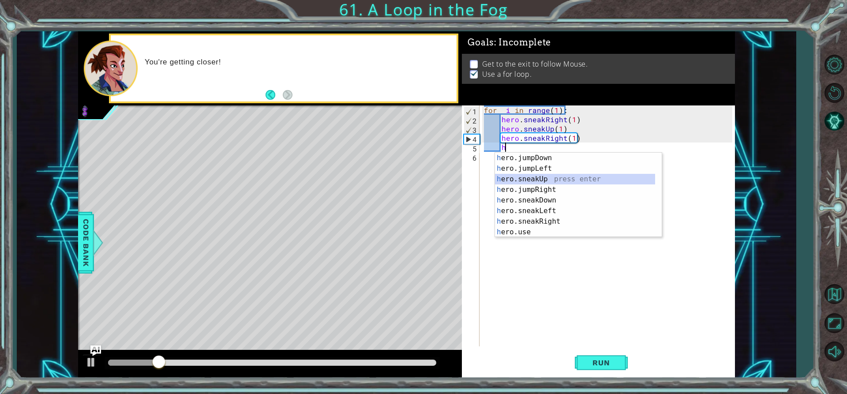
click at [551, 180] on div "h ero.jumpDown press enter h ero.jumpLeft press enter h ero.sneakUp press enter…" at bounding box center [575, 206] width 160 height 106
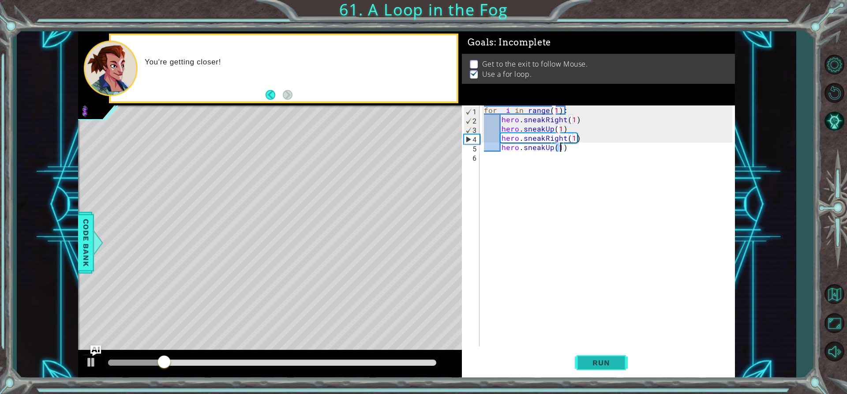
type textarea "hero.sneakUp(1)"
click at [580, 359] on button "Run" at bounding box center [601, 362] width 53 height 27
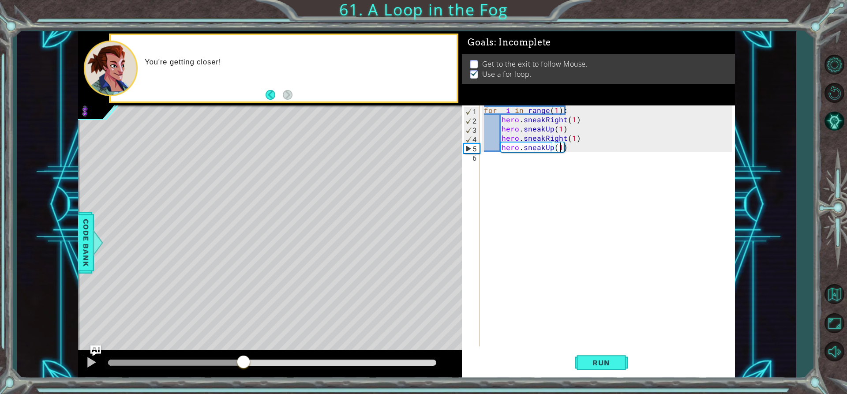
click at [244, 343] on div "methods hero moveUp() moveDown() moveLeft() moveRight() sneakUp() sneakDown() s…" at bounding box center [406, 204] width 657 height 347
click at [541, 166] on div "for i in range ( 1 ) : hero . sneakRight ( 1 ) hero . sneakUp ( 1 ) hero . snea…" at bounding box center [609, 234] width 255 height 259
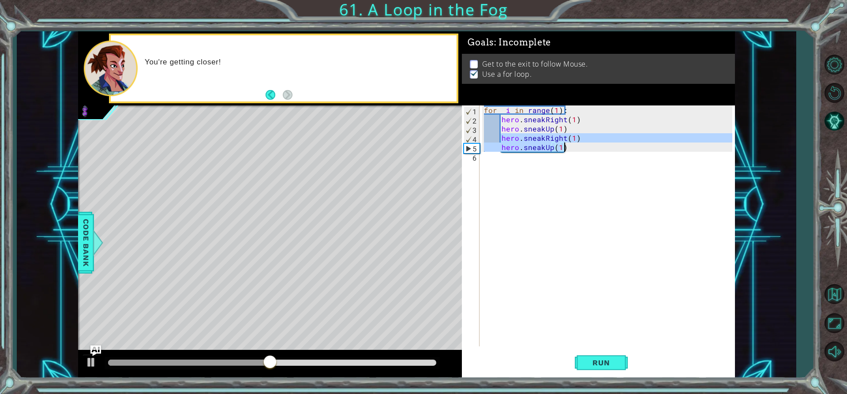
drag, startPoint x: 500, startPoint y: 139, endPoint x: 570, endPoint y: 150, distance: 71.5
click at [570, 150] on div "for i in range ( 1 ) : hero . sneakRight ( 1 ) hero . sneakUp ( 1 ) hero . snea…" at bounding box center [609, 234] width 255 height 259
type textarea "hero.sneakRight(1) hero.sneakUp(1)"
click at [479, 152] on div "5" at bounding box center [471, 148] width 15 height 9
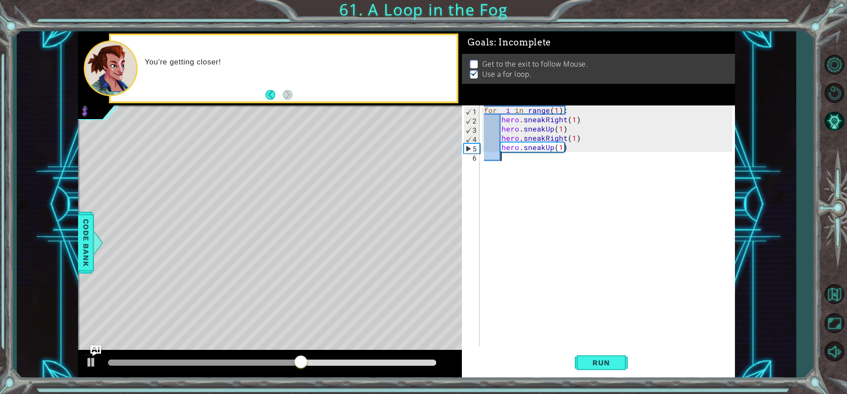
paste textarea "hero.sneakUp(1)"
type textarea "hero.sneakUp(1)"
click at [586, 353] on button "Run" at bounding box center [601, 362] width 53 height 27
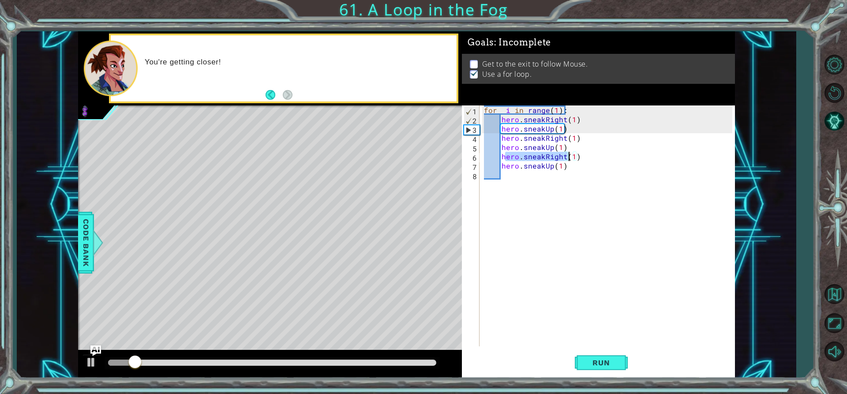
drag, startPoint x: 515, startPoint y: 153, endPoint x: 570, endPoint y: 158, distance: 55.0
click at [570, 158] on div "for i in range ( 1 ) : hero . sneakRight ( 1 ) hero . sneakUp ( 1 ) hero . snea…" at bounding box center [609, 234] width 255 height 259
type textarea "hero.sneakRight(1)"
drag, startPoint x: 502, startPoint y: 157, endPoint x: 577, endPoint y: 155, distance: 75.0
click at [577, 155] on div "for i in range ( 1 ) : hero . sneakRight ( 1 ) hero . sneakUp ( 1 ) hero . snea…" at bounding box center [609, 234] width 255 height 259
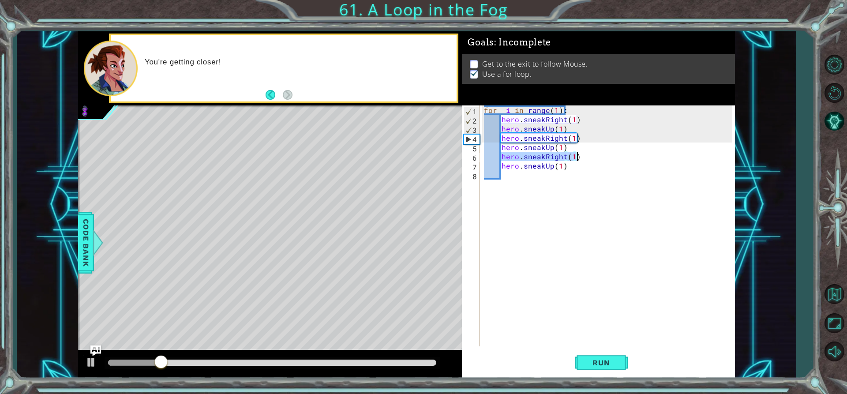
click at [504, 175] on div "for i in range ( 1 ) : hero . sneakRight ( 1 ) hero . sneakUp ( 1 ) hero . snea…" at bounding box center [609, 234] width 255 height 259
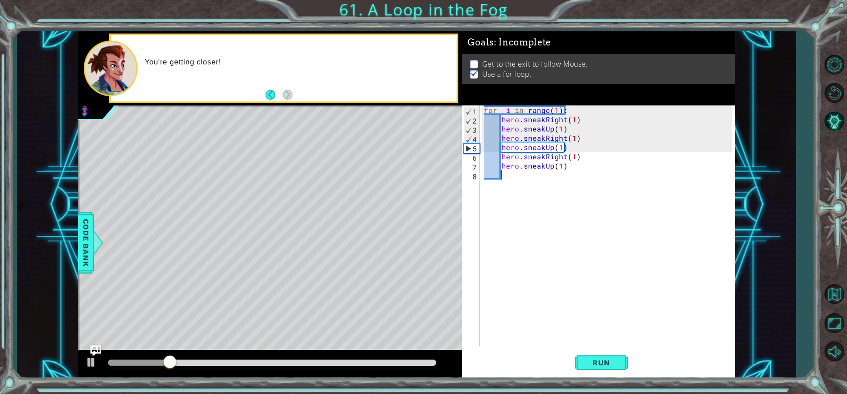
paste textarea "hero.sneakRight(1)"
type textarea "hero.sneakRight(1)"
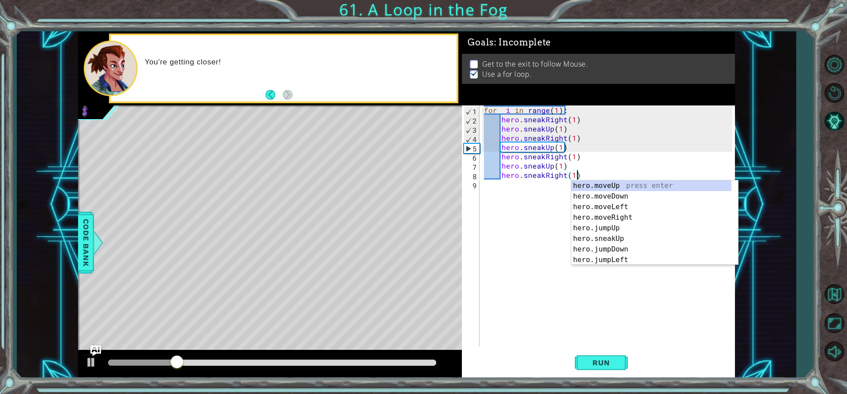
click at [499, 204] on div "for i in range ( 1 ) : hero . sneakRight ( 1 ) hero . sneakUp ( 1 ) hero . snea…" at bounding box center [609, 234] width 255 height 259
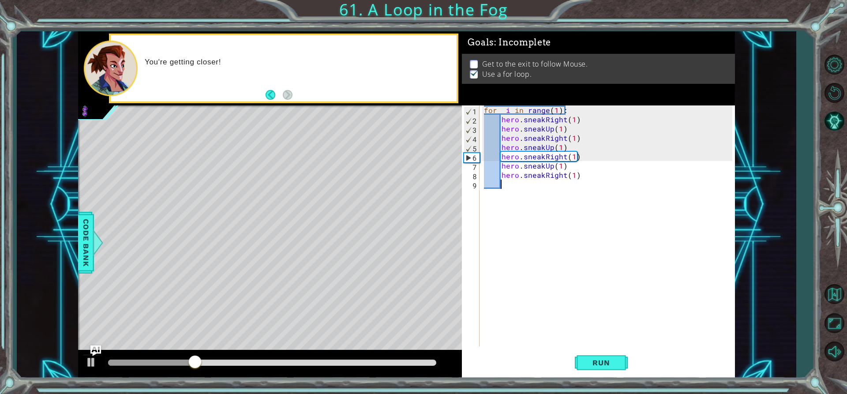
type textarea "h"
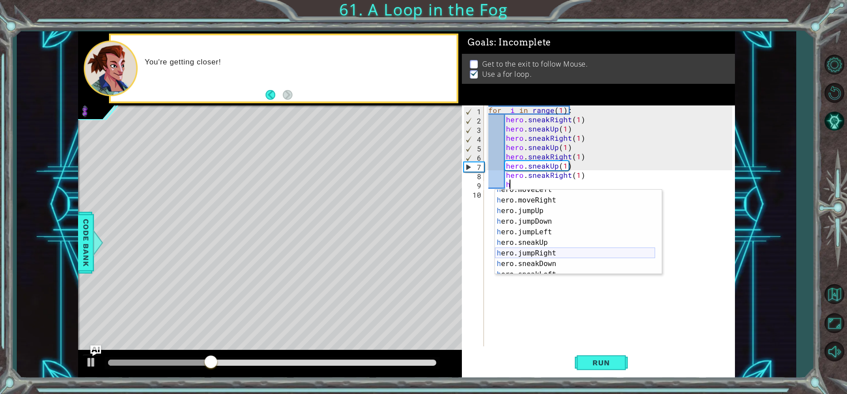
scroll to position [26, 0]
click at [545, 256] on div "h ero.moveLeft press enter h ero.moveRight press enter h ero.jumpUp press enter…" at bounding box center [575, 237] width 160 height 106
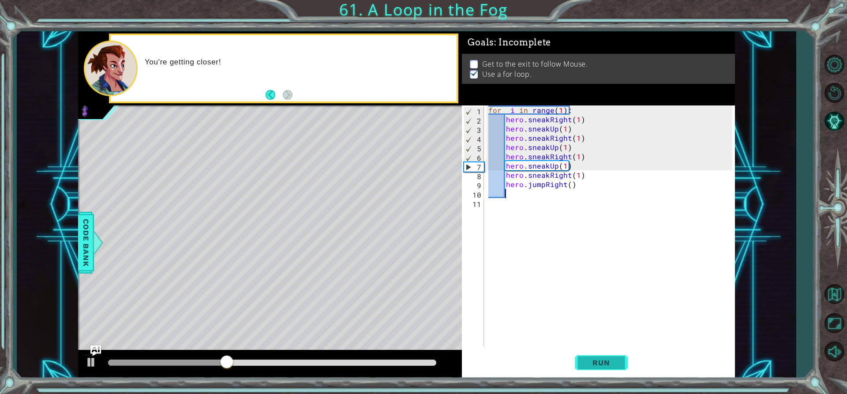
click at [593, 355] on button "Run" at bounding box center [601, 362] width 53 height 27
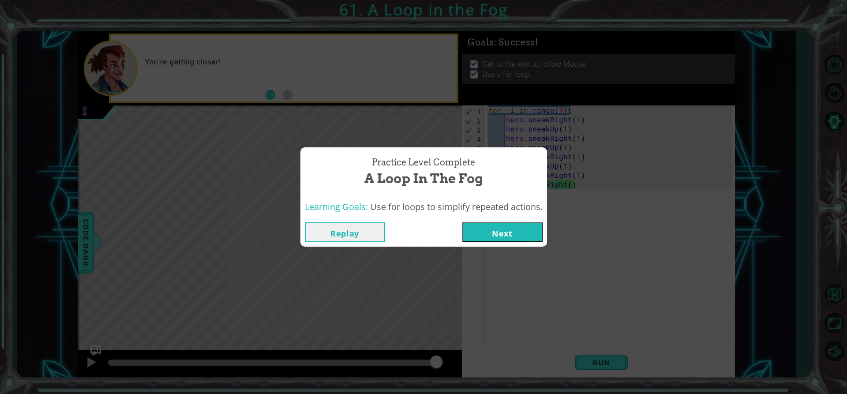
drag, startPoint x: 123, startPoint y: 359, endPoint x: 447, endPoint y: 380, distance: 324.5
click at [447, 380] on body "1 2 3 4 5 for i in range ( 1 ) : hero . sneakRight ( 1 ) hero . sneakUp ( 1 ) h…" at bounding box center [423, 197] width 847 height 394
click at [477, 225] on button "Next" at bounding box center [502, 232] width 80 height 20
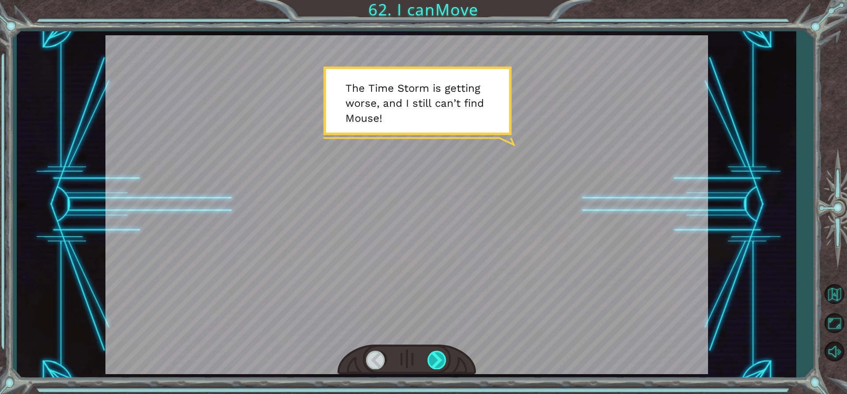
click at [430, 358] on div at bounding box center [437, 360] width 20 height 18
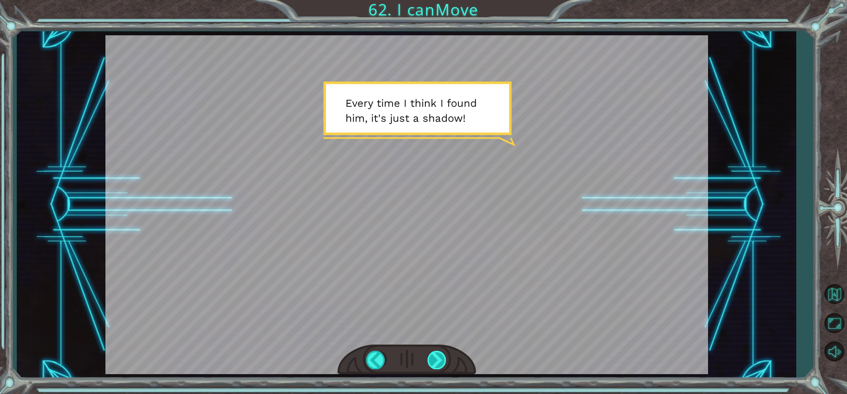
click at [431, 357] on div at bounding box center [437, 360] width 20 height 18
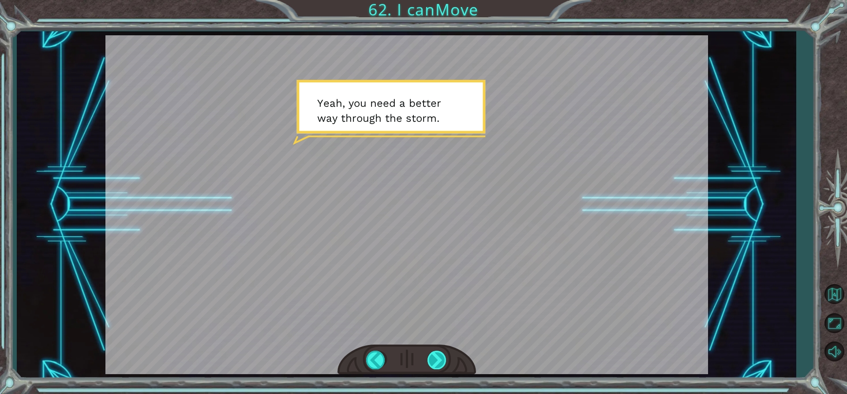
click at [431, 357] on div at bounding box center [437, 360] width 20 height 18
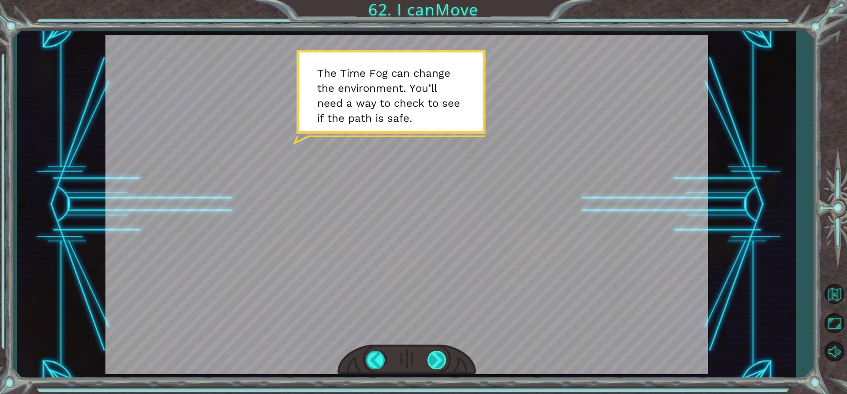
click at [432, 357] on div at bounding box center [437, 360] width 20 height 18
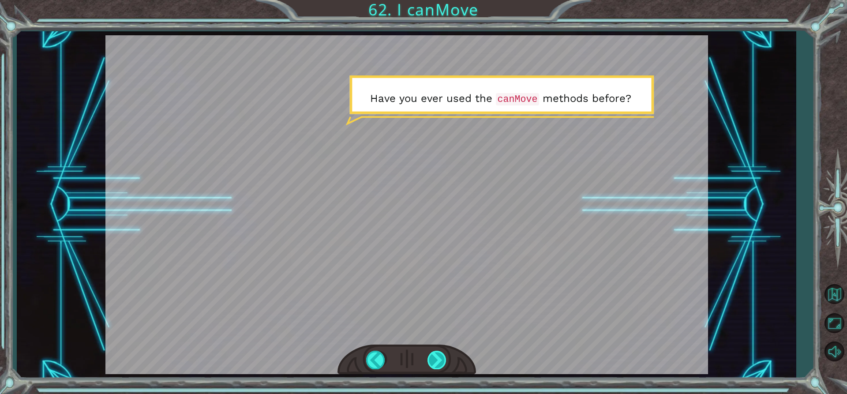
click at [446, 356] on div at bounding box center [437, 360] width 20 height 18
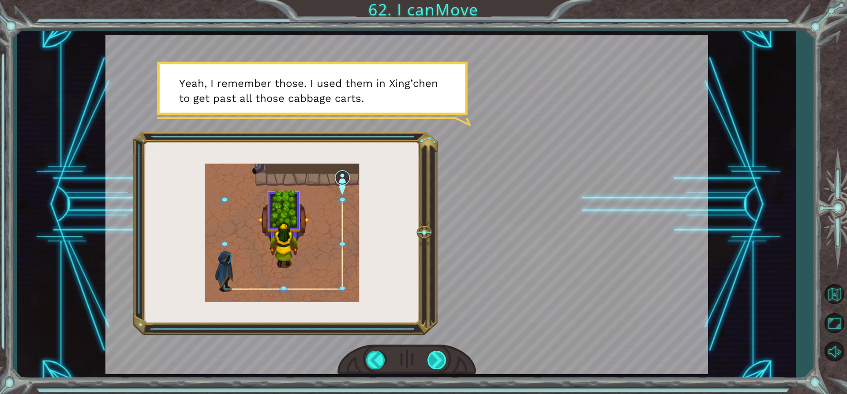
click at [440, 364] on div at bounding box center [437, 360] width 20 height 18
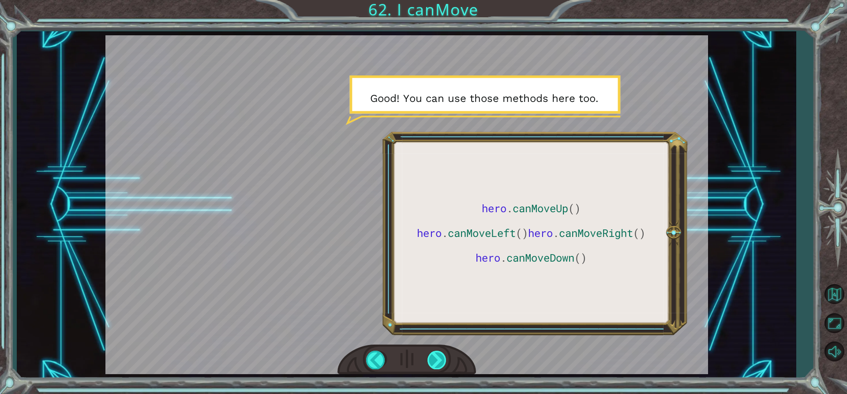
click at [441, 363] on div at bounding box center [437, 360] width 20 height 18
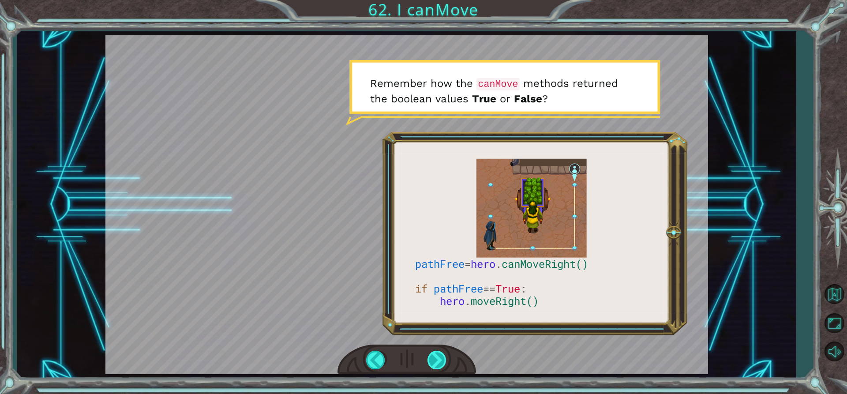
click at [442, 360] on div at bounding box center [437, 360] width 20 height 18
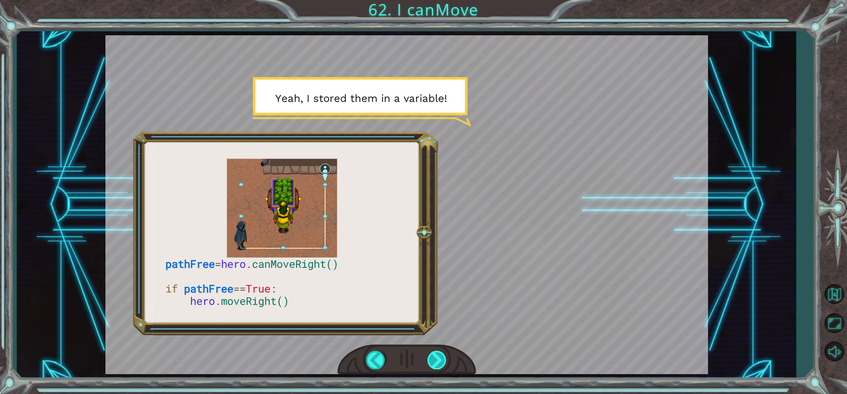
click at [439, 367] on div at bounding box center [437, 360] width 20 height 18
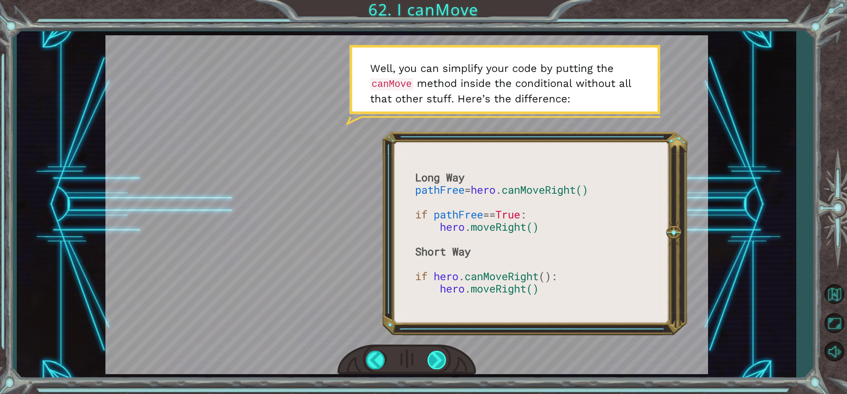
click at [436, 356] on div at bounding box center [437, 360] width 20 height 18
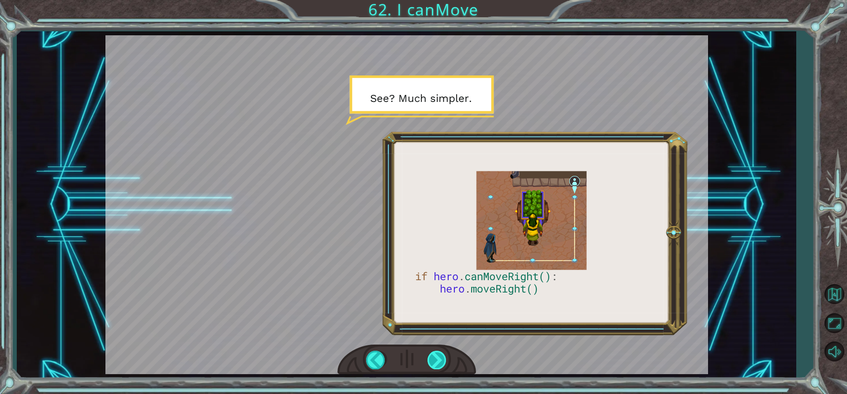
click at [429, 357] on div at bounding box center [437, 360] width 20 height 18
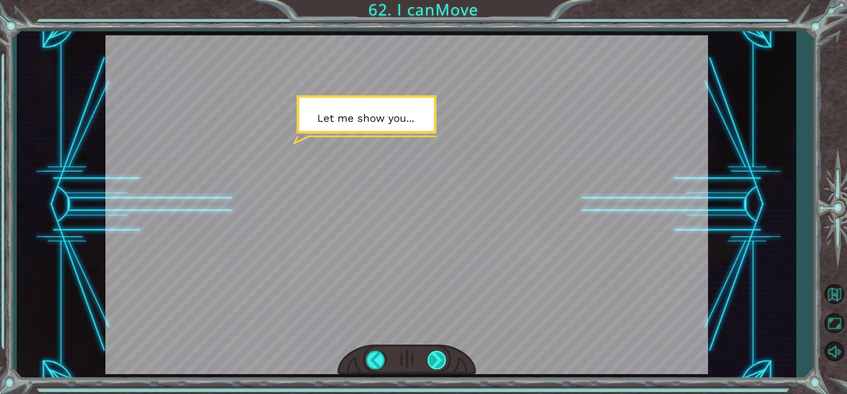
click at [435, 357] on div at bounding box center [437, 360] width 20 height 18
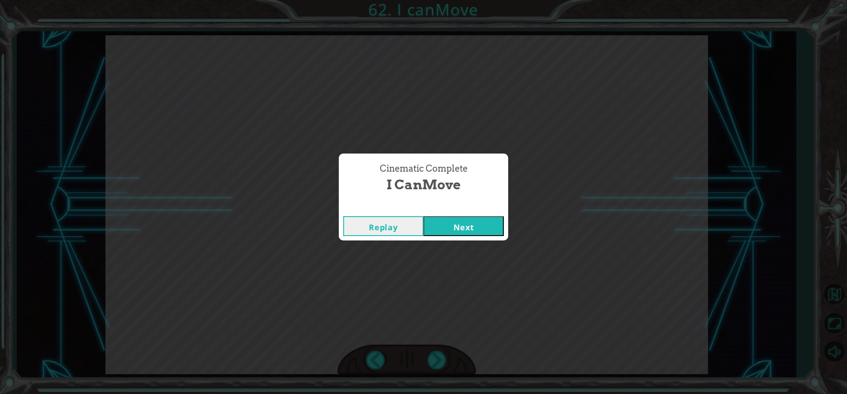
click at [461, 216] on button "Next" at bounding box center [464, 226] width 80 height 20
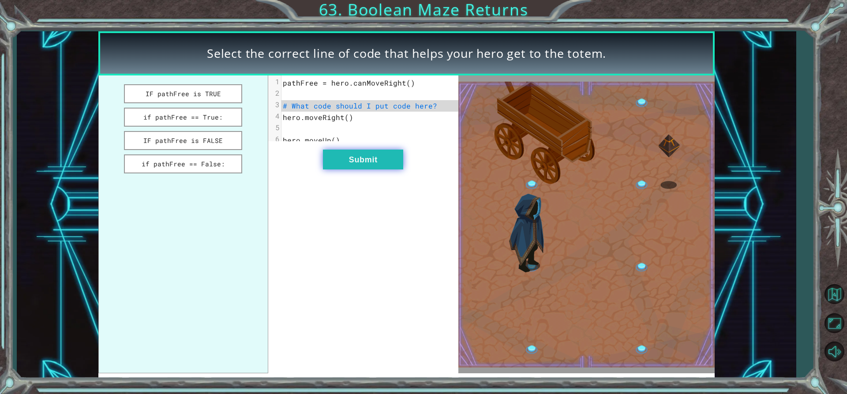
click at [360, 161] on button "Submit" at bounding box center [363, 160] width 80 height 20
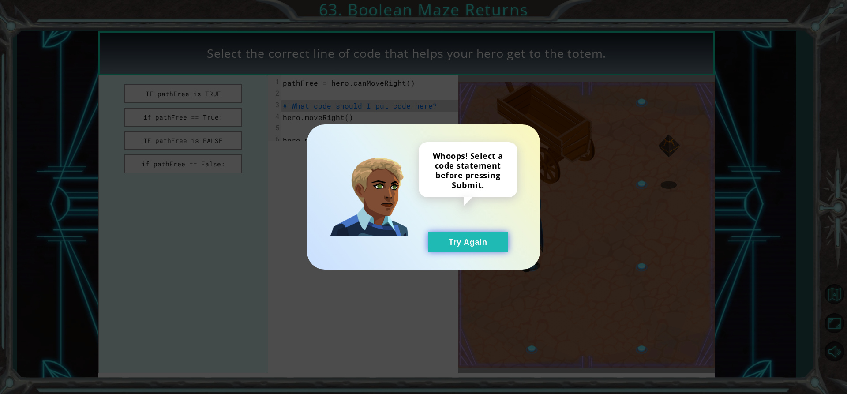
click at [444, 232] on button "Try Again" at bounding box center [468, 242] width 80 height 20
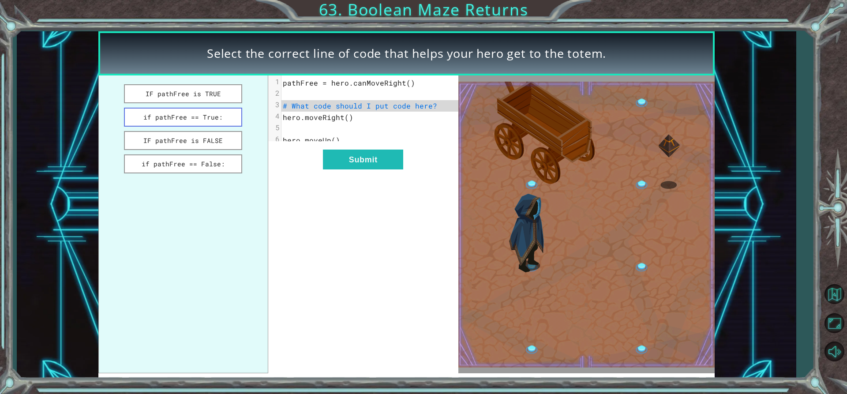
click at [192, 116] on button "if pathFree == True:" at bounding box center [183, 117] width 118 height 19
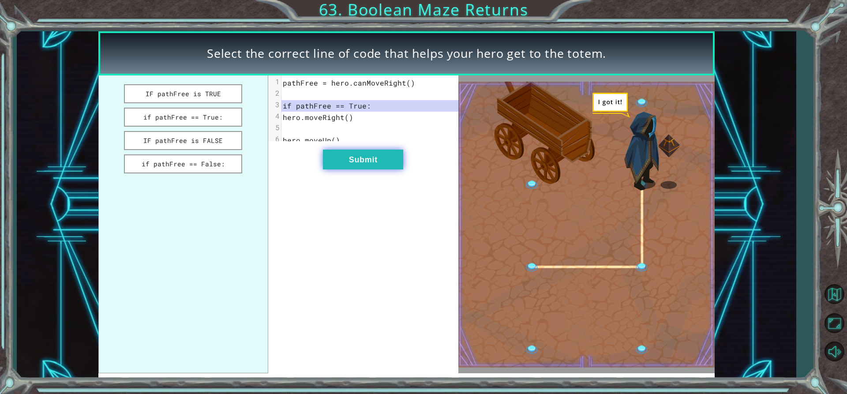
click at [334, 159] on button "Submit" at bounding box center [363, 160] width 80 height 20
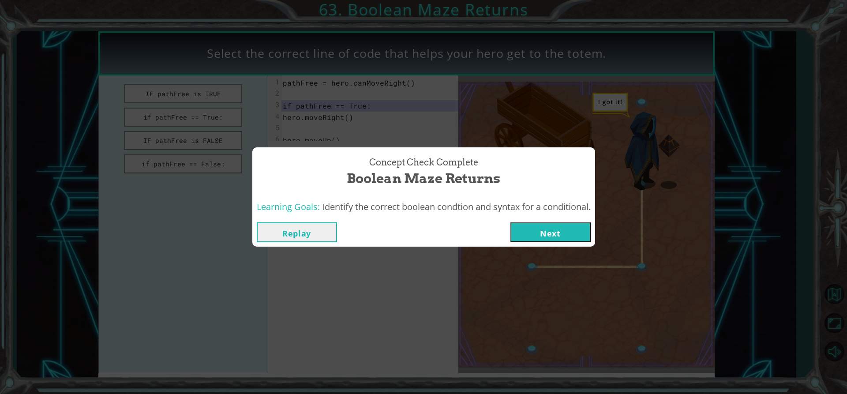
click at [566, 244] on div "Replay Next" at bounding box center [423, 232] width 343 height 29
click at [540, 225] on button "Next" at bounding box center [550, 232] width 80 height 20
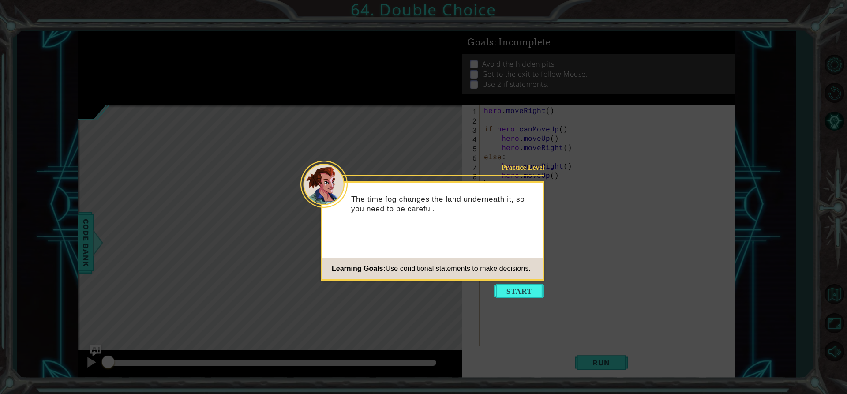
click at [521, 282] on icon at bounding box center [423, 197] width 847 height 394
click at [518, 290] on button "Start" at bounding box center [519, 291] width 50 height 14
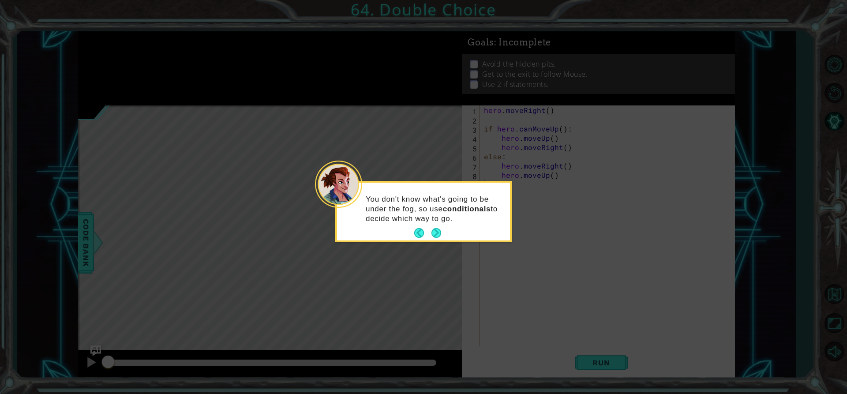
click at [443, 240] on div "You don't know what's going to be under the fog, so use conditionals to decide …" at bounding box center [423, 213] width 173 height 54
click at [440, 238] on button "Next" at bounding box center [436, 233] width 10 height 10
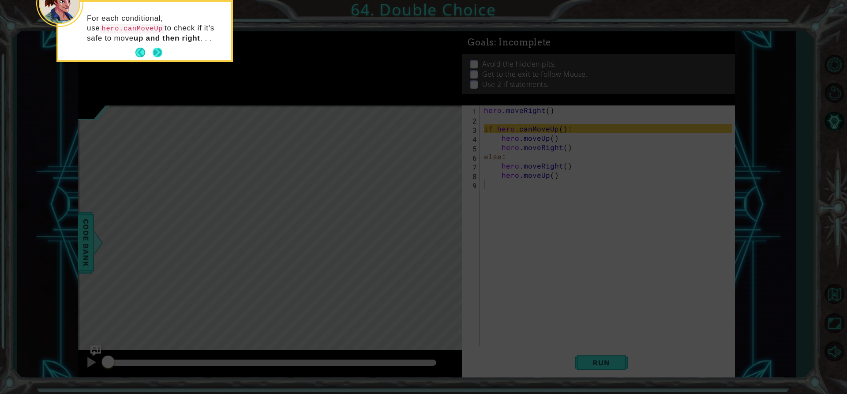
click at [157, 56] on button "Next" at bounding box center [158, 53] width 10 height 10
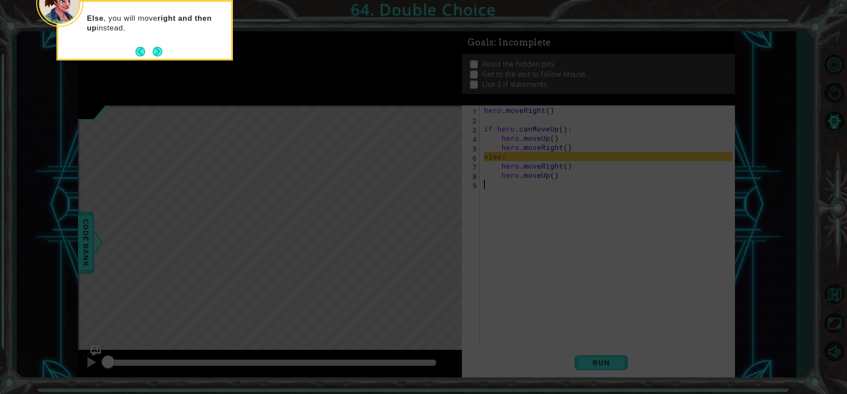
click at [157, 56] on button "Next" at bounding box center [158, 52] width 10 height 10
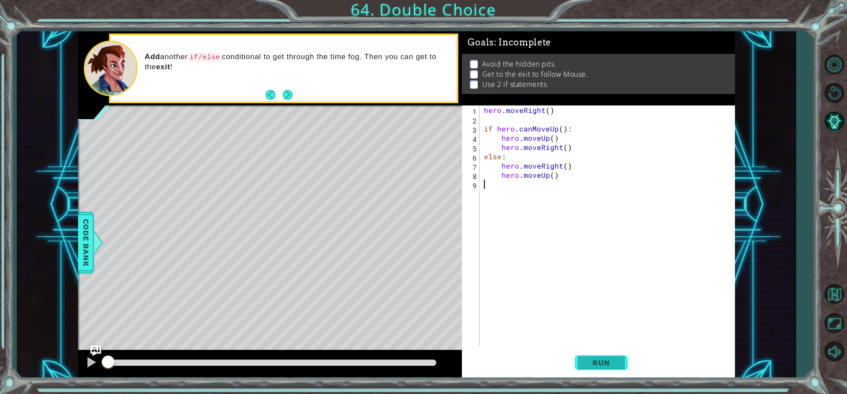
click at [616, 351] on button "Run" at bounding box center [601, 362] width 53 height 27
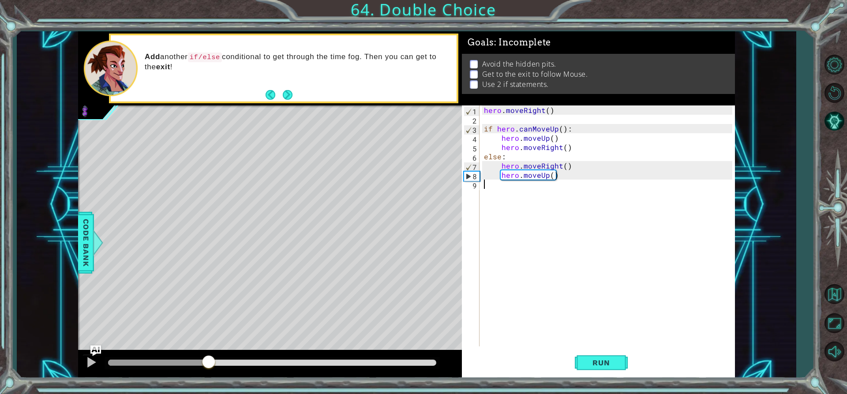
drag, startPoint x: 136, startPoint y: 365, endPoint x: 209, endPoint y: 360, distance: 73.0
click at [209, 360] on div at bounding box center [209, 363] width 16 height 16
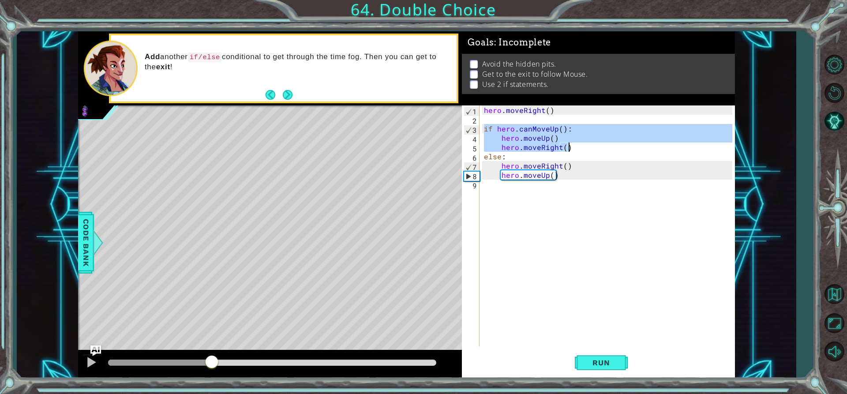
drag, startPoint x: 485, startPoint y: 130, endPoint x: 570, endPoint y: 150, distance: 87.1
click at [570, 150] on div "hero . moveRight ( ) if hero . canMoveUp ( ) : hero . moveUp ( ) hero . moveRig…" at bounding box center [609, 234] width 255 height 259
type textarea "hero.moveUp() hero.moveRight()"
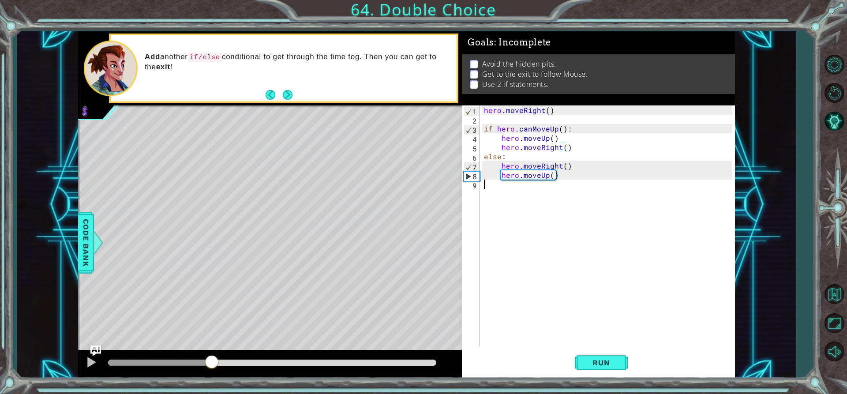
click at [492, 191] on div "hero . moveRight ( ) if hero . canMoveUp ( ) : hero . moveUp ( ) hero . moveRig…" at bounding box center [609, 234] width 255 height 259
paste textarea "hero.moveRight()"
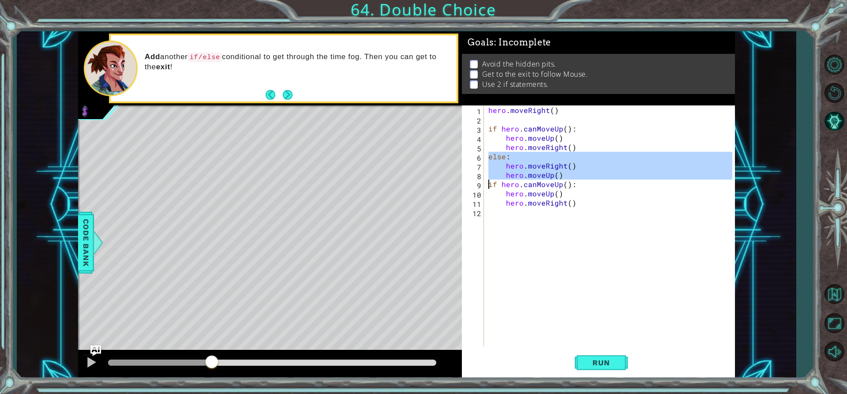
drag, startPoint x: 486, startPoint y: 153, endPoint x: 562, endPoint y: 173, distance: 78.4
click at [562, 173] on div "hero.moveRight() 1 2 3 4 5 6 7 8 9 10 11 12 hero . moveRight ( ) if hero . canM…" at bounding box center [597, 225] width 270 height 241
type textarea "hero.moveUp() if hero.canMoveUp():"
click at [490, 208] on div "hero . moveRight ( ) if hero . canMoveUp ( ) : hero . moveUp ( ) hero . moveRig…" at bounding box center [612, 234] width 251 height 259
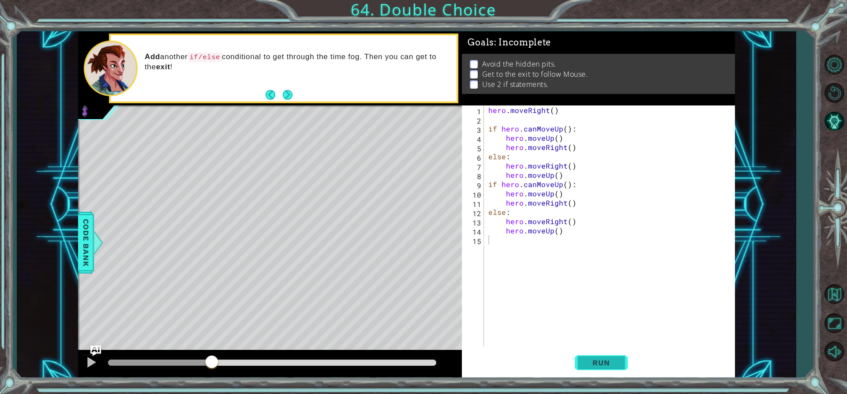
click at [585, 366] on span "Run" at bounding box center [601, 362] width 35 height 9
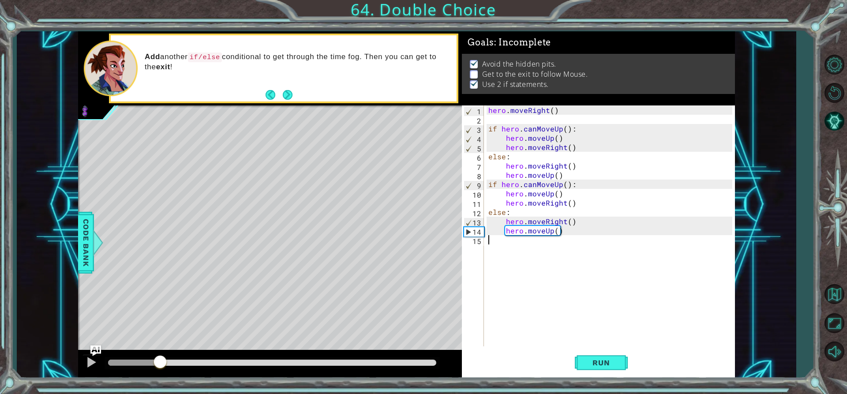
click at [169, 341] on div "methods hero moveUp() moveDown() moveLeft() moveRight() sneakUp() sneakDown() s…" at bounding box center [406, 204] width 657 height 347
click at [506, 243] on div "hero . moveRight ( ) if hero . canMoveUp ( ) : hero . moveUp ( ) hero . moveRig…" at bounding box center [612, 234] width 251 height 259
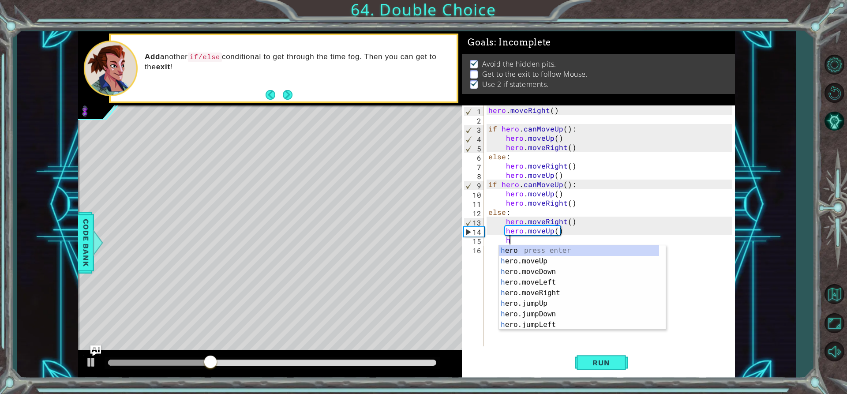
scroll to position [0, 1]
click at [551, 293] on div "h ero press enter h ero.moveUp press enter h ero.moveDown press enter h ero.mov…" at bounding box center [579, 298] width 160 height 106
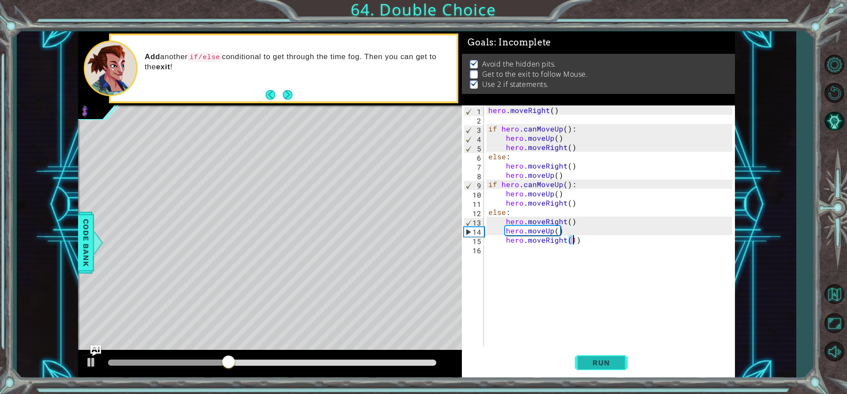
type textarea "hero.moveRight(1)"
click at [580, 373] on button "Run" at bounding box center [601, 362] width 53 height 27
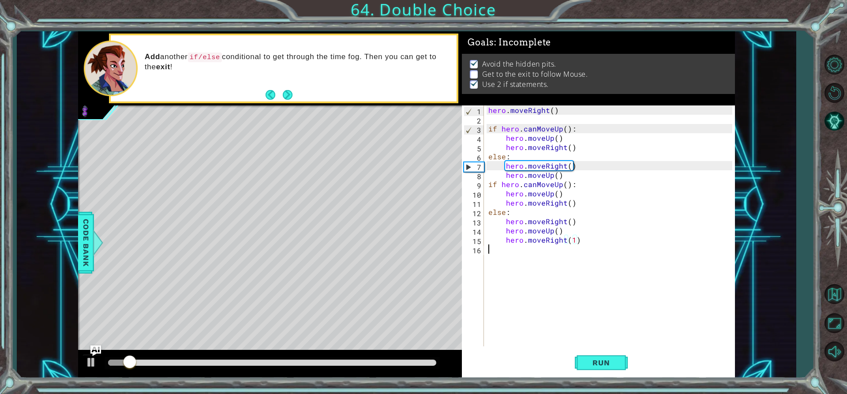
click at [492, 262] on div "hero . moveRight ( ) if hero . canMoveUp ( ) : hero . moveUp ( ) hero . moveRig…" at bounding box center [612, 234] width 251 height 259
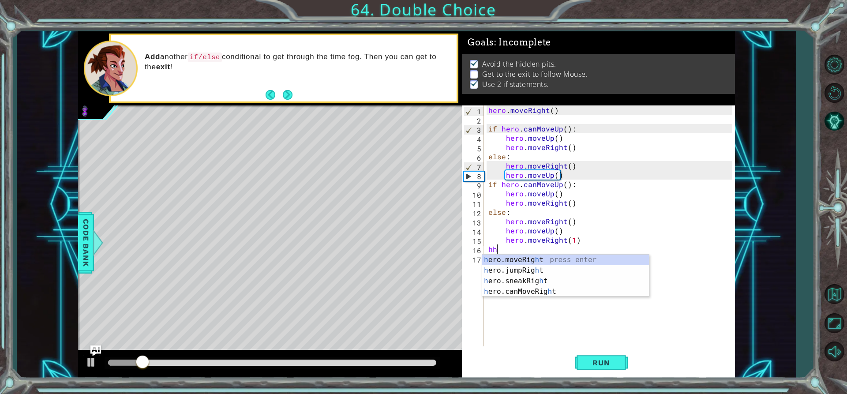
type textarea "h"
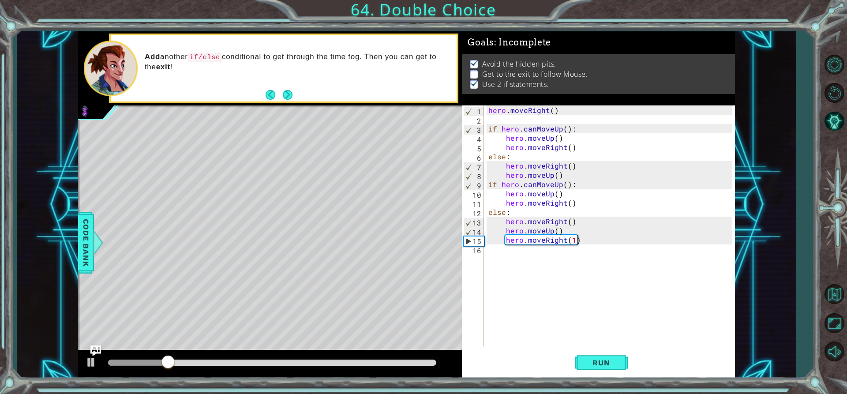
click at [584, 240] on div "hero . moveRight ( ) if hero . canMoveUp ( ) : hero . moveUp ( ) hero . moveRig…" at bounding box center [612, 234] width 251 height 259
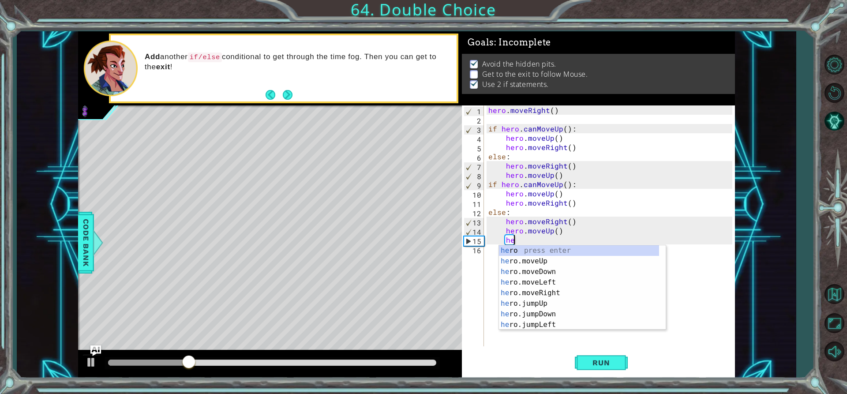
type textarea "h"
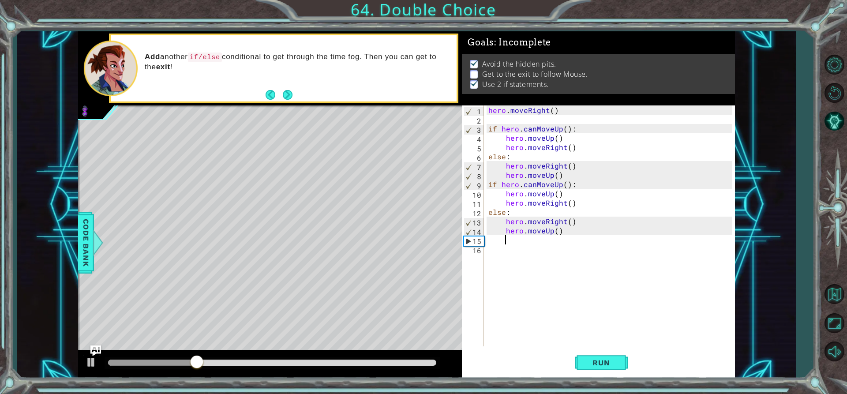
click at [559, 237] on div "hero . moveRight ( ) if hero . canMoveUp ( ) : hero . moveUp ( ) hero . moveRig…" at bounding box center [612, 234] width 251 height 259
click at [555, 236] on div "hero . moveRight ( ) if hero . canMoveUp ( ) : hero . moveUp ( ) hero . moveRig…" at bounding box center [612, 234] width 251 height 259
click at [555, 228] on div "hero . moveRight ( ) if hero . canMoveUp ( ) : hero . moveUp ( ) hero . moveRig…" at bounding box center [612, 234] width 251 height 259
type textarea "hero.moveUp(2)"
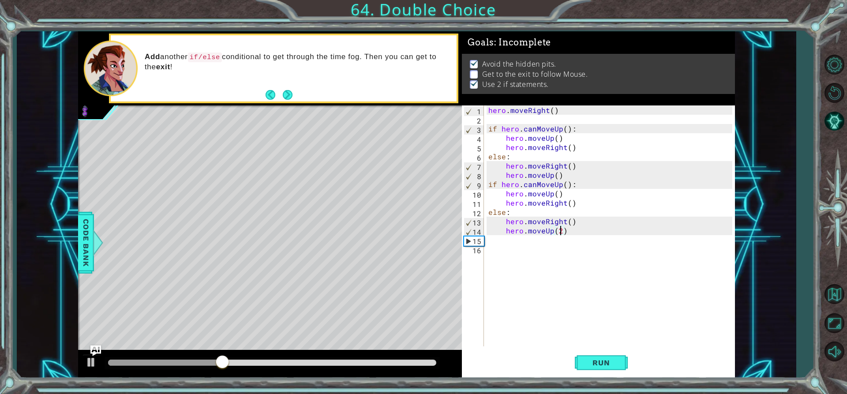
click at [524, 245] on div "hero . moveRight ( ) if hero . canMoveUp ( ) : hero . moveUp ( ) hero . moveRig…" at bounding box center [612, 234] width 251 height 259
click at [499, 238] on div "hero . moveRight ( ) if hero . canMoveUp ( ) : hero . moveUp ( ) hero . moveRig…" at bounding box center [612, 234] width 251 height 259
type textarea "h"
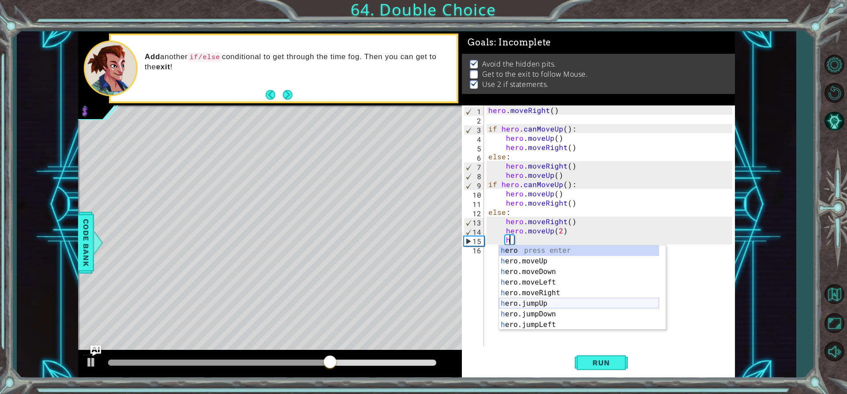
scroll to position [26, 0]
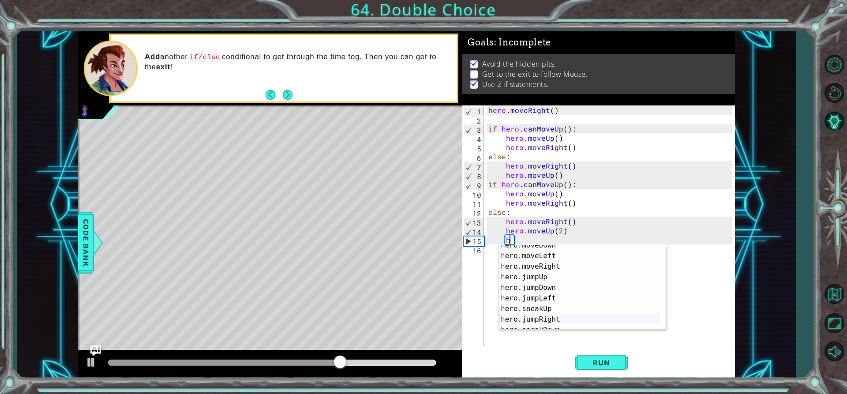
click at [555, 319] on div "h ero.moveDown press enter h ero.moveLeft press enter h ero.moveRight press ent…" at bounding box center [579, 293] width 160 height 106
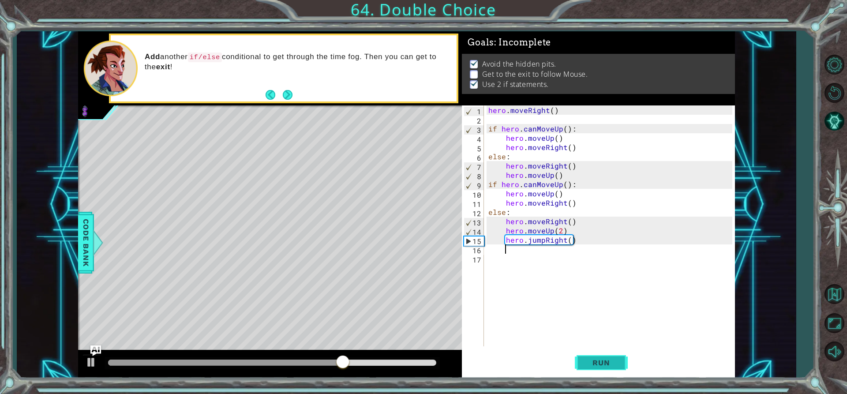
scroll to position [0, 1]
click at [617, 386] on div "1 ההההההההההההההההההההההההההההההההההההההההההההההההההההההההההההההההההההההההההההה…" at bounding box center [423, 197] width 847 height 394
click at [612, 367] on span "Run" at bounding box center [601, 362] width 35 height 9
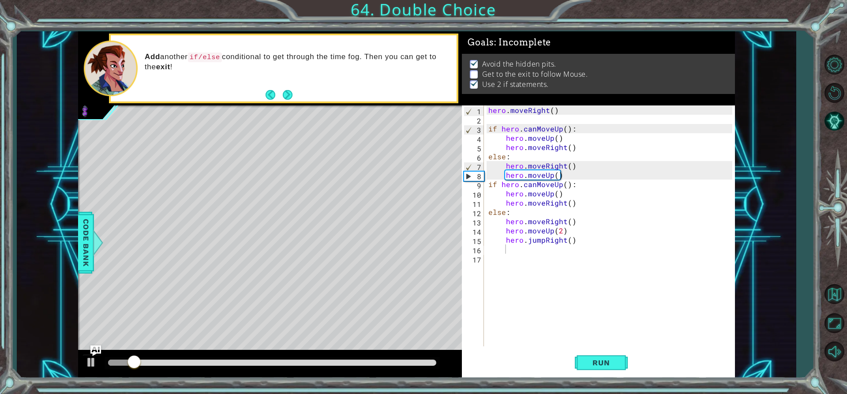
drag, startPoint x: 134, startPoint y: 352, endPoint x: 154, endPoint y: 354, distance: 19.5
click at [154, 354] on div at bounding box center [270, 364] width 384 height 28
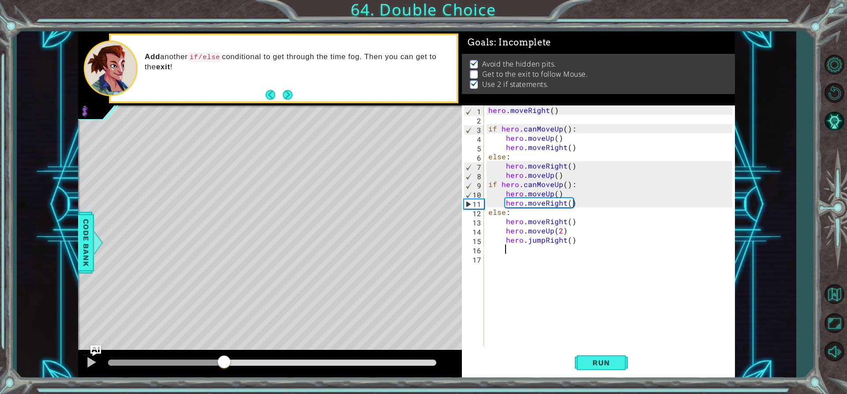
drag, startPoint x: 140, startPoint y: 364, endPoint x: 224, endPoint y: 364, distance: 83.4
click at [224, 364] on div at bounding box center [224, 363] width 16 height 16
click at [585, 372] on button "Run" at bounding box center [601, 362] width 53 height 27
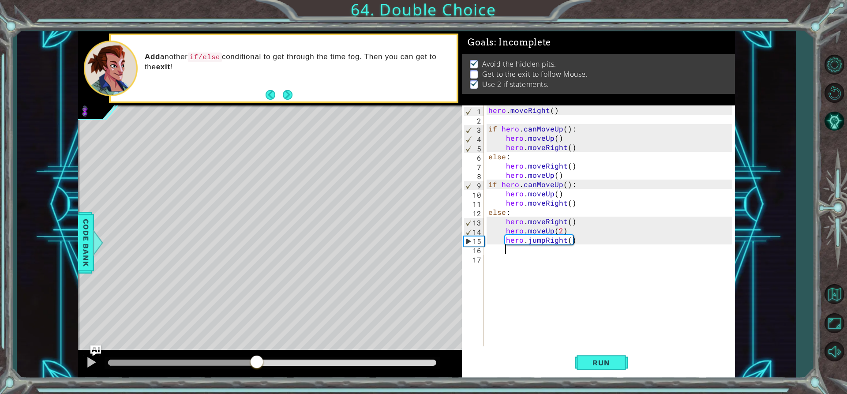
drag, startPoint x: 120, startPoint y: 367, endPoint x: 257, endPoint y: 368, distance: 136.8
click at [257, 368] on div at bounding box center [257, 363] width 16 height 16
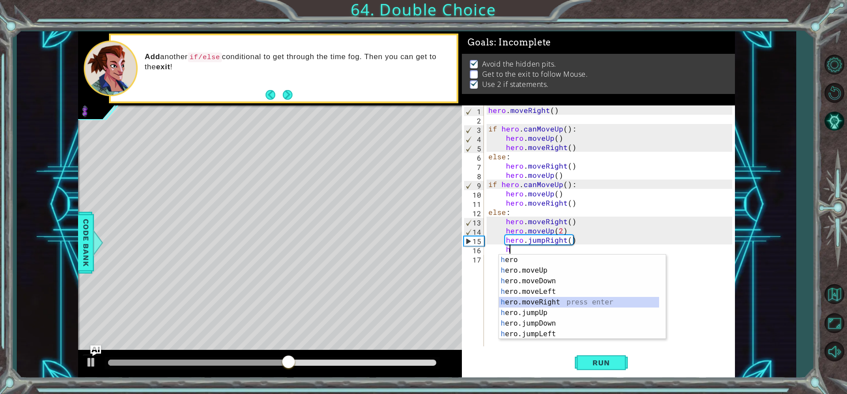
click at [567, 302] on div "h ero press enter h ero.moveUp press enter h ero.moveDown press enter h ero.mov…" at bounding box center [579, 308] width 160 height 106
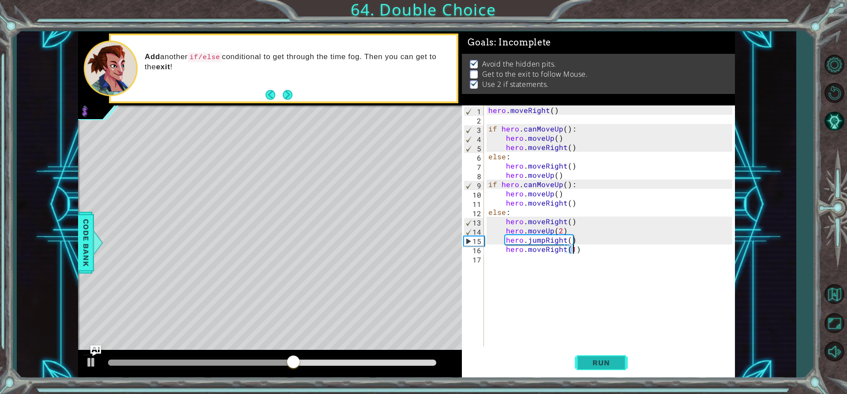
type textarea "hero.moveRight(1)"
click at [589, 365] on span "Run" at bounding box center [601, 362] width 35 height 9
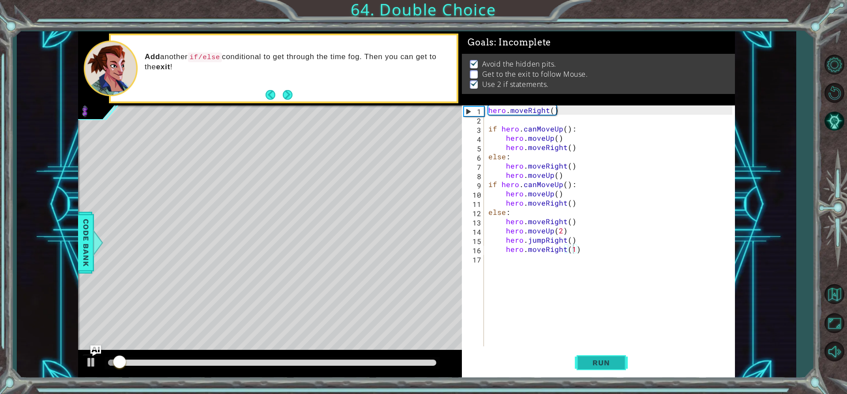
click at [601, 359] on span "Run" at bounding box center [601, 362] width 35 height 9
click at [600, 359] on span "Run" at bounding box center [601, 362] width 35 height 9
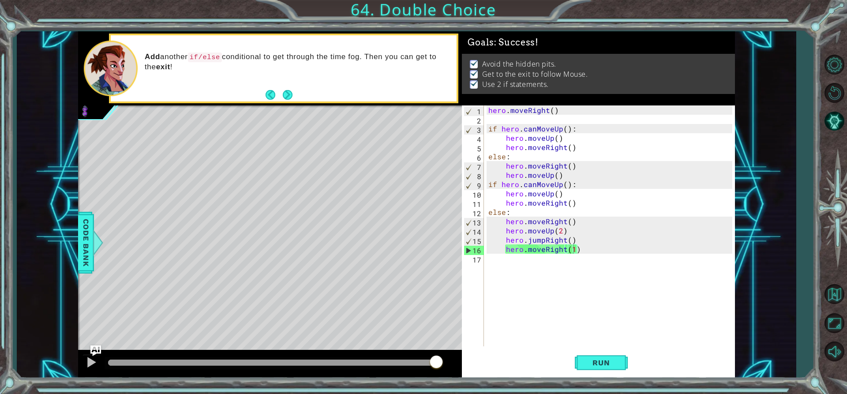
drag, startPoint x: 169, startPoint y: 364, endPoint x: 548, endPoint y: 352, distance: 378.7
click at [548, 352] on body "1 ההההההההההההההההההההההההההההההההההההההההההההההההההההההההההההההההההההההההההההה…" at bounding box center [423, 197] width 847 height 394
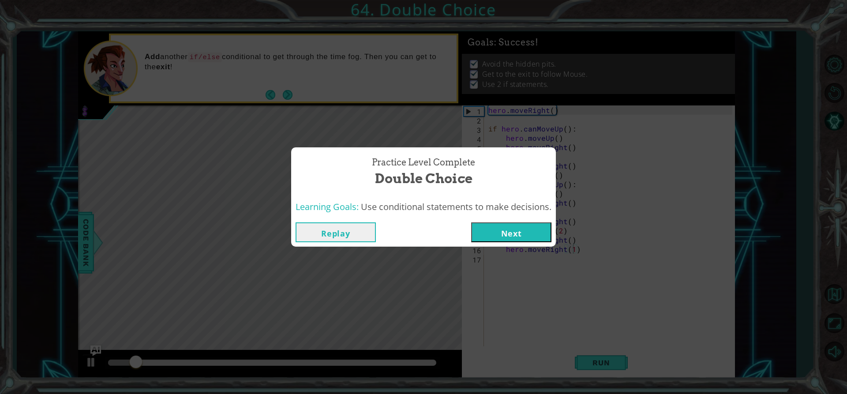
click at [490, 208] on span "Use conditional statements to make decisions." at bounding box center [456, 207] width 191 height 12
click at [500, 232] on button "Next" at bounding box center [511, 232] width 80 height 20
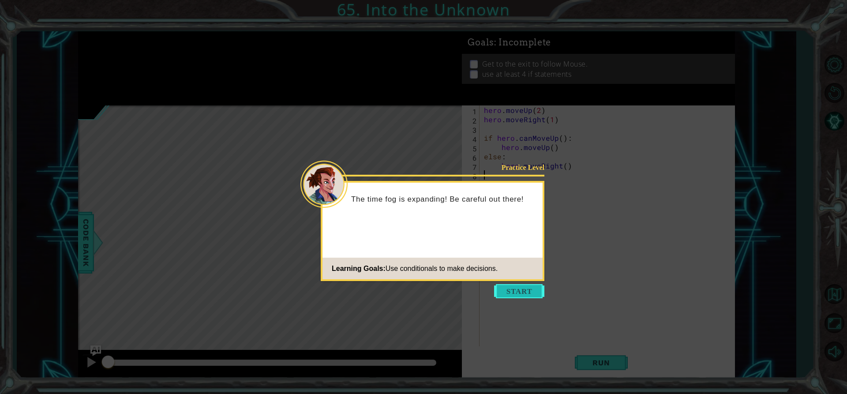
click at [538, 292] on button "Start" at bounding box center [519, 291] width 50 height 14
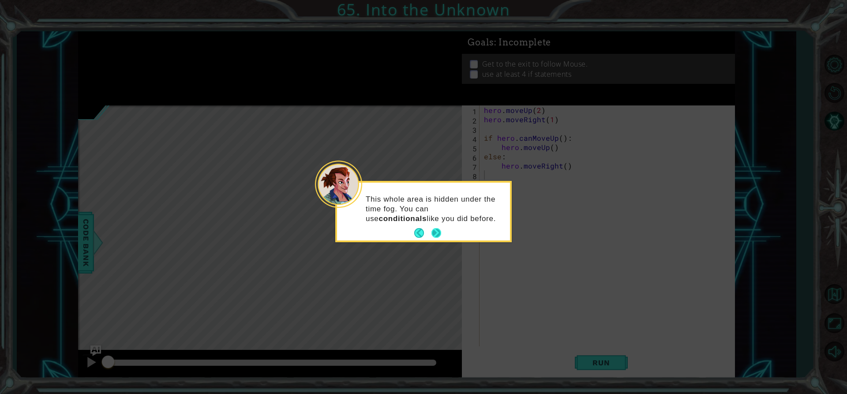
click at [439, 238] on footer at bounding box center [427, 232] width 27 height 13
click at [435, 230] on button "Next" at bounding box center [436, 233] width 10 height 10
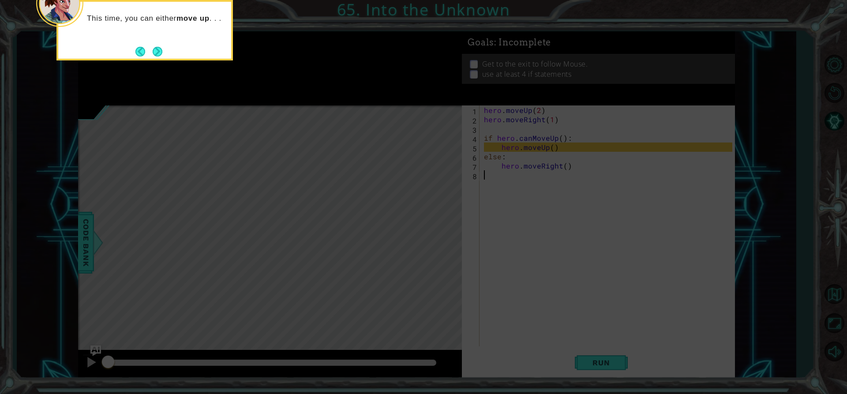
click at [156, 60] on div "This time, you can either move up . . ." at bounding box center [144, 30] width 176 height 60
click at [164, 46] on div "This time, you can either move up . . ." at bounding box center [144, 30] width 176 height 60
drag, startPoint x: 135, startPoint y: 70, endPoint x: 169, endPoint y: 52, distance: 37.7
click at [142, 68] on icon at bounding box center [423, 59] width 847 height 670
click at [170, 51] on div "This time, you can either move up . . ." at bounding box center [144, 30] width 176 height 60
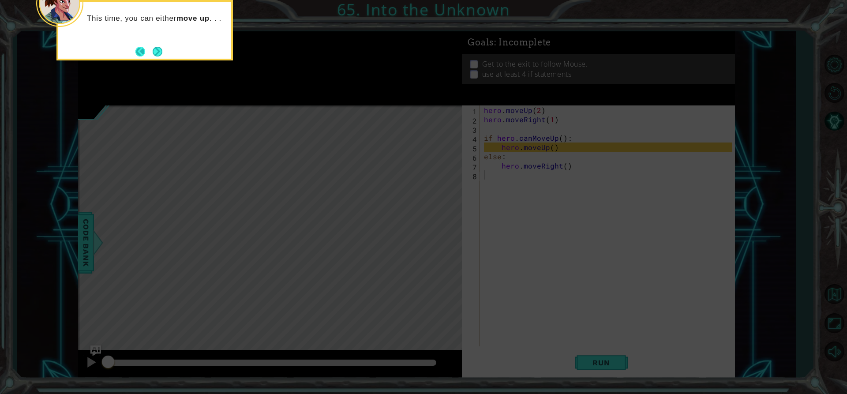
click at [150, 51] on button "Back" at bounding box center [143, 52] width 17 height 10
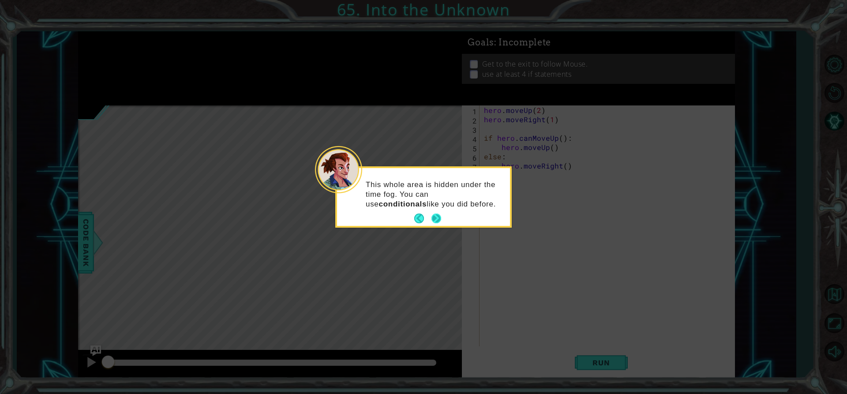
click at [436, 216] on button "Next" at bounding box center [436, 219] width 10 height 10
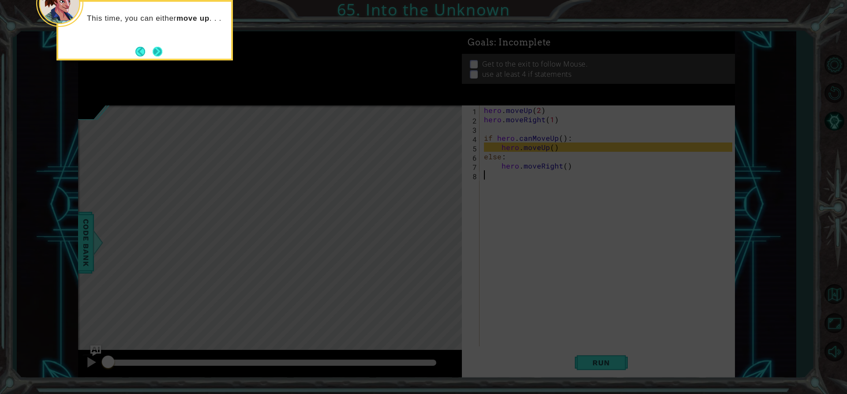
click at [160, 51] on button "Next" at bounding box center [158, 52] width 10 height 10
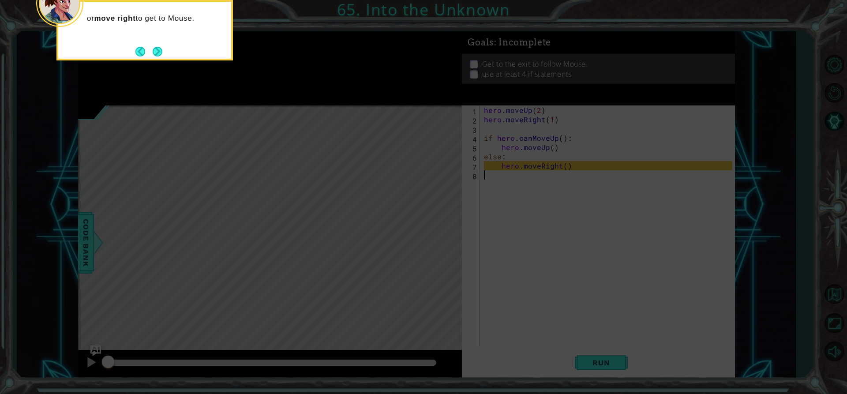
click at [160, 51] on button "Next" at bounding box center [158, 52] width 10 height 10
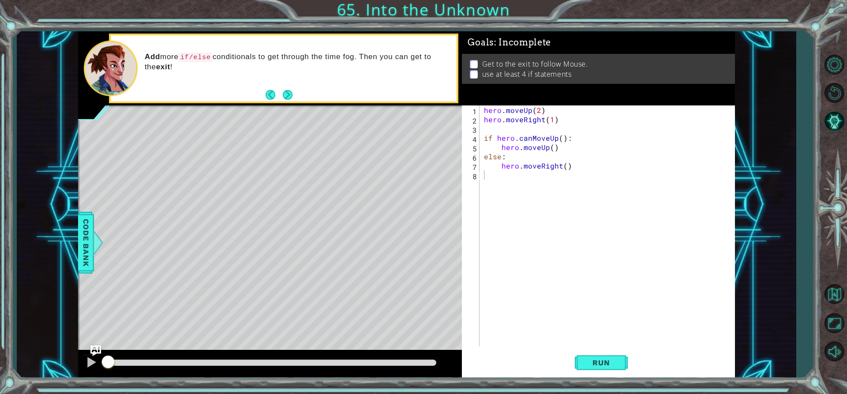
drag, startPoint x: 480, startPoint y: 136, endPoint x: 529, endPoint y: 146, distance: 50.0
click at [546, 146] on div "1 2 3 4 5 6 7 8 hero . moveUp ( 2 ) hero . moveRight ( 1 ) if hero . canMoveUp …" at bounding box center [597, 225] width 270 height 241
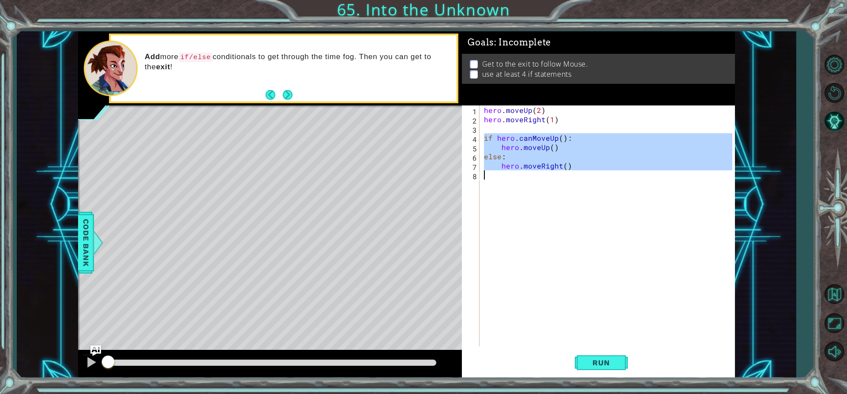
drag, startPoint x: 485, startPoint y: 138, endPoint x: 568, endPoint y: 173, distance: 90.4
click at [568, 173] on div "hero . moveUp ( 2 ) hero . moveRight ( 1 ) if hero . canMoveUp ( ) : hero . mov…" at bounding box center [609, 234] width 255 height 259
type textarea "hero.moveRight()"
drag, startPoint x: 481, startPoint y: 176, endPoint x: 470, endPoint y: 181, distance: 12.0
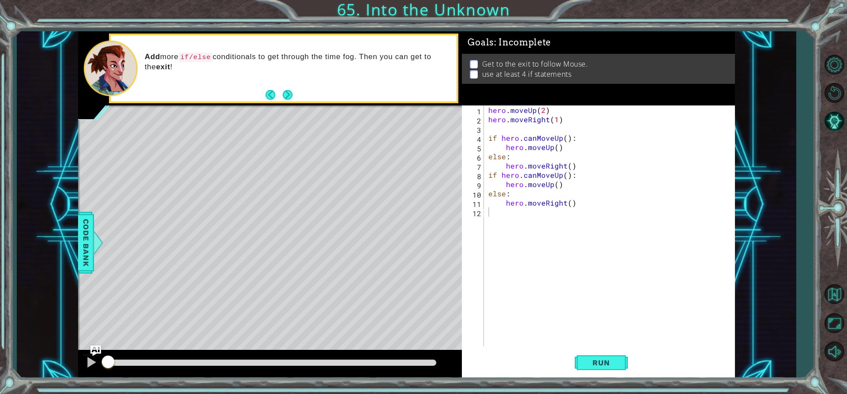
drag, startPoint x: 485, startPoint y: 212, endPoint x: 470, endPoint y: 223, distance: 18.3
click at [600, 366] on span "Run" at bounding box center [601, 362] width 35 height 9
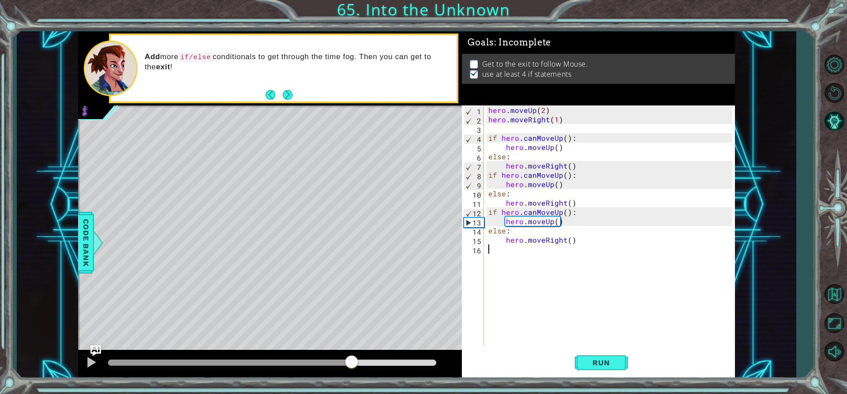
drag, startPoint x: 129, startPoint y: 357, endPoint x: 352, endPoint y: 377, distance: 223.7
click at [352, 377] on div at bounding box center [270, 364] width 384 height 28
click at [587, 361] on span "Run" at bounding box center [601, 362] width 35 height 9
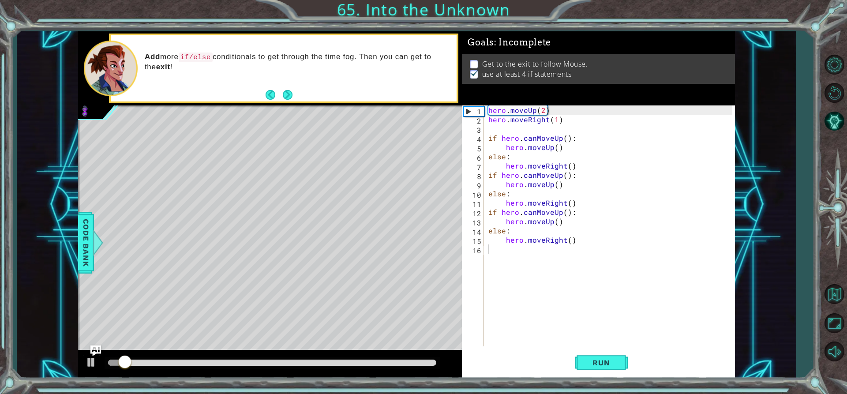
drag, startPoint x: 108, startPoint y: 368, endPoint x: 129, endPoint y: 375, distance: 22.1
click at [129, 375] on div at bounding box center [270, 364] width 384 height 28
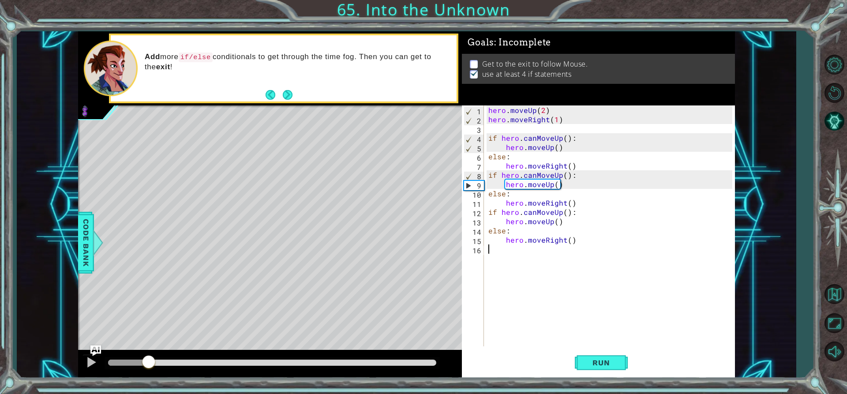
click at [149, 306] on div "methods hero moveUp() moveDown() moveLeft() moveRight() sneakUp() sneakDown() s…" at bounding box center [406, 204] width 657 height 347
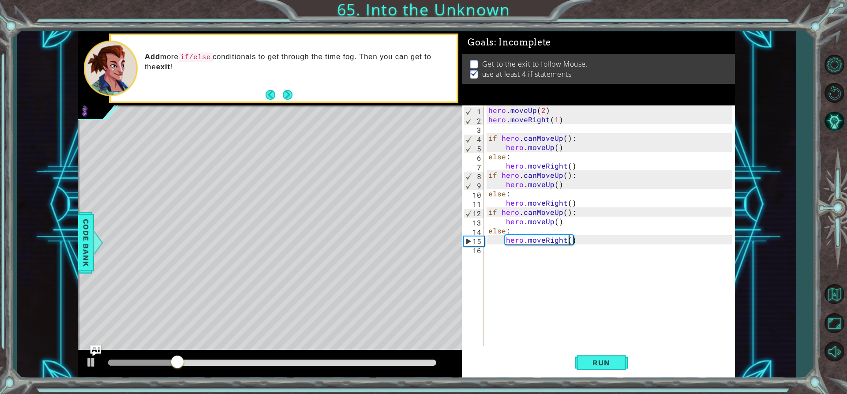
click at [570, 237] on div "hero . moveUp ( 2 ) hero . moveRight ( 1 ) if hero . canMoveUp ( ) : hero . mov…" at bounding box center [612, 234] width 251 height 259
type textarea "hero.moveRight(2)"
click at [495, 248] on div "hero . moveUp ( 2 ) hero . moveRight ( 1 ) if hero . canMoveUp ( ) : hero . mov…" at bounding box center [612, 234] width 251 height 259
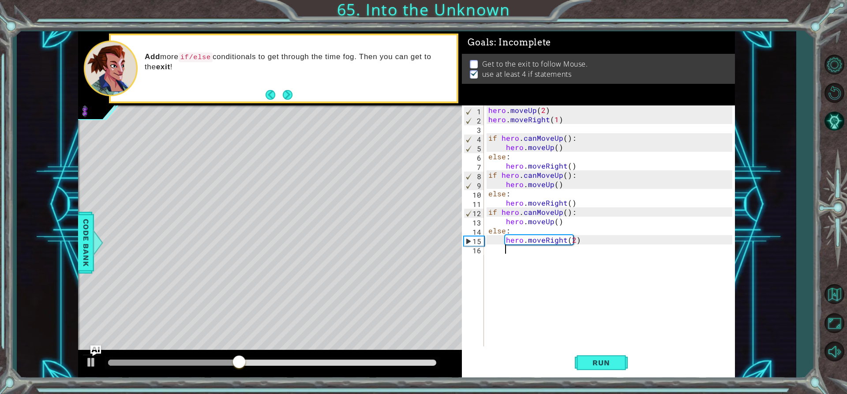
type textarea "h"
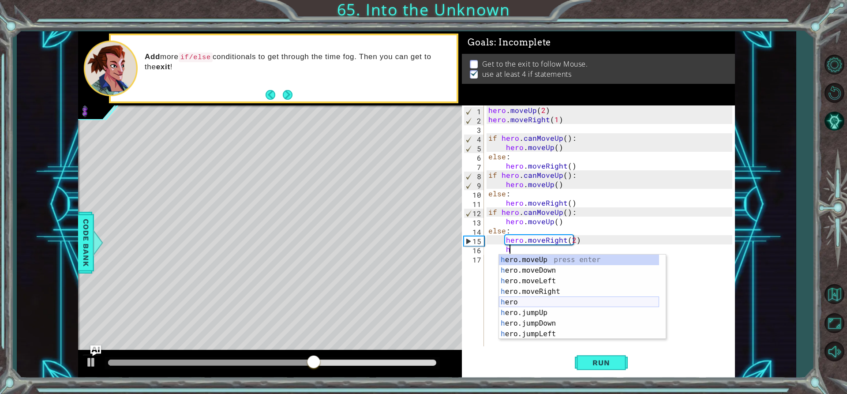
scroll to position [26, 0]
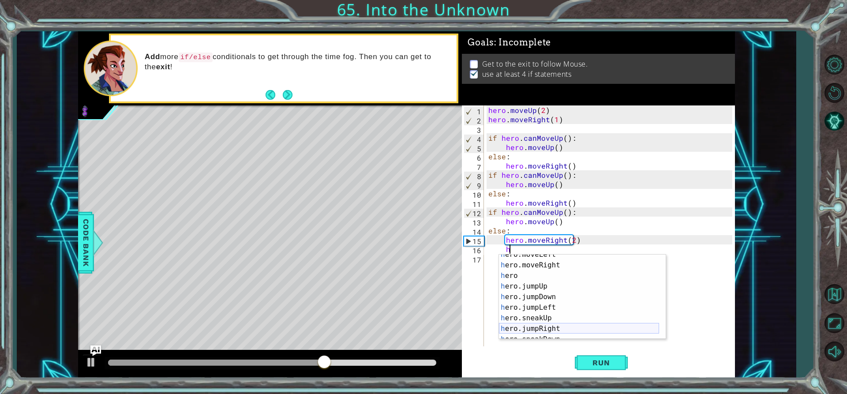
click at [569, 327] on div "h ero.moveLeft press enter h ero.moveRight press enter h ero press enter h ero.…" at bounding box center [579, 302] width 160 height 106
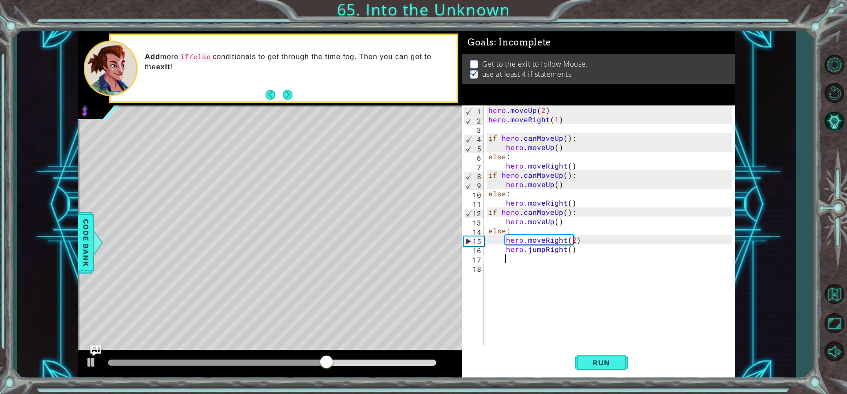
scroll to position [0, 0]
click at [611, 371] on button "Run" at bounding box center [601, 362] width 53 height 27
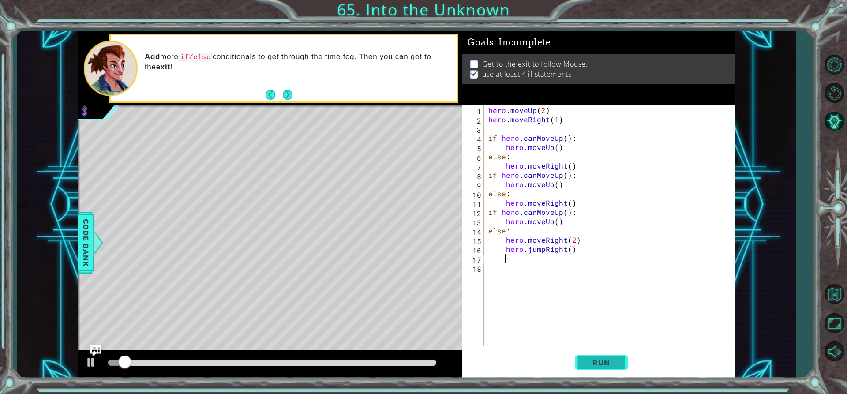
click at [596, 355] on button "Run" at bounding box center [601, 362] width 53 height 27
click at [595, 361] on span "Run" at bounding box center [601, 362] width 35 height 9
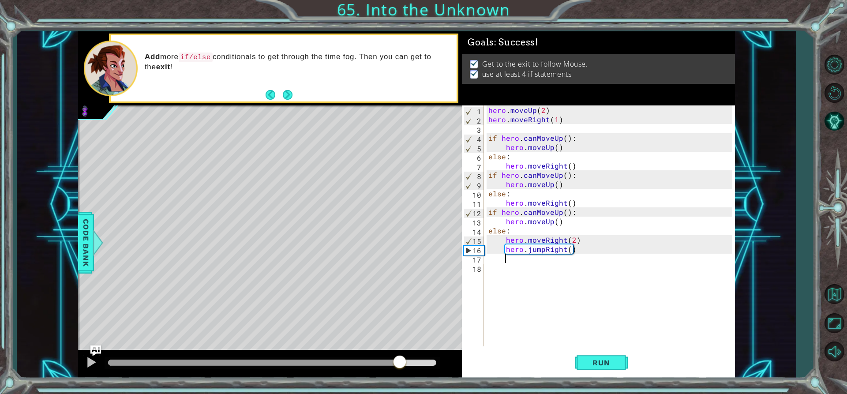
click at [401, 326] on div "methods hero moveUp() moveDown() moveLeft() moveRight() sneakUp() sneakDown() s…" at bounding box center [406, 204] width 657 height 347
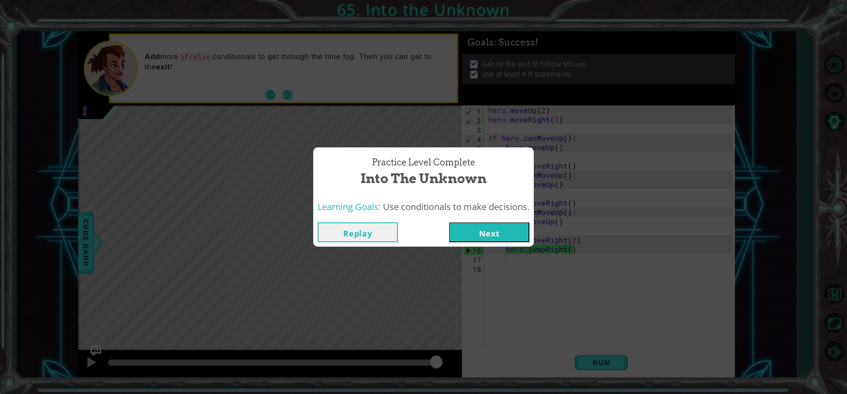
click at [492, 228] on button "Next" at bounding box center [489, 232] width 80 height 20
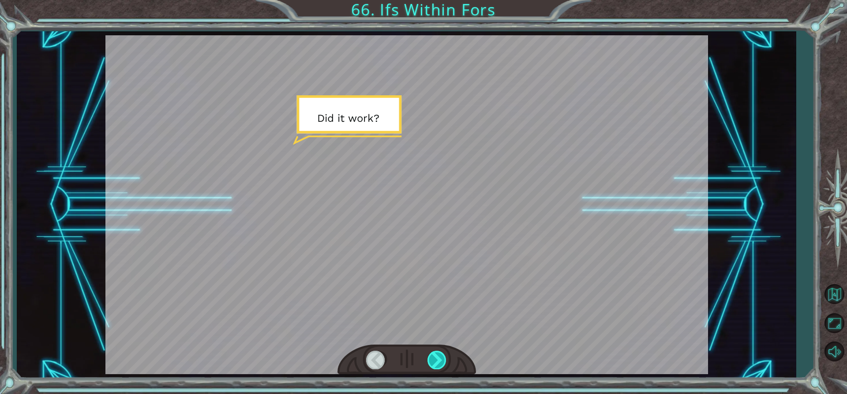
click at [445, 357] on div at bounding box center [437, 360] width 20 height 18
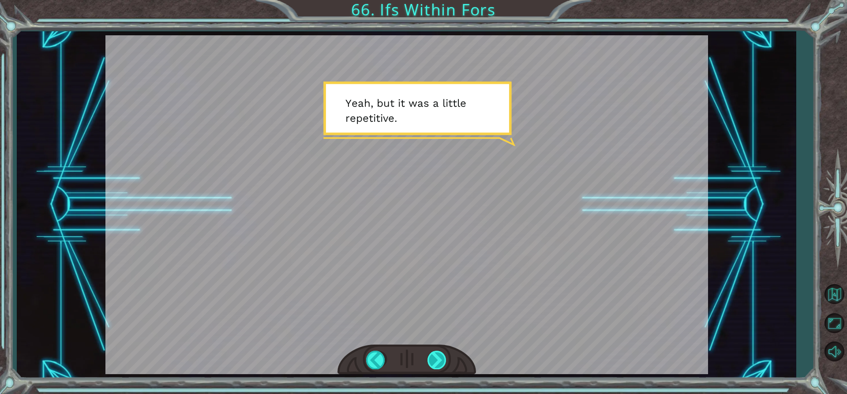
click at [442, 361] on div at bounding box center [437, 360] width 20 height 18
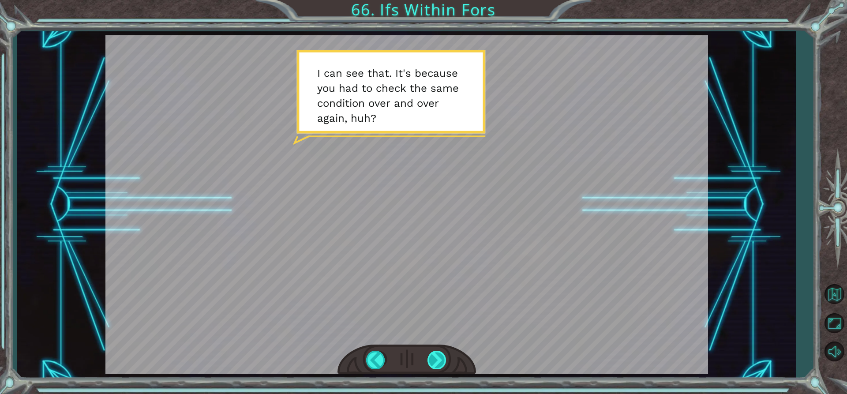
click at [439, 356] on div at bounding box center [437, 360] width 20 height 18
click at [436, 365] on div at bounding box center [437, 360] width 20 height 18
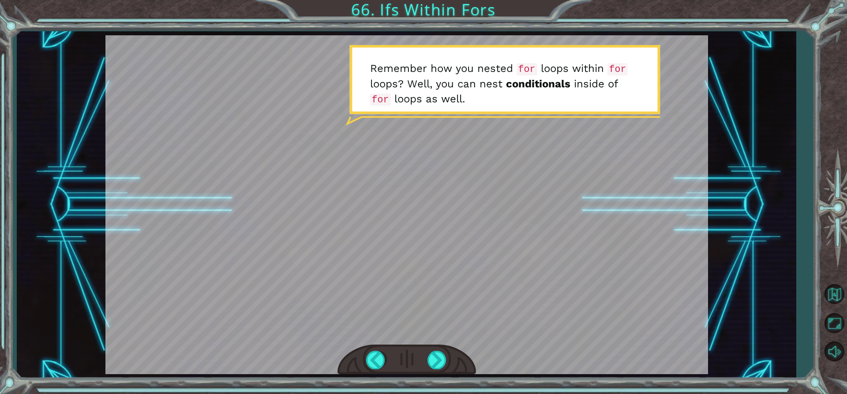
click at [424, 368] on div at bounding box center [406, 360] width 139 height 30
click at [428, 362] on div at bounding box center [437, 360] width 20 height 18
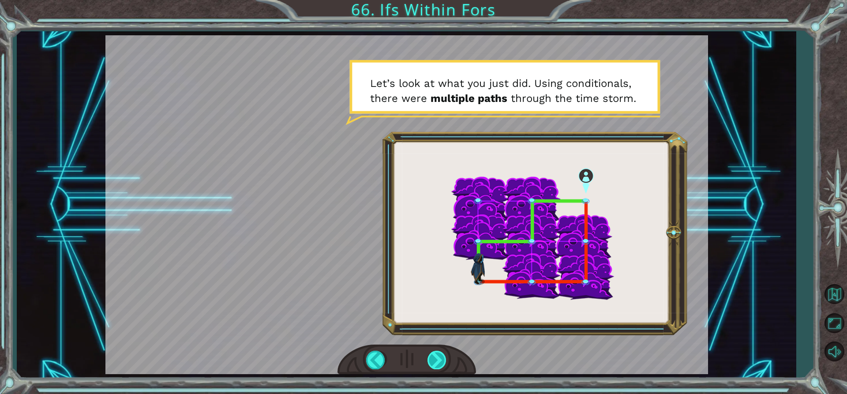
click at [442, 358] on div at bounding box center [437, 360] width 20 height 18
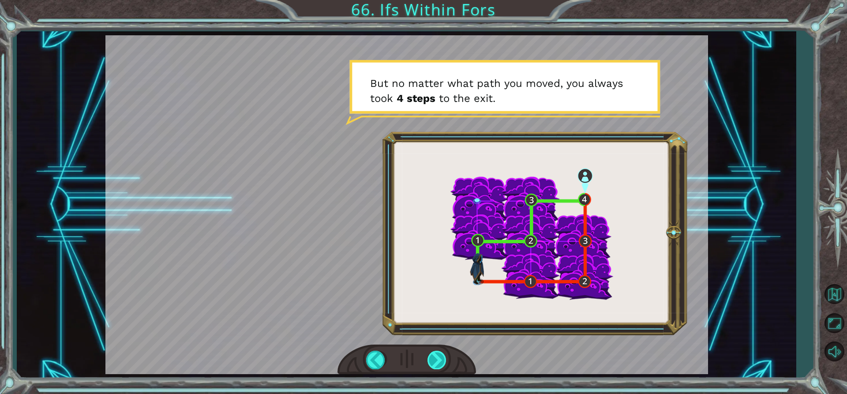
click at [438, 358] on div at bounding box center [437, 360] width 20 height 18
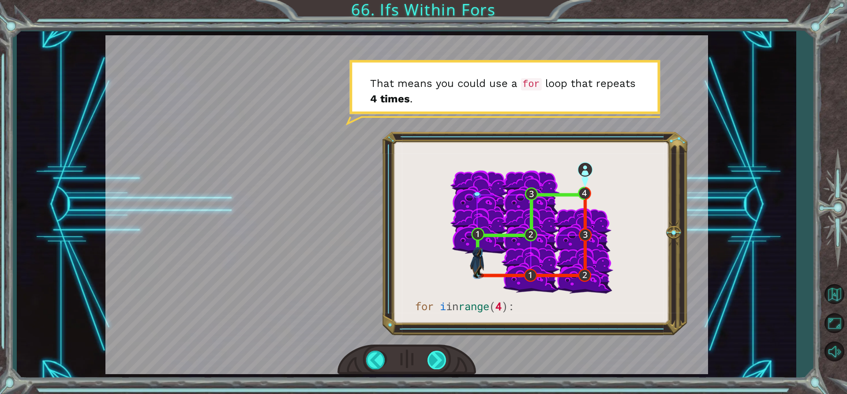
click at [432, 358] on div at bounding box center [437, 360] width 20 height 18
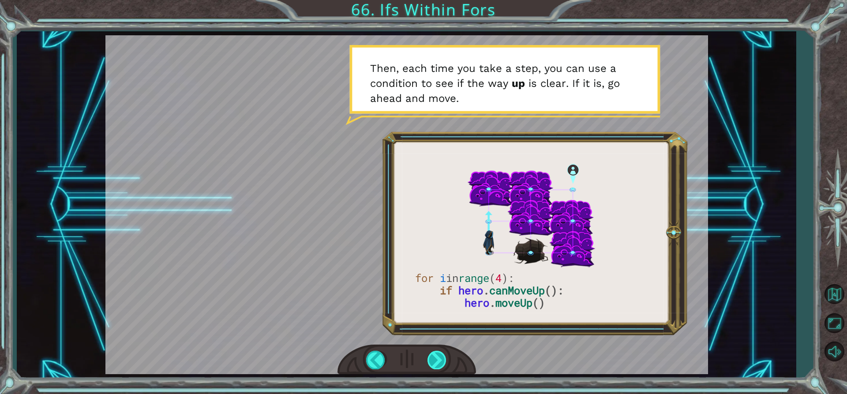
click at [431, 367] on div at bounding box center [437, 360] width 20 height 18
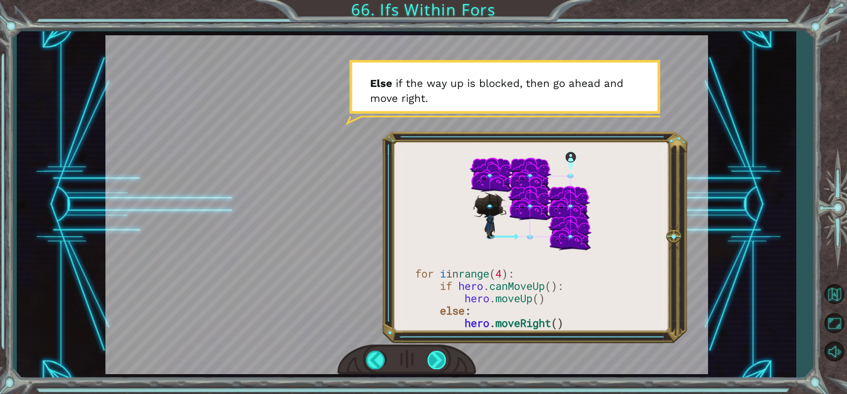
click at [440, 354] on div at bounding box center [437, 360] width 20 height 18
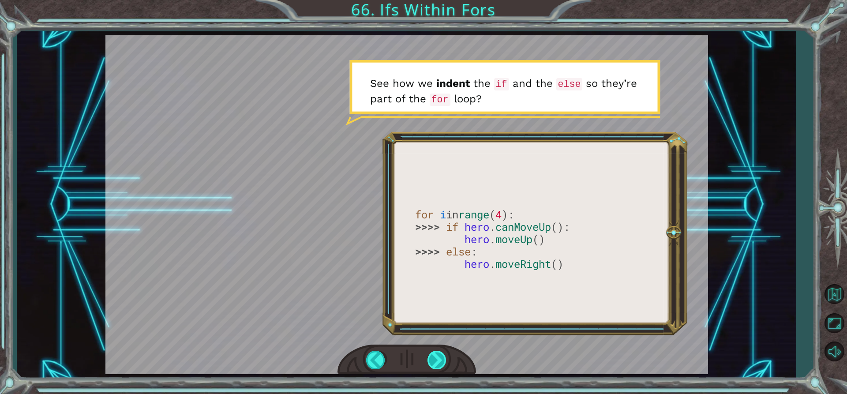
click at [440, 355] on div at bounding box center [437, 360] width 20 height 18
click at [427, 360] on div at bounding box center [406, 360] width 139 height 30
click at [442, 358] on div at bounding box center [437, 360] width 20 height 18
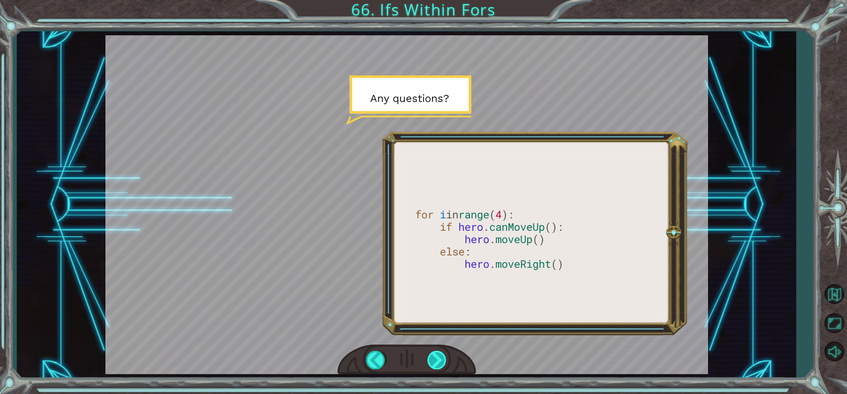
click at [435, 352] on div at bounding box center [437, 360] width 20 height 18
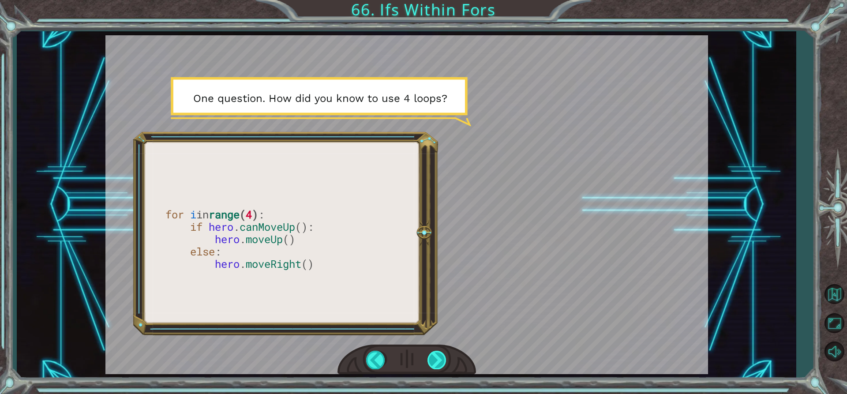
click at [438, 357] on div at bounding box center [437, 360] width 20 height 18
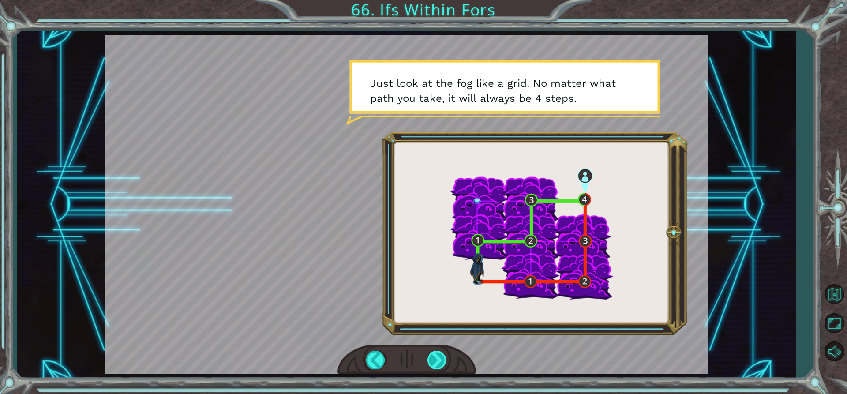
click at [435, 352] on div at bounding box center [437, 360] width 20 height 18
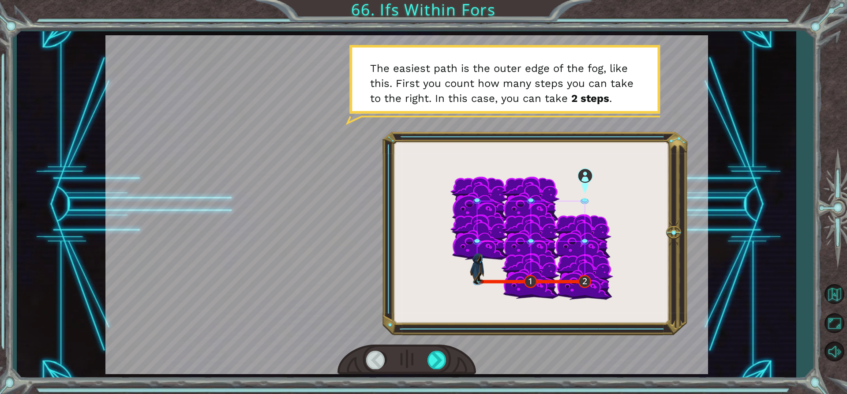
click at [440, 350] on div at bounding box center [406, 360] width 139 height 30
click at [432, 356] on div at bounding box center [437, 360] width 20 height 18
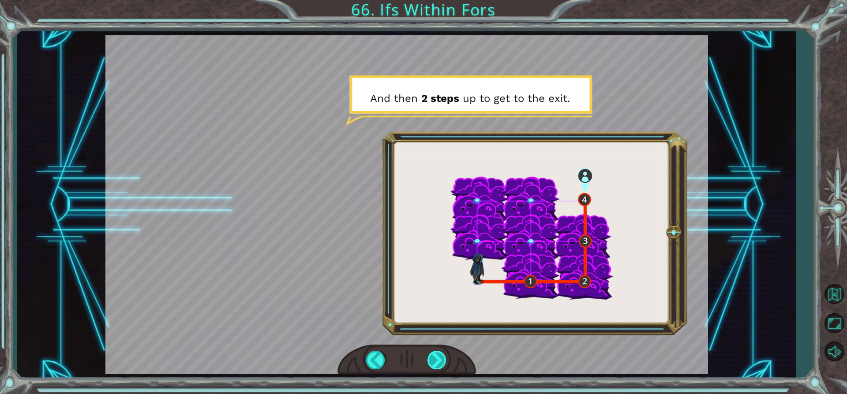
click at [432, 356] on div at bounding box center [437, 360] width 20 height 18
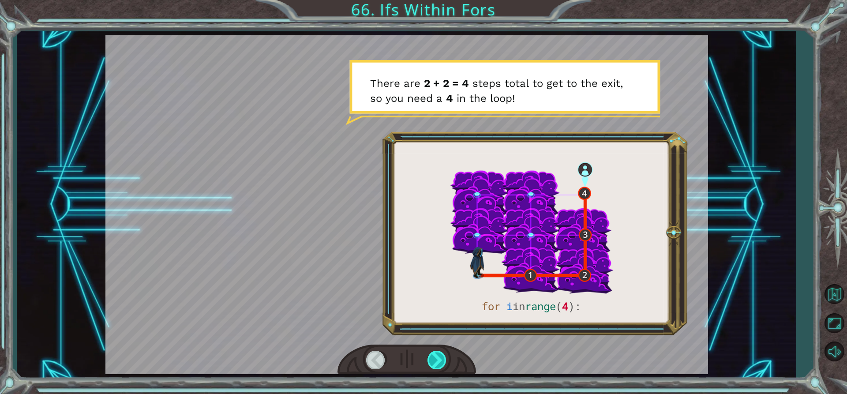
click at [432, 356] on div at bounding box center [437, 360] width 20 height 18
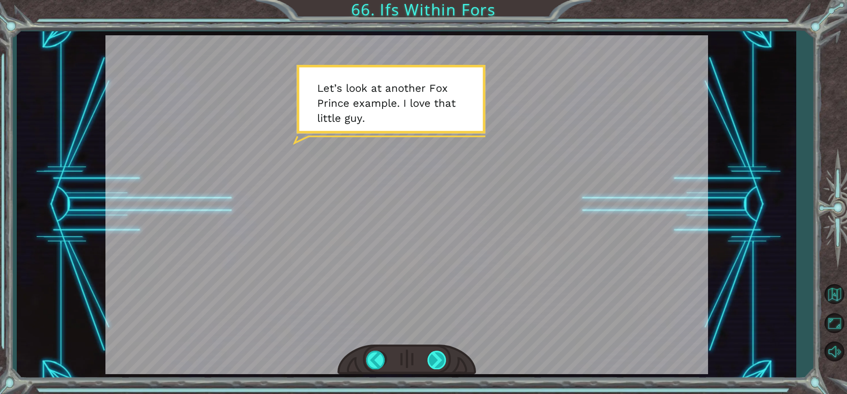
click at [432, 356] on div at bounding box center [437, 360] width 20 height 18
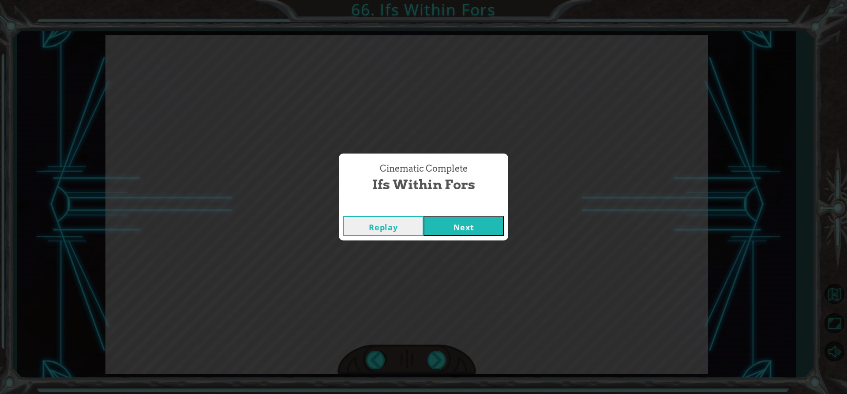
click at [480, 236] on div "Replay Next" at bounding box center [423, 226] width 169 height 29
click at [481, 223] on button "Next" at bounding box center [464, 226] width 80 height 20
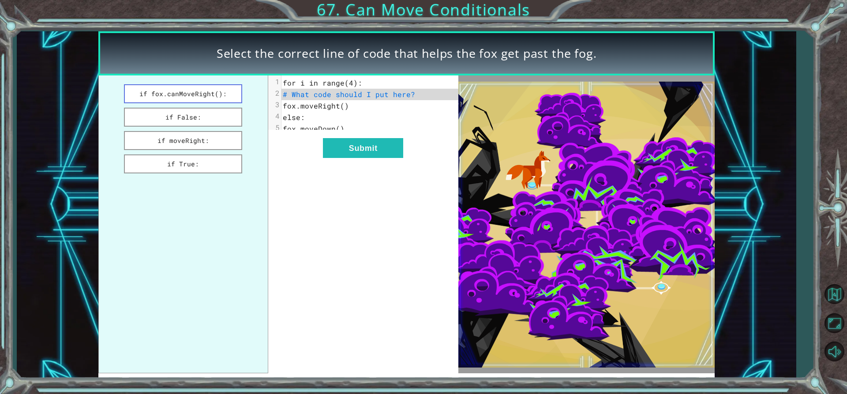
click at [159, 91] on button "if fox.canMoveRight():" at bounding box center [183, 93] width 118 height 19
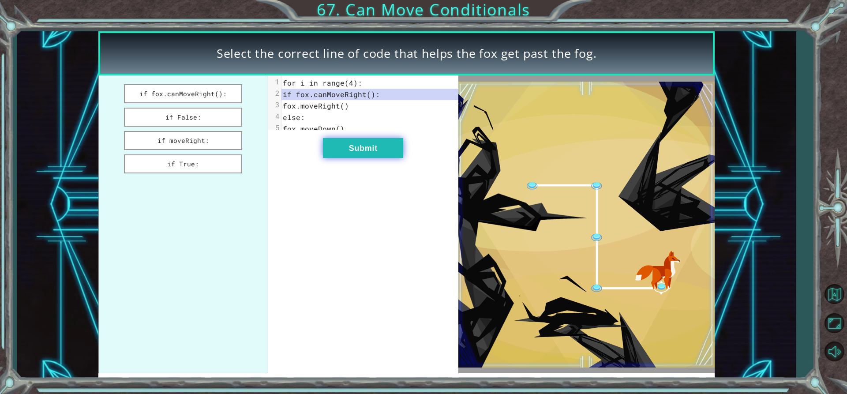
click at [377, 152] on button "Submit" at bounding box center [363, 148] width 80 height 20
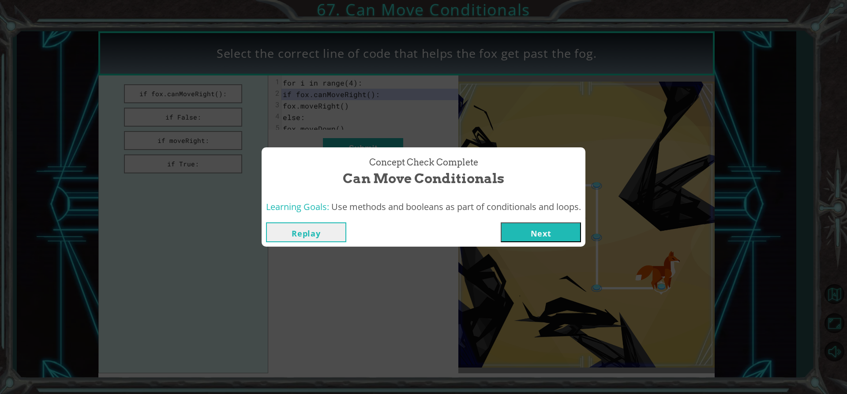
click at [534, 202] on span "Use methods and booleans as part of conditionals and loops." at bounding box center [456, 207] width 250 height 12
click at [567, 222] on button "Next" at bounding box center [541, 232] width 80 height 20
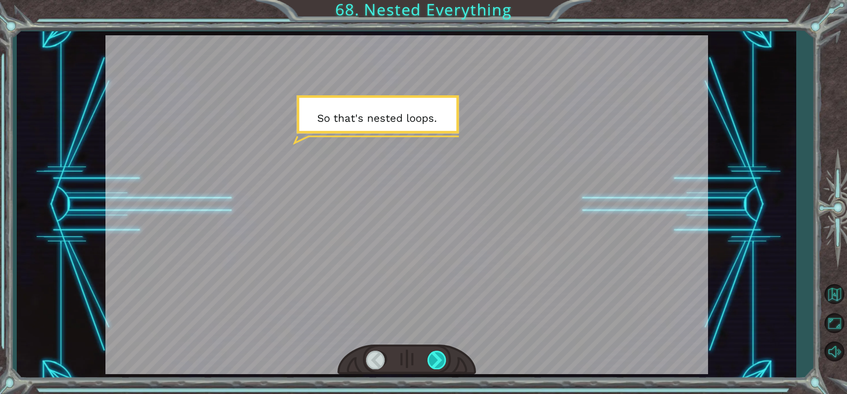
click at [433, 359] on div at bounding box center [437, 360] width 20 height 18
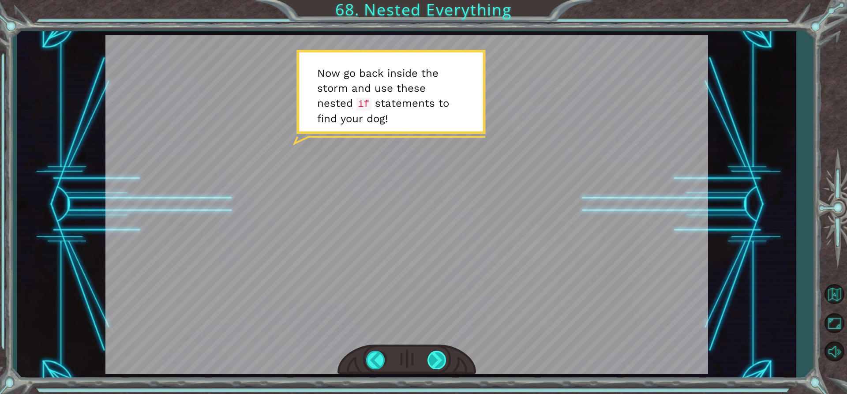
click at [437, 360] on div at bounding box center [437, 360] width 20 height 18
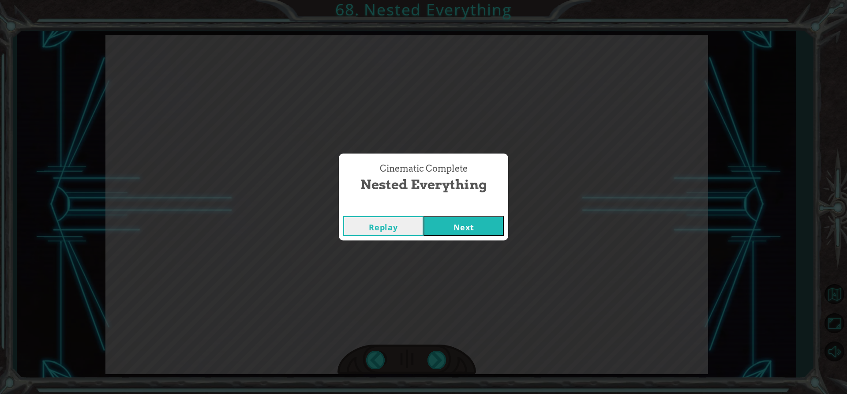
click at [467, 230] on button "Next" at bounding box center [464, 226] width 80 height 20
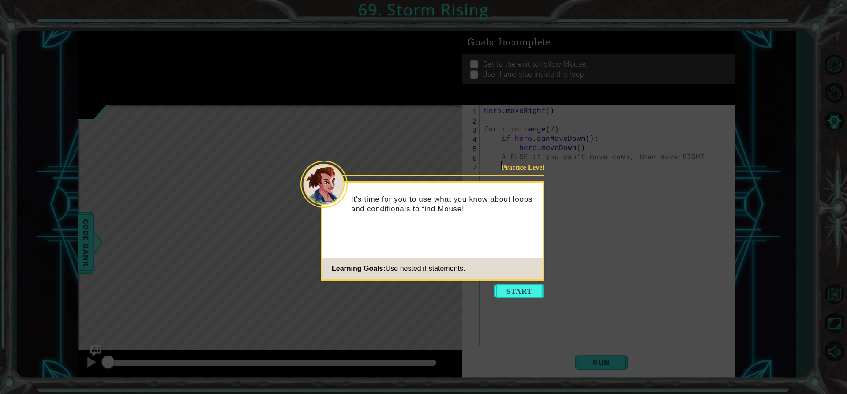
click at [538, 279] on footer "Learning Goals: Use nested if statements." at bounding box center [432, 269] width 220 height 22
click at [525, 316] on icon at bounding box center [423, 197] width 847 height 394
click at [529, 296] on button "Start" at bounding box center [519, 291] width 50 height 14
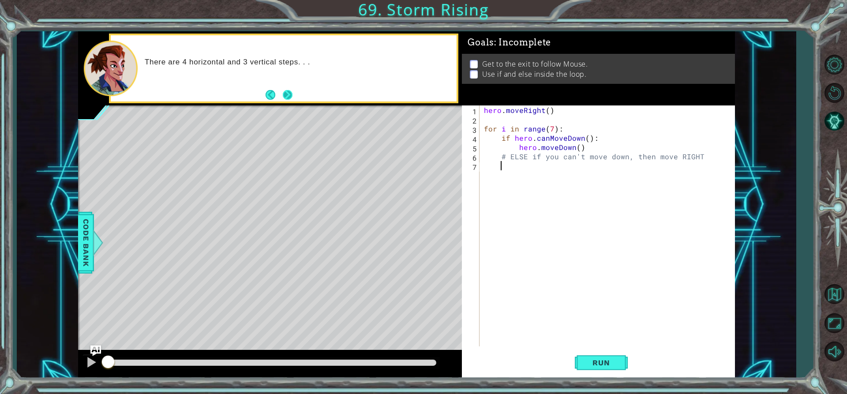
click at [285, 100] on button "Next" at bounding box center [288, 95] width 10 height 10
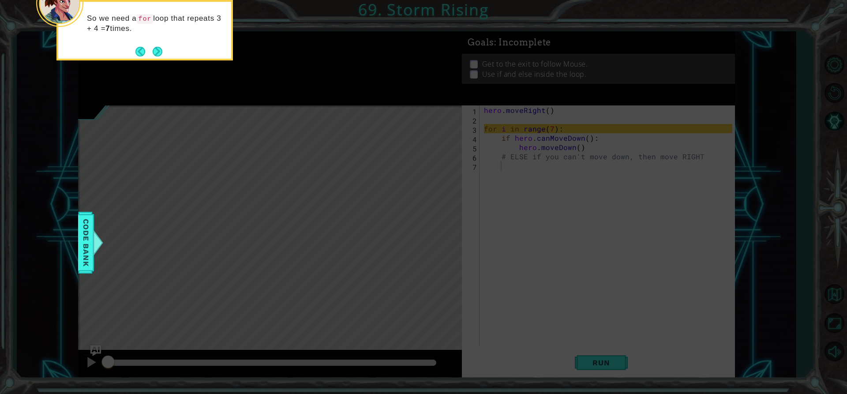
click at [166, 49] on div "So we need a for loop that repeats 3 + 4 = 7 times." at bounding box center [144, 27] width 173 height 45
click at [157, 53] on button "Next" at bounding box center [158, 52] width 10 height 10
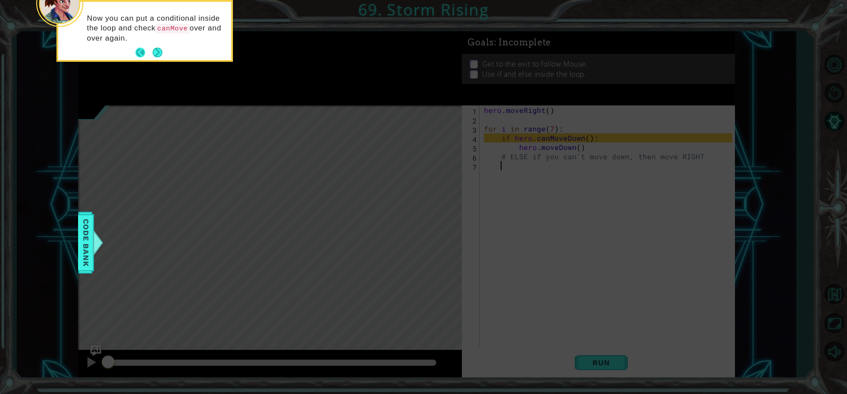
click at [150, 49] on button "Back" at bounding box center [143, 53] width 17 height 10
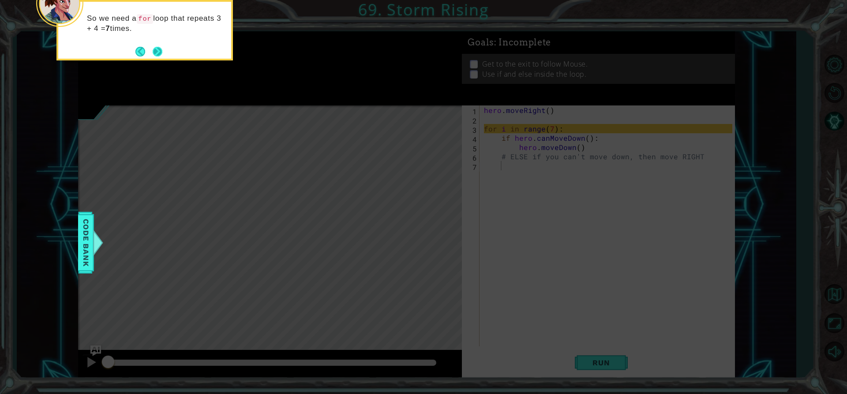
click at [156, 50] on button "Next" at bounding box center [157, 51] width 10 height 10
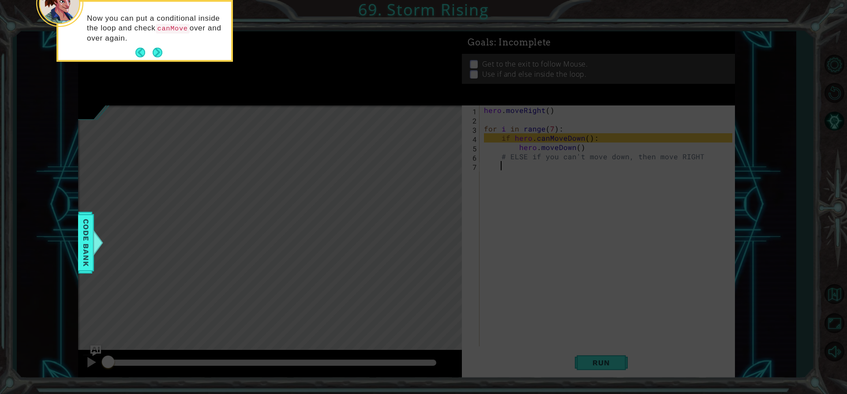
click at [156, 50] on button "Next" at bounding box center [158, 53] width 10 height 10
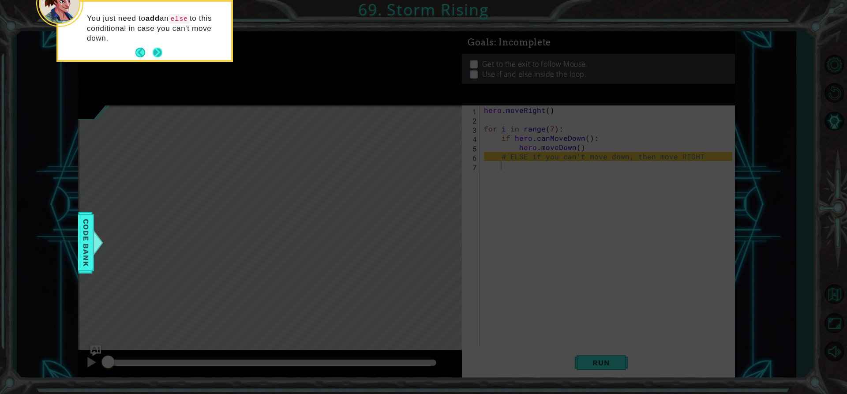
click at [159, 48] on button "Next" at bounding box center [158, 53] width 10 height 10
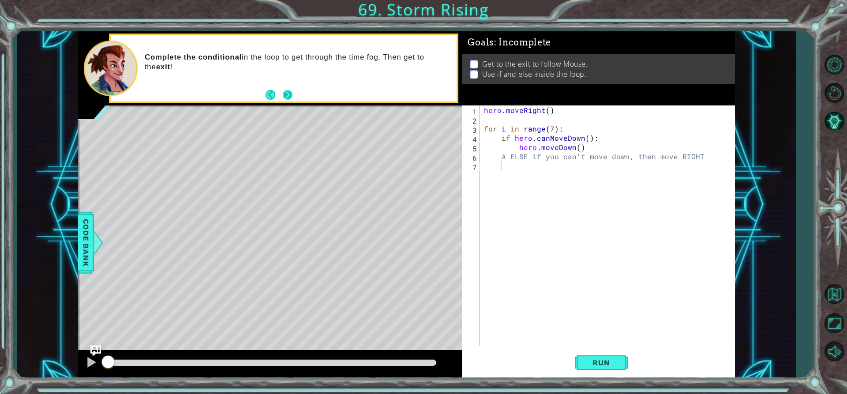
click at [287, 97] on button "Next" at bounding box center [288, 95] width 10 height 10
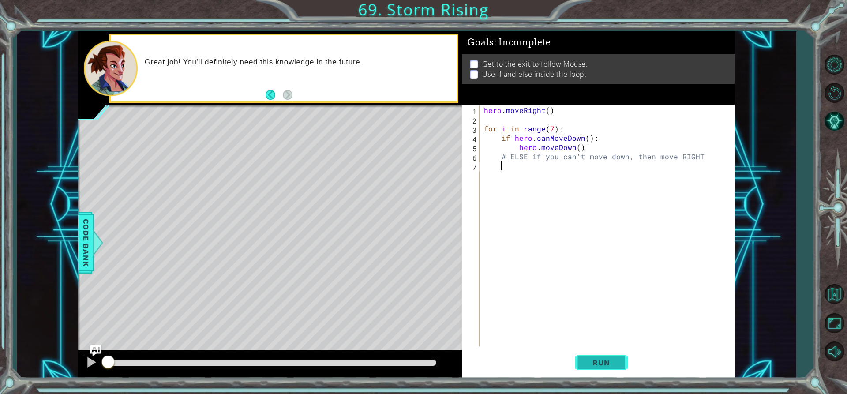
click at [593, 361] on span "Run" at bounding box center [601, 362] width 35 height 9
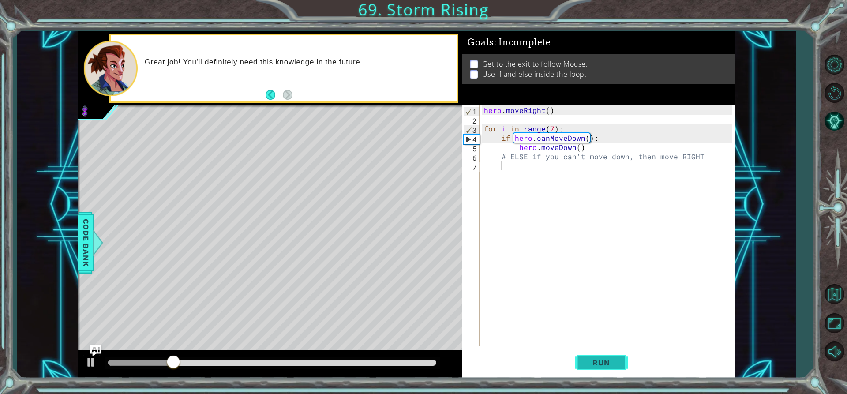
click at [592, 353] on button "Run" at bounding box center [601, 362] width 53 height 27
click at [586, 363] on span "Run" at bounding box center [601, 362] width 35 height 9
click at [526, 151] on div "hero . moveRight ( ) for i in range ( 7 ) : if hero . canMoveDown ( ) : hero . …" at bounding box center [609, 234] width 255 height 259
click at [523, 153] on div "hero . moveRight ( ) for i in range ( 7 ) : if hero . canMoveDown ( ) : hero . …" at bounding box center [609, 234] width 255 height 259
click at [504, 159] on div "hero . moveRight ( ) for i in range ( 7 ) : if hero . canMoveDown ( ) : hero . …" at bounding box center [609, 234] width 255 height 259
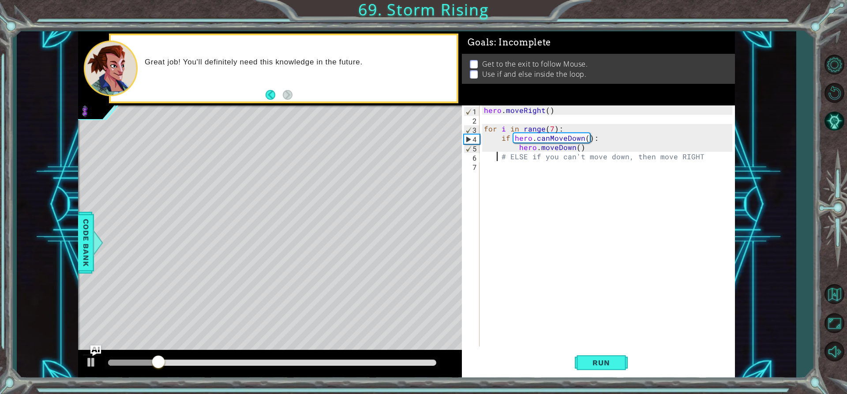
drag, startPoint x: 495, startPoint y: 157, endPoint x: 489, endPoint y: 158, distance: 6.7
click at [493, 157] on div "hero . moveRight ( ) for i in range ( 7 ) : if hero . canMoveDown ( ) : hero . …" at bounding box center [609, 234] width 255 height 259
click at [496, 155] on div "hero . moveRight ( ) for i in range ( 7 ) : if hero . canMoveDown ( ) : hero . …" at bounding box center [607, 225] width 250 height 241
click at [514, 155] on div "hero . moveRight ( ) for i in range ( 7 ) : if hero . canMoveDown ( ) : hero . …" at bounding box center [609, 234] width 255 height 259
click at [499, 155] on div "hero . moveRight ( ) for i in range ( 7 ) : if hero . canMoveDown ( ) : hero . …" at bounding box center [609, 234] width 255 height 259
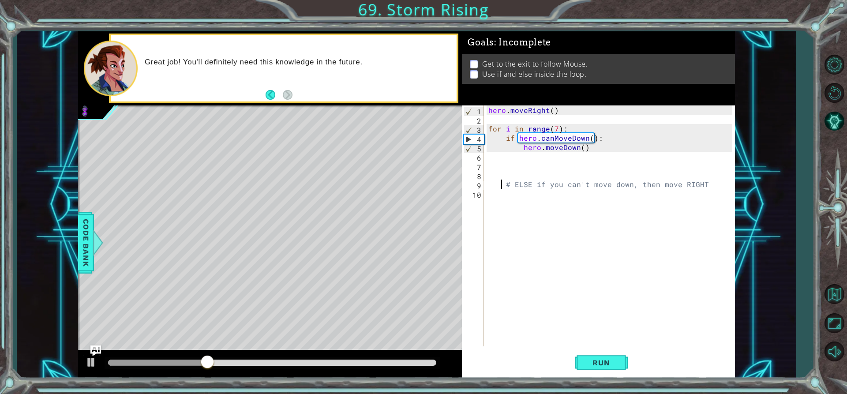
click at [520, 150] on div "hero . moveRight ( ) for i in range ( 7 ) : if hero . canMoveDown ( ) : hero . …" at bounding box center [612, 234] width 251 height 259
type textarea "hero.moveDown()"
click at [521, 156] on div "hero . moveRight ( ) for i in range ( 7 ) : if hero . canMoveDown ( ) : hero . …" at bounding box center [612, 234] width 251 height 259
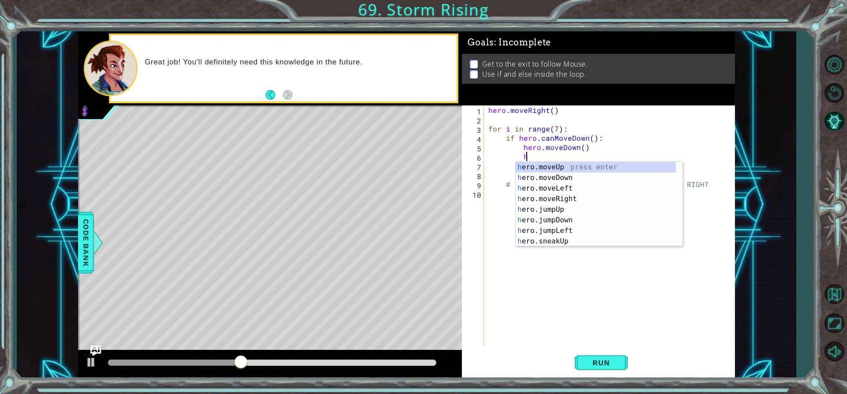
scroll to position [0, 2]
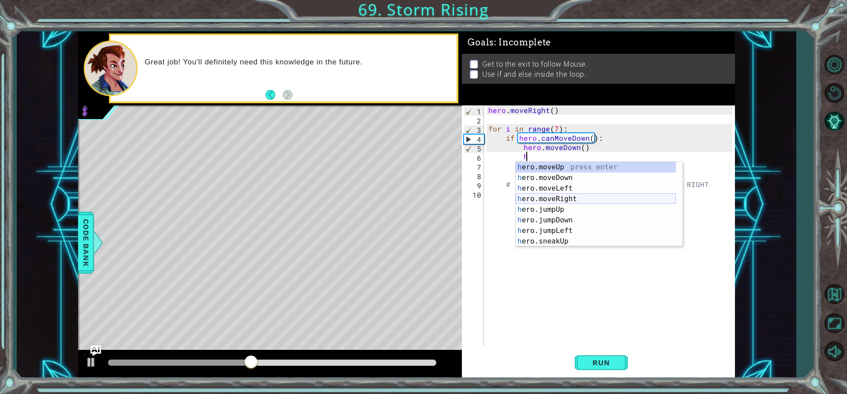
click at [580, 202] on div "h ero.moveUp press enter h ero.moveDown press enter h ero.moveLeft press enter …" at bounding box center [596, 215] width 160 height 106
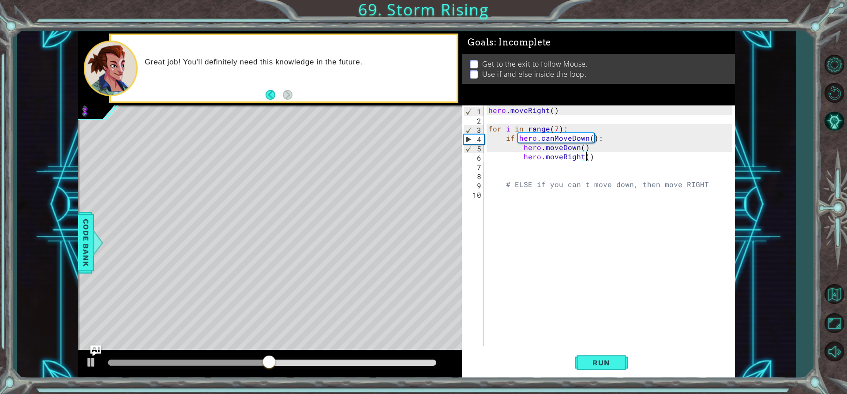
scroll to position [0, 6]
click at [596, 376] on button "Run" at bounding box center [601, 362] width 53 height 27
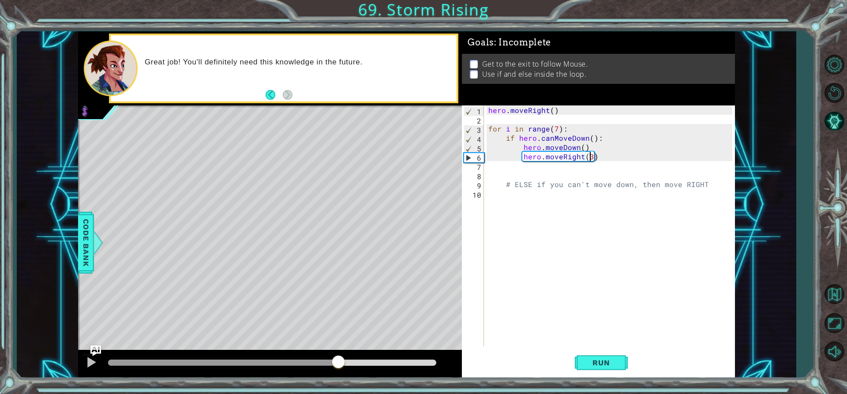
drag, startPoint x: 212, startPoint y: 365, endPoint x: 340, endPoint y: 361, distance: 128.0
click at [340, 361] on div at bounding box center [338, 363] width 16 height 16
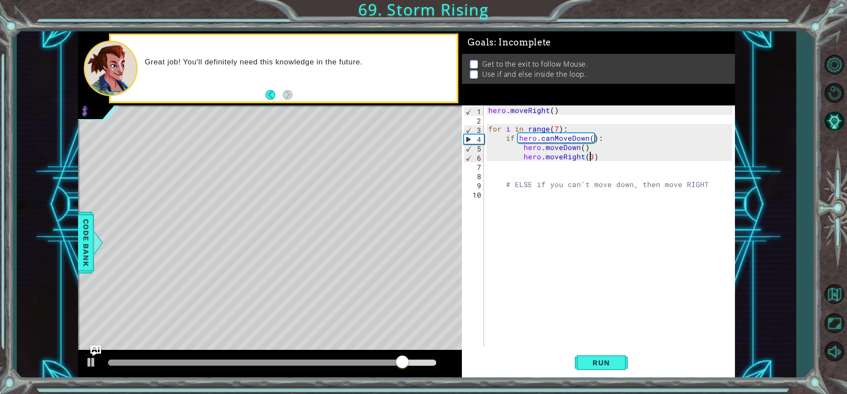
click at [592, 159] on div "hero . moveRight ( ) for i in range ( 7 ) : if hero . canMoveDown ( ) : hero . …" at bounding box center [612, 234] width 251 height 259
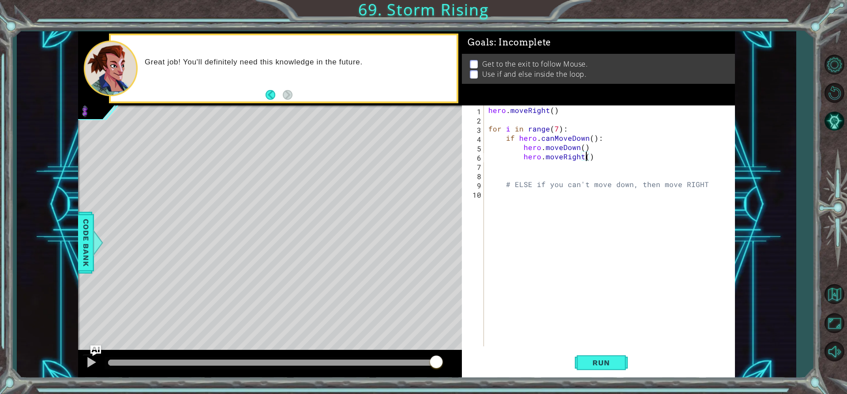
type textarea "hero.moveRight(2)"
click at [542, 165] on div "hero . moveRight ( ) for i in range ( 7 ) : if hero . canMoveDown ( ) : hero . …" at bounding box center [612, 234] width 251 height 259
type textarea "h"
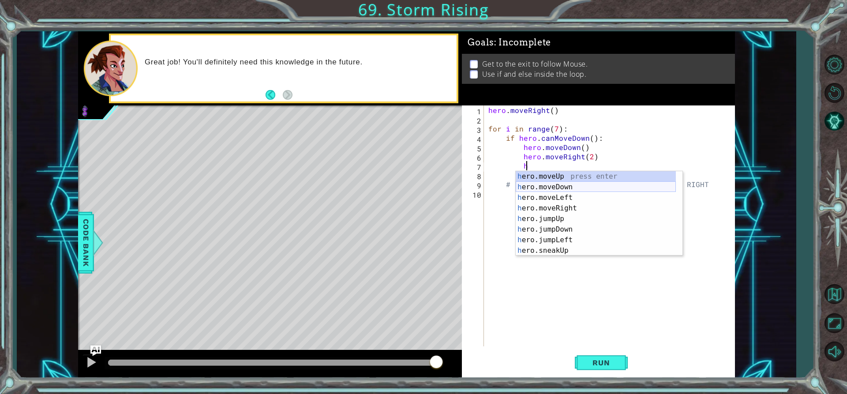
click at [587, 187] on div "h ero.moveUp press enter h ero.moveDown press enter h ero.moveLeft press enter …" at bounding box center [596, 224] width 160 height 106
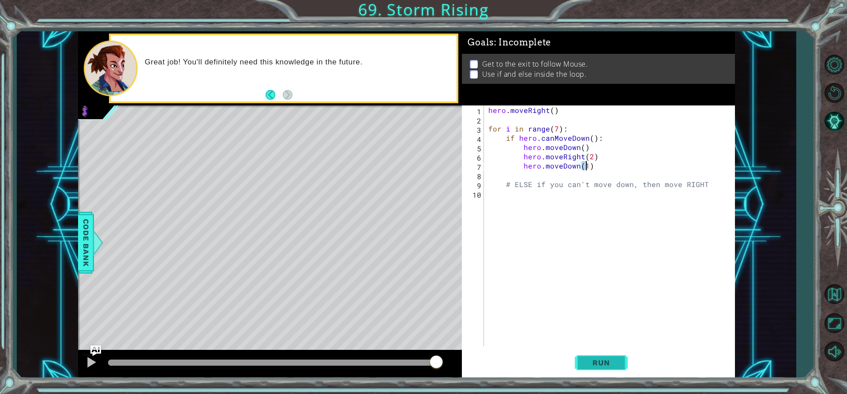
type textarea "hero.moveDown(1)"
click at [598, 367] on span "Run" at bounding box center [601, 362] width 35 height 9
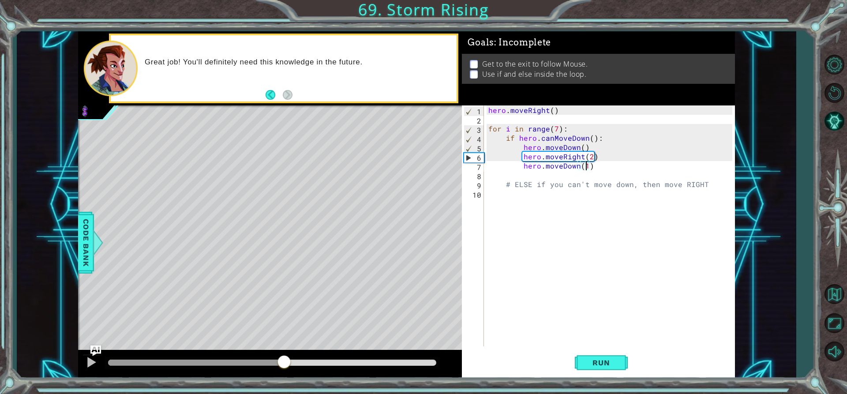
click at [278, 345] on div "methods hero moveUp() moveDown() moveLeft() moveRight() sneakUp() sneakDown() s…" at bounding box center [406, 204] width 657 height 347
click at [591, 368] on button "Run" at bounding box center [601, 362] width 53 height 27
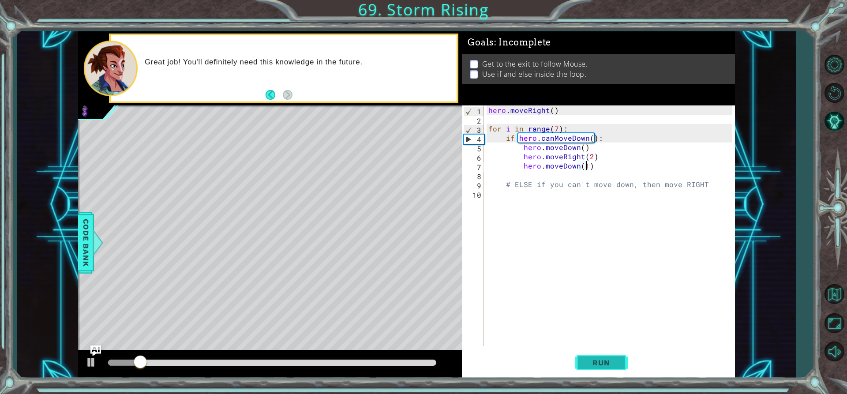
click at [597, 369] on button "Run" at bounding box center [601, 362] width 53 height 27
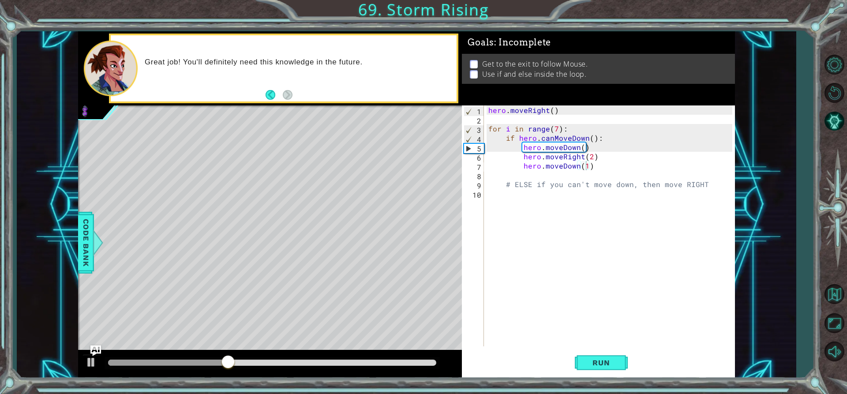
click at [240, 377] on div at bounding box center [270, 364] width 384 height 28
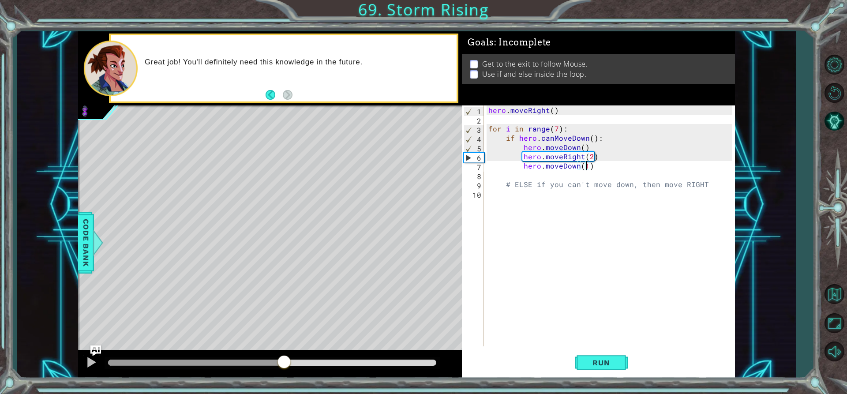
drag, startPoint x: 251, startPoint y: 366, endPoint x: 281, endPoint y: 367, distance: 30.0
click at [281, 367] on div at bounding box center [284, 363] width 16 height 16
click at [601, 365] on span "Run" at bounding box center [601, 362] width 35 height 9
click at [595, 365] on span "Run" at bounding box center [601, 362] width 35 height 9
click at [581, 360] on button "Run" at bounding box center [601, 362] width 53 height 27
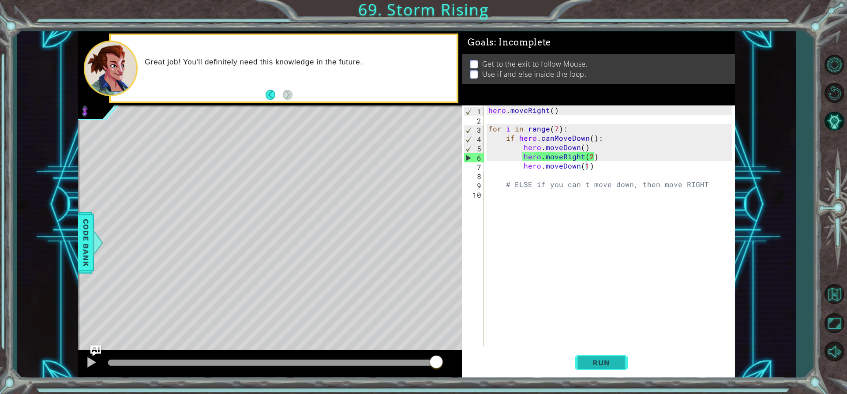
click at [622, 367] on button "Run" at bounding box center [601, 362] width 53 height 27
click at [587, 366] on span "Run" at bounding box center [601, 362] width 35 height 9
drag, startPoint x: 229, startPoint y: 363, endPoint x: 270, endPoint y: 374, distance: 43.5
click at [270, 374] on div at bounding box center [270, 364] width 384 height 28
click at [597, 359] on span "Run" at bounding box center [601, 362] width 35 height 9
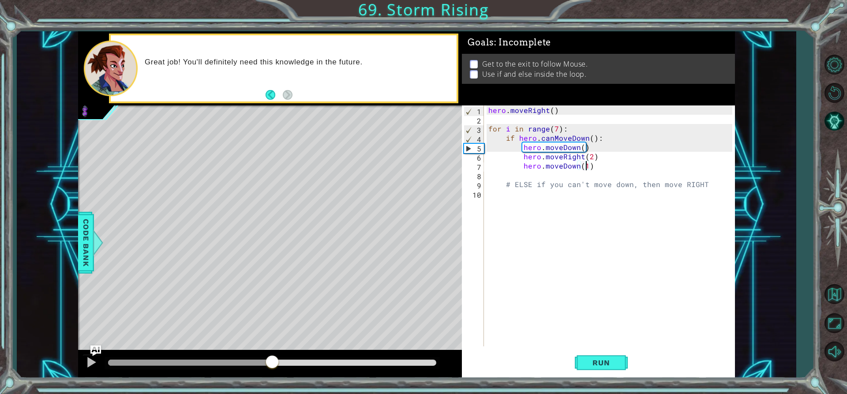
click at [370, 341] on div "methods hero moveUp() moveDown() moveLeft() moveRight() sneakUp() sneakDown() s…" at bounding box center [406, 204] width 657 height 347
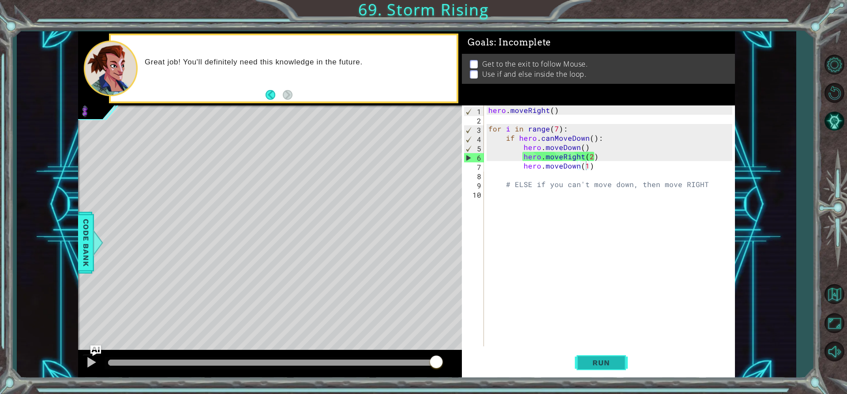
click at [596, 360] on span "Run" at bounding box center [601, 362] width 35 height 9
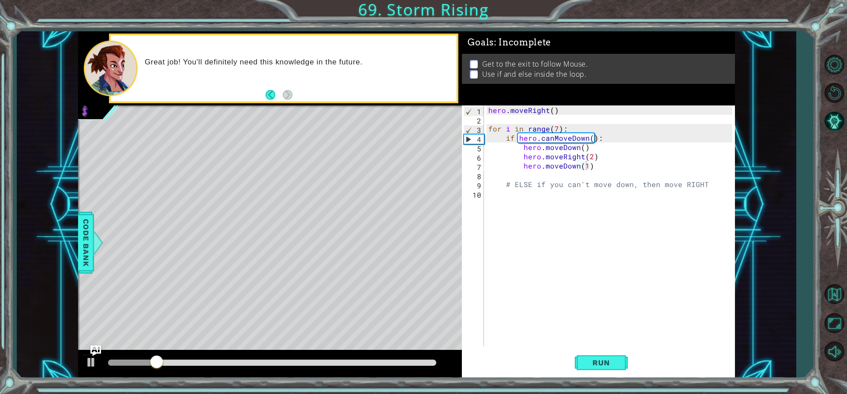
click at [168, 360] on div at bounding box center [273, 363] width 336 height 12
drag, startPoint x: 163, startPoint y: 361, endPoint x: 194, endPoint y: 370, distance: 32.1
click at [194, 370] on div at bounding box center [190, 363] width 16 height 16
click at [620, 369] on button "Run" at bounding box center [601, 362] width 53 height 27
click at [620, 367] on button "Run" at bounding box center [601, 362] width 53 height 27
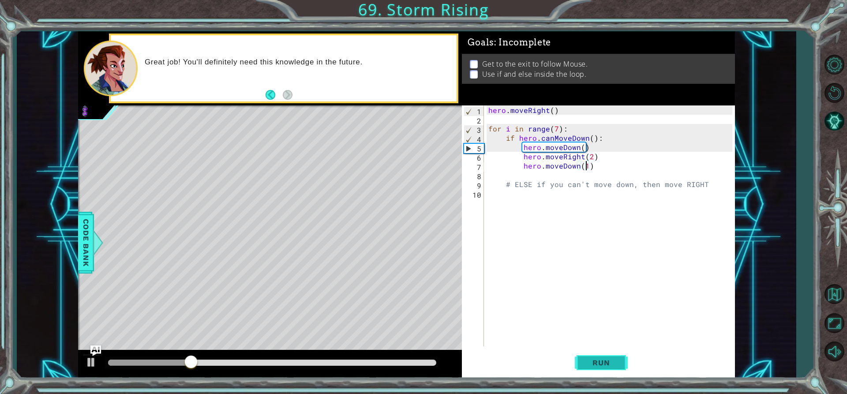
click at [620, 367] on button "Run" at bounding box center [601, 362] width 53 height 27
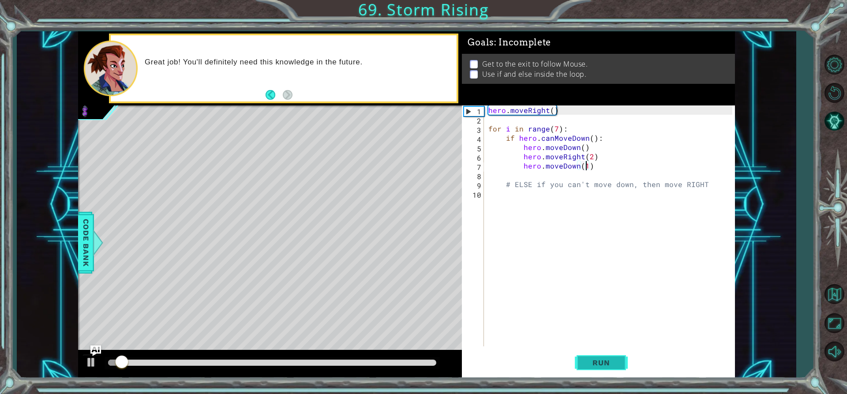
click at [620, 367] on button "Run" at bounding box center [601, 362] width 53 height 27
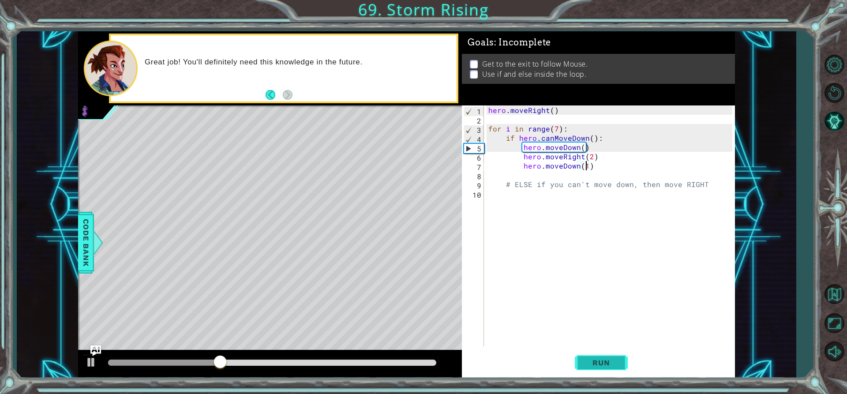
click at [620, 367] on button "Run" at bounding box center [601, 362] width 53 height 27
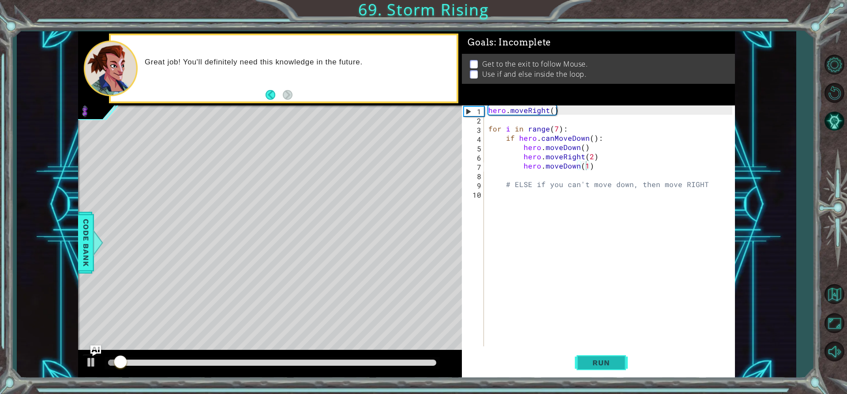
click at [620, 367] on button "Run" at bounding box center [601, 362] width 53 height 27
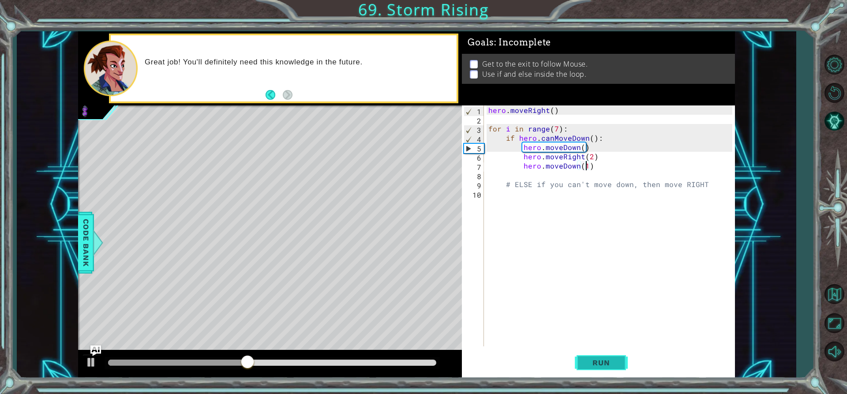
click at [620, 367] on button "Run" at bounding box center [601, 362] width 53 height 27
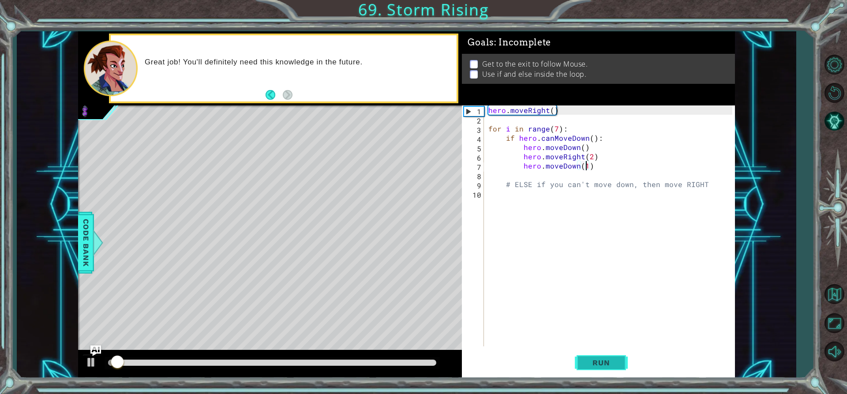
click at [620, 367] on button "Run" at bounding box center [601, 362] width 53 height 27
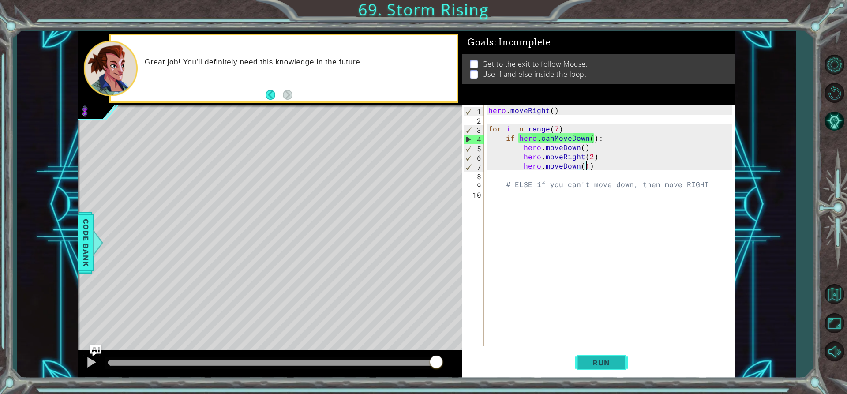
drag, startPoint x: 592, startPoint y: 372, endPoint x: 600, endPoint y: 375, distance: 9.2
click at [600, 375] on button "Run" at bounding box center [601, 362] width 53 height 27
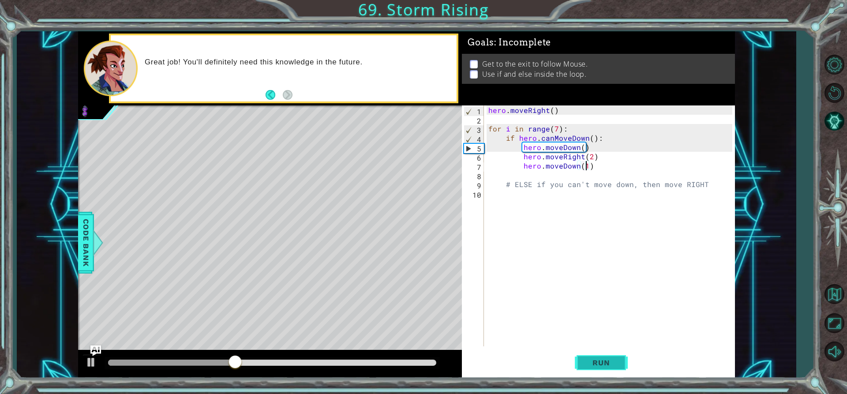
click at [586, 356] on button "Run" at bounding box center [601, 362] width 53 height 27
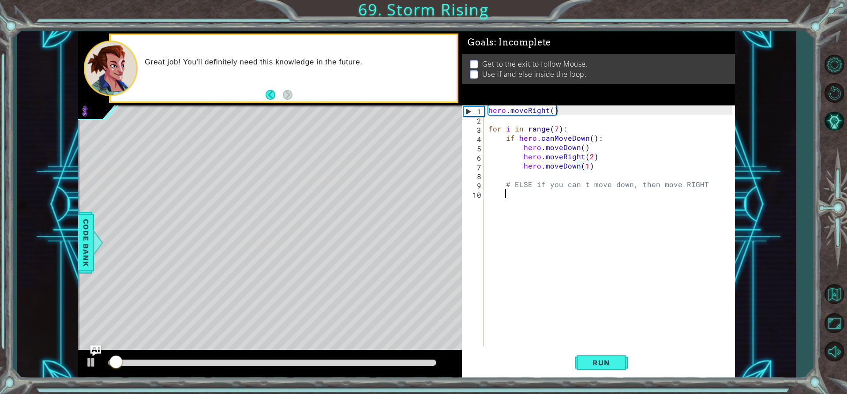
click at [575, 333] on div "hero . moveRight ( ) for i in range ( 7 ) : if hero . canMoveDown ( ) : hero . …" at bounding box center [612, 234] width 251 height 259
click at [577, 345] on div "hero . moveRight ( ) for i in range ( 7 ) : if hero . canMoveDown ( ) : hero . …" at bounding box center [612, 234] width 251 height 259
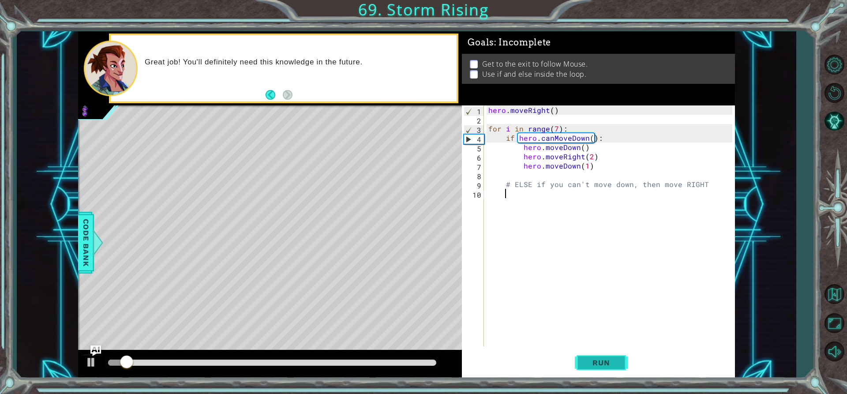
click at [580, 359] on button "Run" at bounding box center [601, 362] width 53 height 27
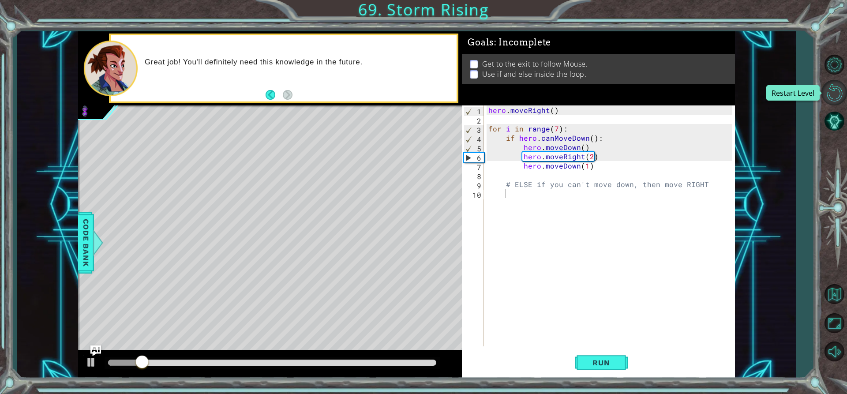
click at [840, 83] on button "Restart Level" at bounding box center [834, 93] width 26 height 26
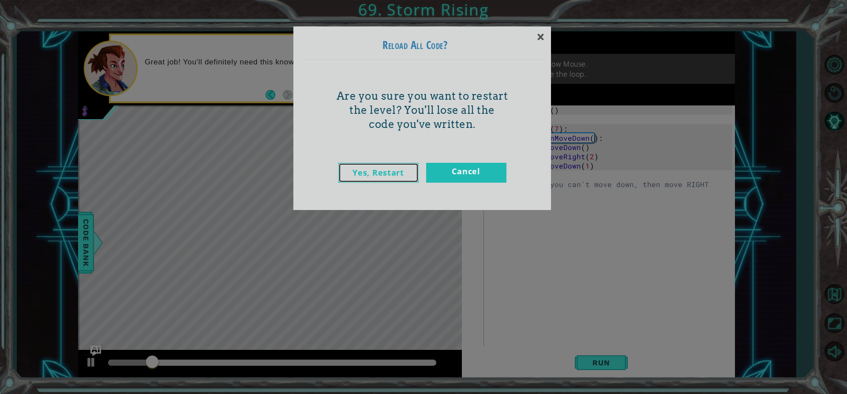
click at [413, 169] on link "Yes, Restart" at bounding box center [378, 173] width 80 height 20
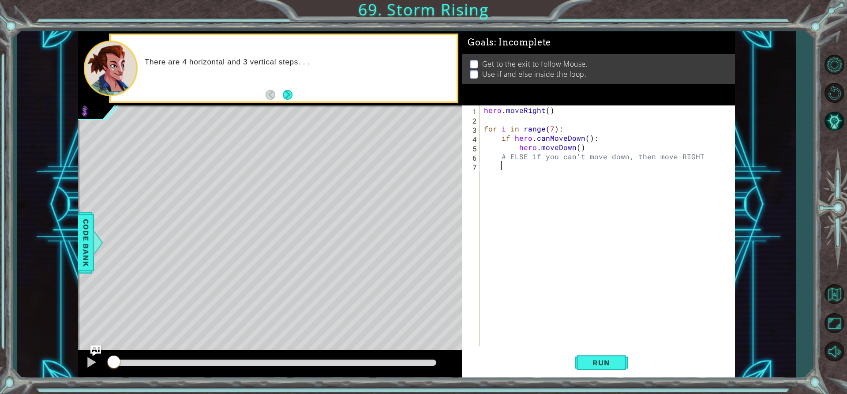
click at [506, 215] on div "hero . moveRight ( ) for i in range ( 7 ) : if hero . canMoveDown ( ) : hero . …" at bounding box center [609, 234] width 255 height 259
